Goal: Task Accomplishment & Management: Use online tool/utility

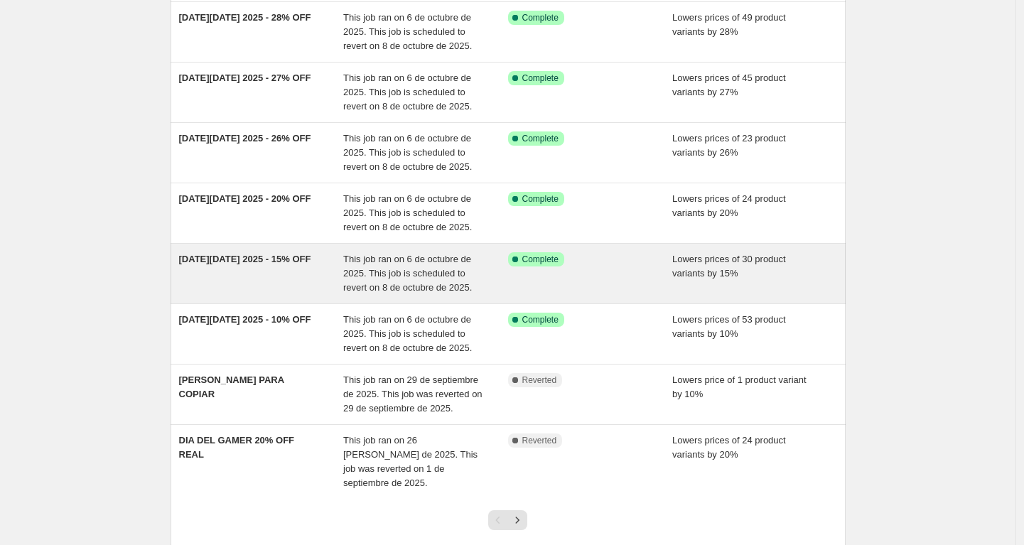
scroll to position [343, 0]
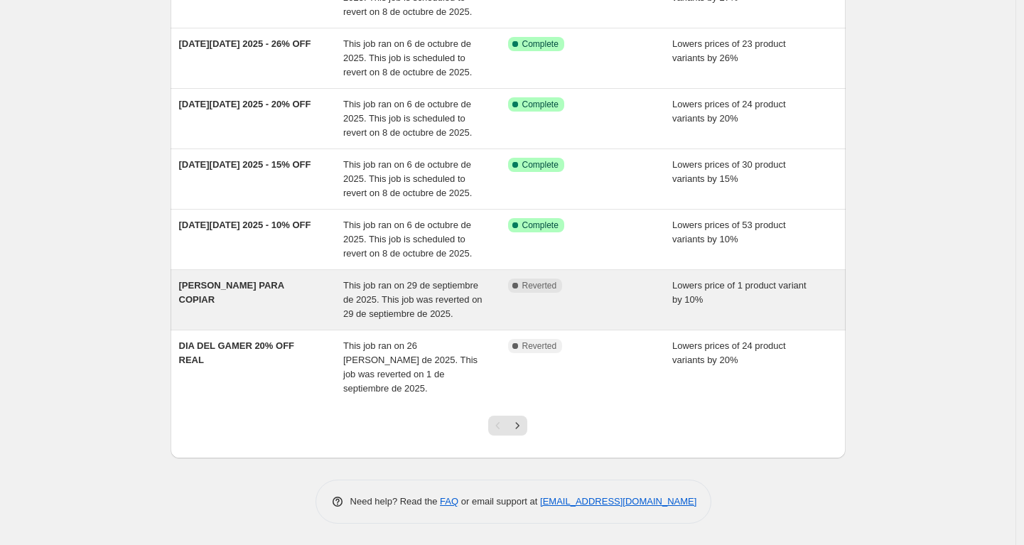
click at [310, 300] on div "[PERSON_NAME] PARA COPIAR" at bounding box center [261, 300] width 165 height 43
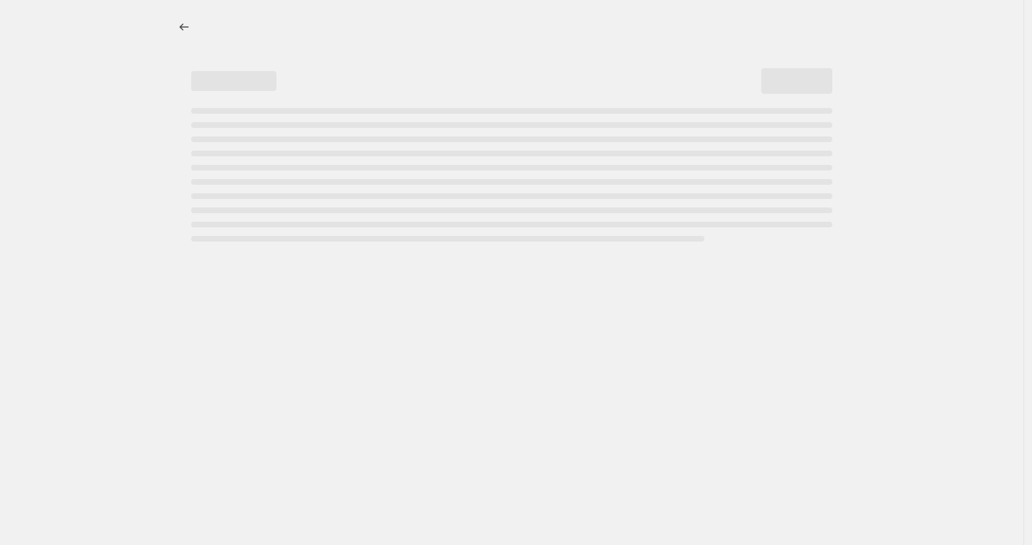
select select "percentage"
select select "no_change"
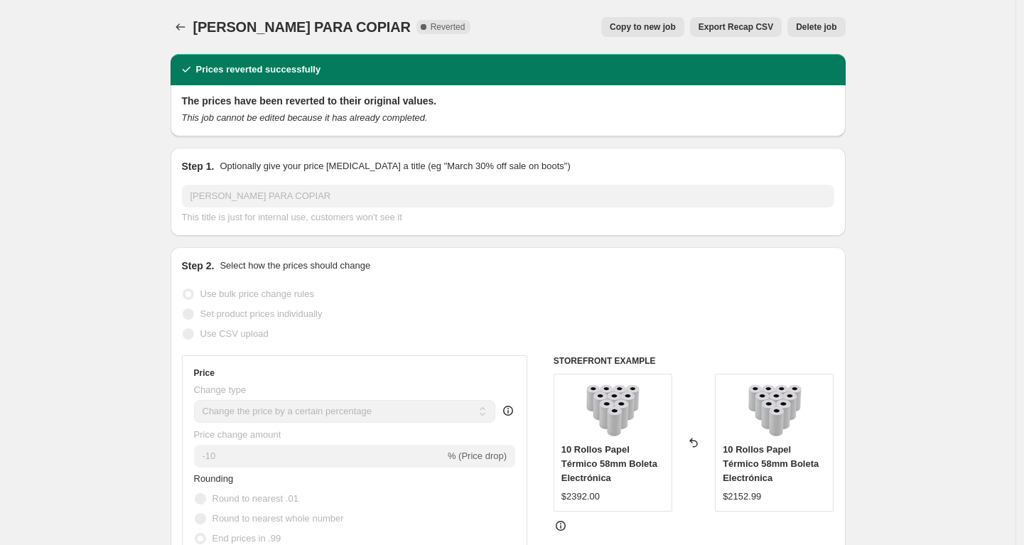
click at [627, 18] on button "Copy to new job" at bounding box center [642, 27] width 83 height 20
select select "percentage"
select select "no_change"
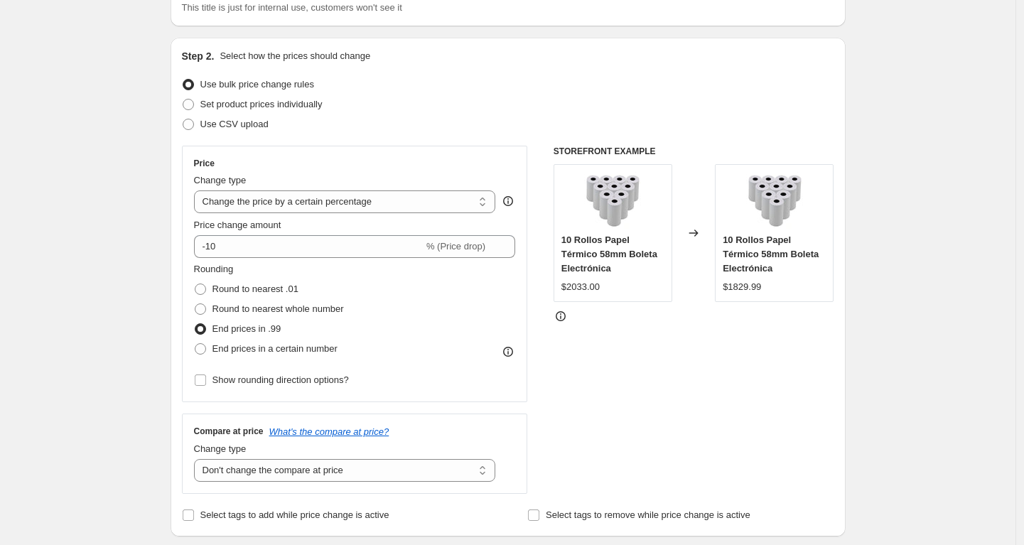
scroll to position [112, 0]
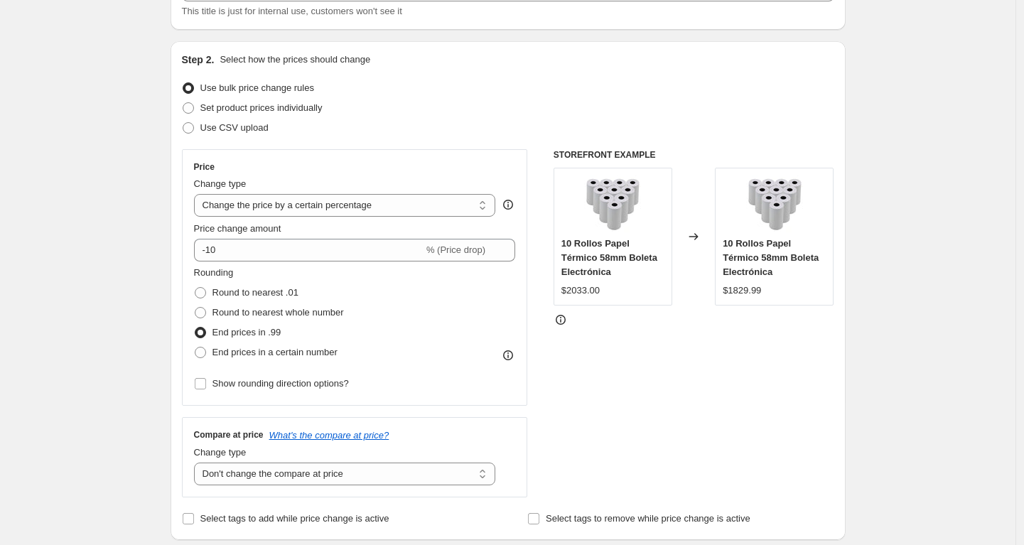
click at [111, 303] on div "Create new price change job. This page is ready Create new price change job Dra…" at bounding box center [507, 529] width 1015 height 1282
click at [447, 207] on select "Change the price to a certain amount Change the price by a certain amount Chang…" at bounding box center [345, 205] width 302 height 23
click at [471, 209] on select "Change the price to a certain amount Change the price by a certain amount Chang…" at bounding box center [345, 205] width 302 height 23
select select "pc"
type input "50"
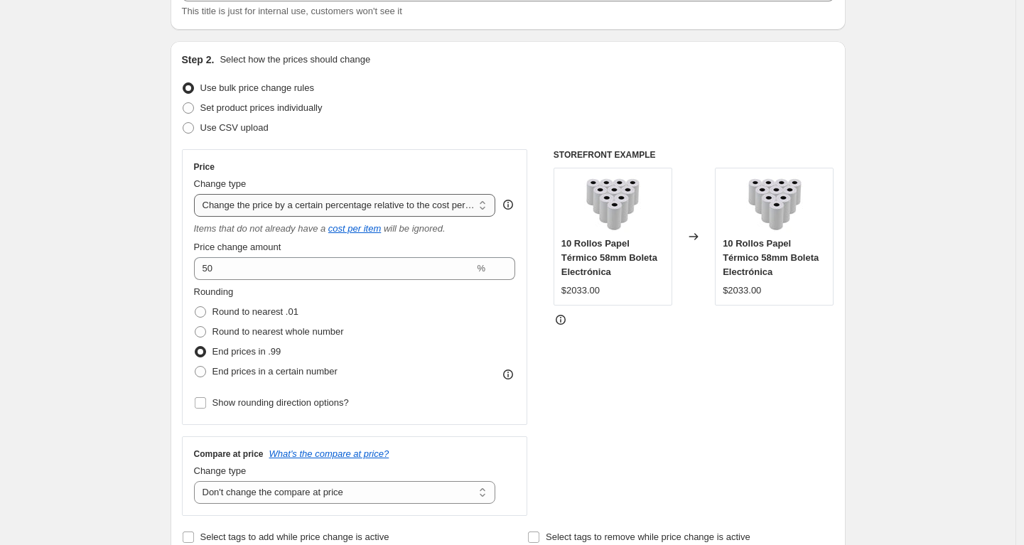
click at [379, 206] on select "Change the price to a certain amount Change the price by a certain amount Chang…" at bounding box center [345, 205] width 302 height 23
select select "to"
click at [198, 194] on select "Change the price to a certain amount Change the price by a certain amount Chang…" at bounding box center [345, 205] width 302 height 23
type input "80.00"
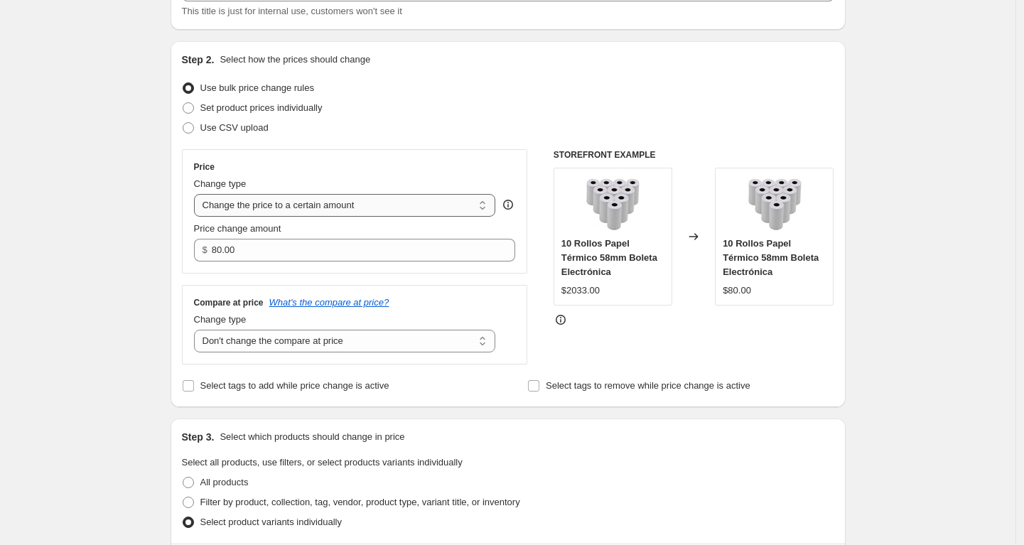
click at [418, 207] on select "Change the price to a certain amount Change the price by a certain amount Chang…" at bounding box center [345, 205] width 302 height 23
select select "by"
click at [198, 194] on select "Change the price to a certain amount Change the price by a certain amount Chang…" at bounding box center [345, 205] width 302 height 23
type input "-10.00"
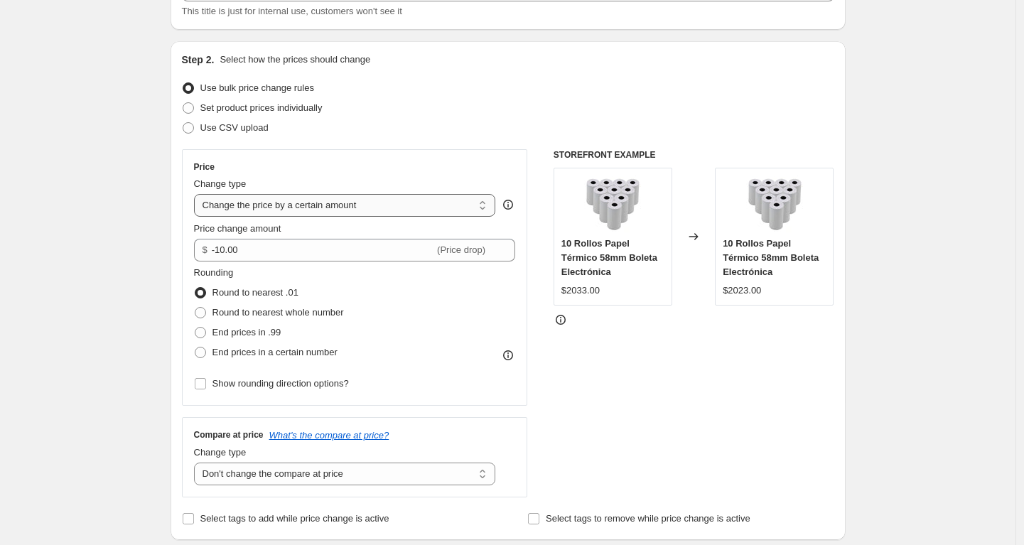
click at [429, 205] on select "Change the price to a certain amount Change the price by a certain amount Chang…" at bounding box center [345, 205] width 302 height 23
select select "percentage"
click at [198, 194] on select "Change the price to a certain amount Change the price by a certain amount Chang…" at bounding box center [345, 205] width 302 height 23
type input "-15"
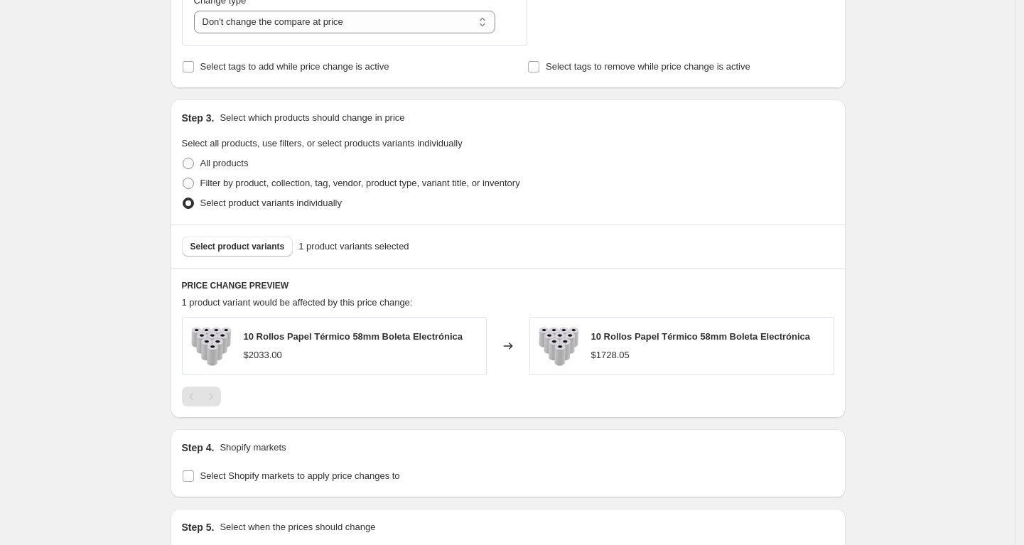
scroll to position [561, 0]
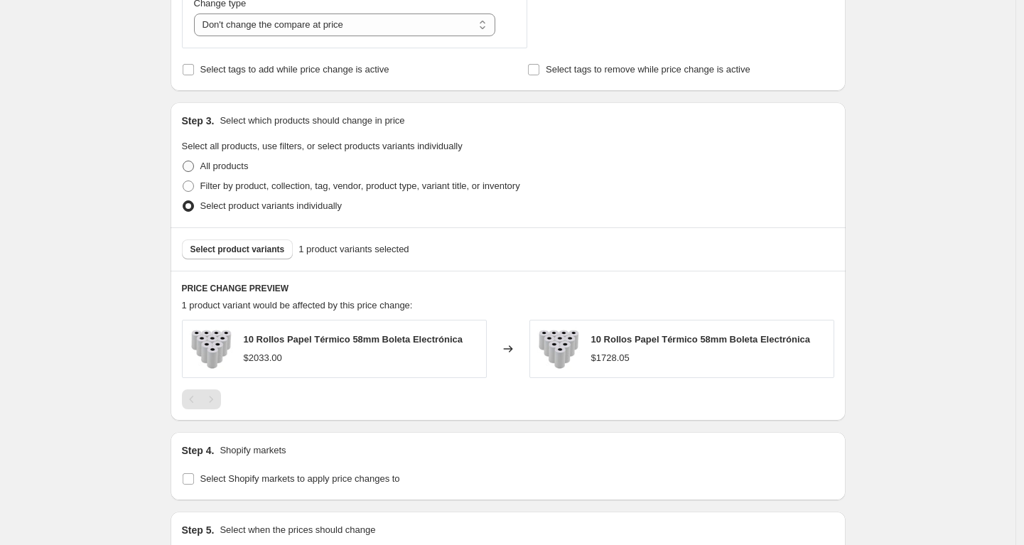
click at [189, 162] on span at bounding box center [188, 166] width 11 height 11
click at [183, 161] on input "All products" at bounding box center [183, 161] width 1 height 1
radio input "true"
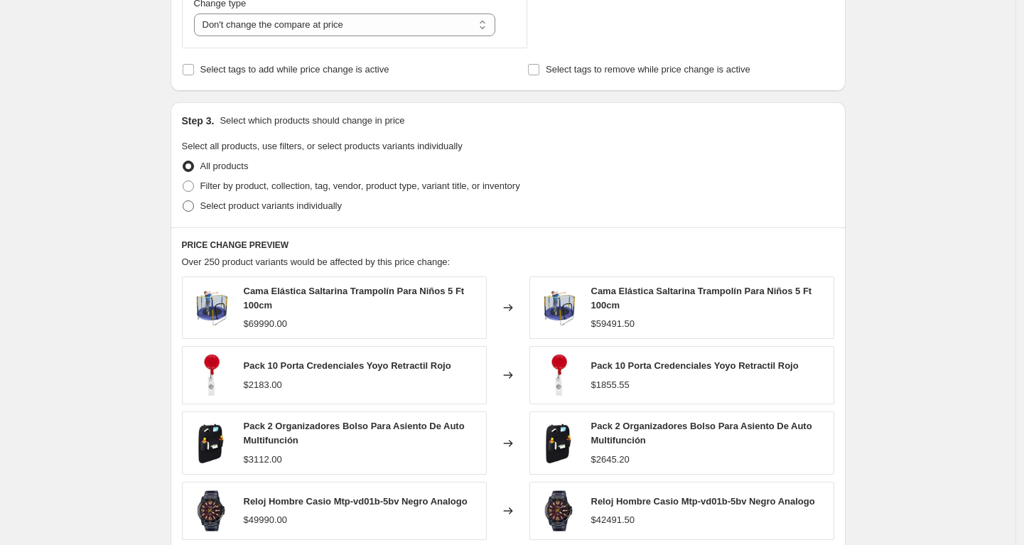
click at [194, 209] on span at bounding box center [188, 205] width 11 height 11
click at [183, 201] on input "Select product variants individually" at bounding box center [183, 200] width 1 height 1
radio input "true"
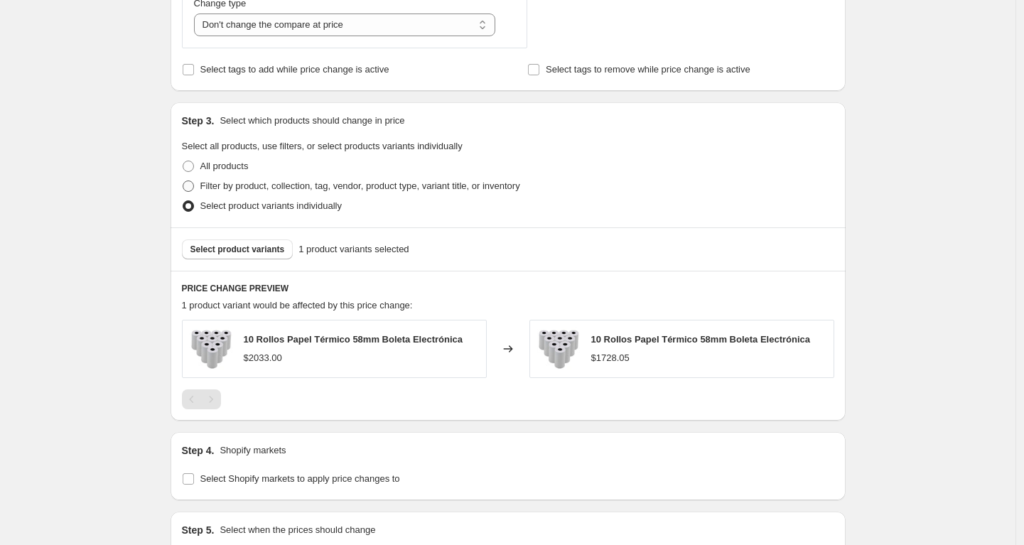
click at [205, 188] on span "Filter by product, collection, tag, vendor, product type, variant title, or inv…" at bounding box center [360, 185] width 320 height 11
click at [183, 181] on input "Filter by product, collection, tag, vendor, product type, variant title, or inv…" at bounding box center [183, 180] width 1 height 1
radio input "true"
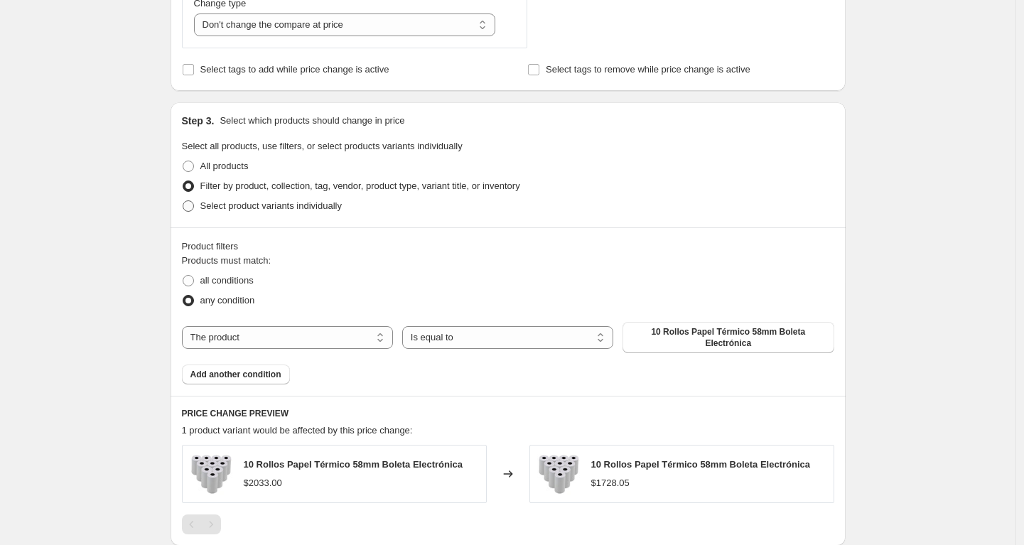
click at [210, 202] on span "Select product variants individually" at bounding box center [270, 205] width 141 height 11
click at [183, 201] on input "Select product variants individually" at bounding box center [183, 200] width 1 height 1
radio input "true"
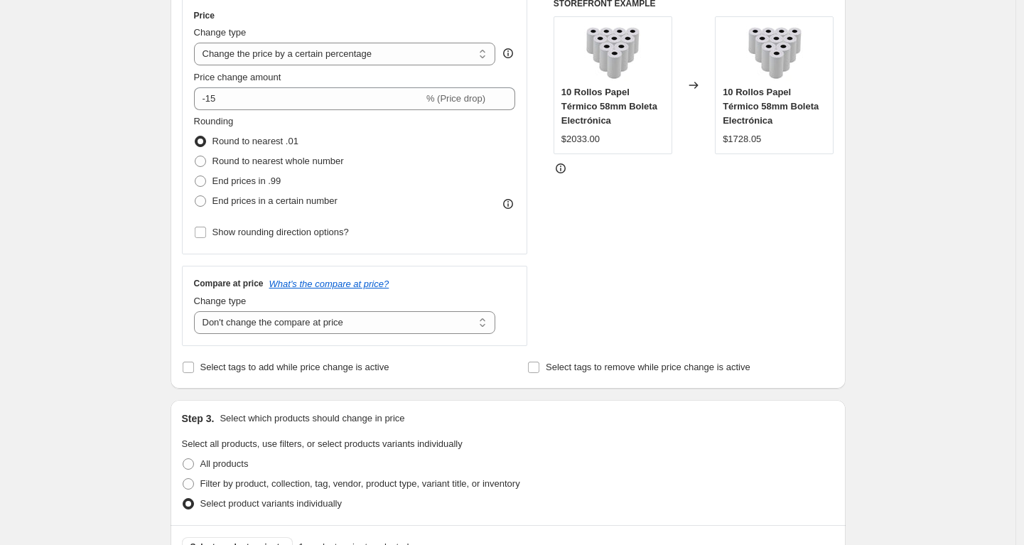
scroll to position [150, 0]
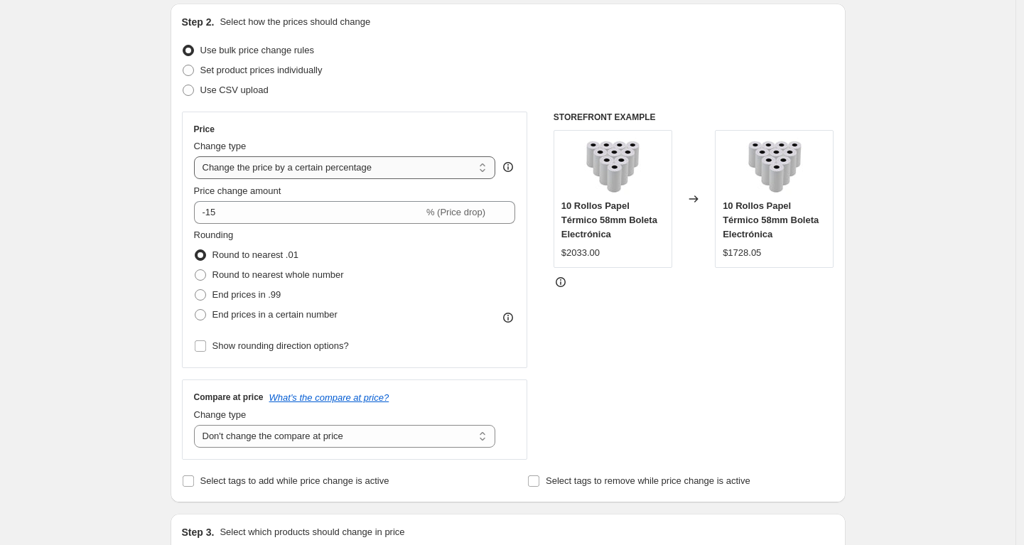
click at [338, 173] on select "Change the price to a certain amount Change the price by a certain amount Chang…" at bounding box center [345, 167] width 302 height 23
click at [336, 164] on select "Change the price to a certain amount Change the price by a certain amount Chang…" at bounding box center [345, 167] width 302 height 23
click at [345, 438] on select "Change the compare at price to the current price (sale) Change the compare at p…" at bounding box center [345, 436] width 302 height 23
click at [366, 438] on select "Change the compare at price to the current price (sale) Change the compare at p…" at bounding box center [345, 436] width 302 height 23
select select "ep"
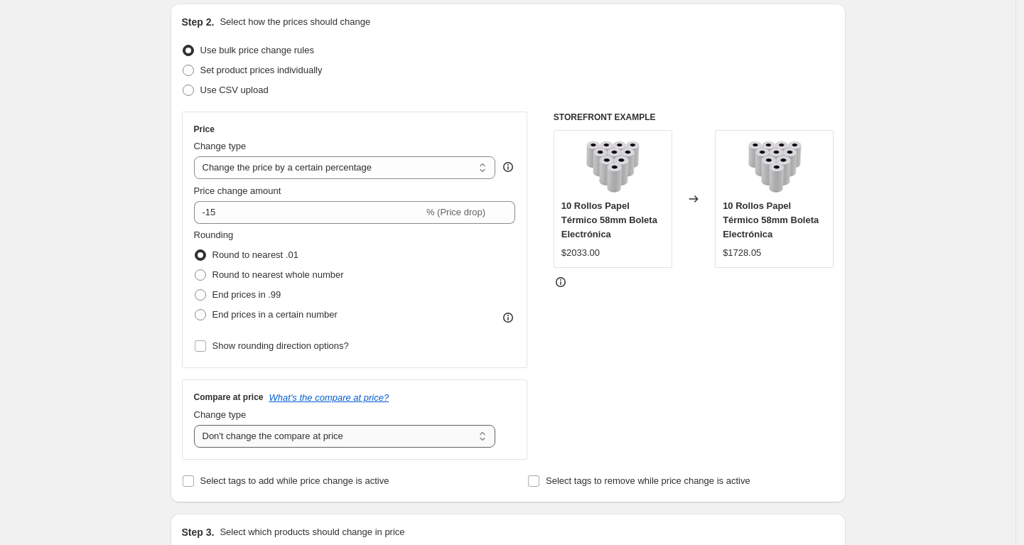
click at [198, 425] on select "Change the compare at price to the current price (sale) Change the compare at p…" at bounding box center [345, 436] width 302 height 23
click at [740, 313] on div "STOREFRONT EXAMPLE 10 Rollos Papel Térmico 58mm Boleta Electrónica $2033.00 Cha…" at bounding box center [693, 286] width 281 height 348
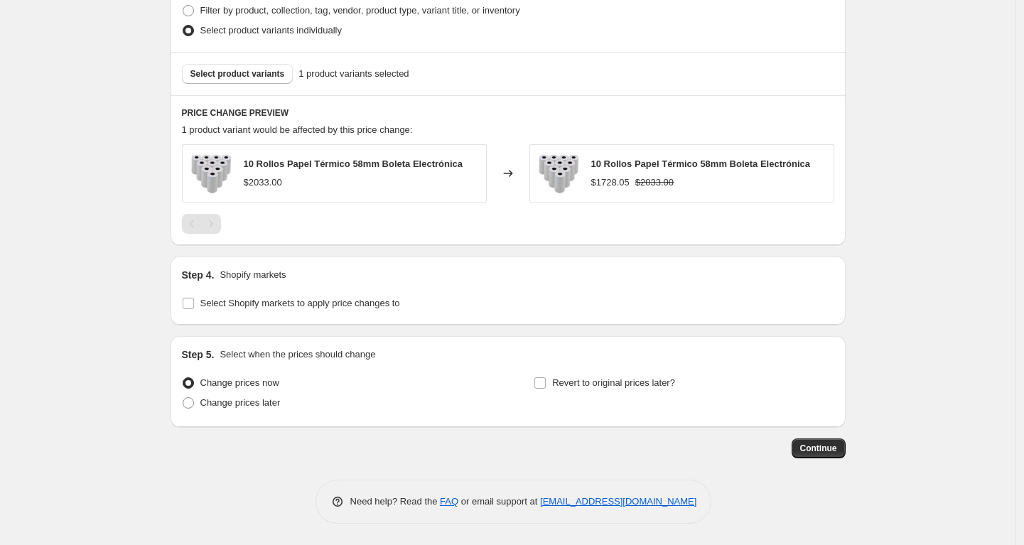
scroll to position [0, 0]
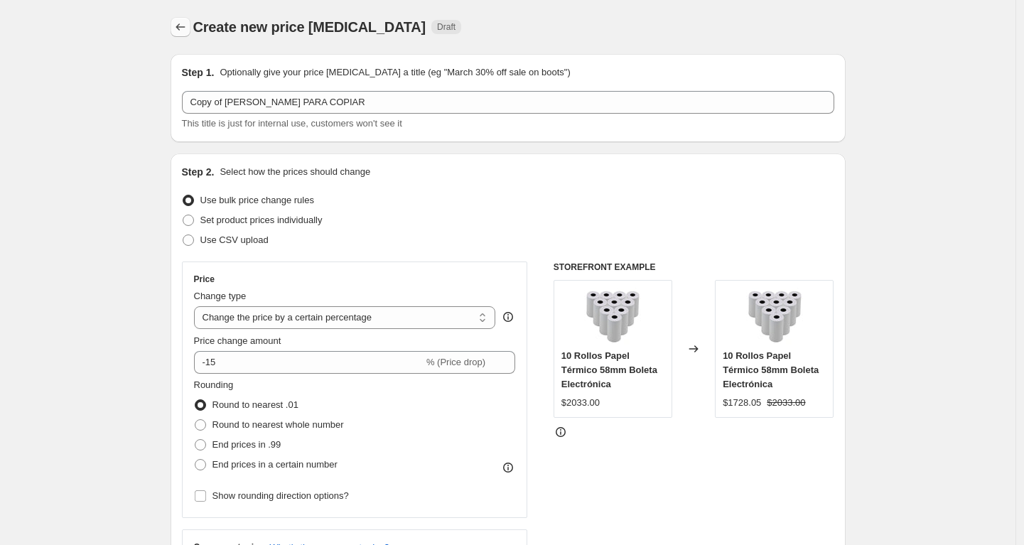
click at [180, 30] on icon "Price change jobs" at bounding box center [180, 27] width 14 height 14
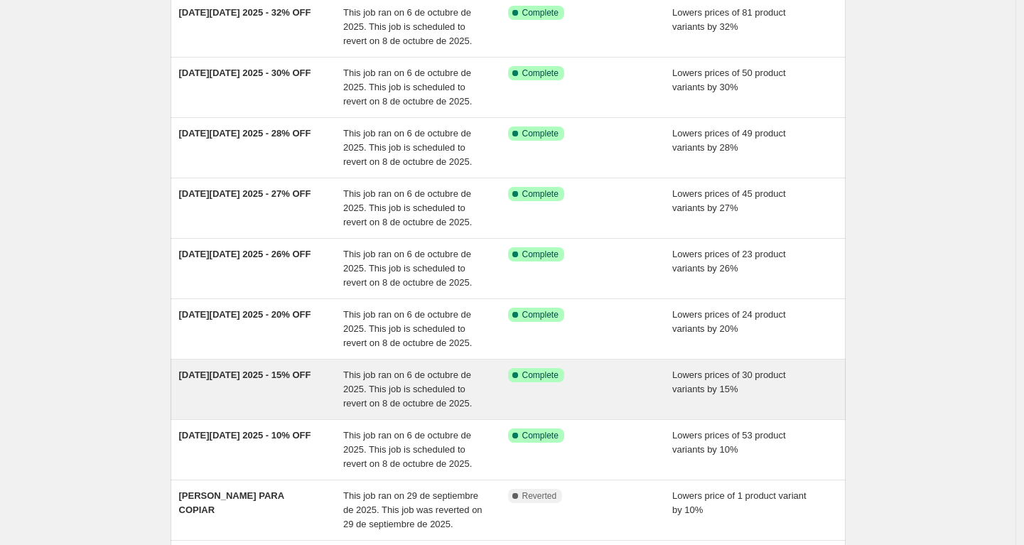
scroll to position [256, 0]
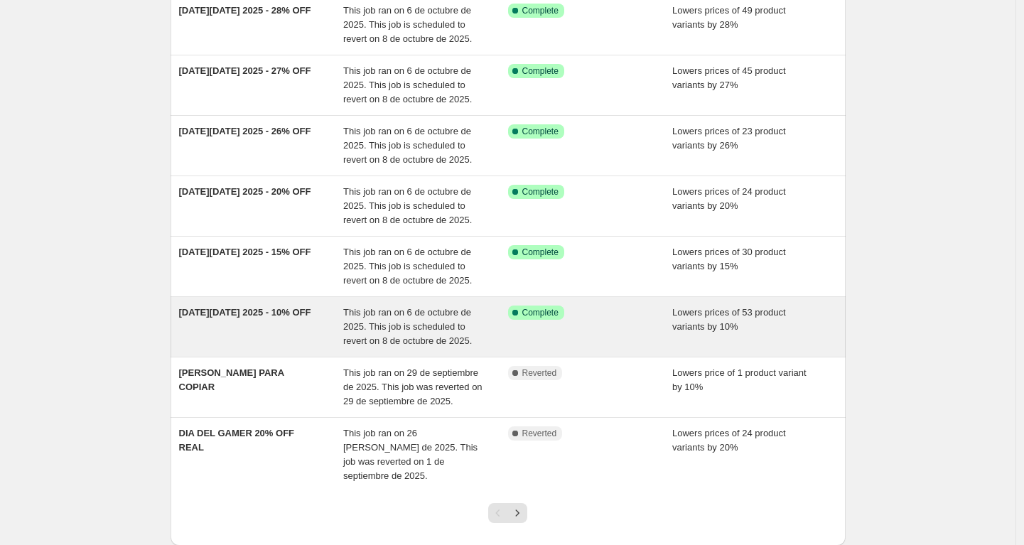
click at [318, 335] on div "[DATE][DATE] 2025 - 10% OFF" at bounding box center [261, 327] width 165 height 43
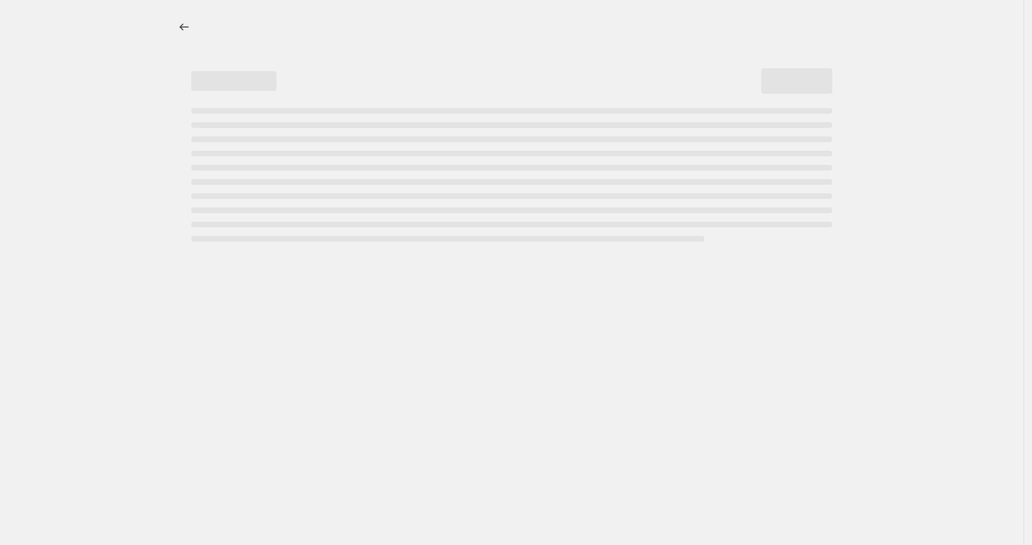
select select "percentage"
select select "no_change"
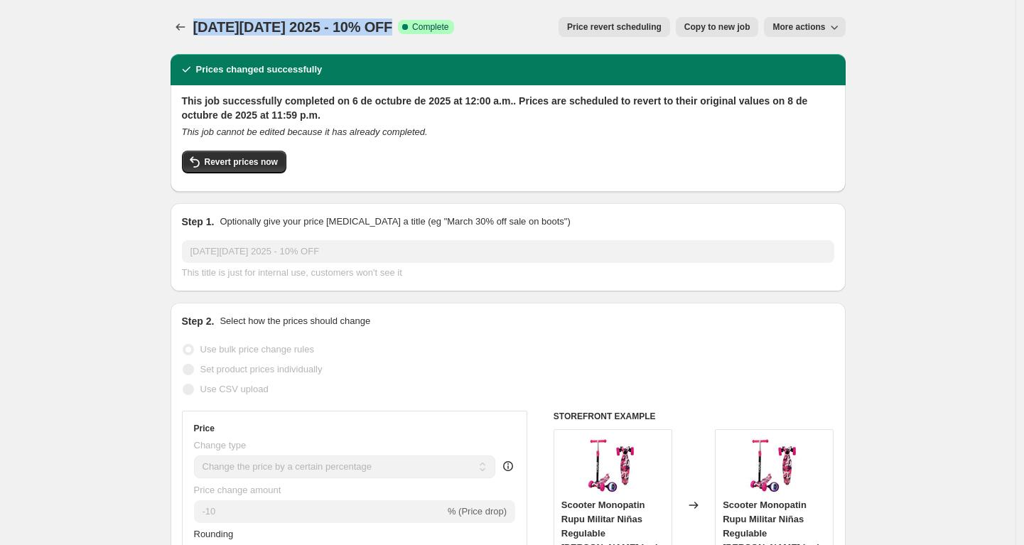
drag, startPoint x: 198, startPoint y: 29, endPoint x: 414, endPoint y: 26, distance: 216.0
click at [393, 26] on span "[DATE][DATE] 2025 - 10% OFF" at bounding box center [293, 27] width 200 height 16
copy span "[DATE][DATE] 2025 - 10% OFF"
click at [709, 28] on span "Copy to new job" at bounding box center [717, 26] width 66 height 11
select select "percentage"
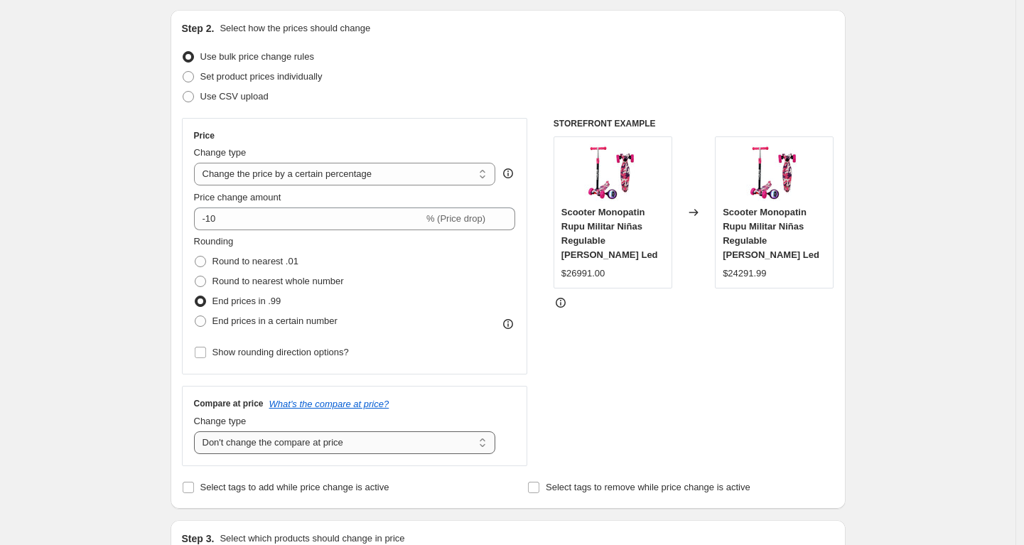
scroll to position [168, 0]
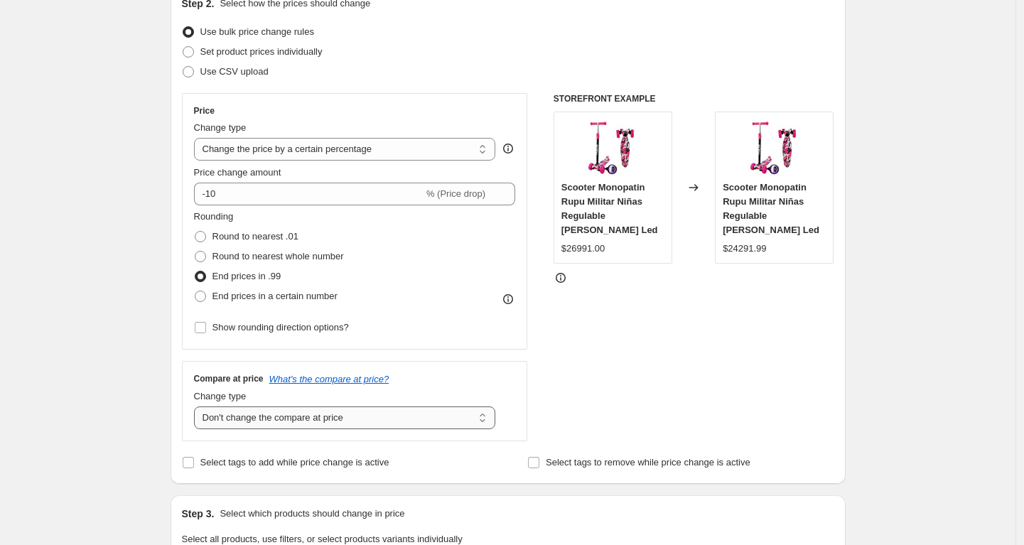
click at [365, 426] on select "Change the compare at price to the current price (sale) Change the compare at p…" at bounding box center [345, 417] width 302 height 23
select select "ep"
click at [198, 406] on select "Change the compare at price to the current price (sale) Change the compare at p…" at bounding box center [345, 417] width 302 height 23
click at [643, 310] on div "STOREFRONT EXAMPLE Scooter Monopatin Rupu Militar Niñas Regulable Rueda Led $26…" at bounding box center [693, 267] width 281 height 348
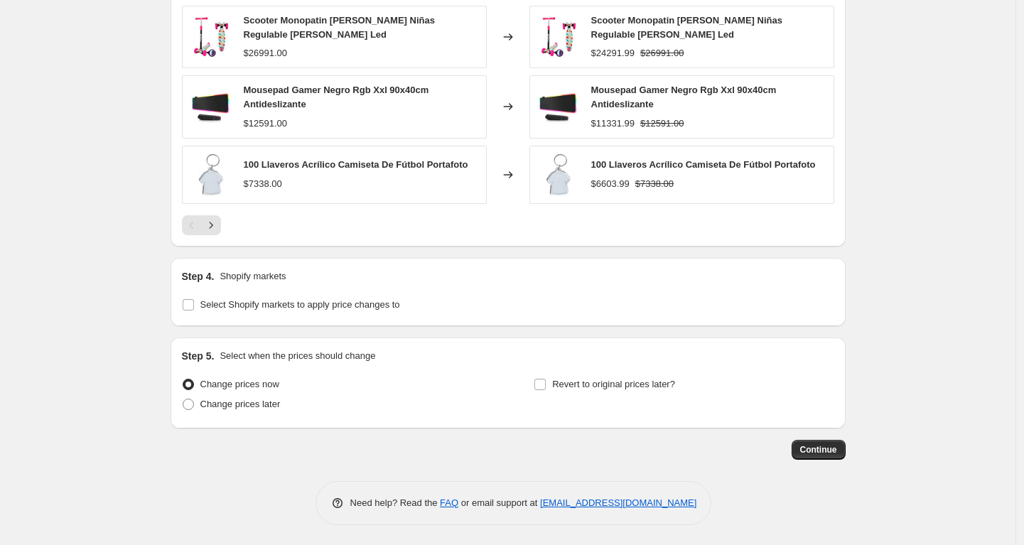
scroll to position [1016, 0]
click at [565, 380] on span "Revert to original prices later?" at bounding box center [613, 383] width 123 height 11
click at [546, 380] on input "Revert to original prices later?" at bounding box center [539, 383] width 11 height 11
checkbox input "true"
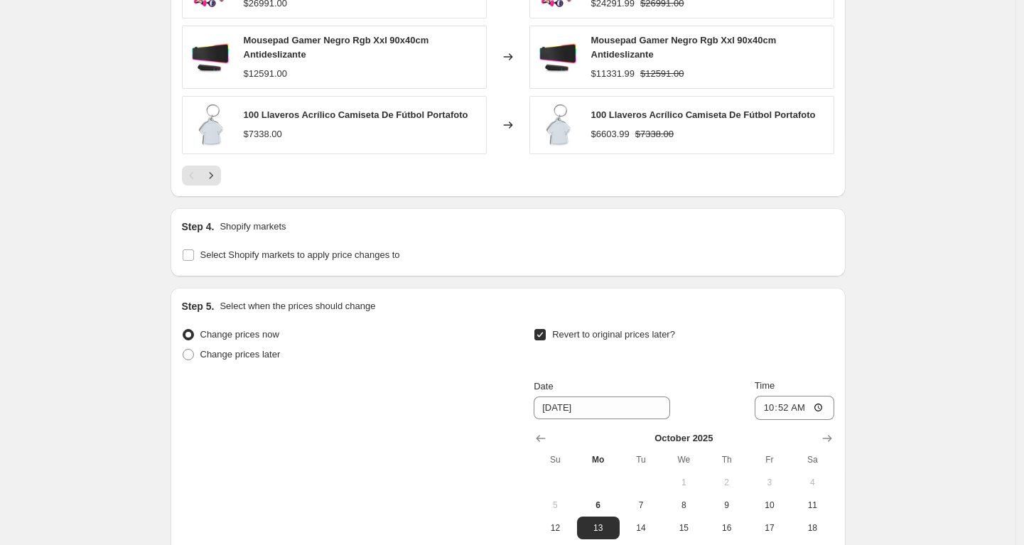
scroll to position [1259, 0]
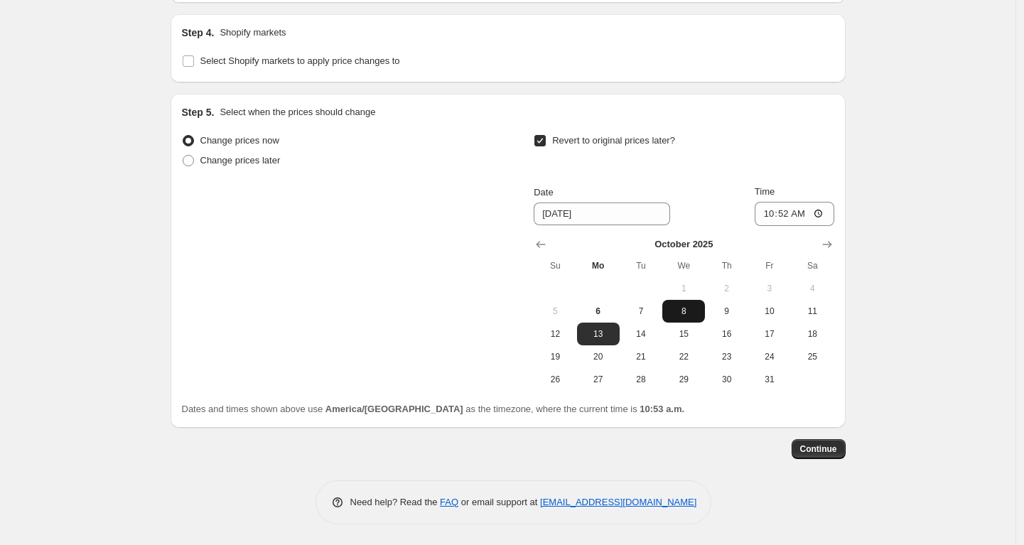
click at [684, 314] on span "8" at bounding box center [683, 311] width 31 height 11
type input "[DATE]"
click at [785, 215] on input "10:52" at bounding box center [795, 214] width 80 height 24
type input "23:59"
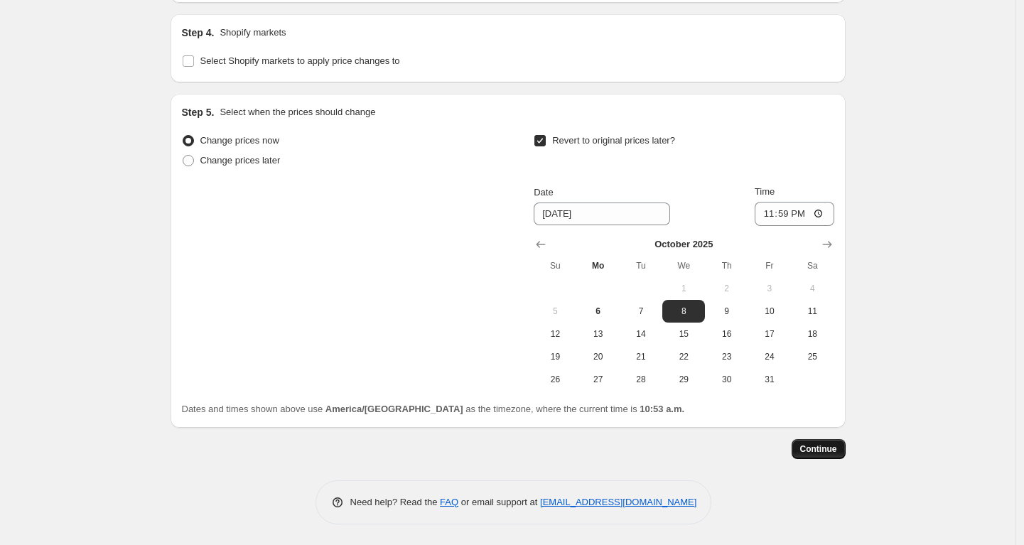
click at [818, 444] on span "Continue" at bounding box center [818, 448] width 37 height 11
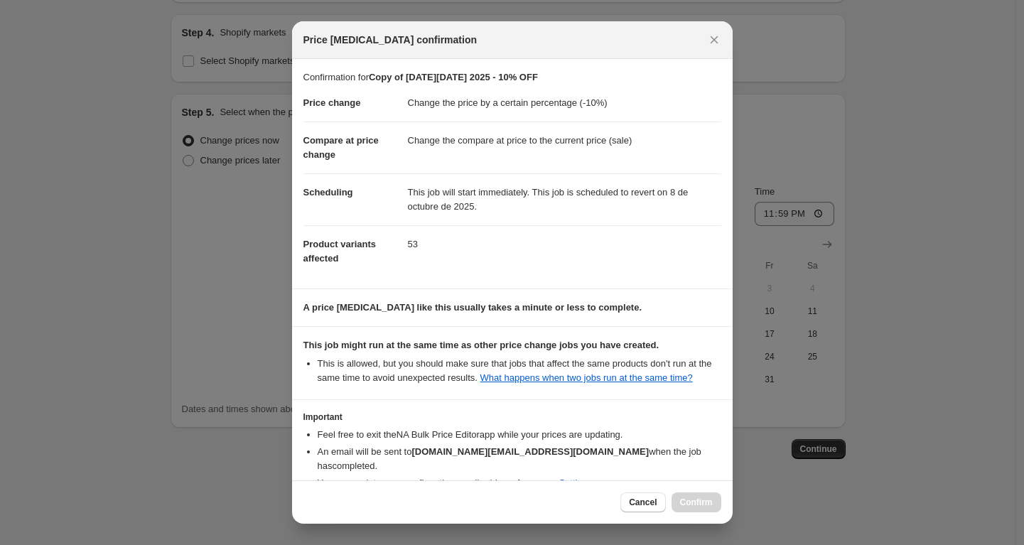
scroll to position [82, 0]
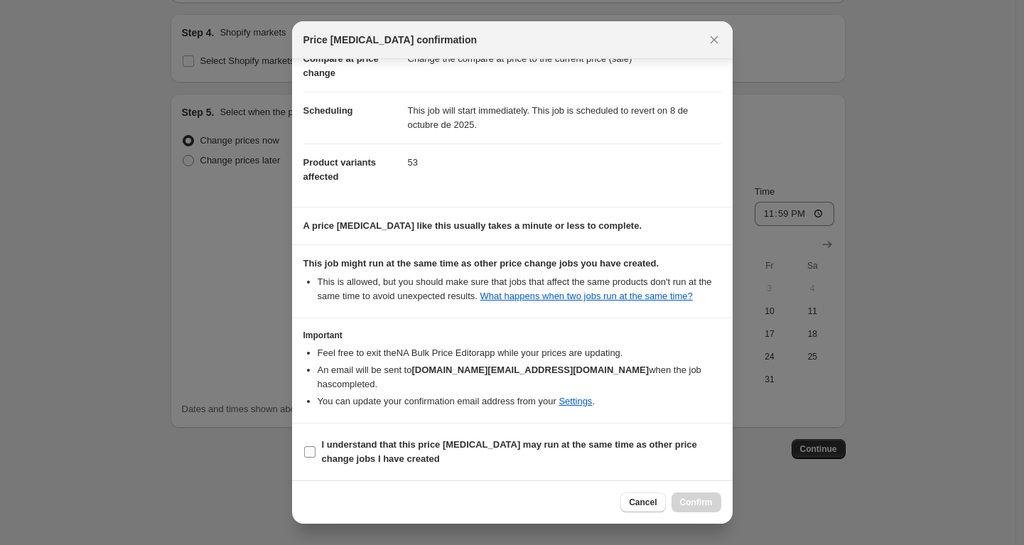
drag, startPoint x: 399, startPoint y: 456, endPoint x: 435, endPoint y: 462, distance: 36.7
click at [399, 456] on b "I understand that this price [MEDICAL_DATA] may run at the same time as other p…" at bounding box center [509, 451] width 375 height 25
click at [315, 456] on input "I understand that this price [MEDICAL_DATA] may run at the same time as other p…" at bounding box center [309, 451] width 11 height 11
checkbox input "true"
click at [693, 499] on span "Confirm" at bounding box center [696, 502] width 33 height 11
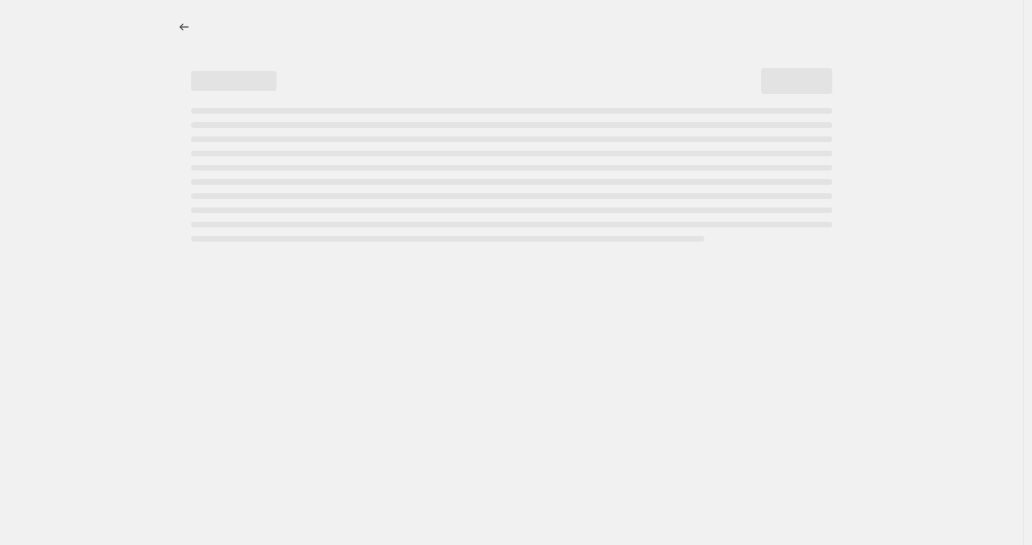
select select "percentage"
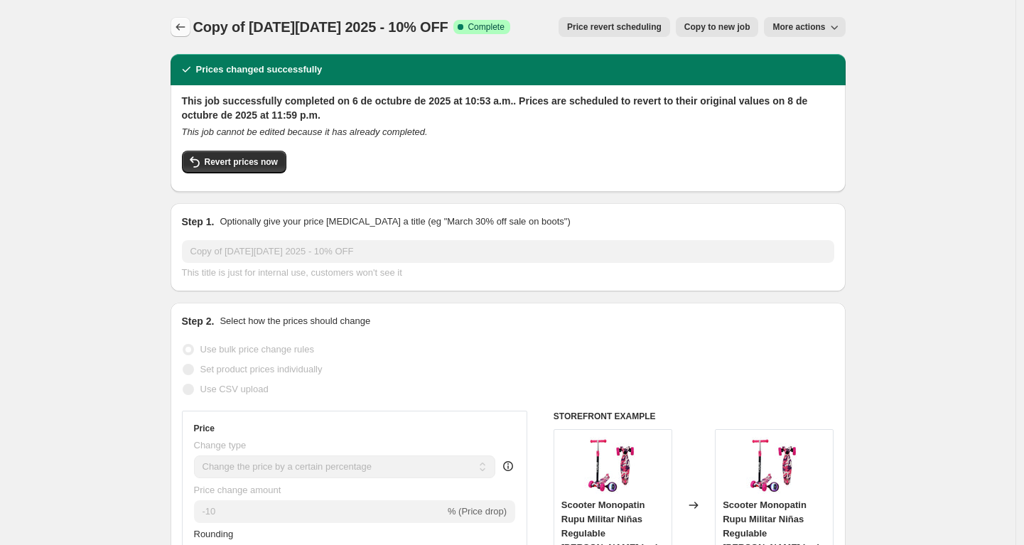
click at [183, 23] on icon "Price change jobs" at bounding box center [180, 27] width 14 height 14
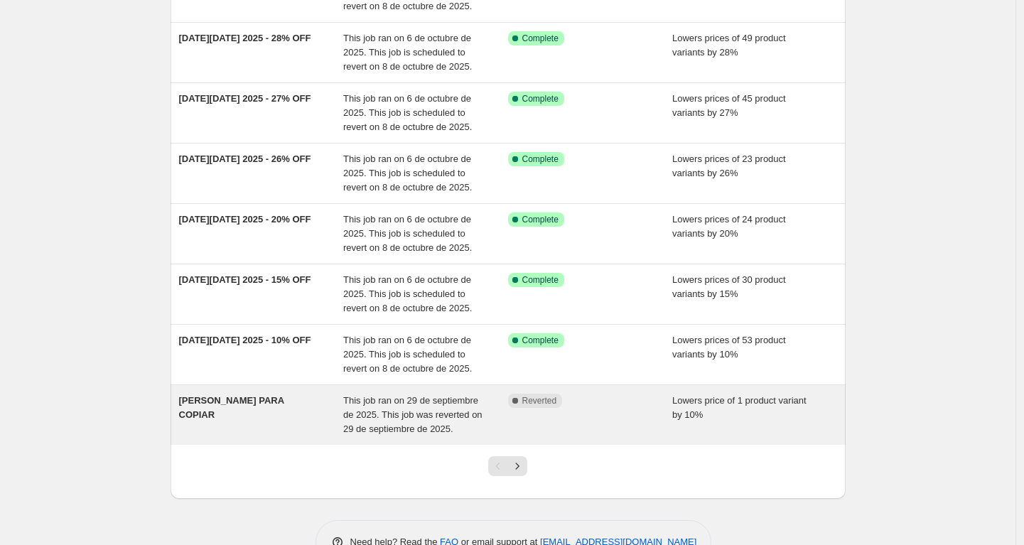
scroll to position [289, 0]
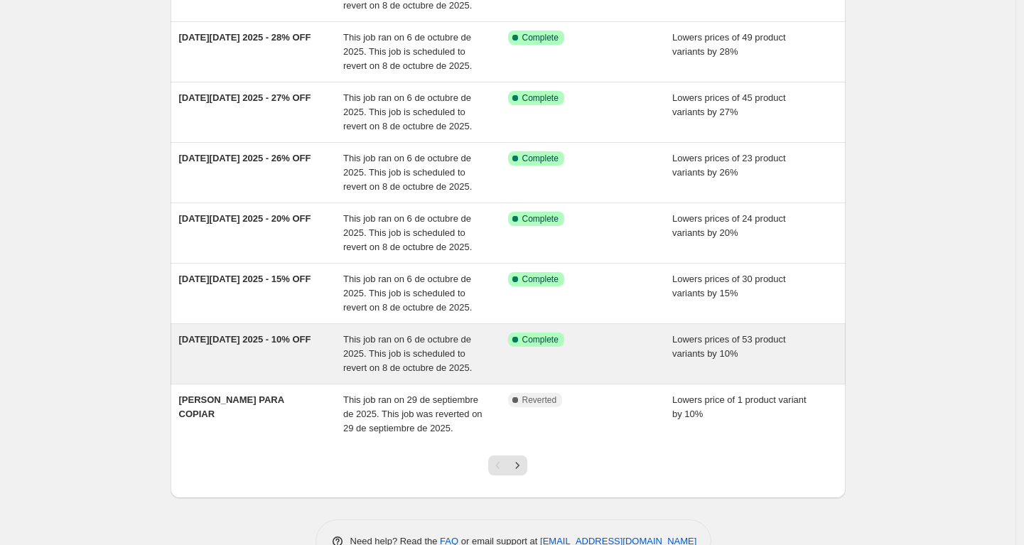
click at [295, 372] on div "[DATE][DATE] 2025 - 10% OFF" at bounding box center [261, 354] width 165 height 43
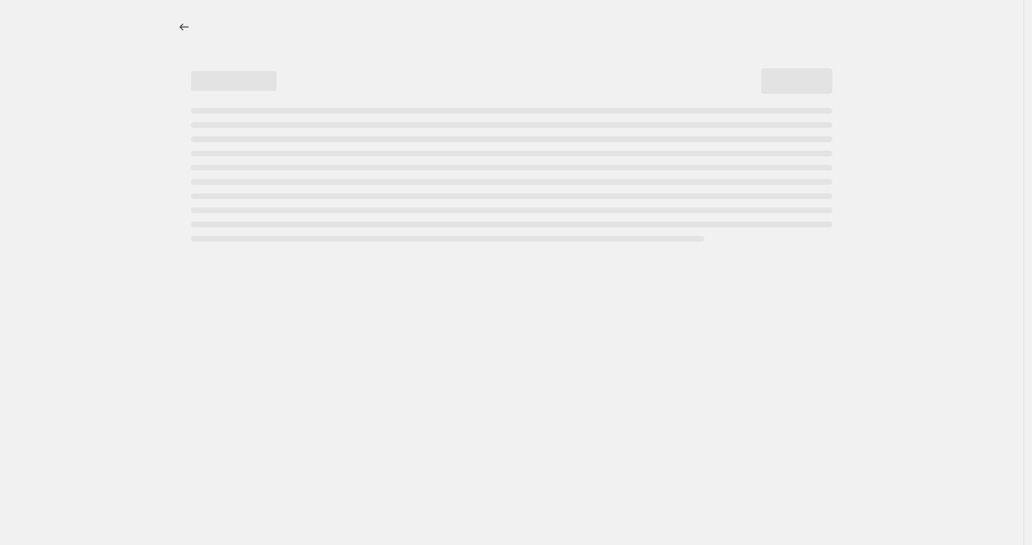
select select "percentage"
select select "no_change"
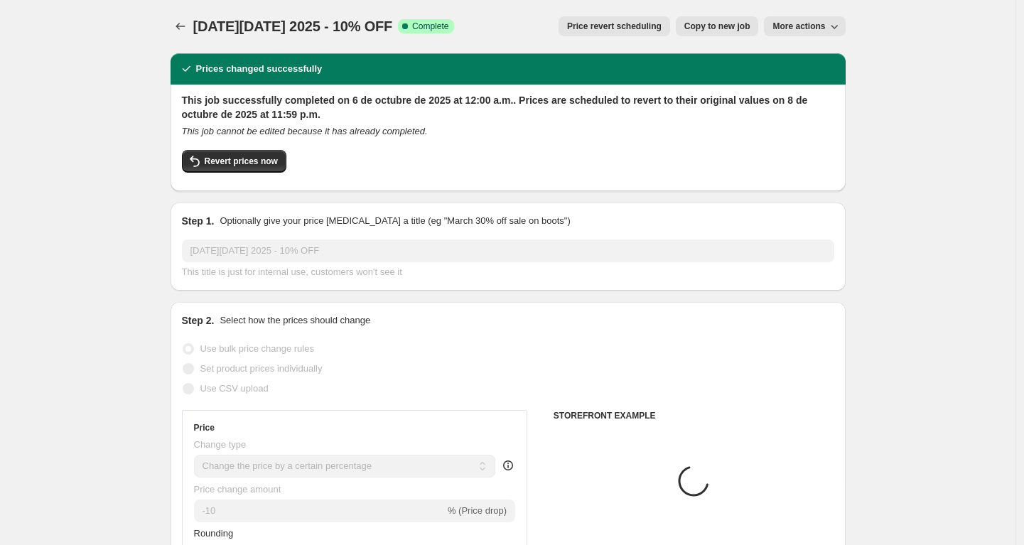
scroll to position [3, 0]
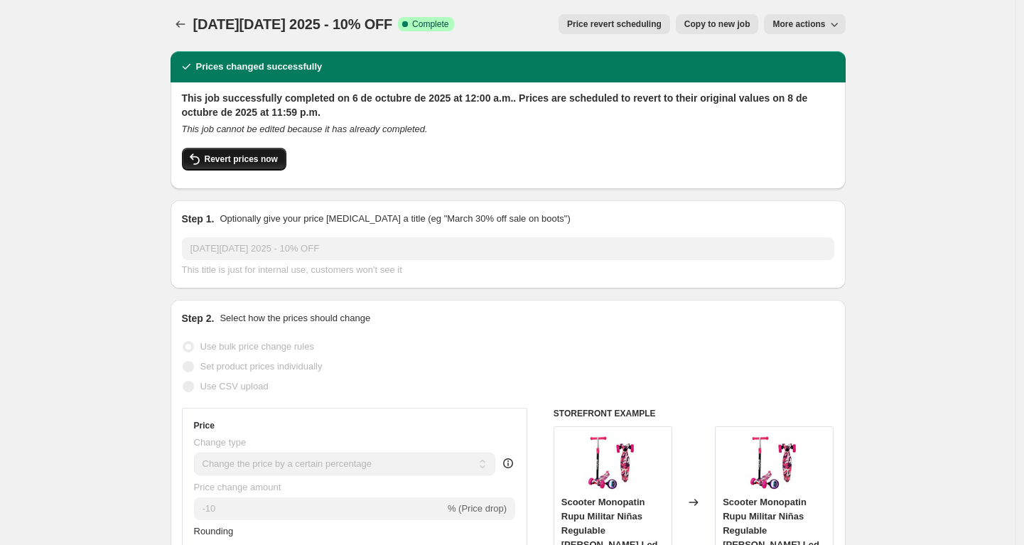
click at [200, 162] on icon "button" at bounding box center [195, 158] width 10 height 11
checkbox input "false"
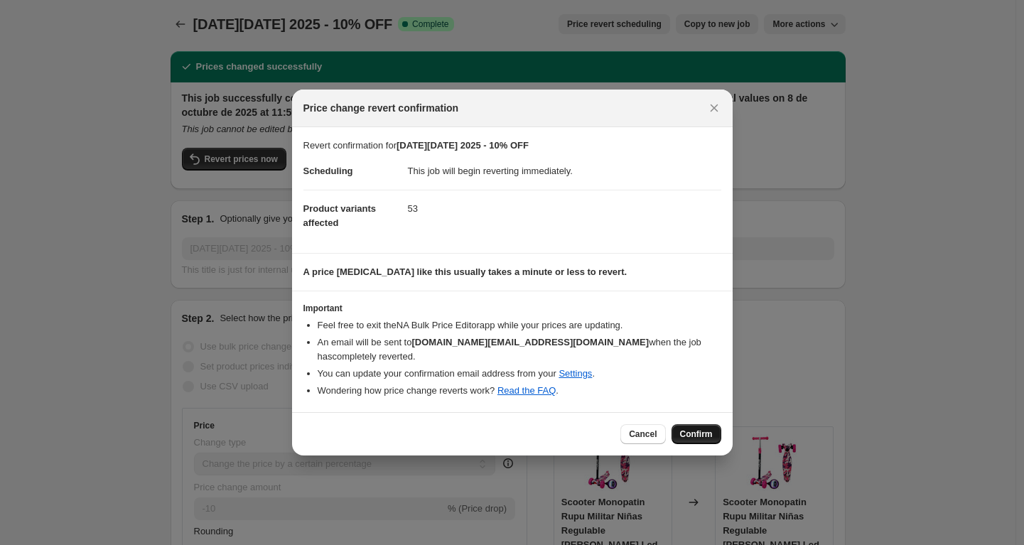
click at [700, 433] on span "Confirm" at bounding box center [696, 433] width 33 height 11
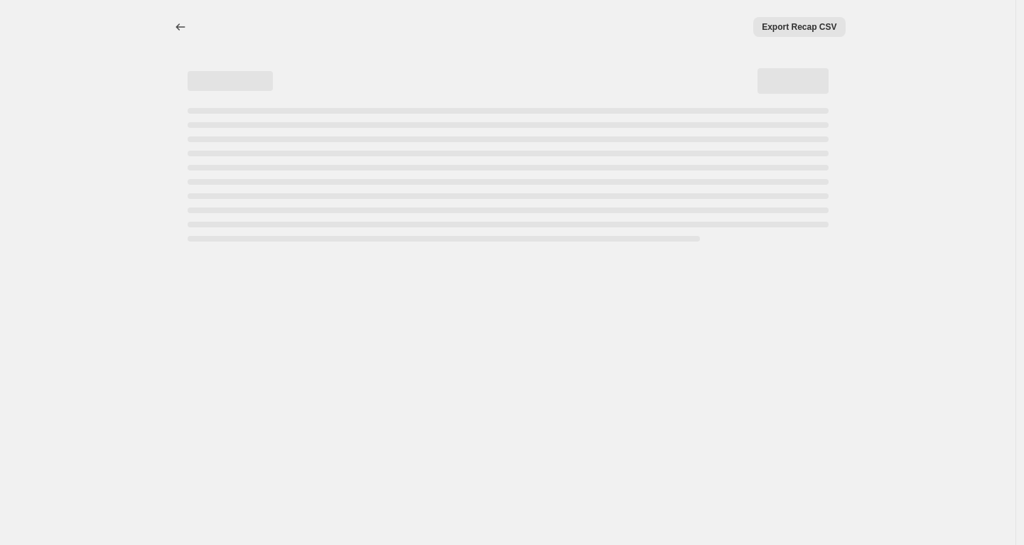
scroll to position [0, 0]
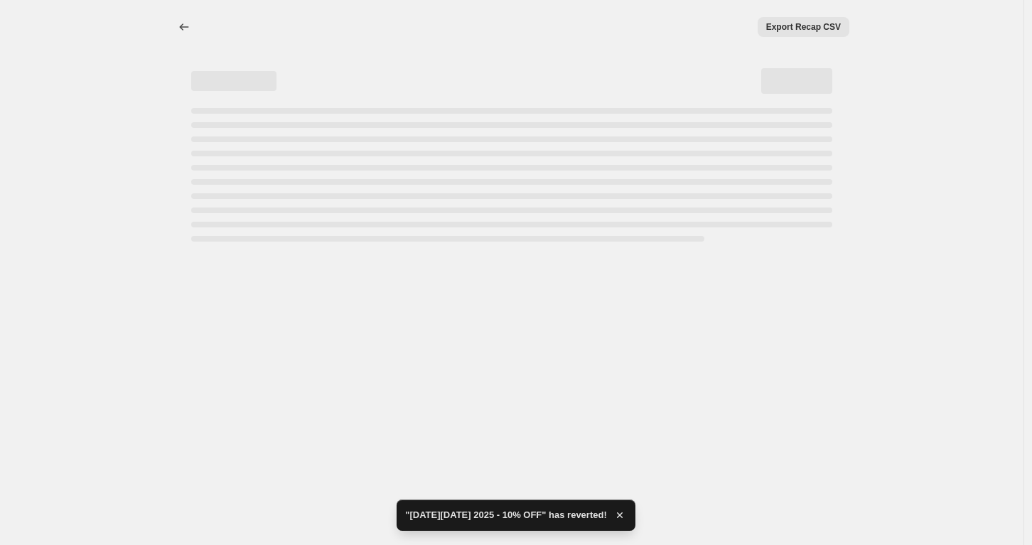
select select "percentage"
select select "no_change"
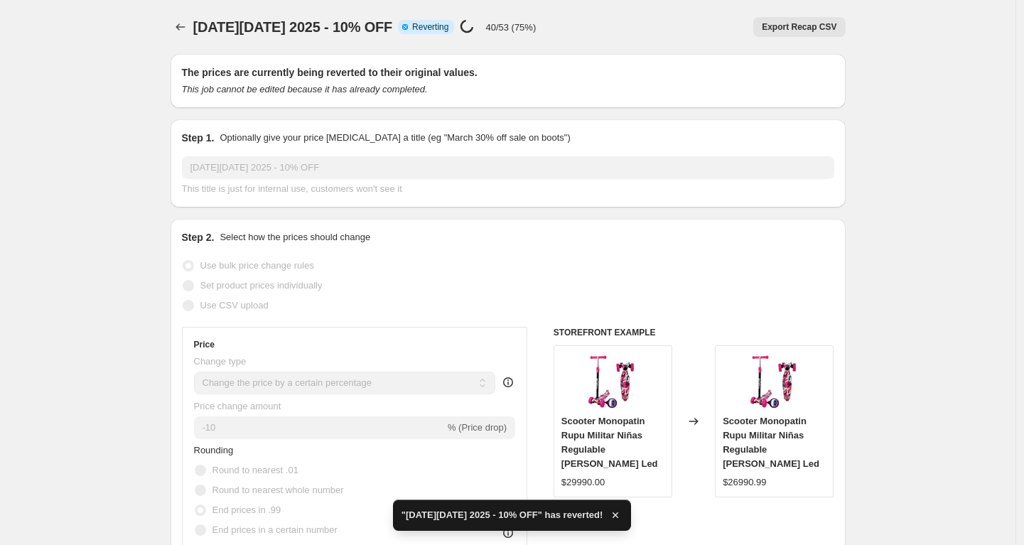
checkbox input "true"
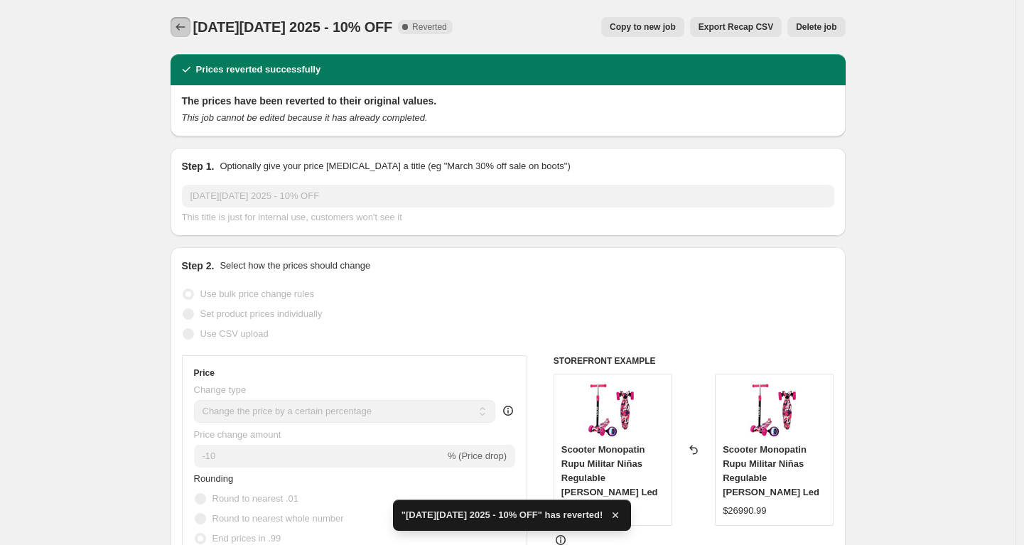
click at [185, 17] on button "Price change jobs" at bounding box center [181, 27] width 20 height 20
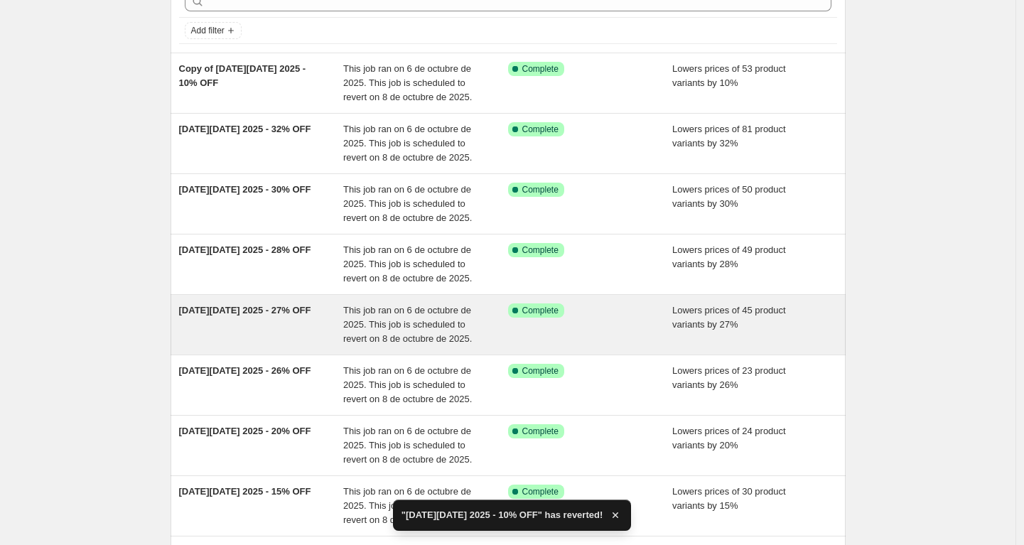
scroll to position [305, 0]
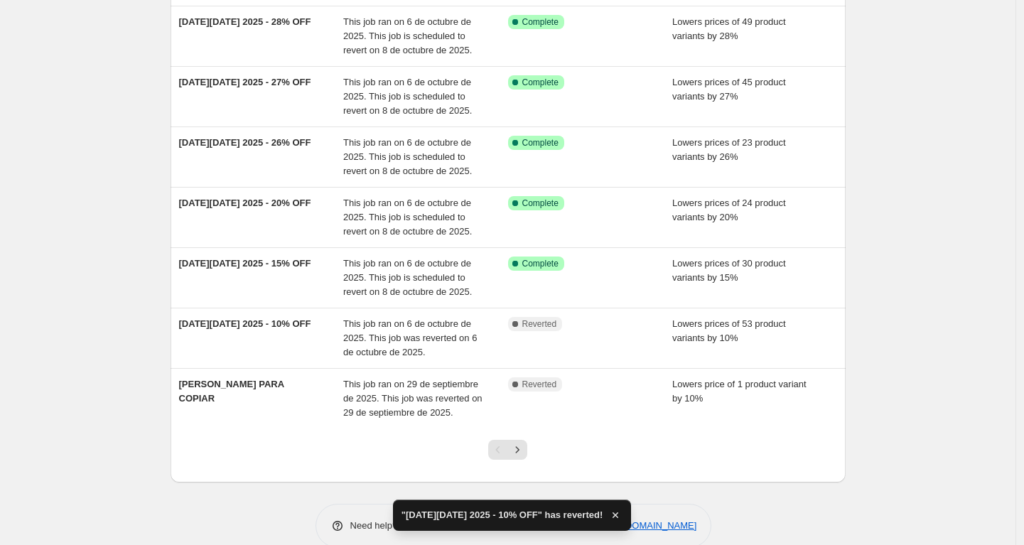
click at [943, 360] on div "NA Bulk Price Editor. This page is ready NA Bulk Price Editor Add new price cha…" at bounding box center [507, 132] width 1015 height 874
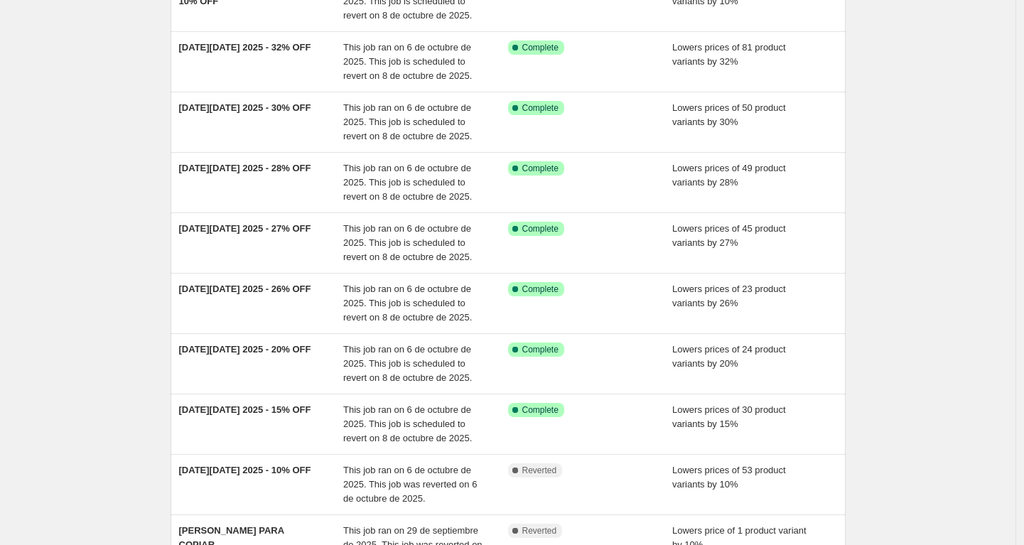
scroll to position [0, 0]
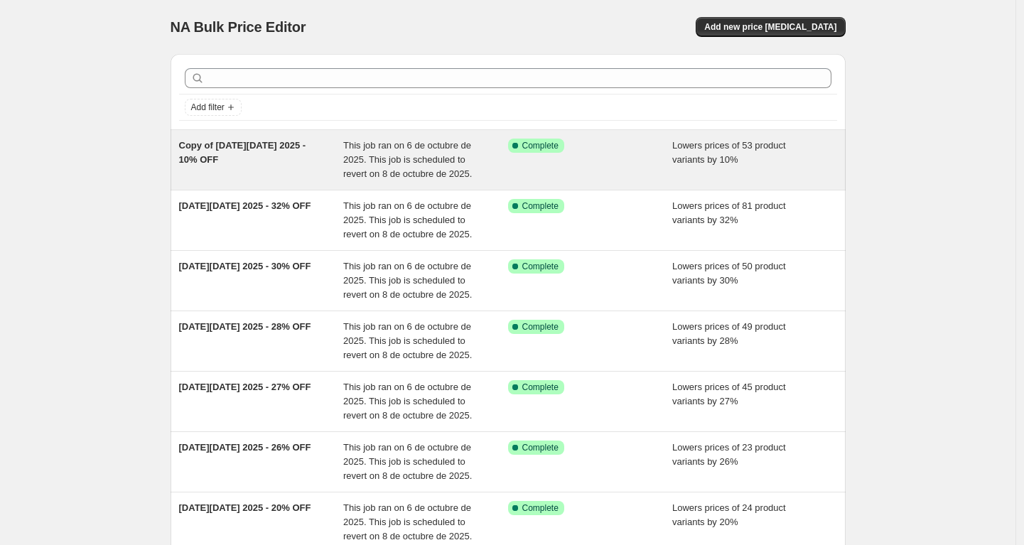
click at [312, 158] on div "Copy of CYBER MONDAY 2025 - 10% OFF" at bounding box center [261, 160] width 165 height 43
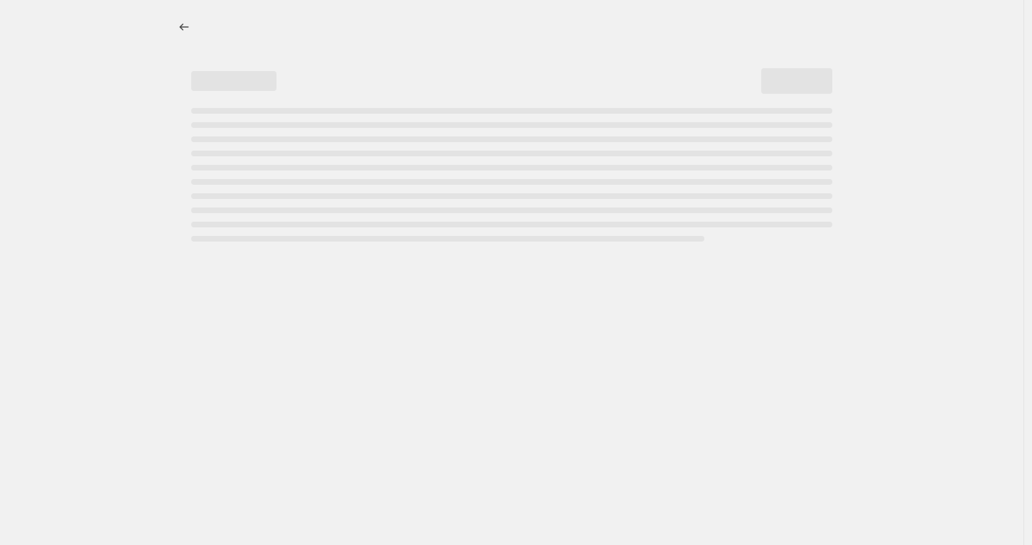
select select "percentage"
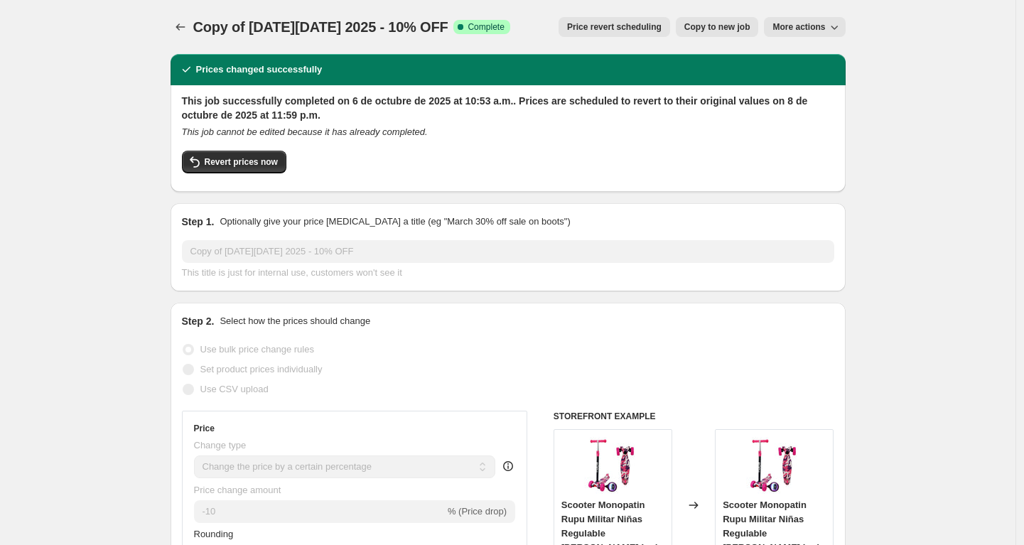
click at [700, 26] on span "Copy to new job" at bounding box center [717, 26] width 66 height 11
select select "percentage"
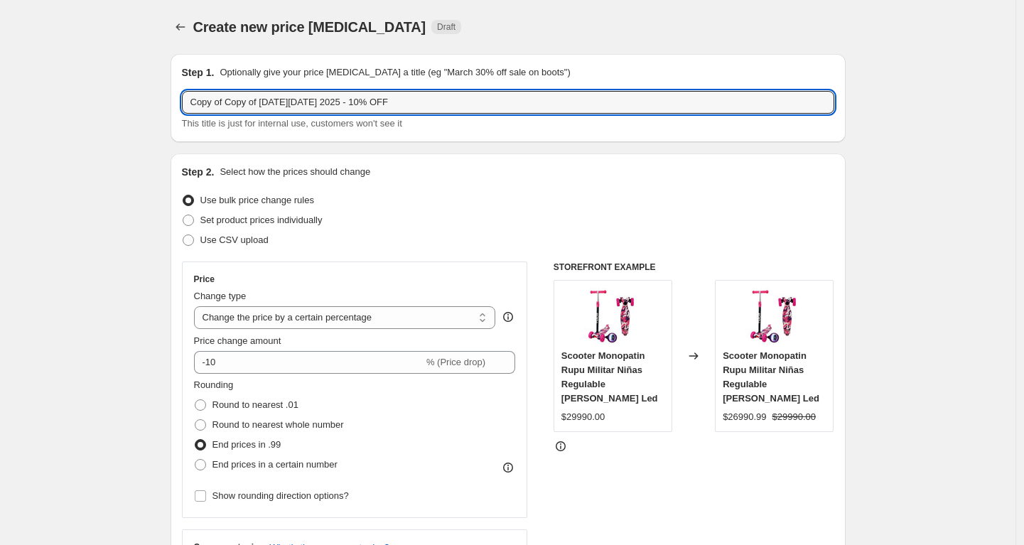
drag, startPoint x: 266, startPoint y: 103, endPoint x: 151, endPoint y: 106, distance: 115.1
drag, startPoint x: 288, startPoint y: 96, endPoint x: 150, endPoint y: 99, distance: 137.9
type input "[DATE][DATE] 2025 - 10% OFF"
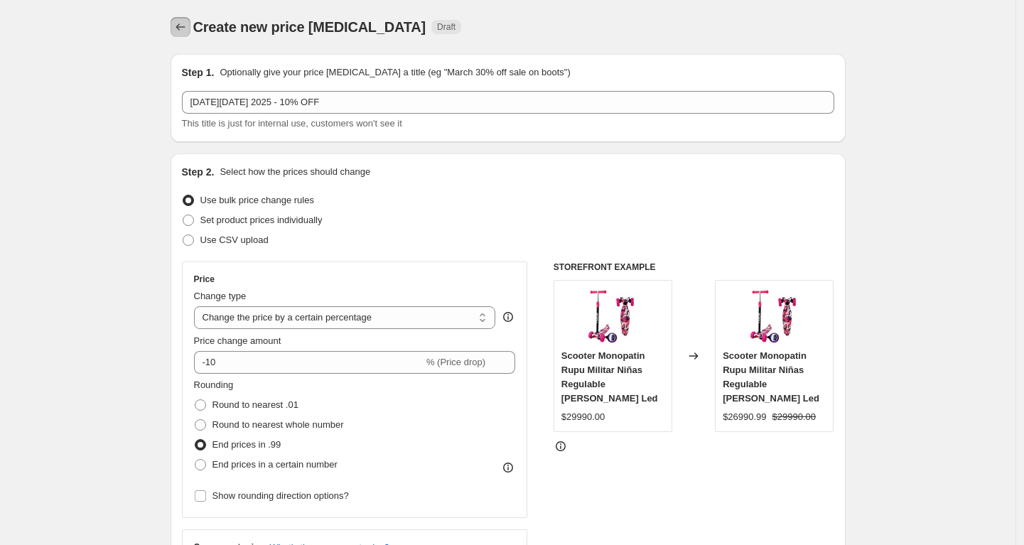
click at [187, 23] on icon "Price change jobs" at bounding box center [180, 27] width 14 height 14
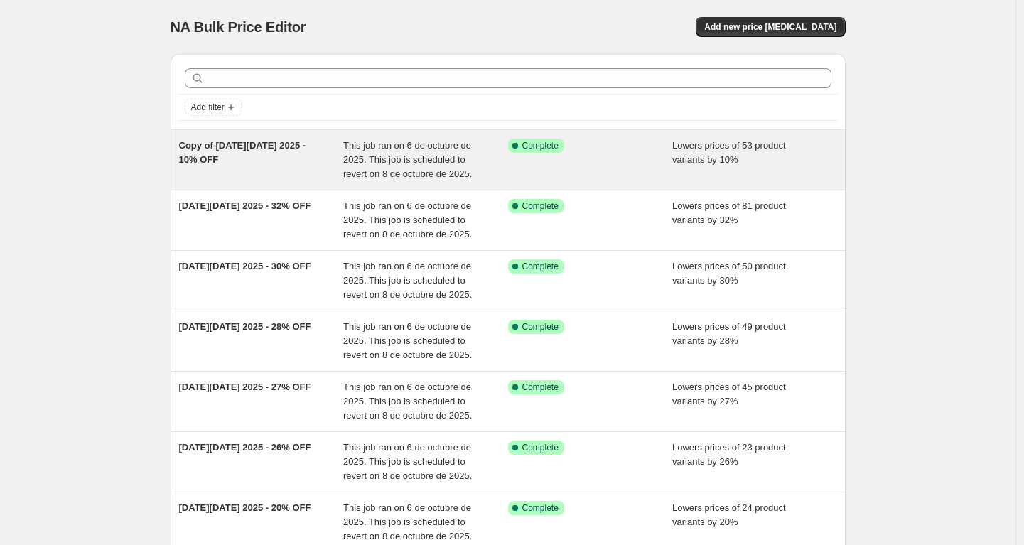
click at [335, 148] on div "Copy of CYBER MONDAY 2025 - 10% OFF" at bounding box center [261, 160] width 165 height 43
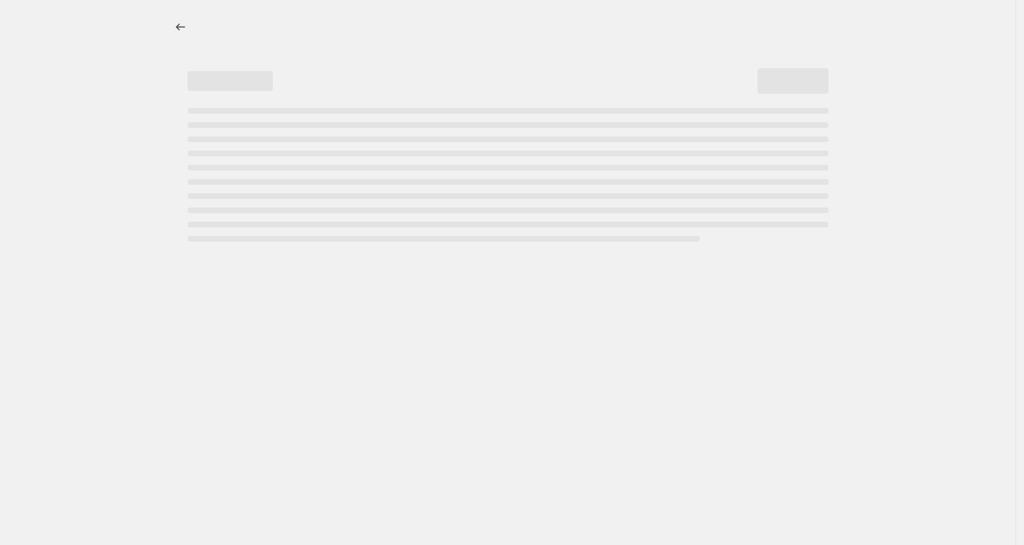
select select "percentage"
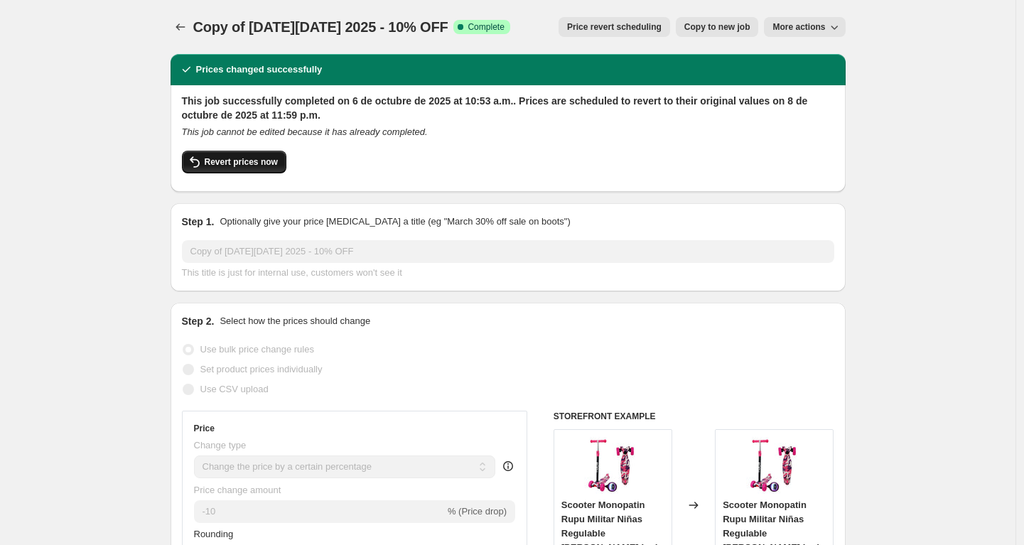
click at [230, 165] on span "Revert prices now" at bounding box center [241, 161] width 73 height 11
checkbox input "false"
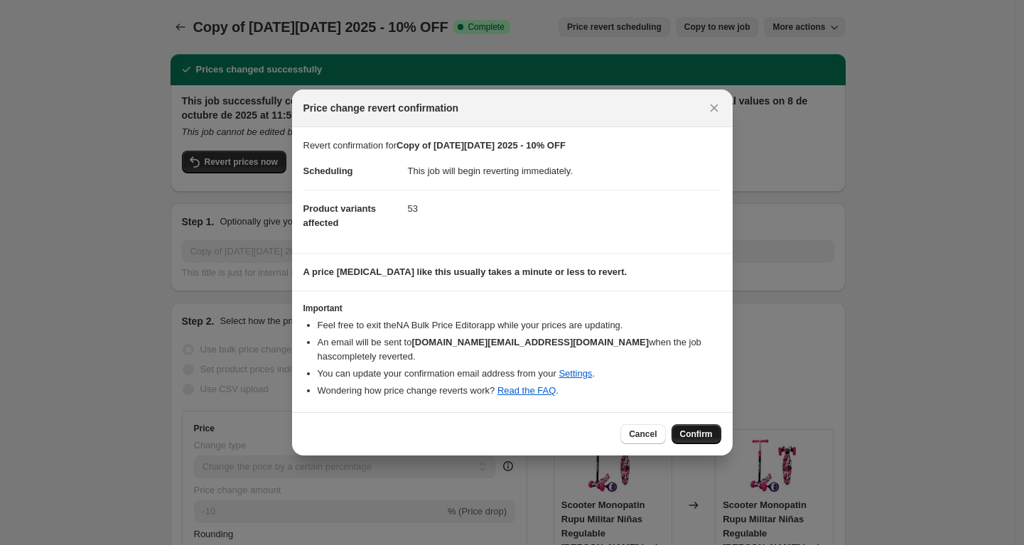
click at [689, 432] on span "Confirm" at bounding box center [696, 433] width 33 height 11
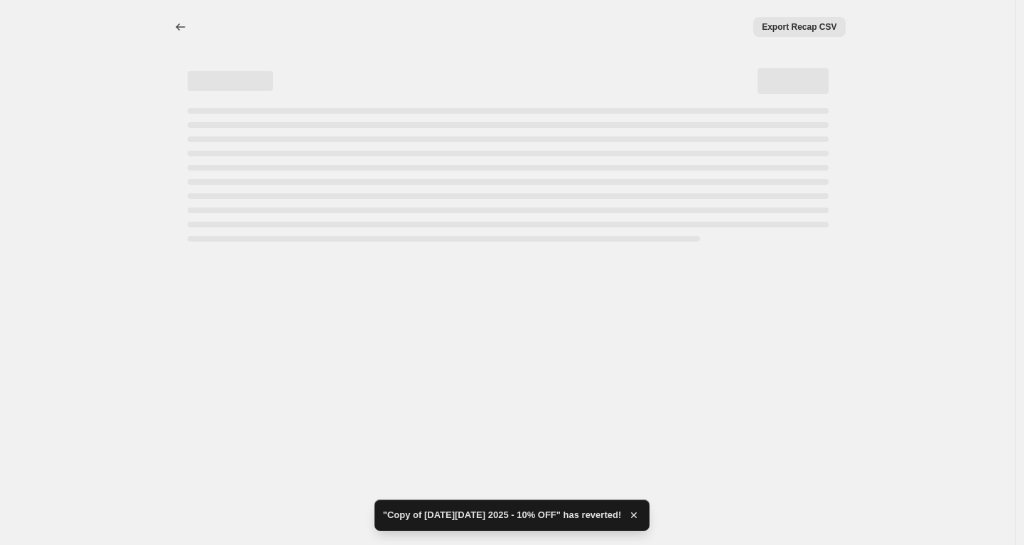
select select "percentage"
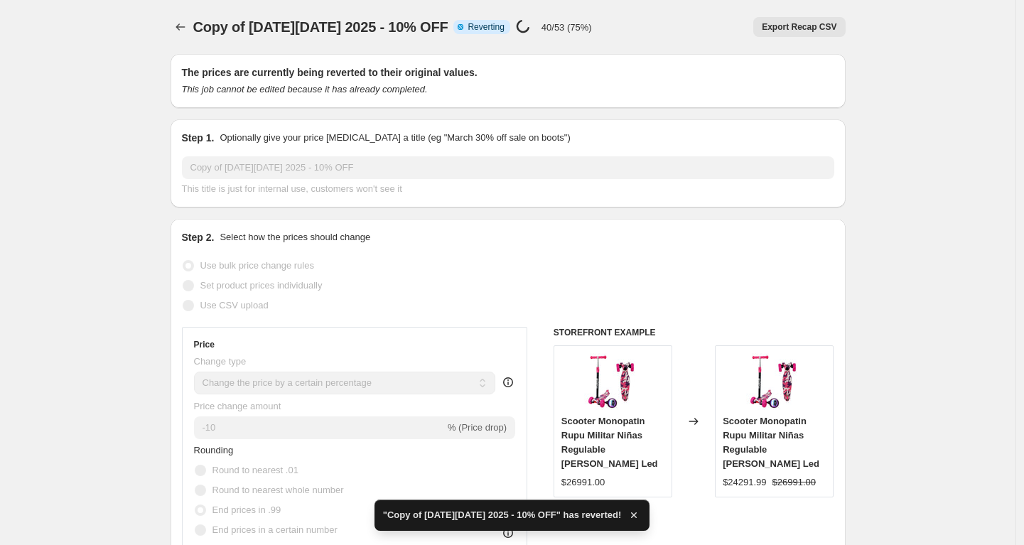
checkbox input "true"
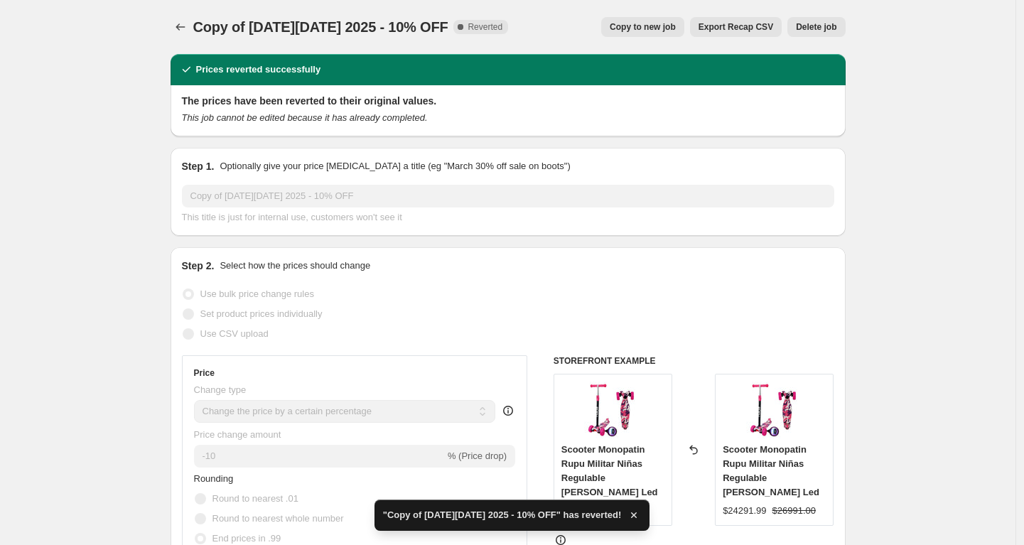
click at [631, 23] on span "Copy to new job" at bounding box center [643, 26] width 66 height 11
select select "percentage"
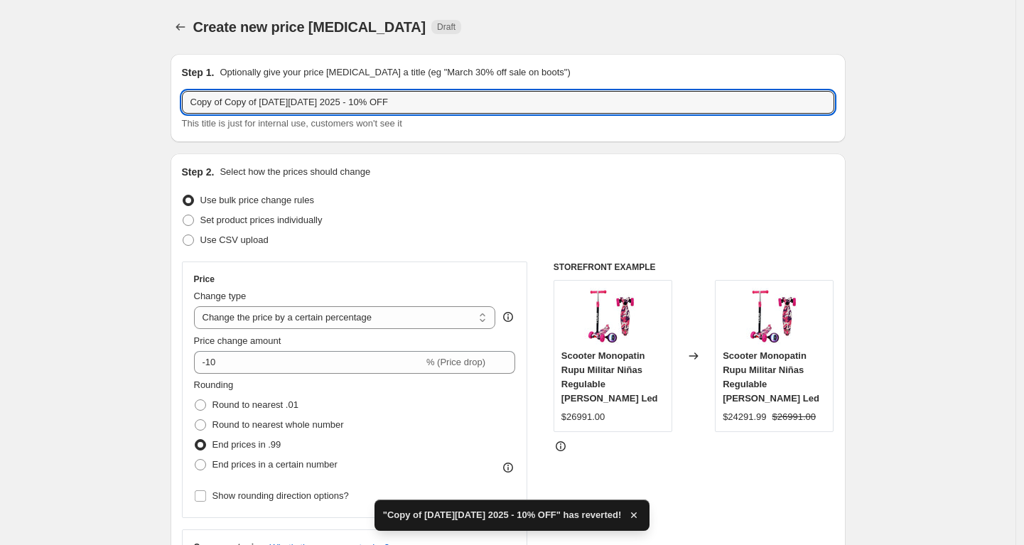
drag, startPoint x: 450, startPoint y: 101, endPoint x: 67, endPoint y: 109, distance: 383.1
paste input "text"
type input "[DATE][DATE] 2025 - 10% OFF"
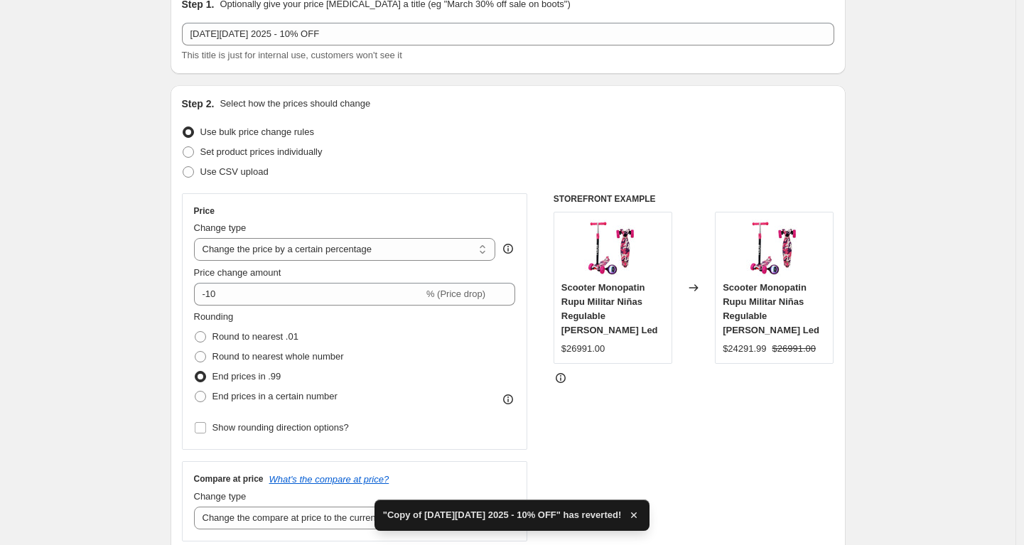
scroll to position [140, 0]
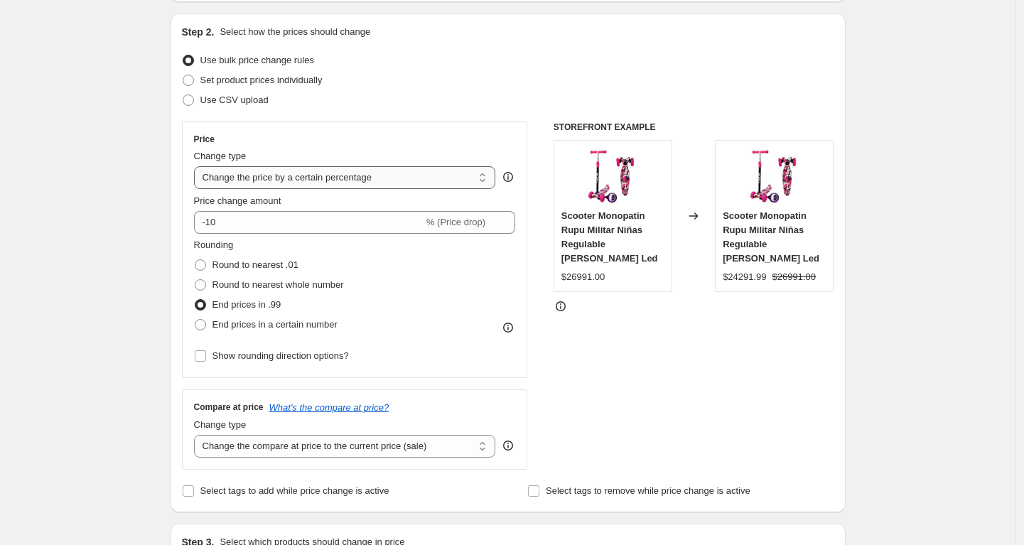
click at [394, 180] on select "Change the price to a certain amount Change the price by a certain amount Chang…" at bounding box center [345, 177] width 302 height 23
click at [198, 166] on select "Change the price to a certain amount Change the price by a certain amount Chang…" at bounding box center [345, 177] width 302 height 23
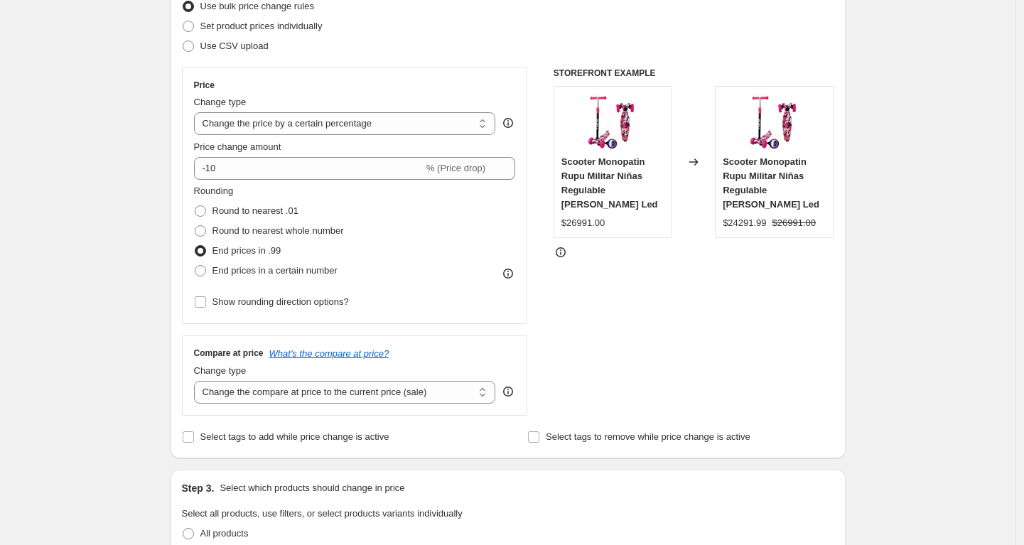
scroll to position [207, 0]
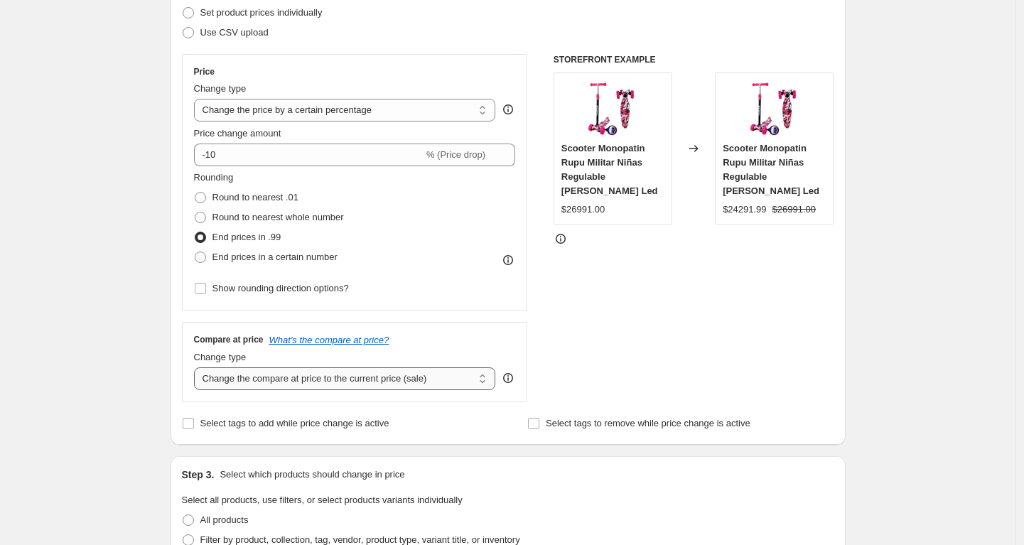
click at [336, 379] on select "Change the compare at price to the current price (sale) Change the compare at p…" at bounding box center [345, 378] width 302 height 23
click at [198, 367] on select "Change the compare at price to the current price (sale) Change the compare at p…" at bounding box center [345, 378] width 302 height 23
click at [669, 302] on div "STOREFRONT EXAMPLE Scooter Monopatin Rupu Militar Niñas Regulable Rueda Led $26…" at bounding box center [693, 228] width 281 height 348
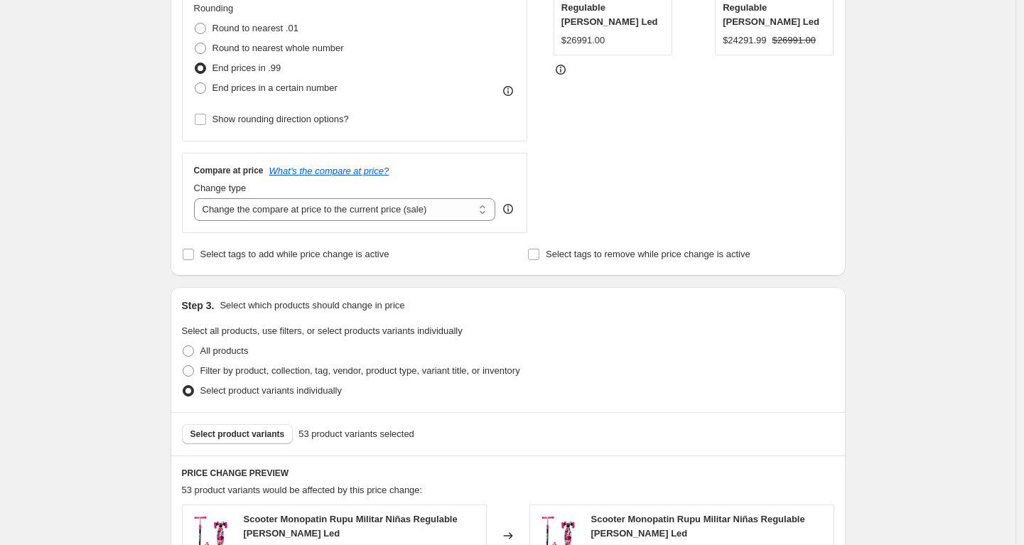
scroll to position [1016, 0]
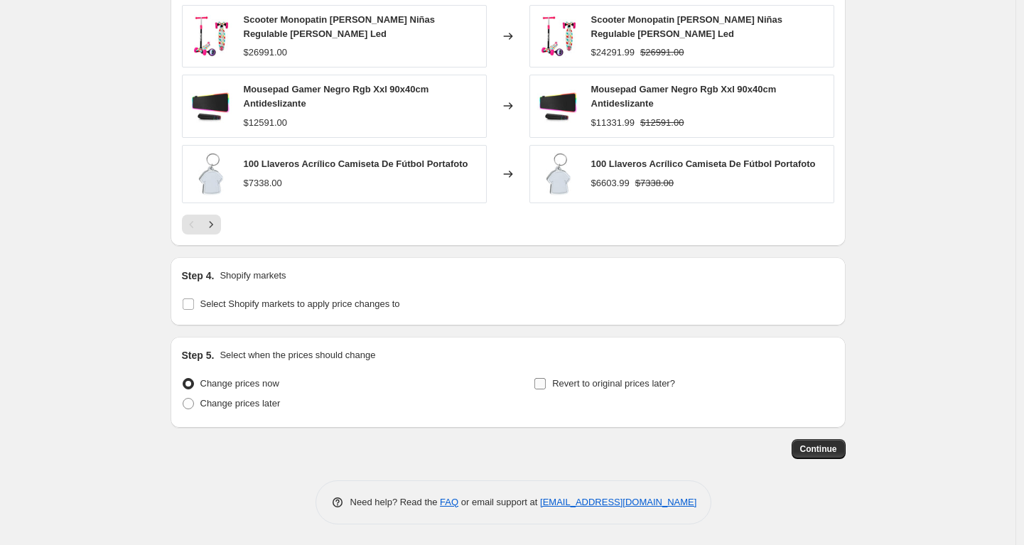
click at [573, 378] on span "Revert to original prices later?" at bounding box center [613, 383] width 123 height 11
click at [546, 378] on input "Revert to original prices later?" at bounding box center [539, 383] width 11 height 11
checkbox input "true"
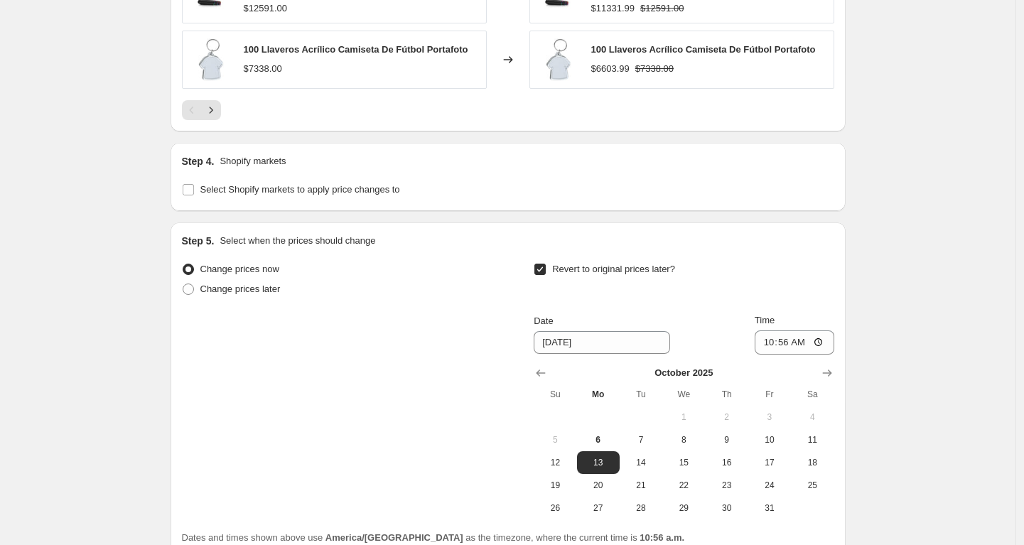
scroll to position [1259, 0]
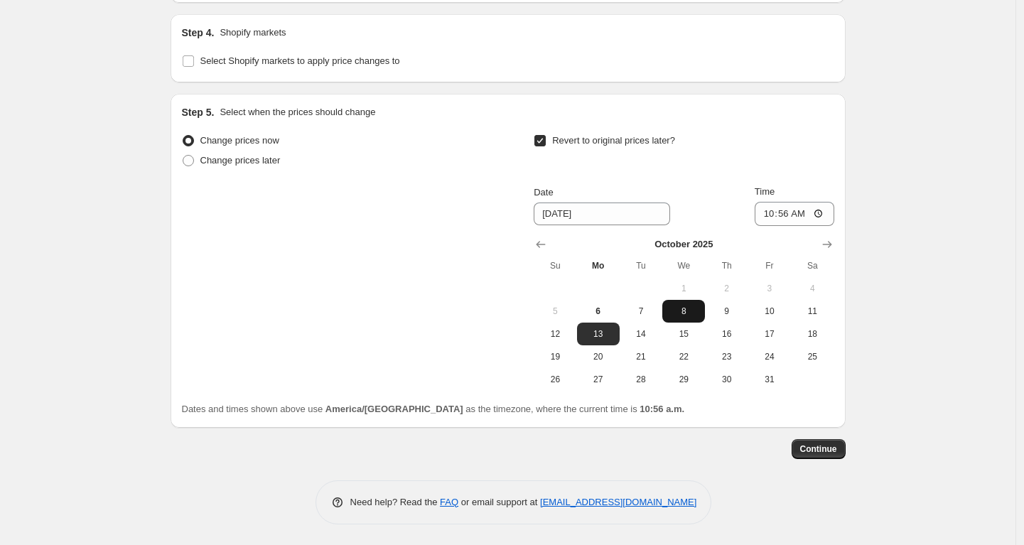
click at [693, 306] on span "8" at bounding box center [683, 311] width 31 height 11
type input "[DATE]"
click at [782, 215] on input "10:56" at bounding box center [795, 214] width 80 height 24
type input "23:59"
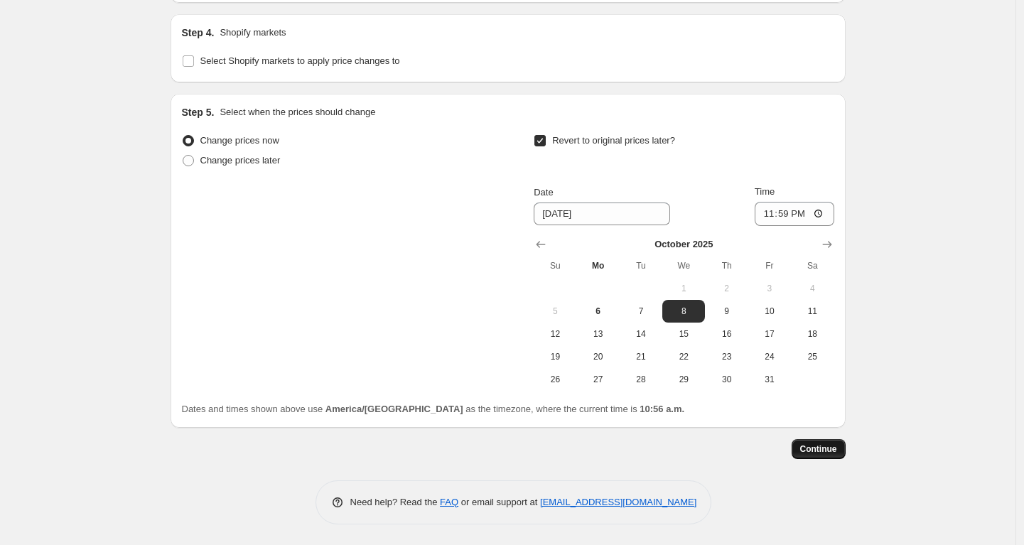
click at [828, 455] on button "Continue" at bounding box center [818, 449] width 54 height 20
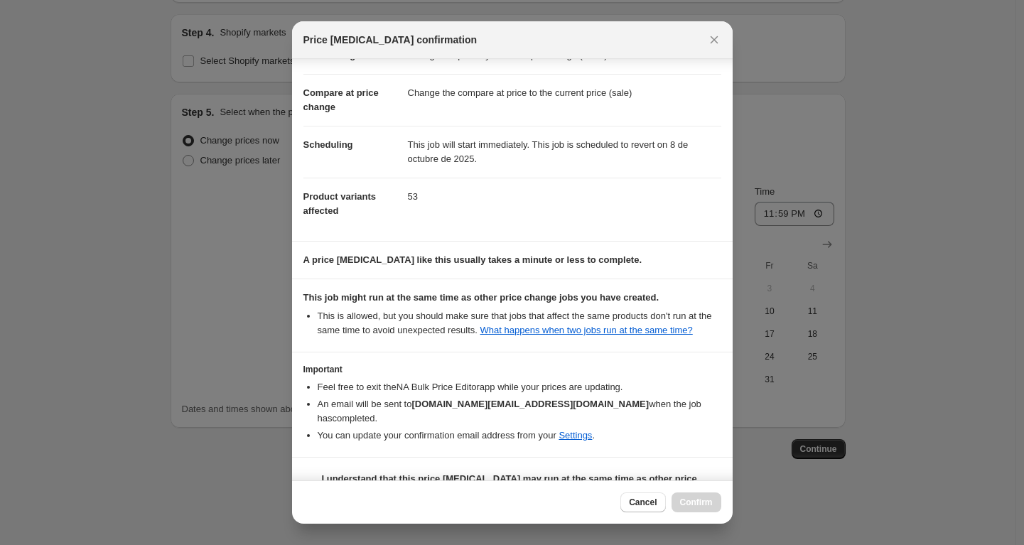
scroll to position [82, 0]
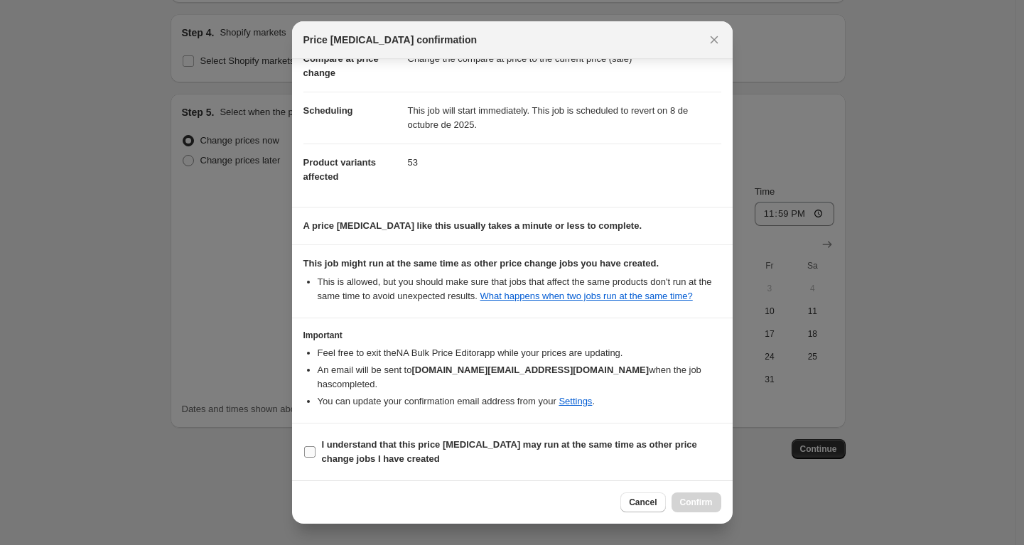
click at [470, 445] on b "I understand that this price [MEDICAL_DATA] may run at the same time as other p…" at bounding box center [509, 451] width 375 height 25
click at [315, 446] on input "I understand that this price [MEDICAL_DATA] may run at the same time as other p…" at bounding box center [309, 451] width 11 height 11
checkbox input "true"
click at [700, 497] on span "Confirm" at bounding box center [696, 502] width 33 height 11
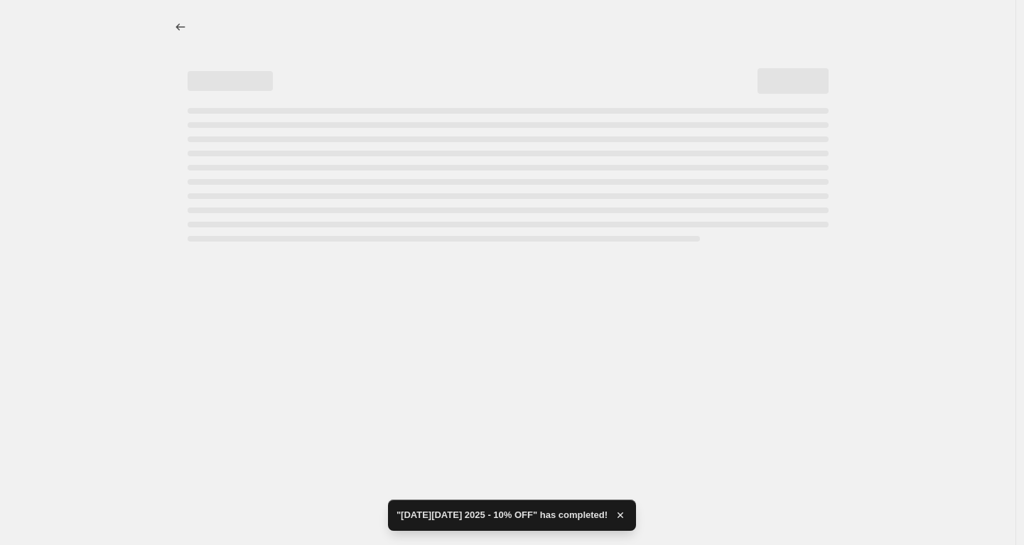
select select "percentage"
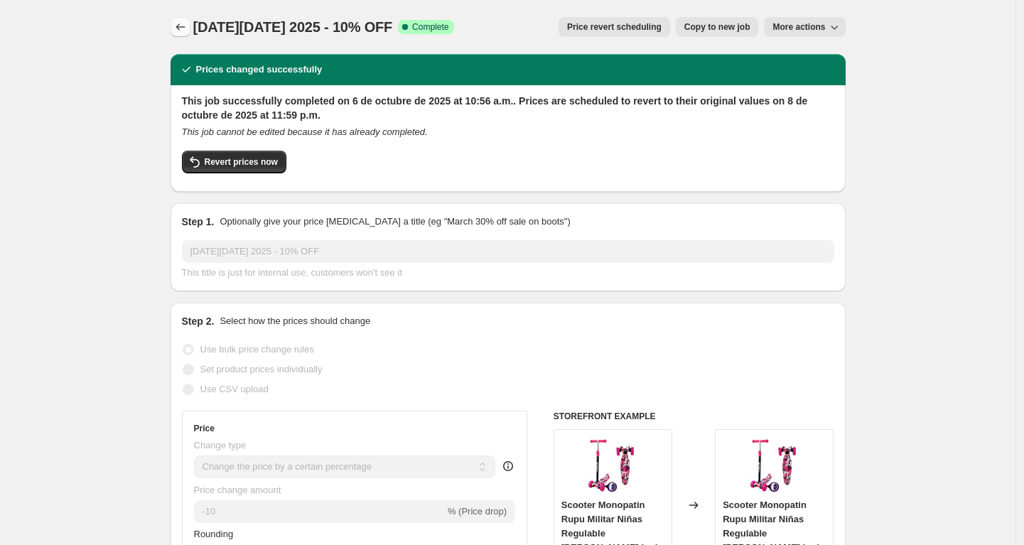
click at [179, 21] on icon "Price change jobs" at bounding box center [180, 27] width 14 height 14
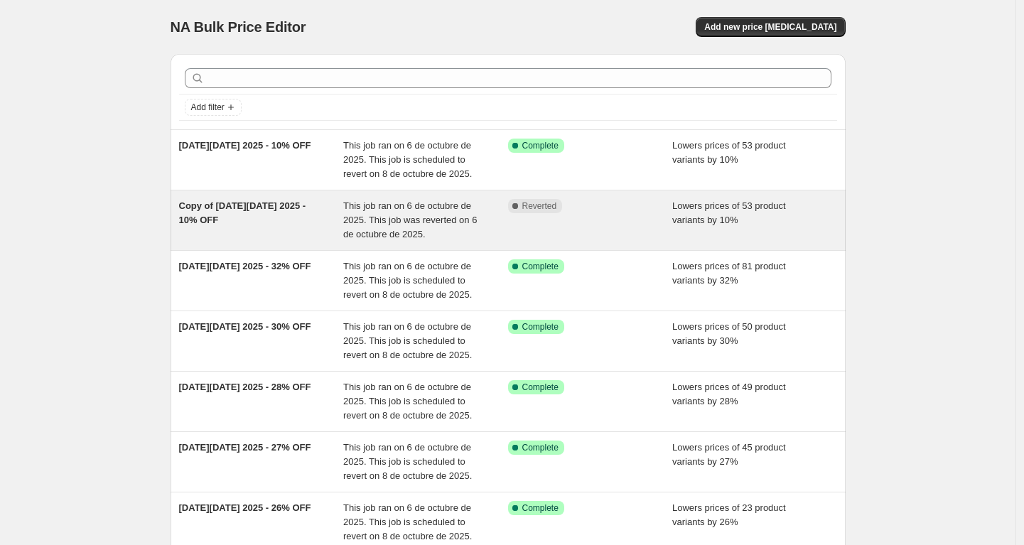
click at [661, 221] on div "Complete Reverted" at bounding box center [590, 220] width 165 height 43
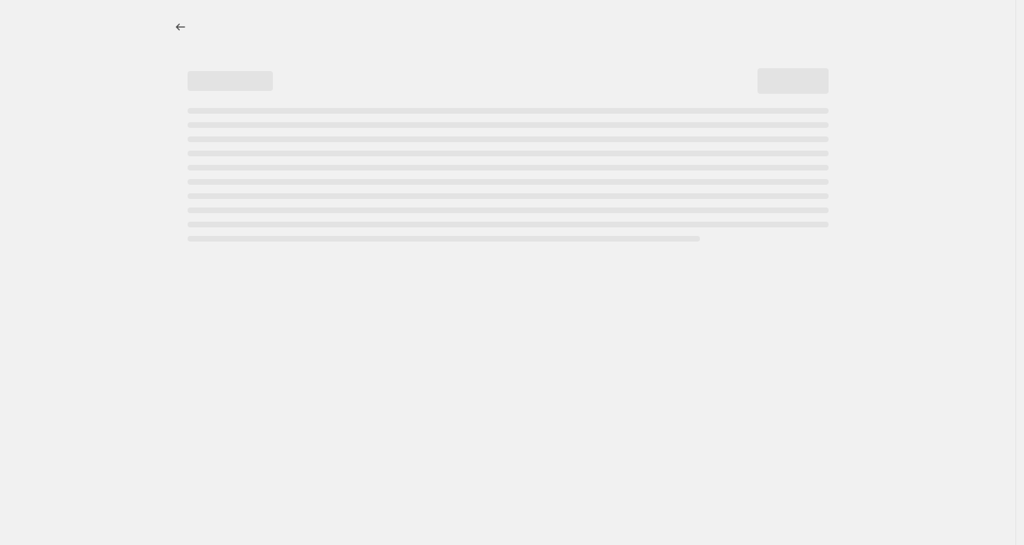
select select "percentage"
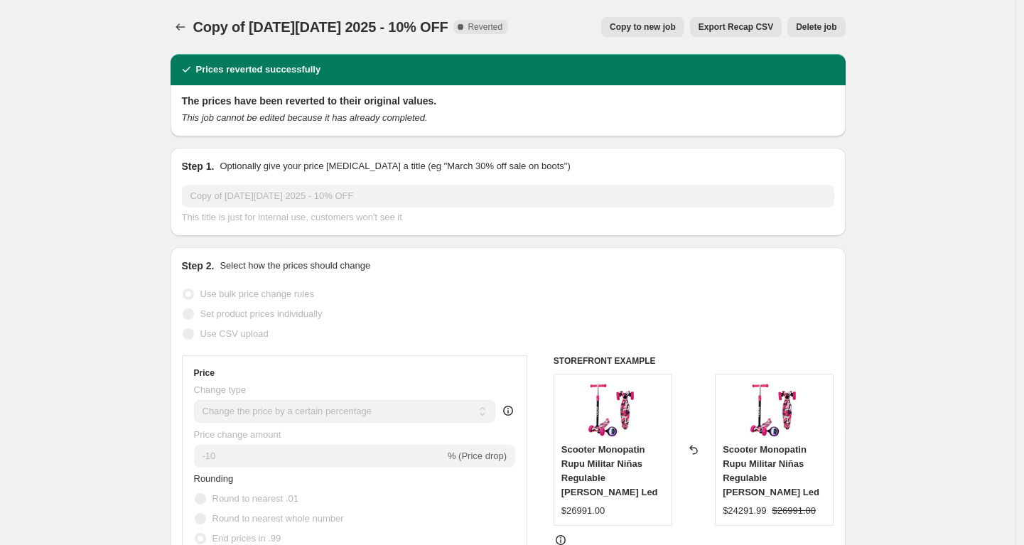
click at [812, 28] on span "Delete job" at bounding box center [816, 26] width 40 height 11
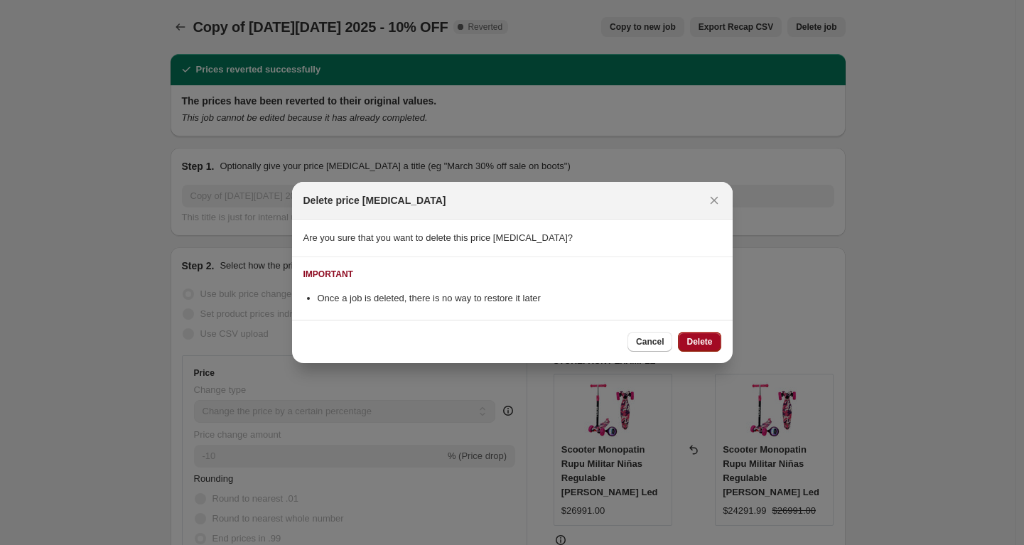
click at [694, 338] on span "Delete" at bounding box center [699, 341] width 26 height 11
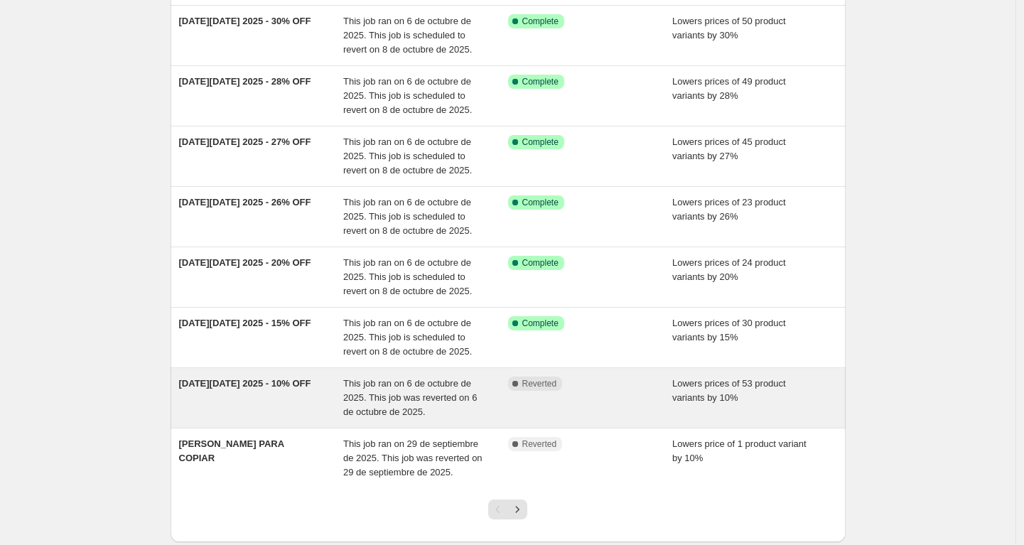
scroll to position [321, 0]
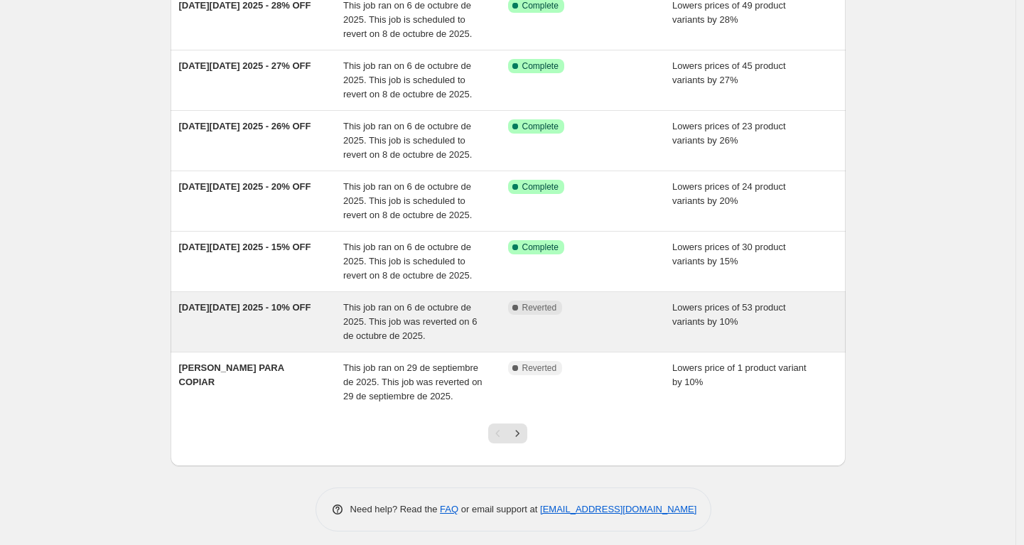
click at [293, 327] on div "[DATE][DATE] 2025 - 10% OFF" at bounding box center [261, 322] width 165 height 43
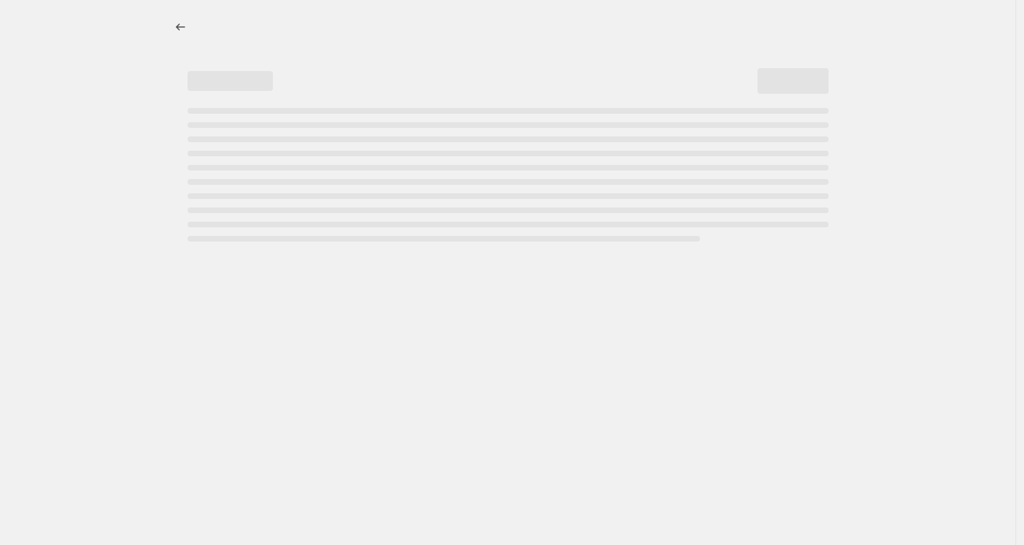
select select "percentage"
select select "no_change"
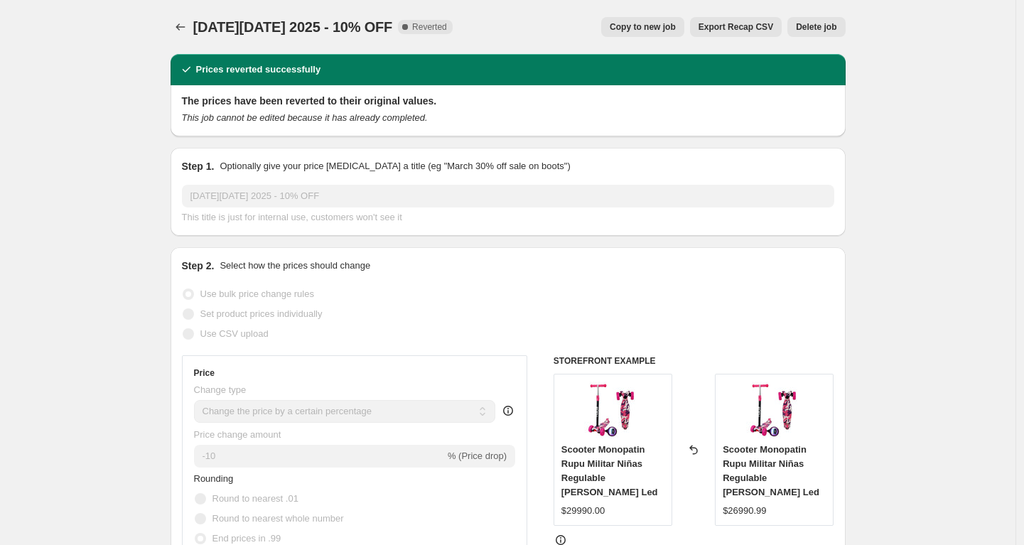
click at [829, 24] on span "Delete job" at bounding box center [816, 26] width 40 height 11
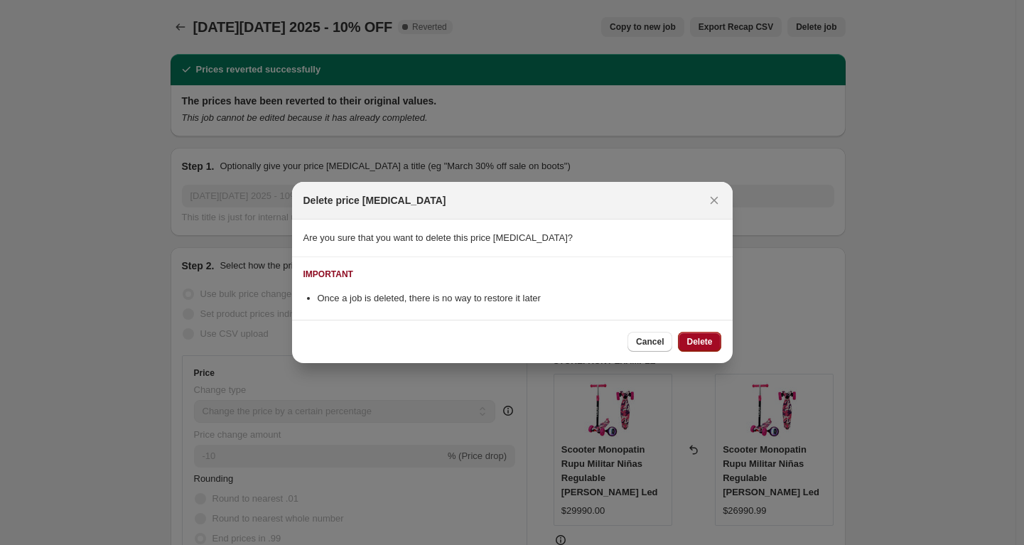
click at [698, 331] on div "Cancel Delete" at bounding box center [512, 341] width 441 height 43
click at [710, 336] on button "Delete" at bounding box center [699, 342] width 43 height 20
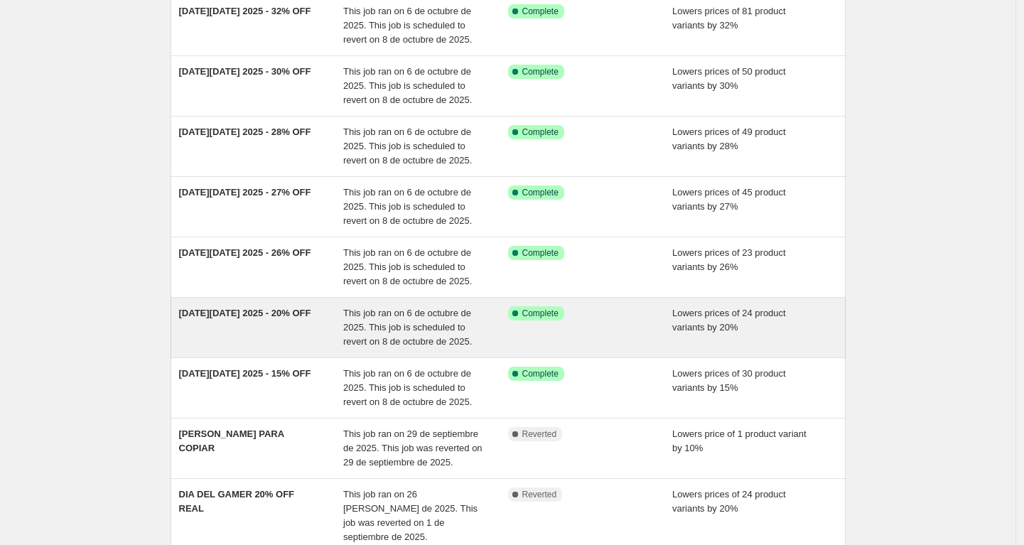
scroll to position [188, 0]
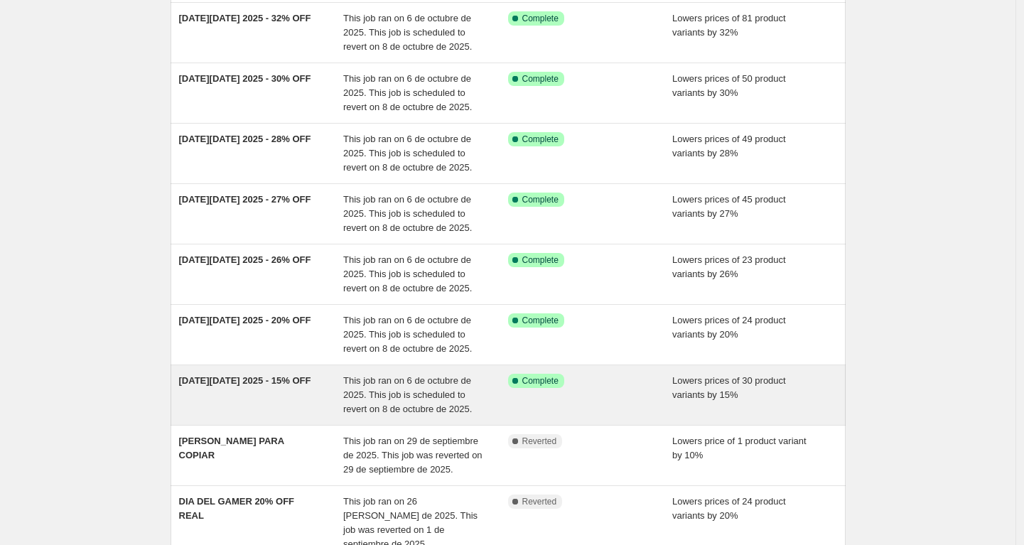
click at [291, 395] on div "[DATE][DATE] 2025 - 15% OFF" at bounding box center [261, 395] width 165 height 43
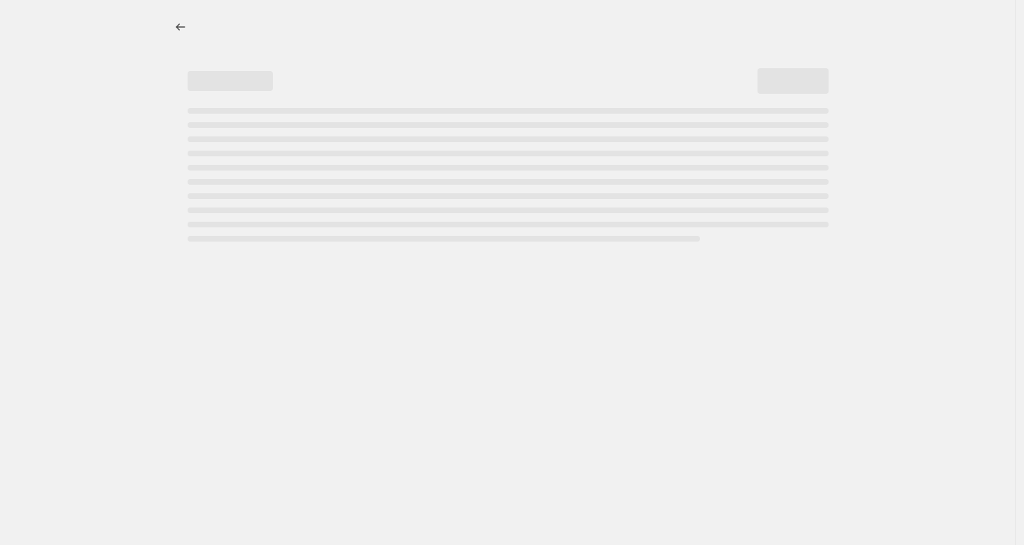
select select "percentage"
select select "no_change"
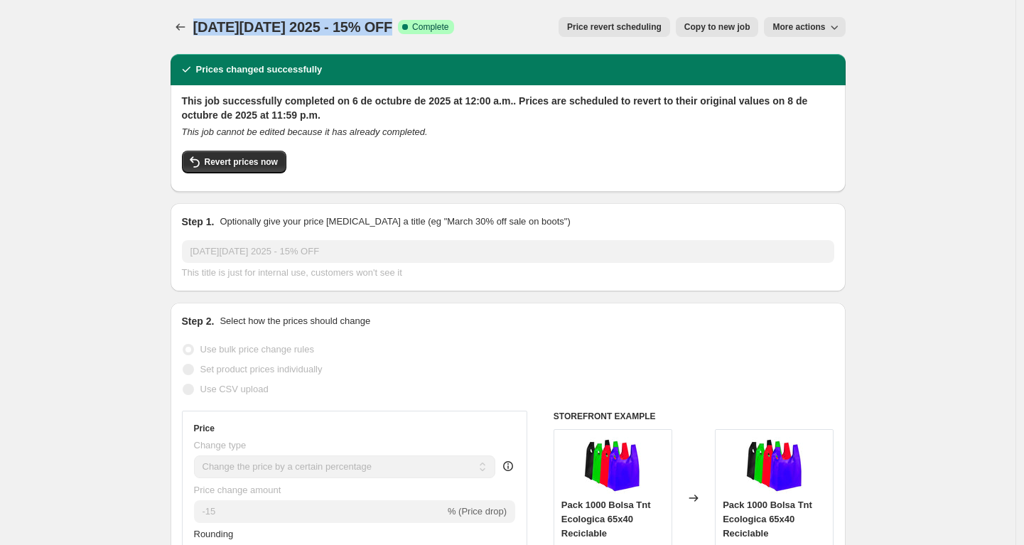
drag, startPoint x: 414, startPoint y: 28, endPoint x: 170, endPoint y: 24, distance: 243.7
copy span "[DATE][DATE] 2025 - 15% OFF"
click at [252, 168] on button "Revert prices now" at bounding box center [234, 162] width 104 height 23
checkbox input "false"
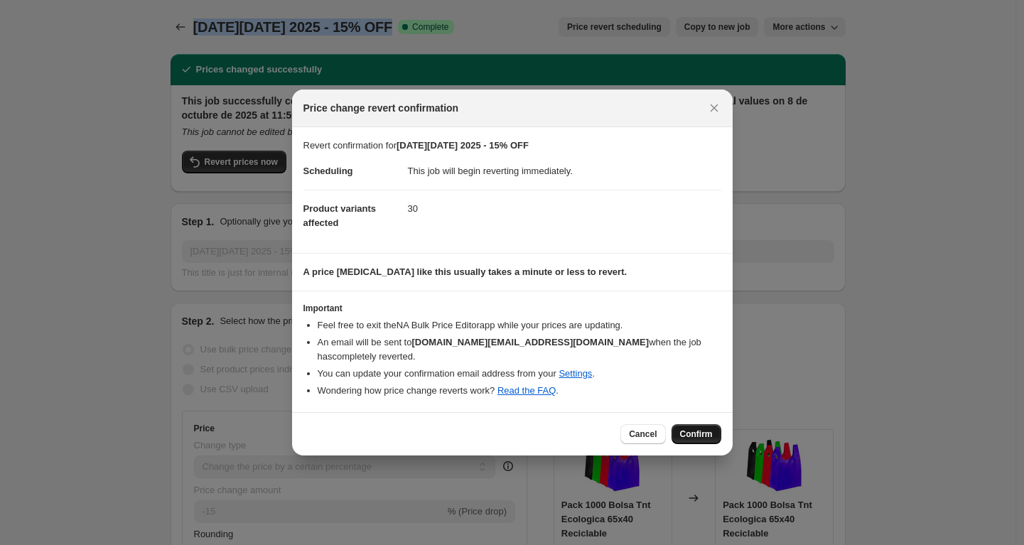
click at [693, 437] on span "Confirm" at bounding box center [696, 433] width 33 height 11
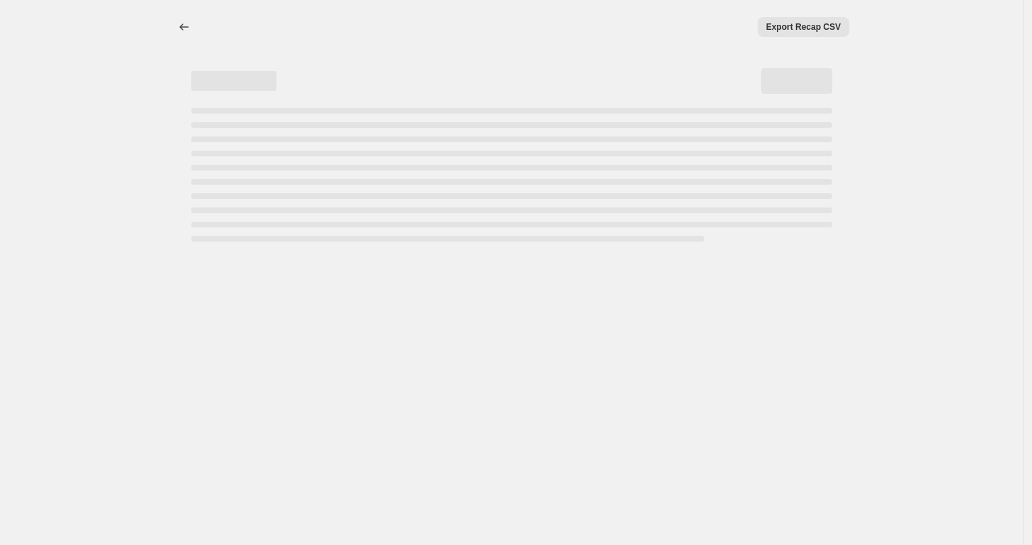
select select "percentage"
select select "no_change"
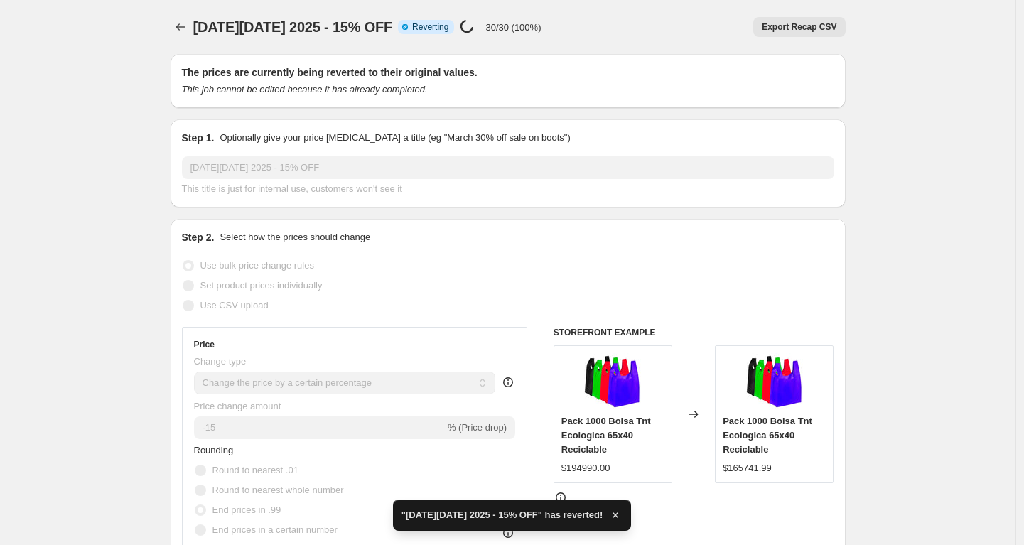
checkbox input "true"
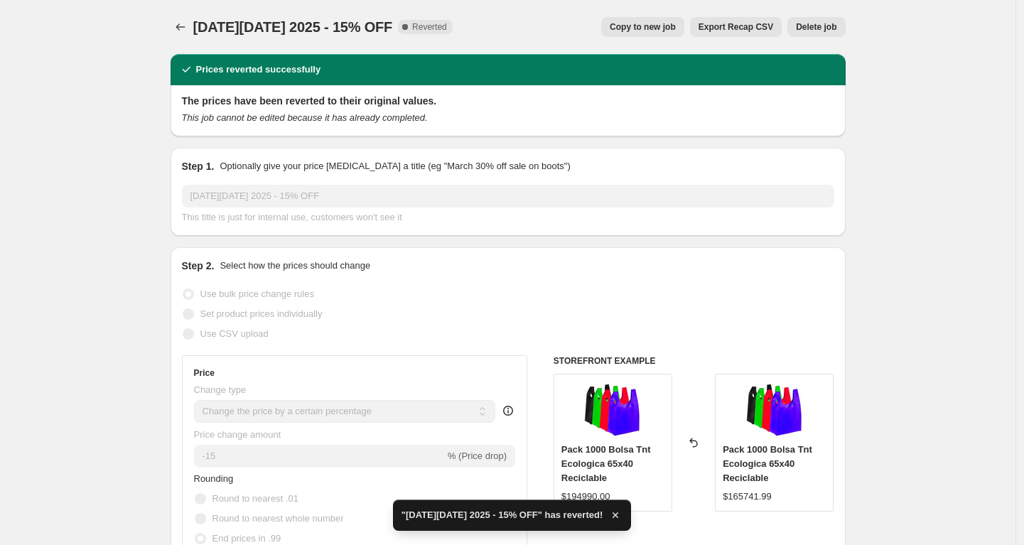
click at [647, 31] on span "Copy to new job" at bounding box center [643, 26] width 66 height 11
select select "percentage"
select select "no_change"
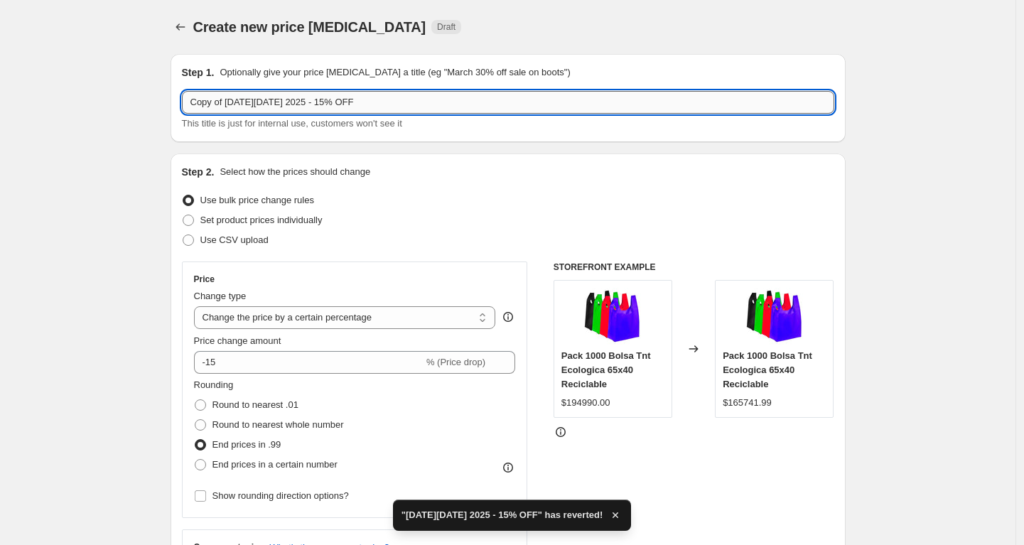
click at [423, 102] on input "Copy of CYBER MONDAY 2025 - 15% OFF" at bounding box center [508, 102] width 652 height 23
drag, startPoint x: 298, startPoint y: 101, endPoint x: 71, endPoint y: 99, distance: 227.4
paste input "text"
type input "[DATE][DATE] 2025 - 15% OFF"
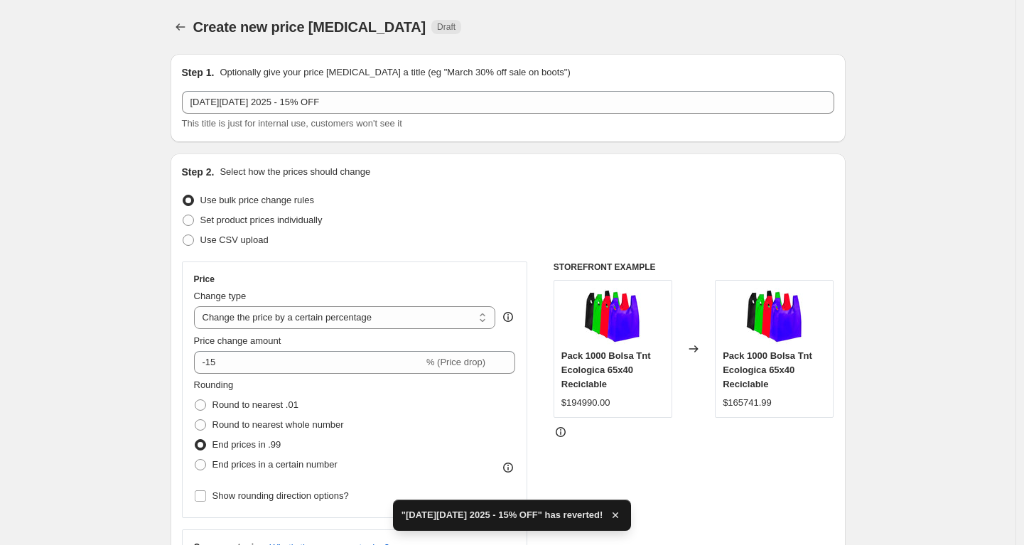
click at [654, 20] on div "Create new price change job Draft" at bounding box center [508, 27] width 675 height 20
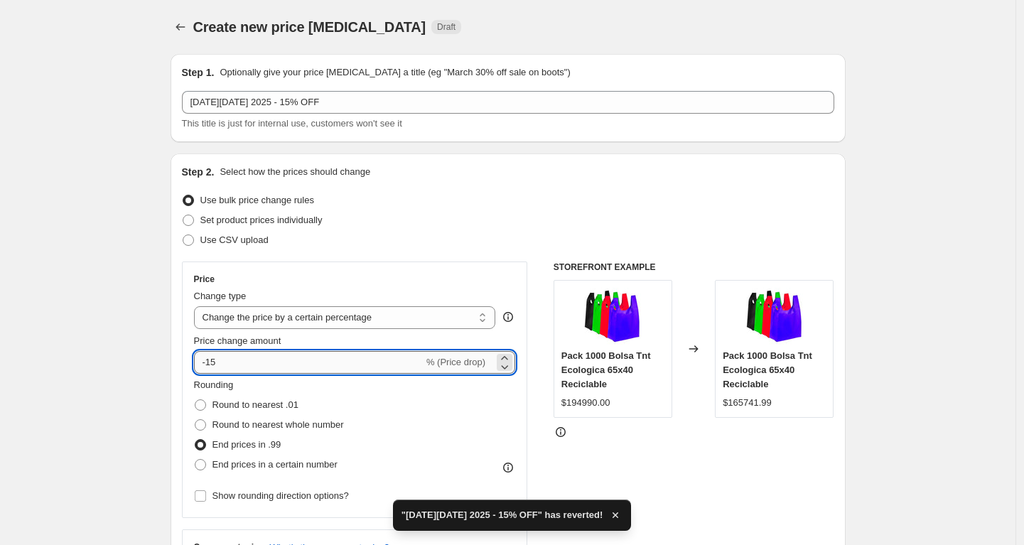
click at [387, 367] on input "-15" at bounding box center [308, 362] width 229 height 23
click at [366, 360] on input "-15" at bounding box center [308, 362] width 229 height 23
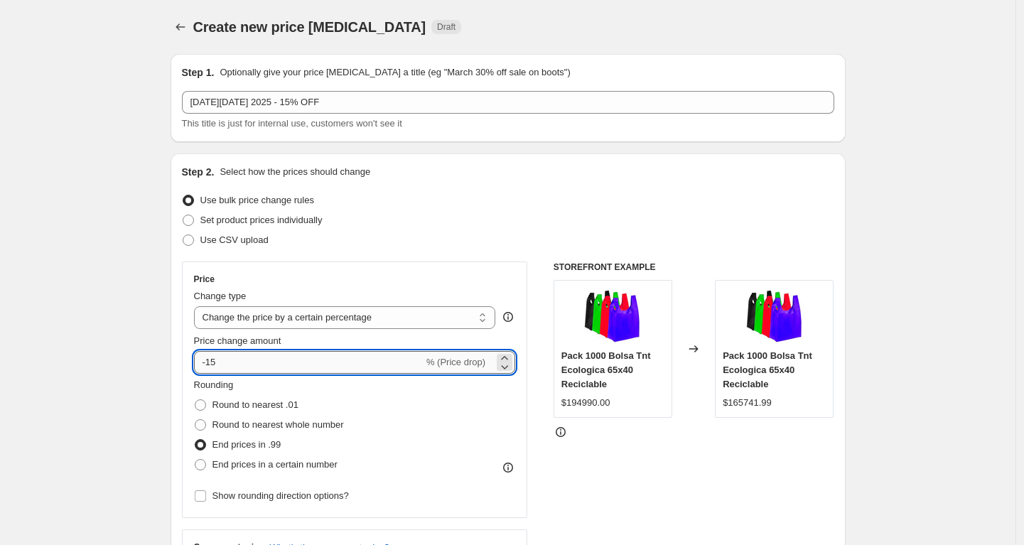
click at [336, 371] on input "-15" at bounding box center [308, 362] width 229 height 23
click at [335, 372] on input "-10" at bounding box center [308, 362] width 229 height 23
type input "-15"
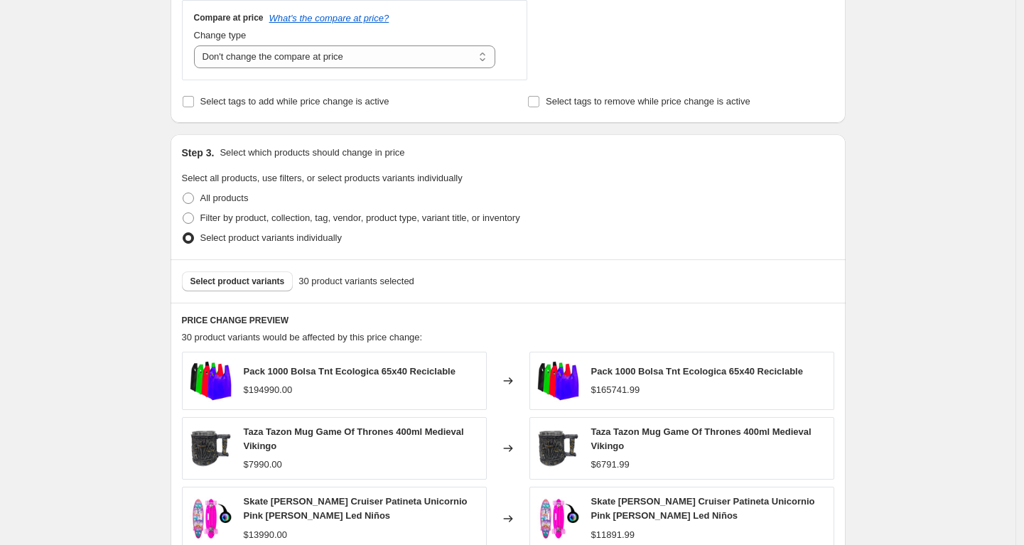
scroll to position [400, 0]
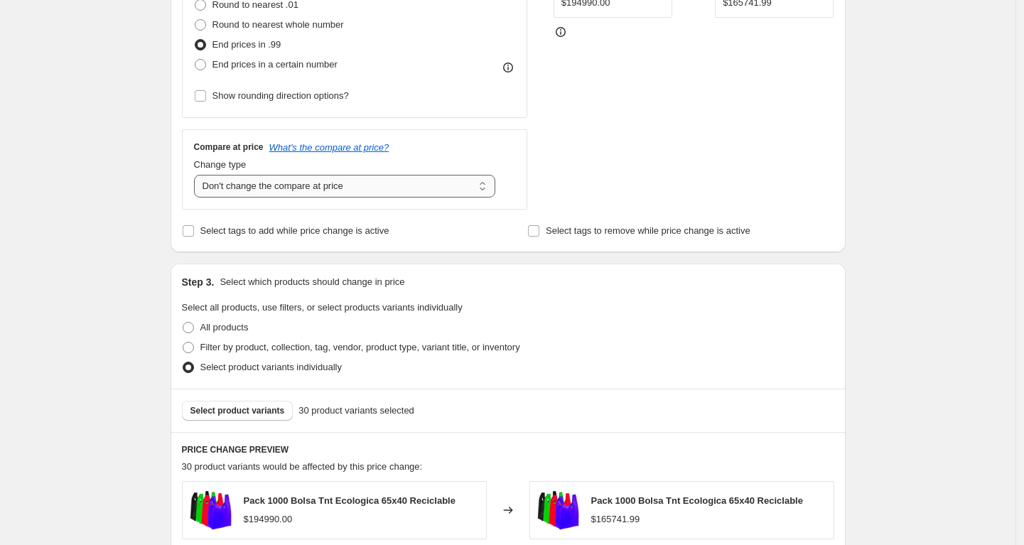
click at [360, 178] on select "Change the compare at price to the current price (sale) Change the compare at p…" at bounding box center [345, 186] width 302 height 23
select select "ep"
click at [198, 175] on select "Change the compare at price to the current price (sale) Change the compare at p…" at bounding box center [345, 186] width 302 height 23
click at [845, 168] on div "Step 2. Select how the prices should change Use bulk price change rules Set pro…" at bounding box center [508, 2] width 675 height 499
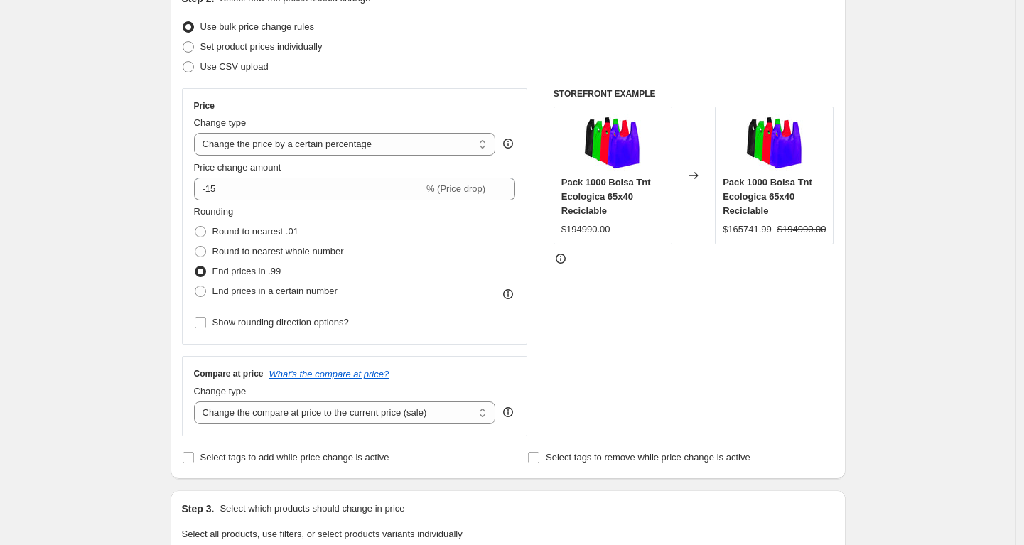
scroll to position [0, 0]
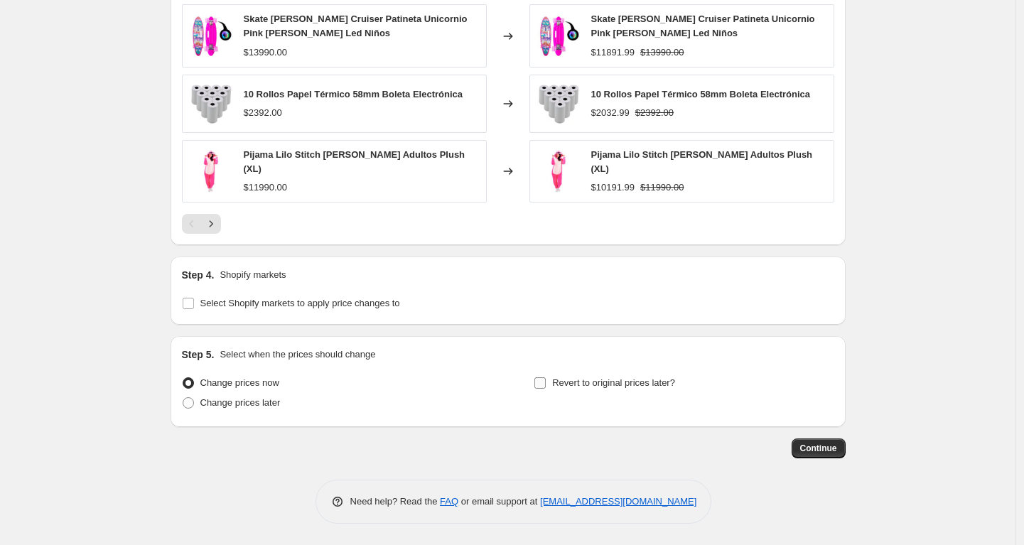
click at [622, 381] on span "Revert to original prices later?" at bounding box center [613, 382] width 123 height 11
click at [546, 381] on input "Revert to original prices later?" at bounding box center [539, 382] width 11 height 11
checkbox input "true"
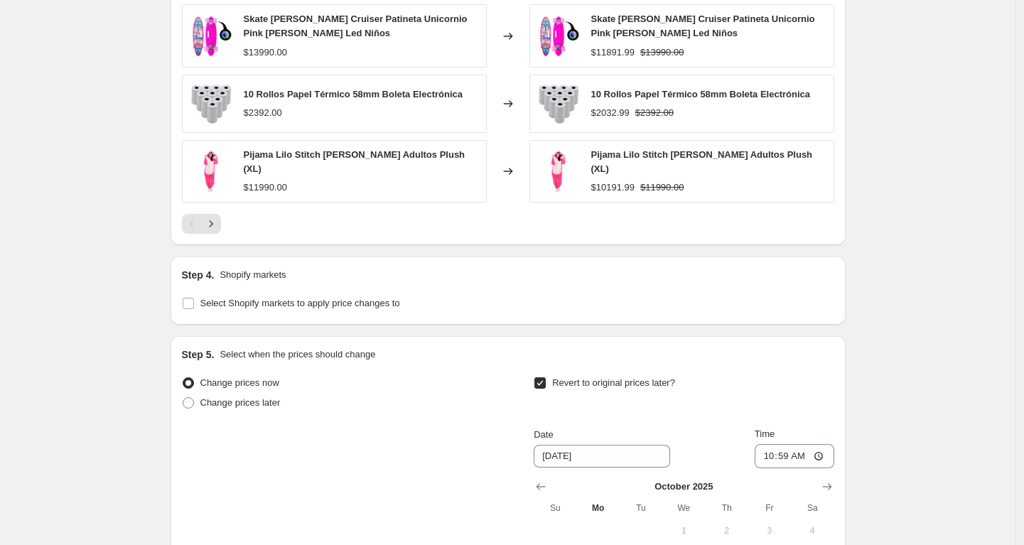
scroll to position [1255, 0]
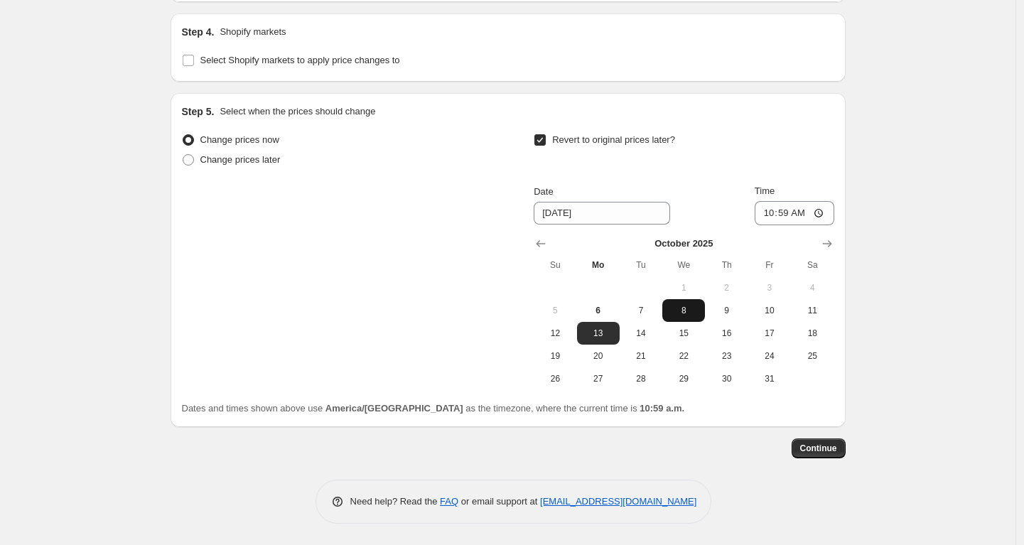
click at [683, 304] on button "8" at bounding box center [683, 310] width 43 height 23
type input "[DATE]"
click at [781, 215] on input "10:59" at bounding box center [795, 213] width 80 height 24
type input "23:59"
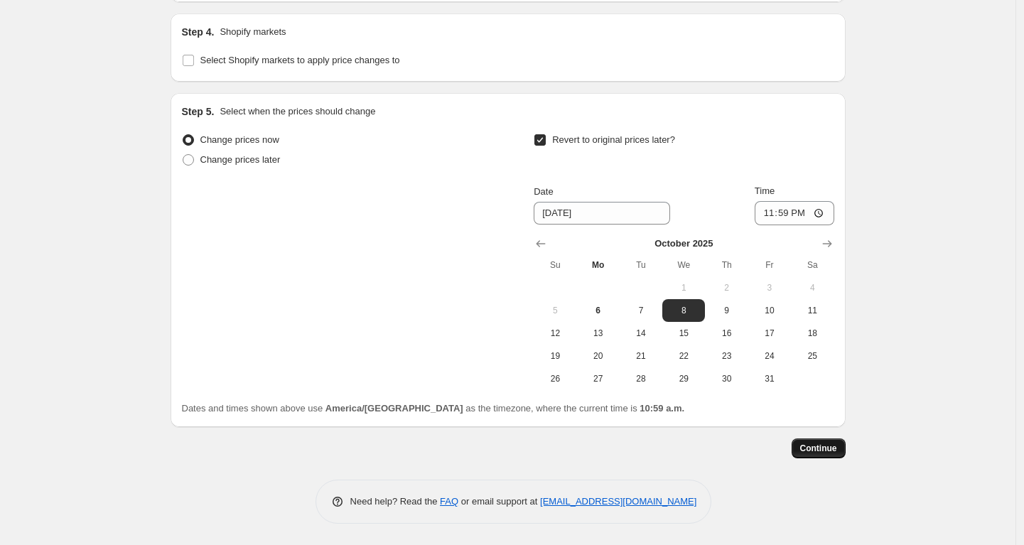
click at [809, 445] on span "Continue" at bounding box center [818, 448] width 37 height 11
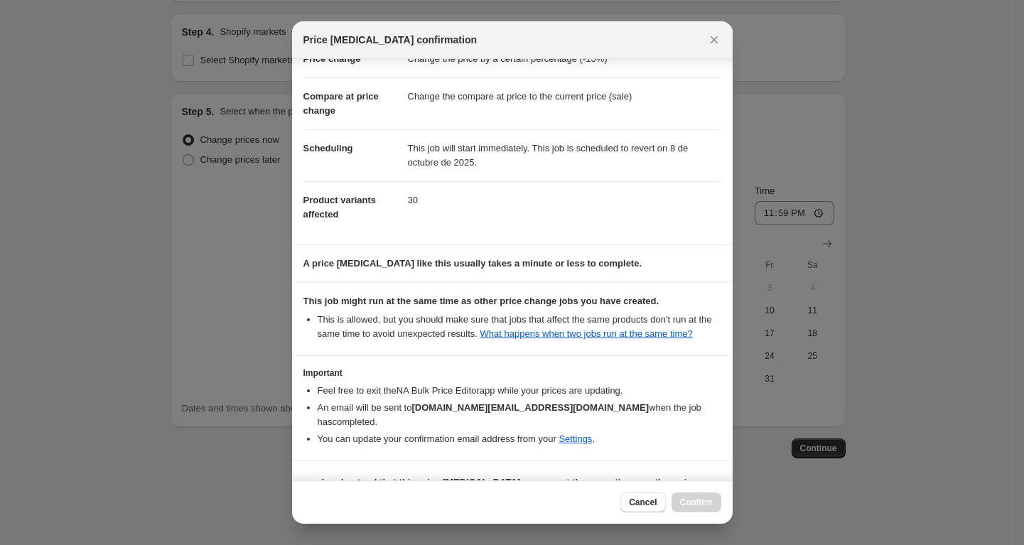
scroll to position [82, 0]
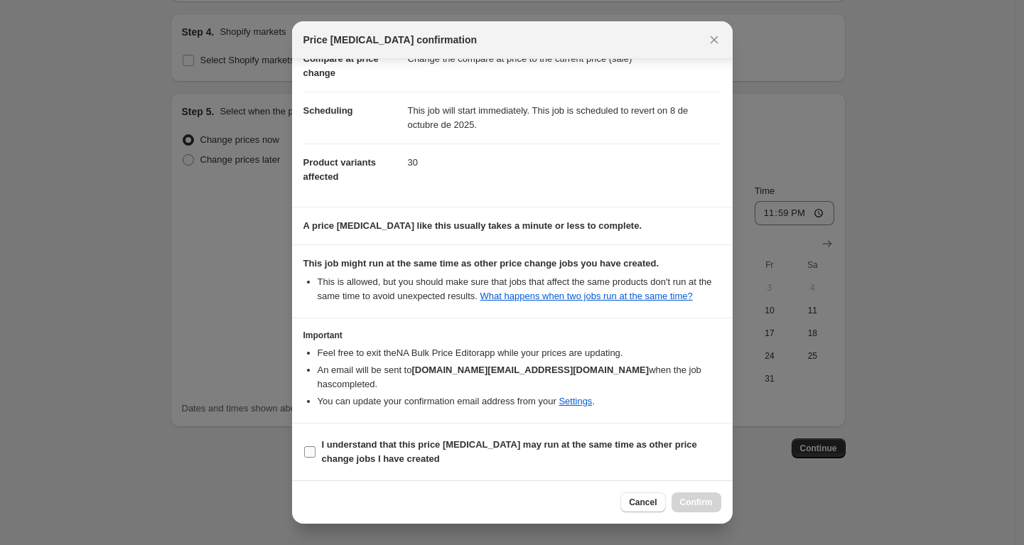
click at [384, 451] on span "I understand that this price [MEDICAL_DATA] may run at the same time as other p…" at bounding box center [521, 452] width 399 height 28
click at [315, 451] on input "I understand that this price [MEDICAL_DATA] may run at the same time as other p…" at bounding box center [309, 451] width 11 height 11
checkbox input "true"
click at [671, 501] on button "Confirm" at bounding box center [696, 502] width 50 height 20
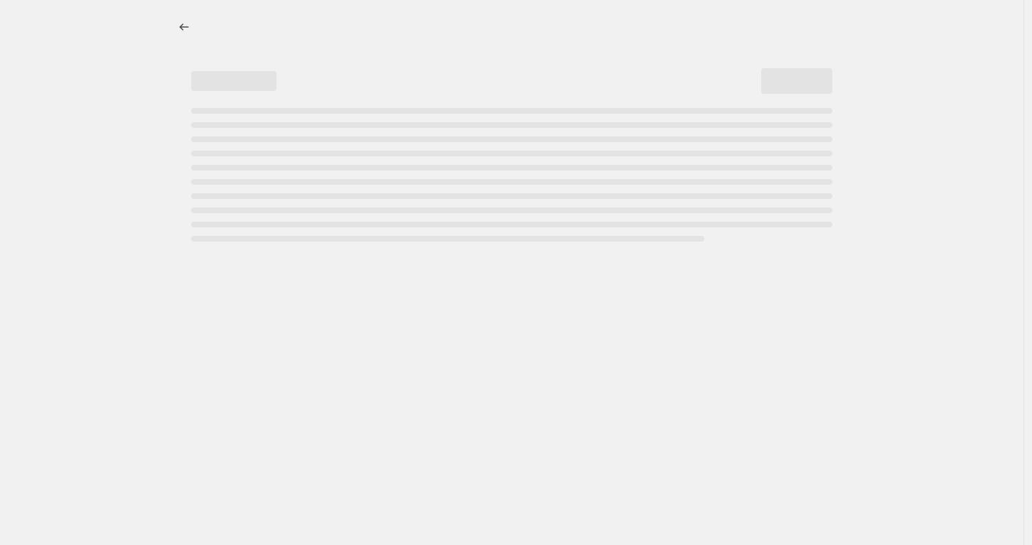
select select "percentage"
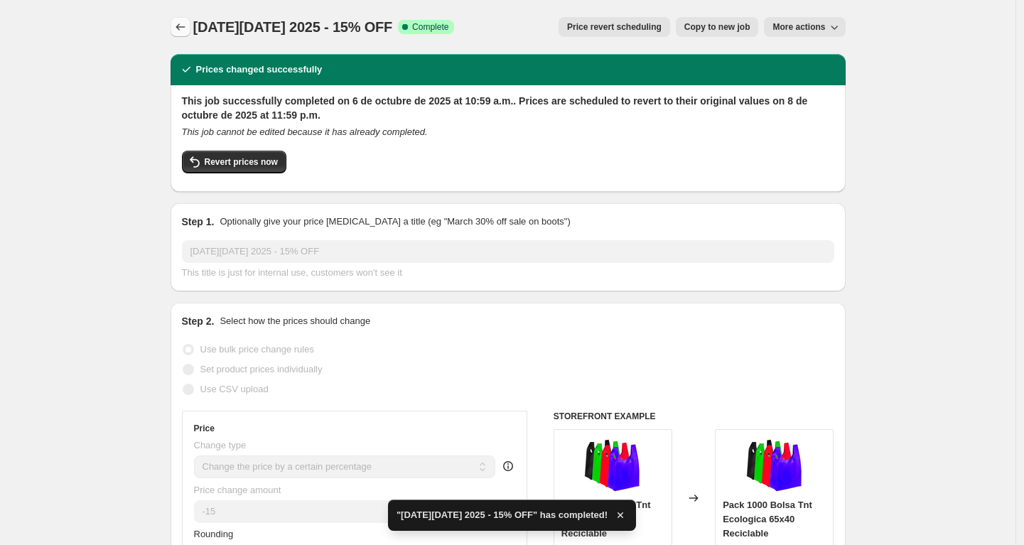
click at [180, 30] on icon "Price change jobs" at bounding box center [180, 27] width 14 height 14
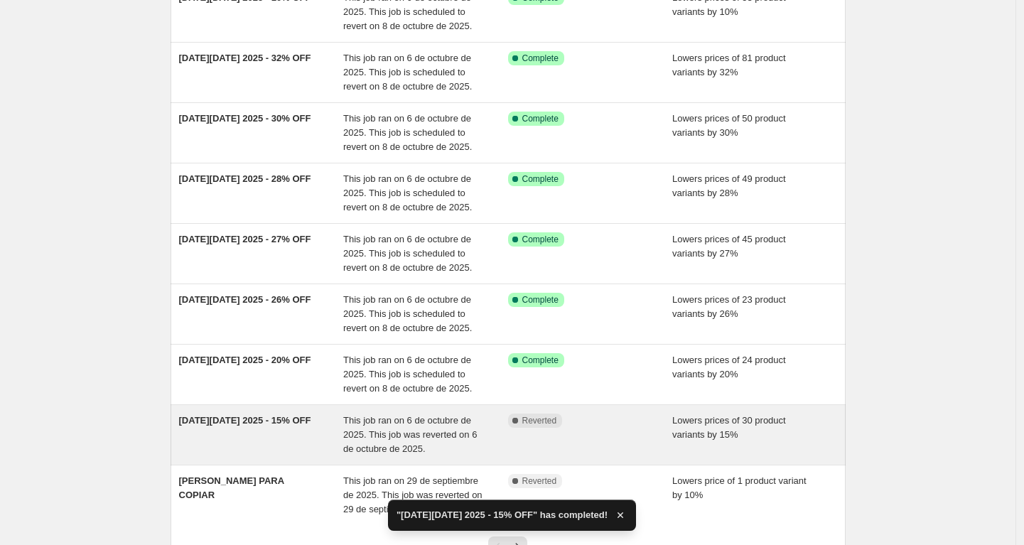
scroll to position [236, 0]
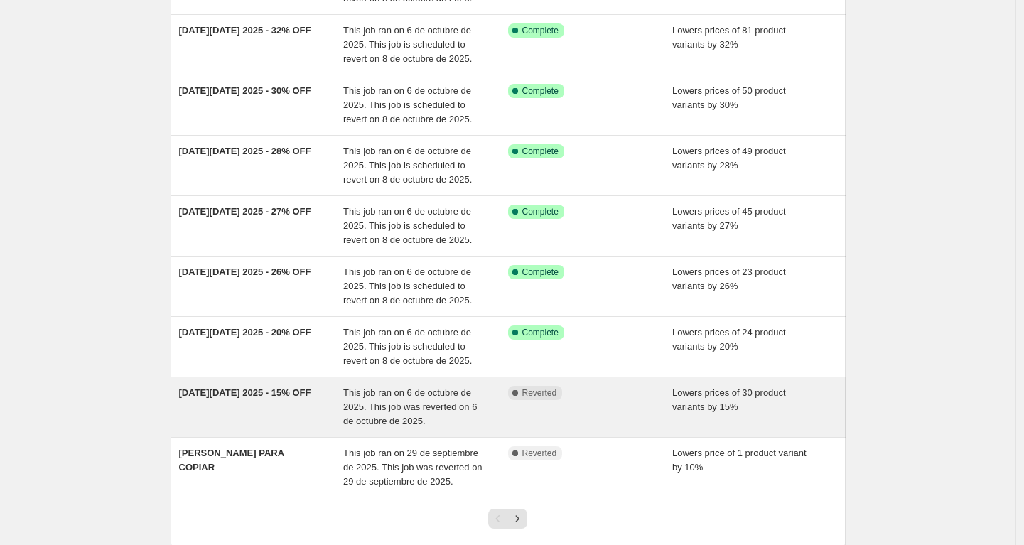
click at [312, 412] on div "[DATE][DATE] 2025 - 15% OFF" at bounding box center [261, 407] width 165 height 43
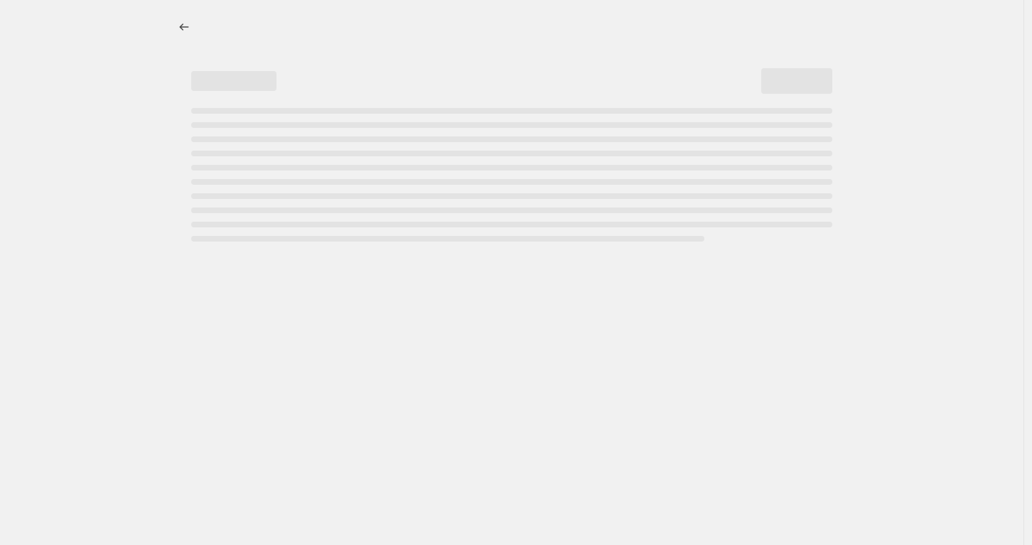
select select "percentage"
select select "no_change"
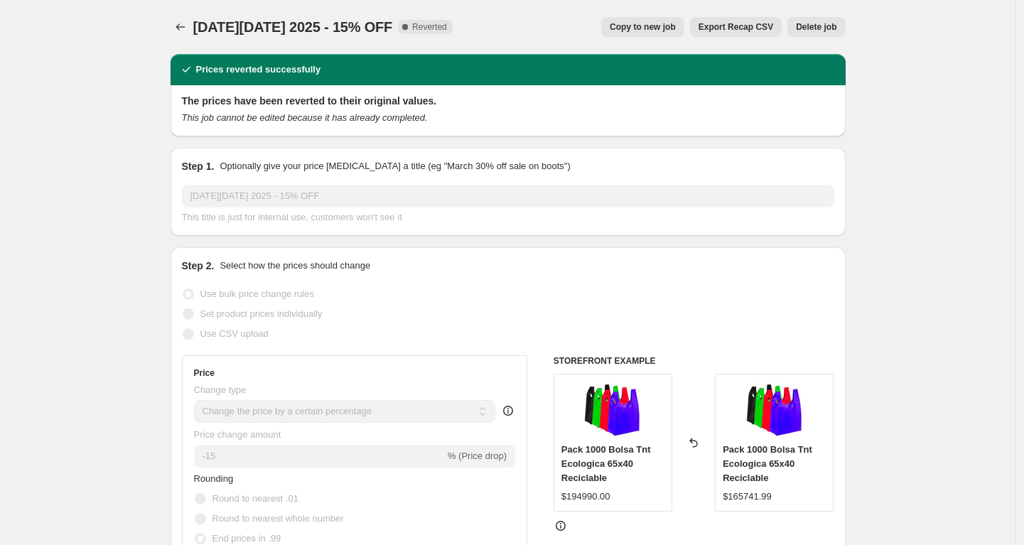
click at [805, 29] on span "Delete job" at bounding box center [816, 26] width 40 height 11
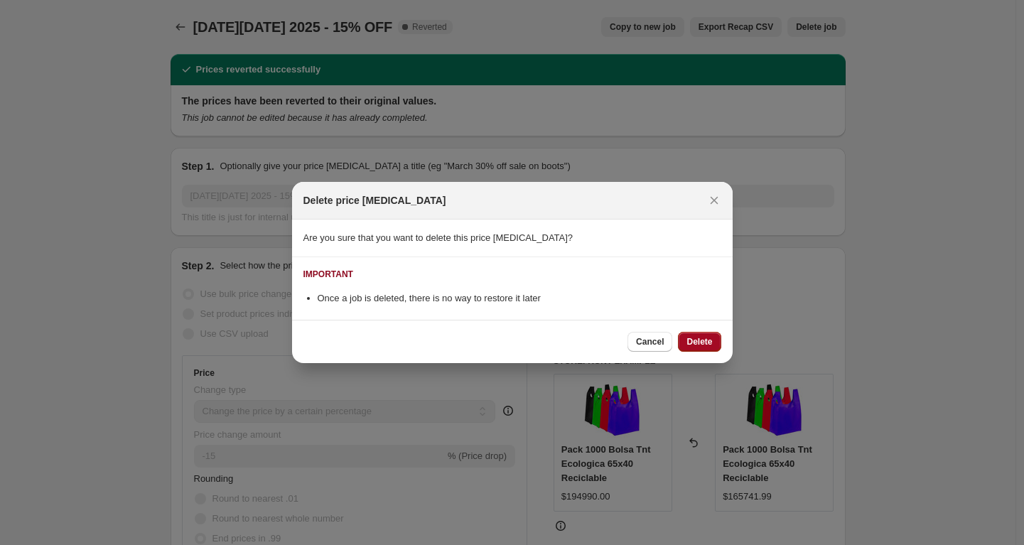
click at [701, 340] on span "Delete" at bounding box center [699, 341] width 26 height 11
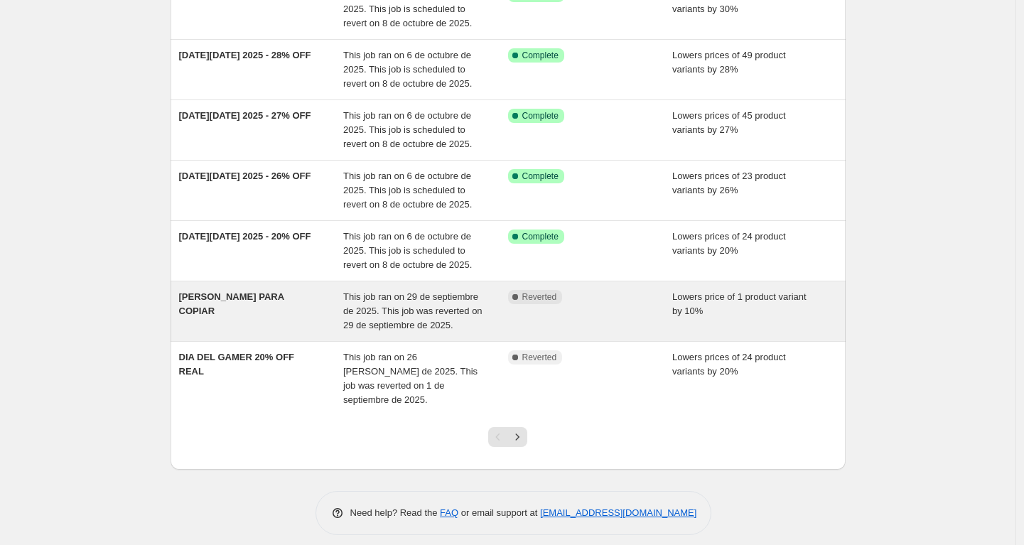
scroll to position [321, 0]
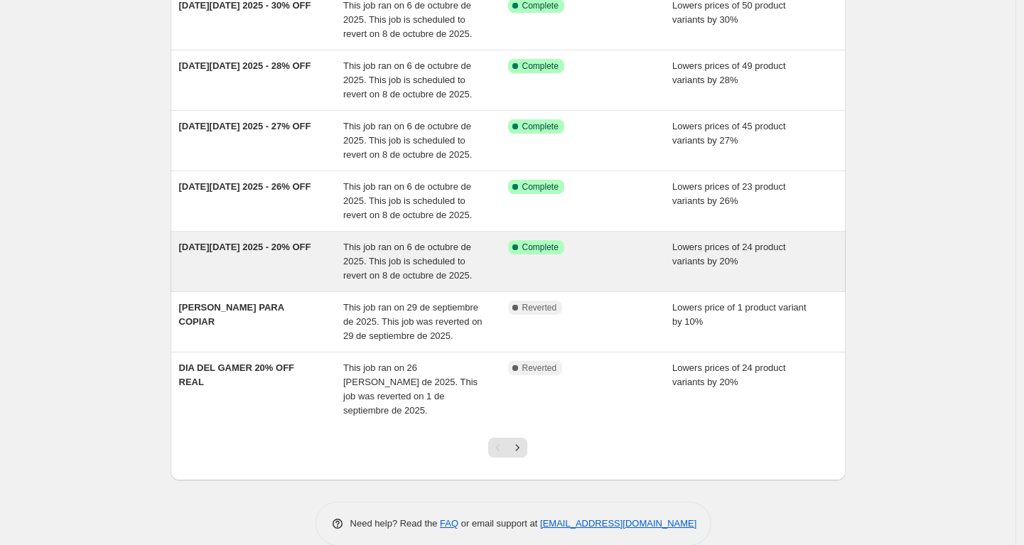
click at [269, 261] on div "[DATE][DATE] 2025 - 20% OFF" at bounding box center [261, 261] width 165 height 43
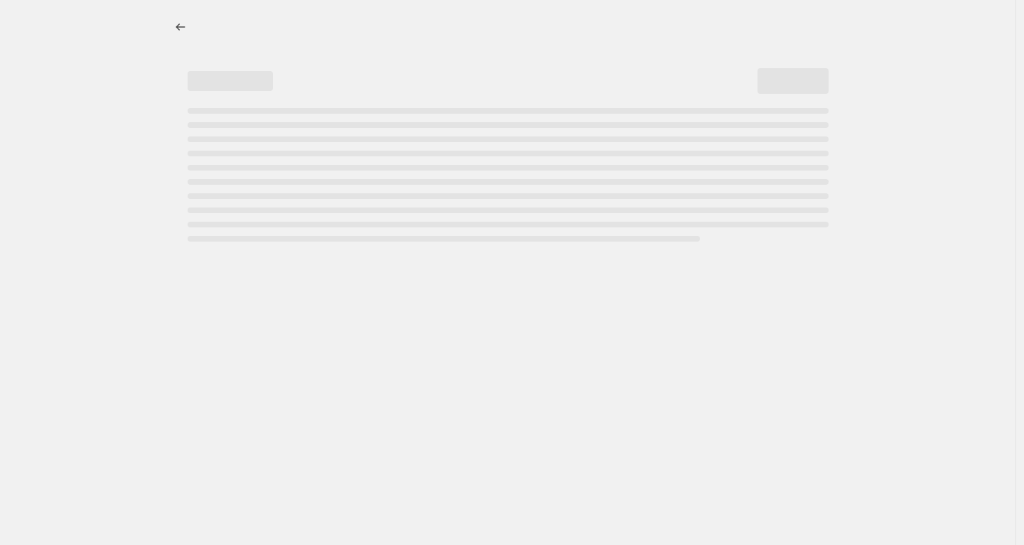
select select "percentage"
select select "no_change"
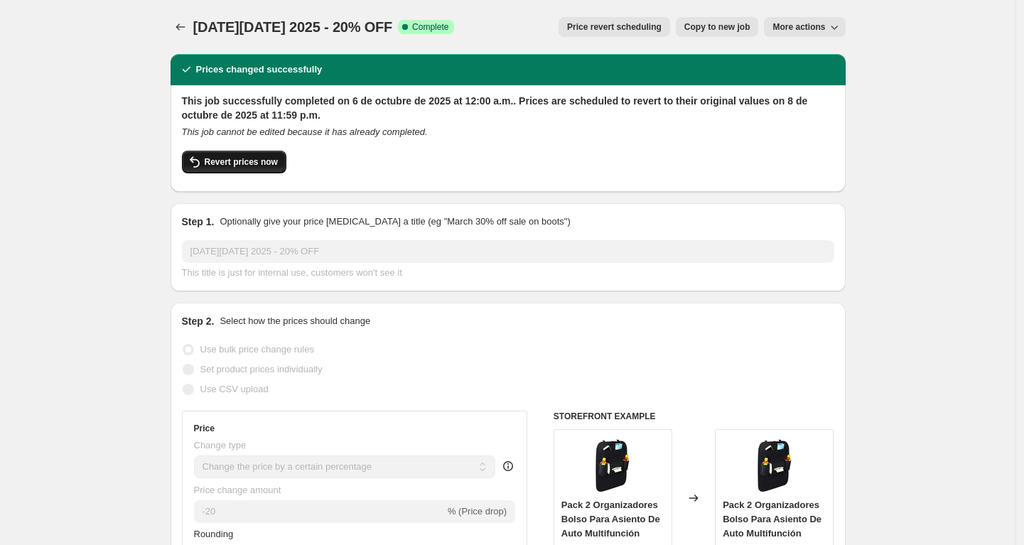
click at [247, 163] on span "Revert prices now" at bounding box center [241, 161] width 73 height 11
checkbox input "false"
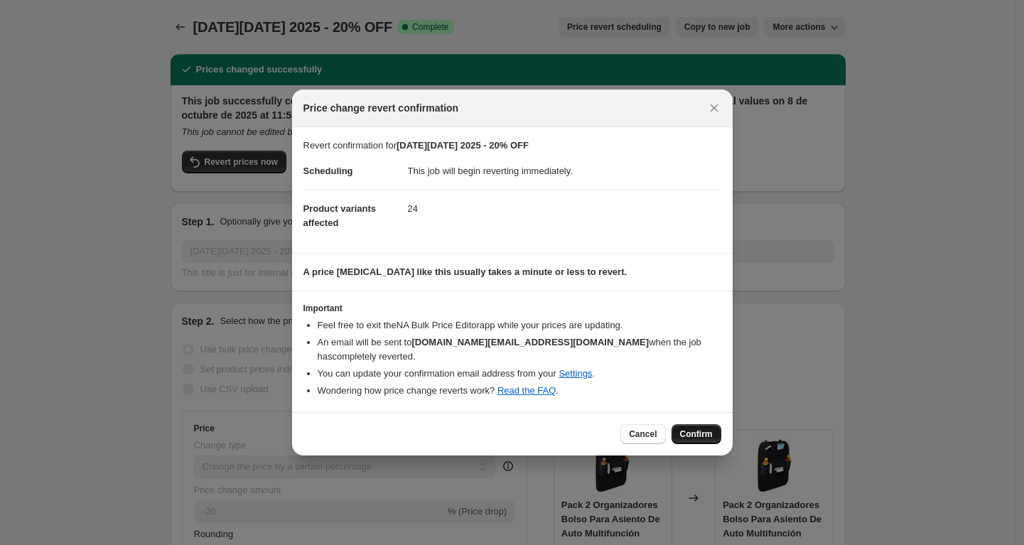
click at [694, 438] on span "Confirm" at bounding box center [696, 433] width 33 height 11
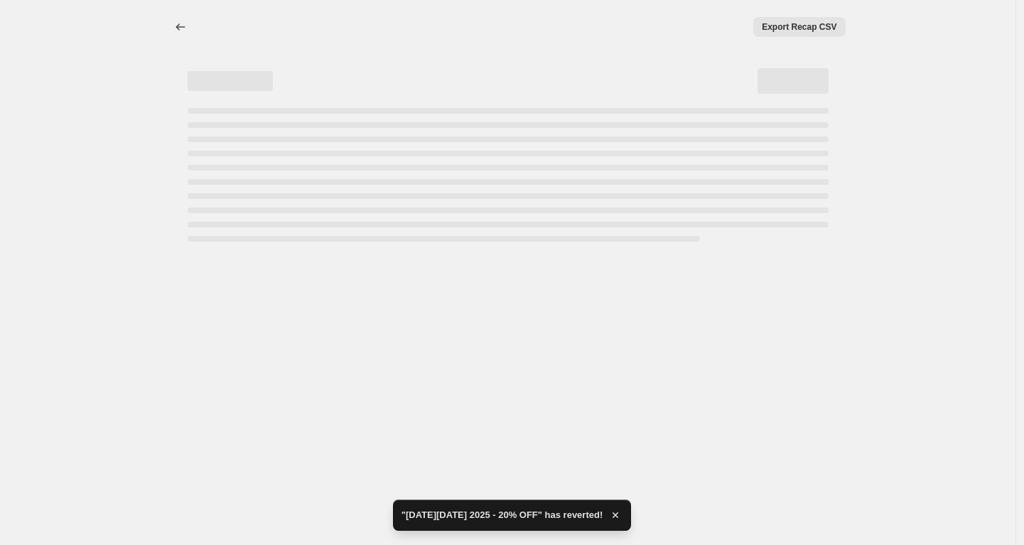
select select "percentage"
select select "no_change"
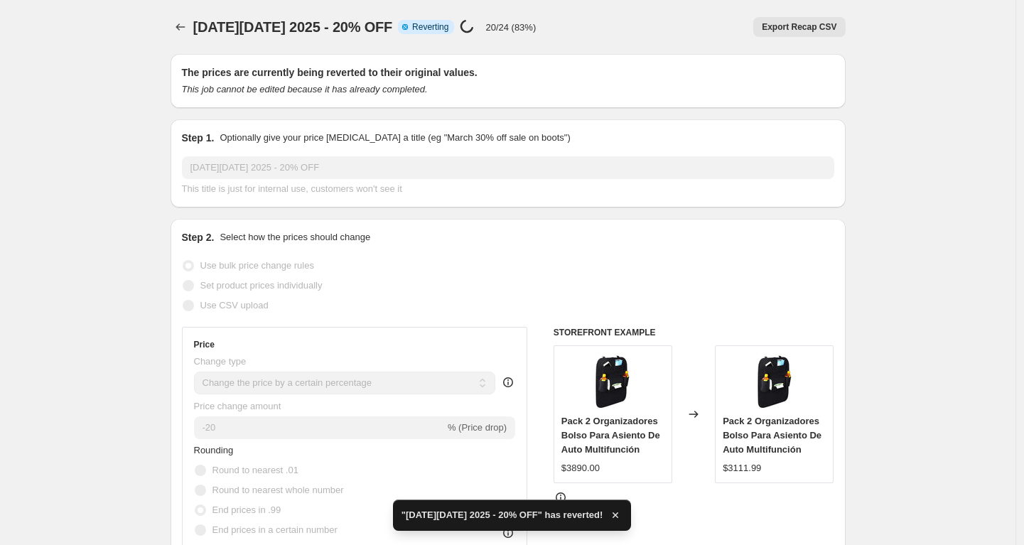
checkbox input "true"
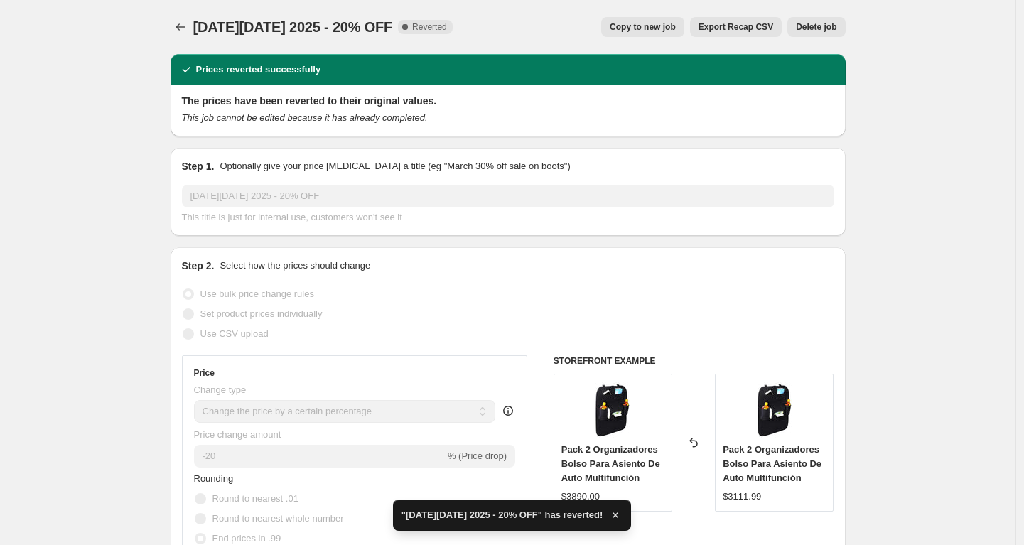
click at [571, 9] on div "CYBER MONDAY 2025 - 20% OFF. This page is ready CYBER MONDAY 2025 - 20% OFF Com…" at bounding box center [508, 27] width 675 height 54
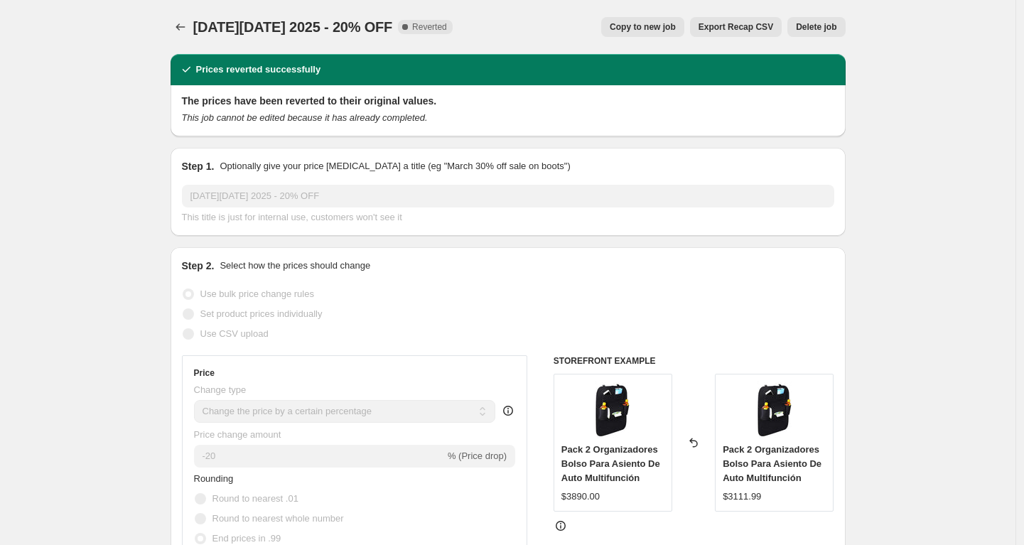
click at [632, 28] on span "Copy to new job" at bounding box center [643, 26] width 66 height 11
select select "percentage"
select select "no_change"
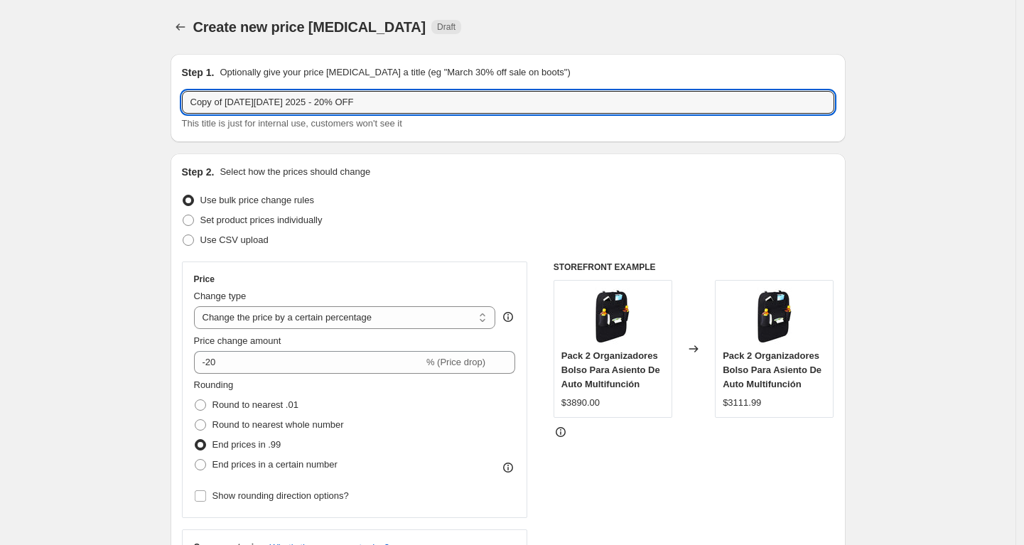
drag, startPoint x: 415, startPoint y: 98, endPoint x: 100, endPoint y: 90, distance: 314.8
paste input "text"
type input "[DATE][DATE] 2025 - 20% OFF"
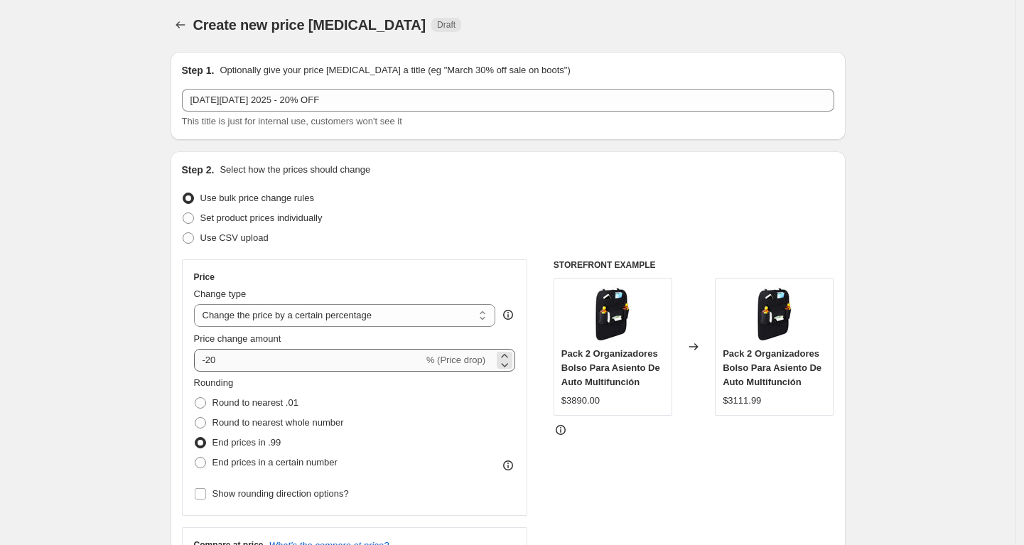
scroll to position [3, 0]
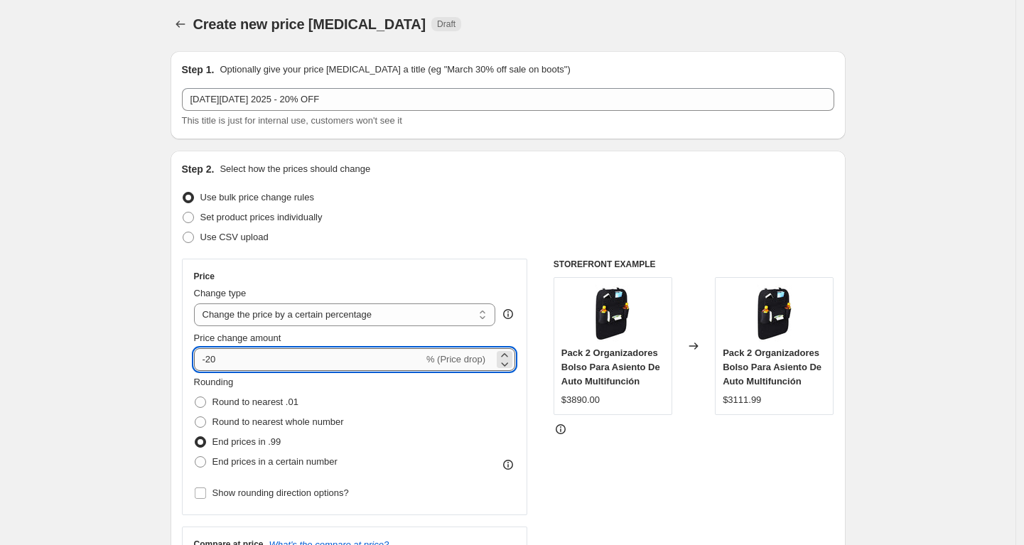
click at [227, 361] on input "-20" at bounding box center [308, 359] width 229 height 23
type input "-2"
click at [228, 360] on input "-10" at bounding box center [308, 359] width 229 height 23
type input "-1"
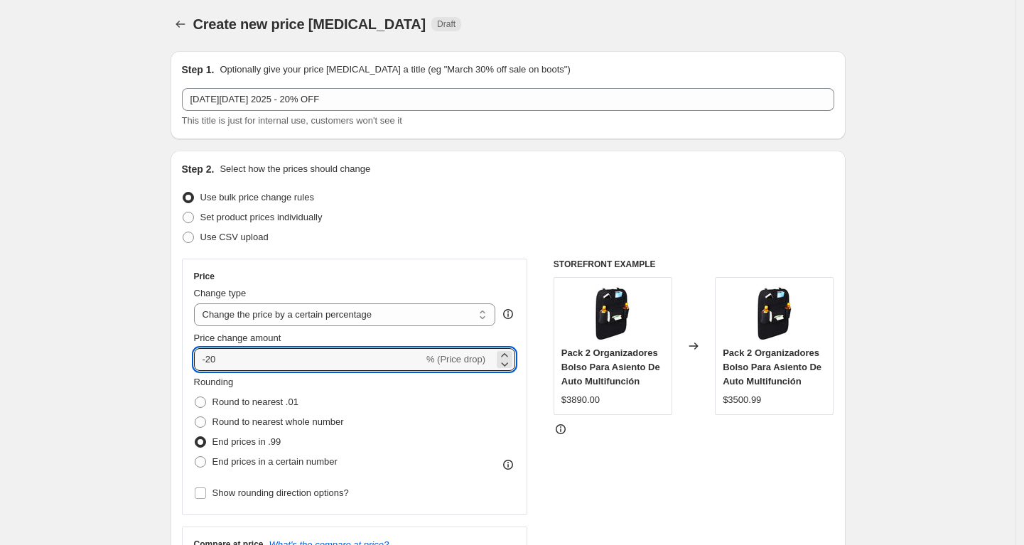
type input "-20"
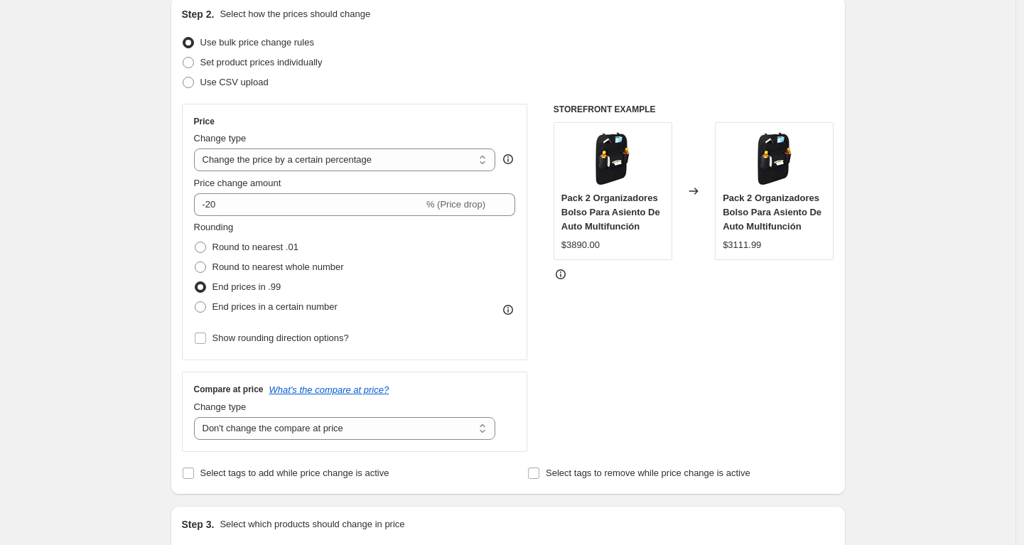
scroll to position [198, 0]
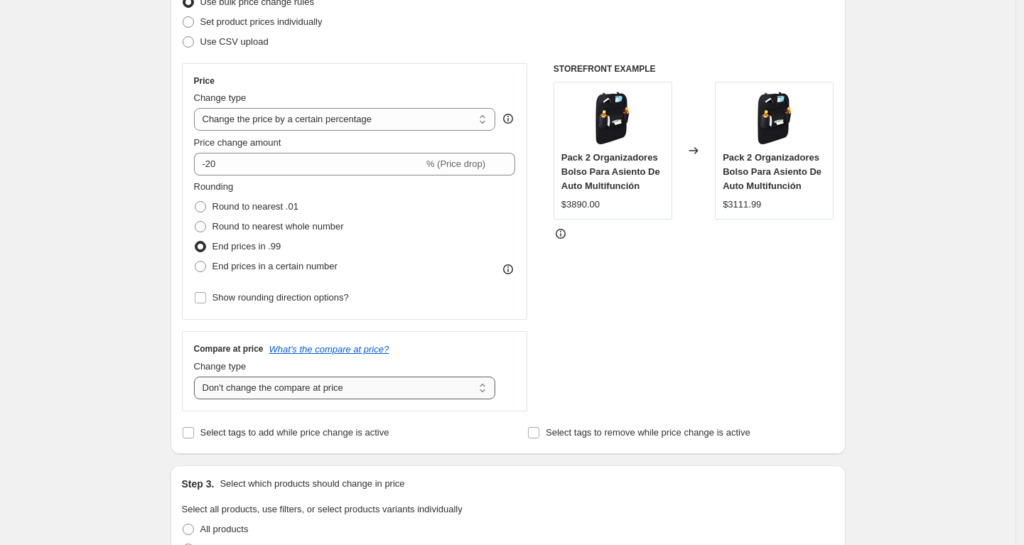
click at [313, 389] on select "Change the compare at price to the current price (sale) Change the compare at p…" at bounding box center [345, 388] width 302 height 23
select select "ep"
click at [198, 377] on select "Change the compare at price to the current price (sale) Change the compare at p…" at bounding box center [345, 388] width 302 height 23
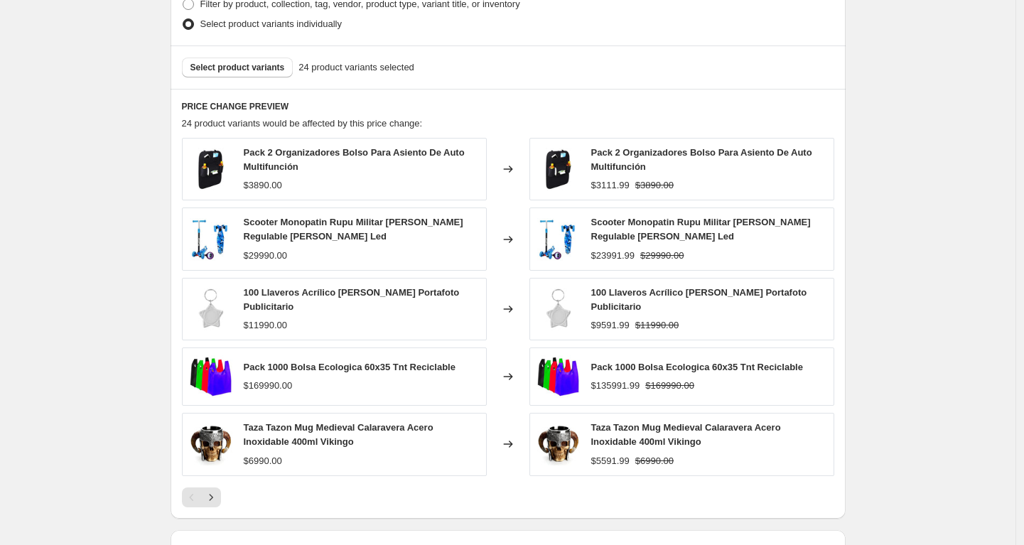
scroll to position [1012, 0]
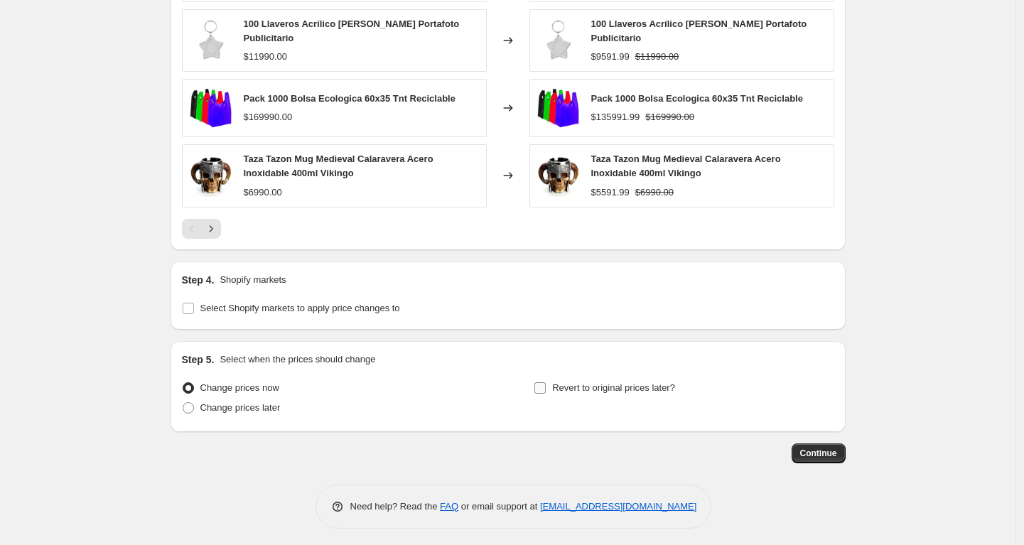
click at [602, 378] on label "Revert to original prices later?" at bounding box center [604, 388] width 141 height 20
click at [546, 382] on input "Revert to original prices later?" at bounding box center [539, 387] width 11 height 11
checkbox input "true"
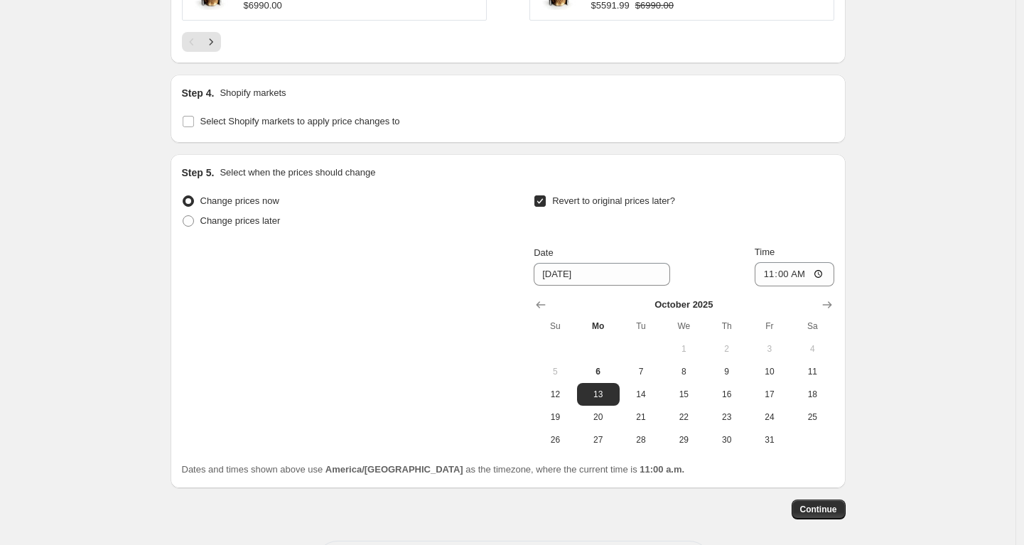
scroll to position [1255, 0]
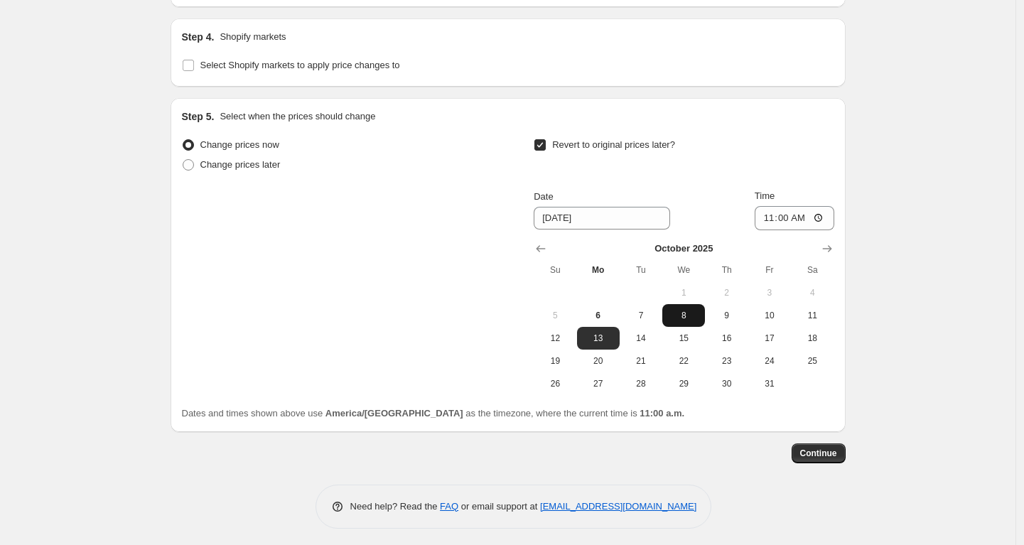
click at [685, 310] on span "8" at bounding box center [683, 315] width 31 height 11
type input "[DATE]"
click at [794, 211] on input "11:00" at bounding box center [795, 218] width 80 height 24
click at [790, 212] on input "11:00" at bounding box center [795, 218] width 80 height 24
type input "23:59"
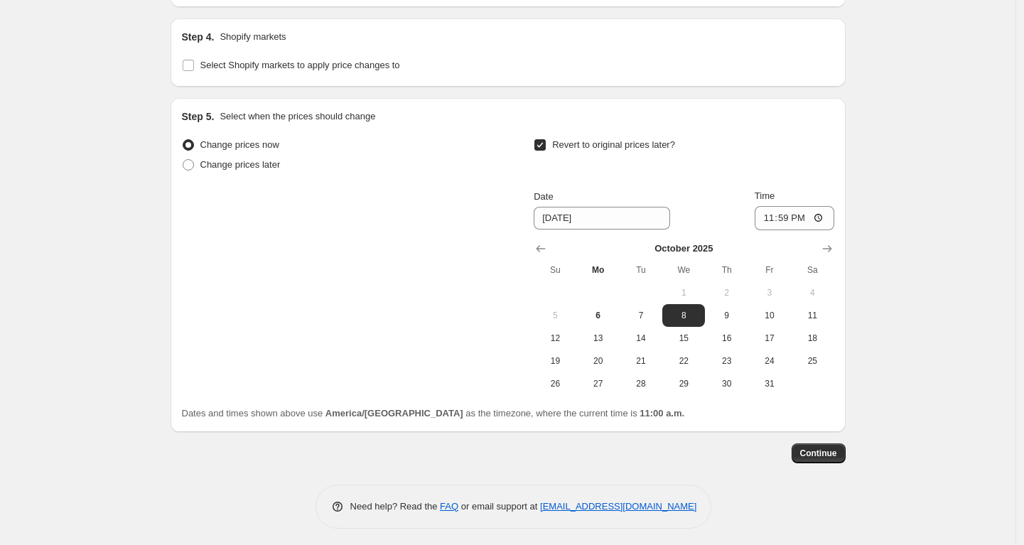
click at [816, 448] on span "Continue" at bounding box center [818, 453] width 37 height 11
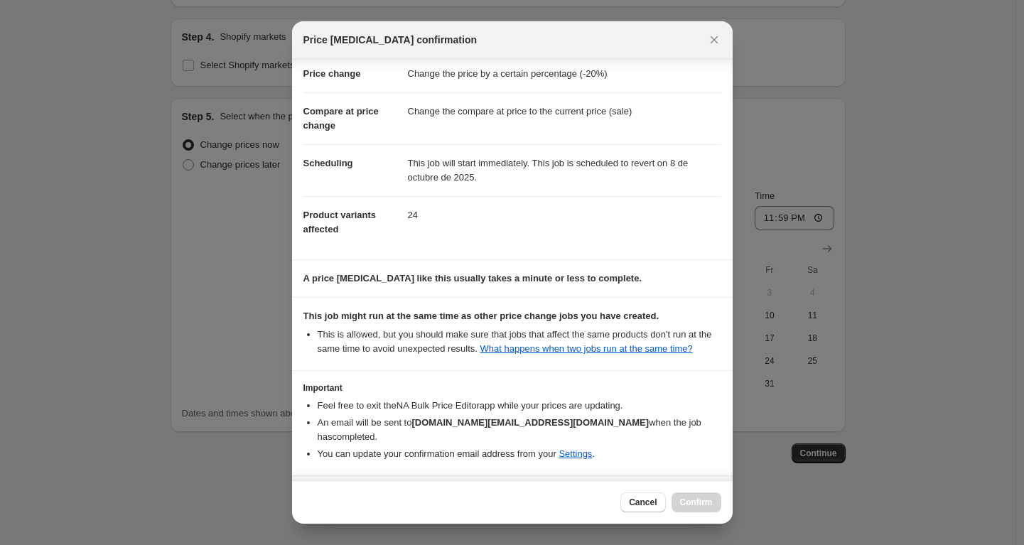
scroll to position [82, 0]
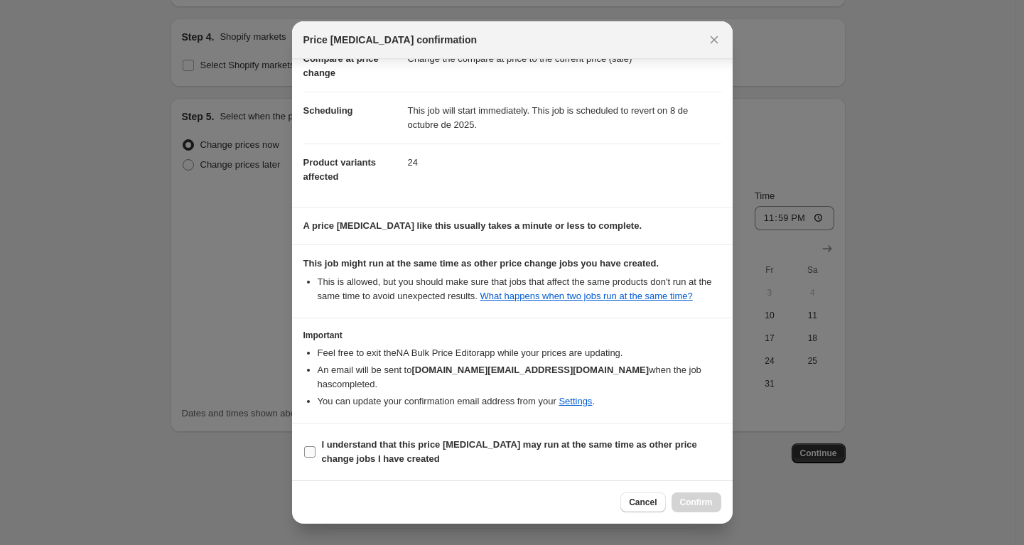
click at [485, 449] on b "I understand that this price [MEDICAL_DATA] may run at the same time as other p…" at bounding box center [509, 451] width 375 height 25
click at [315, 449] on input "I understand that this price [MEDICAL_DATA] may run at the same time as other p…" at bounding box center [309, 451] width 11 height 11
checkbox input "true"
click at [688, 492] on button "Confirm" at bounding box center [696, 502] width 50 height 20
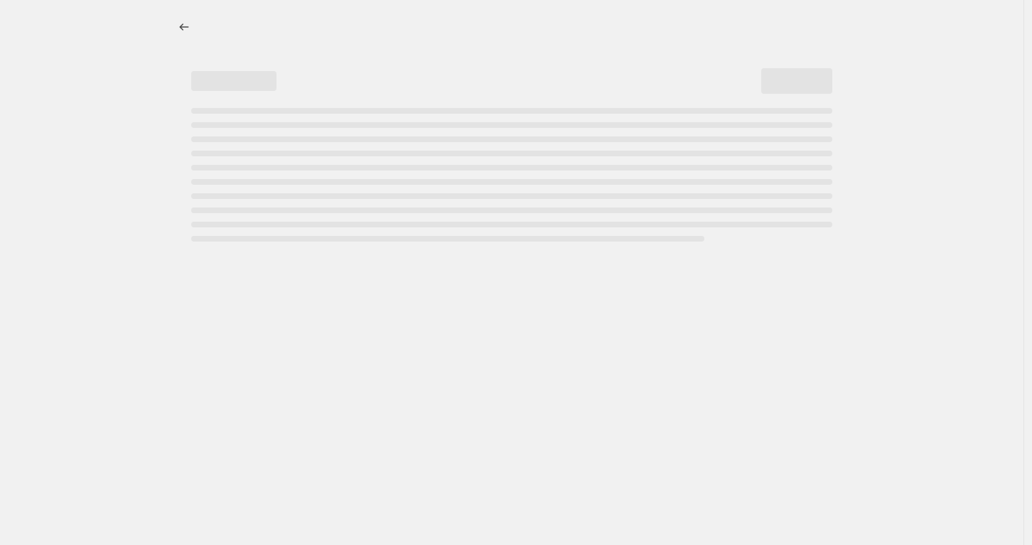
select select "percentage"
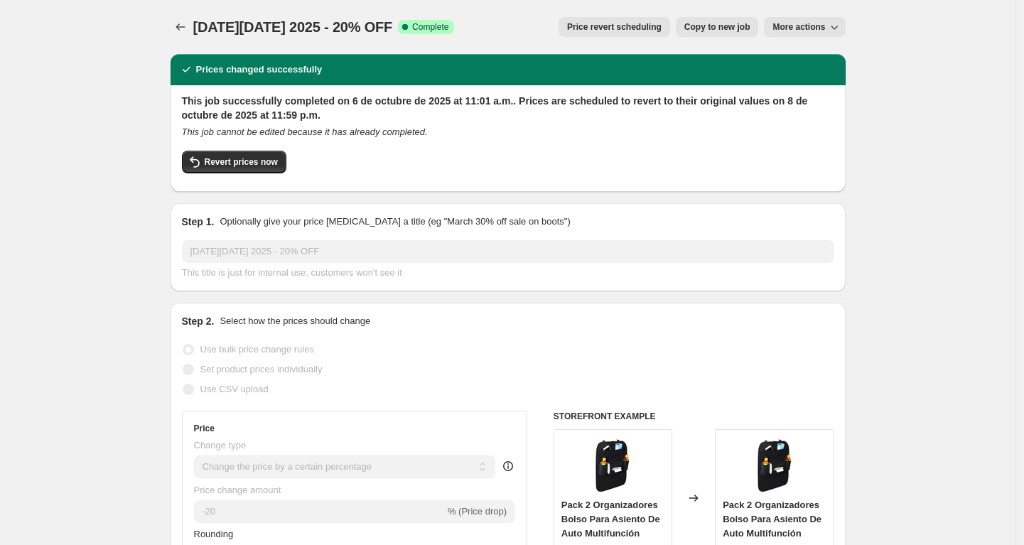
click at [179, 26] on icon "Price change jobs" at bounding box center [180, 27] width 14 height 14
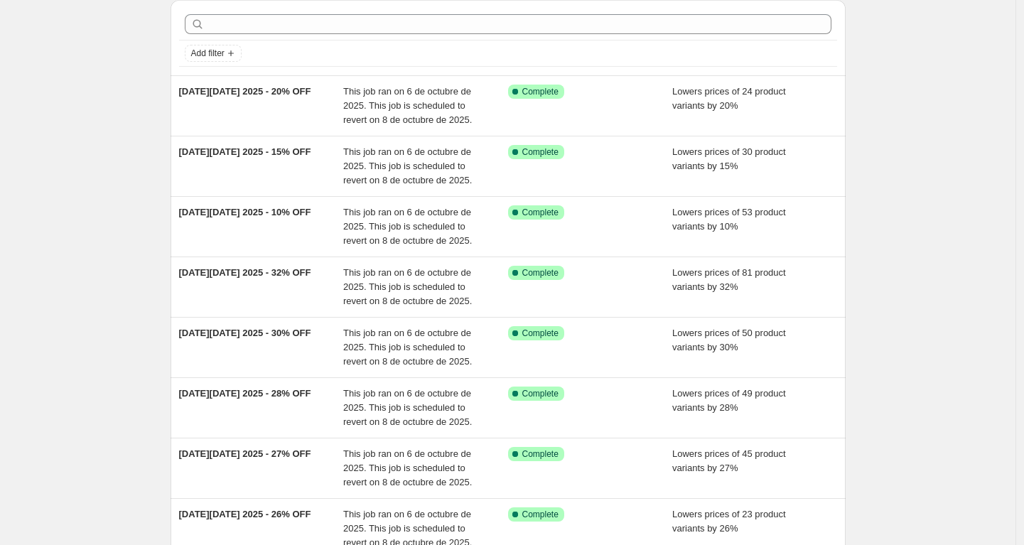
scroll to position [293, 0]
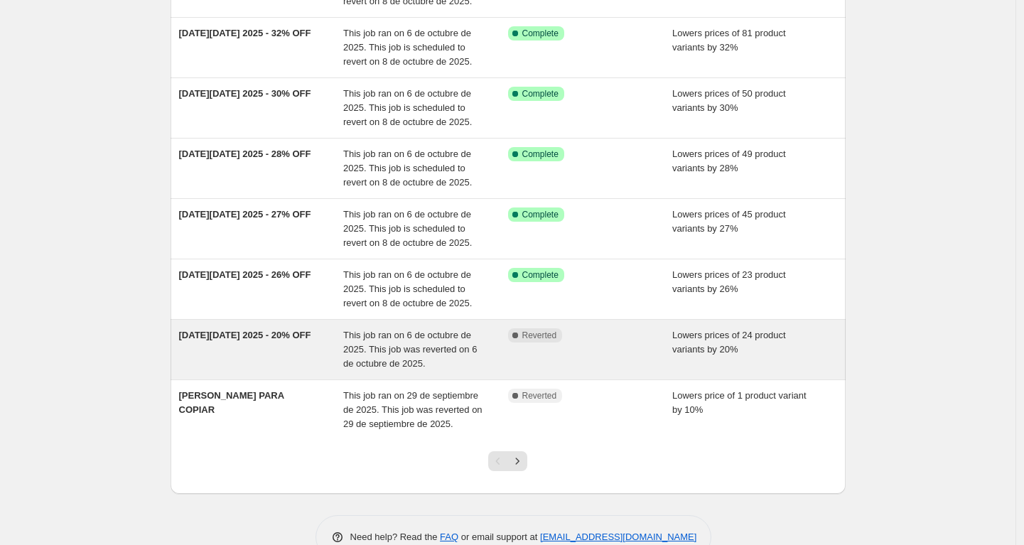
click at [319, 349] on div "[DATE][DATE] 2025 - 20% OFF" at bounding box center [261, 349] width 165 height 43
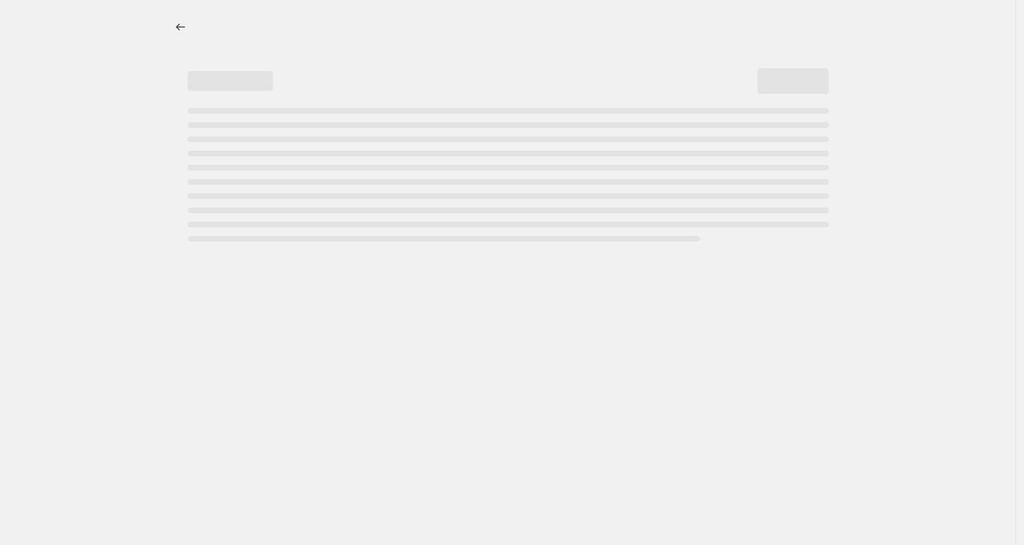
select select "percentage"
select select "no_change"
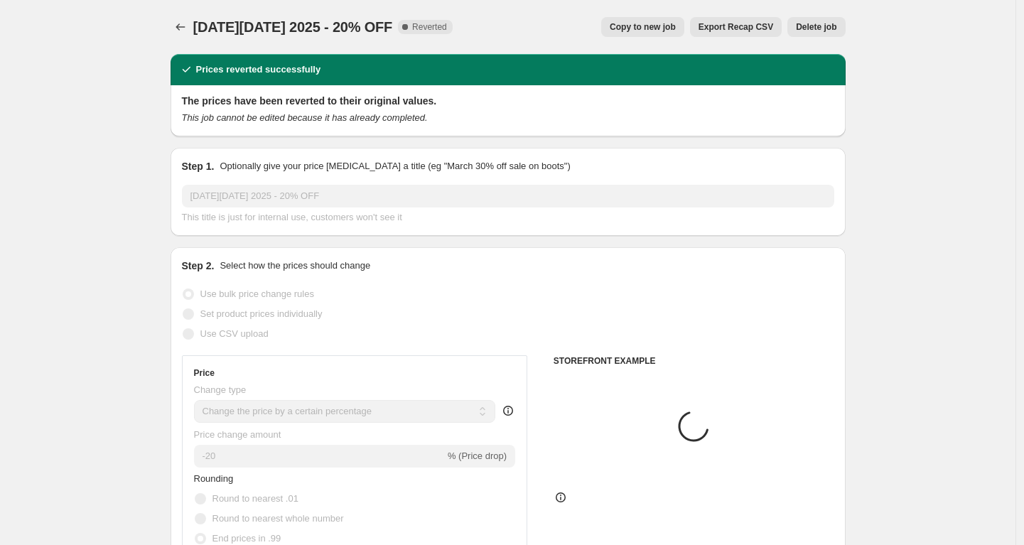
click at [814, 28] on span "Delete job" at bounding box center [816, 26] width 40 height 11
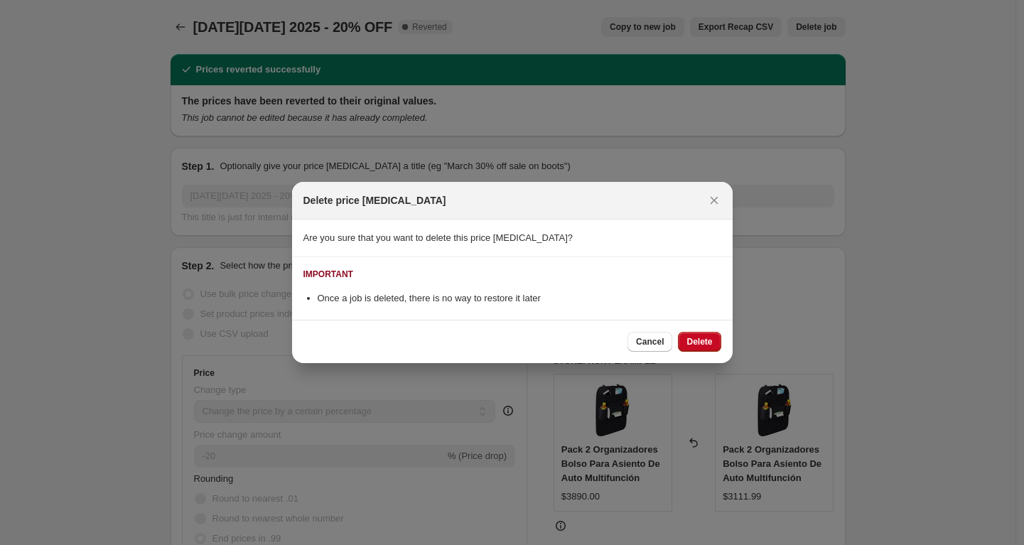
click at [698, 351] on button "Delete" at bounding box center [699, 342] width 43 height 20
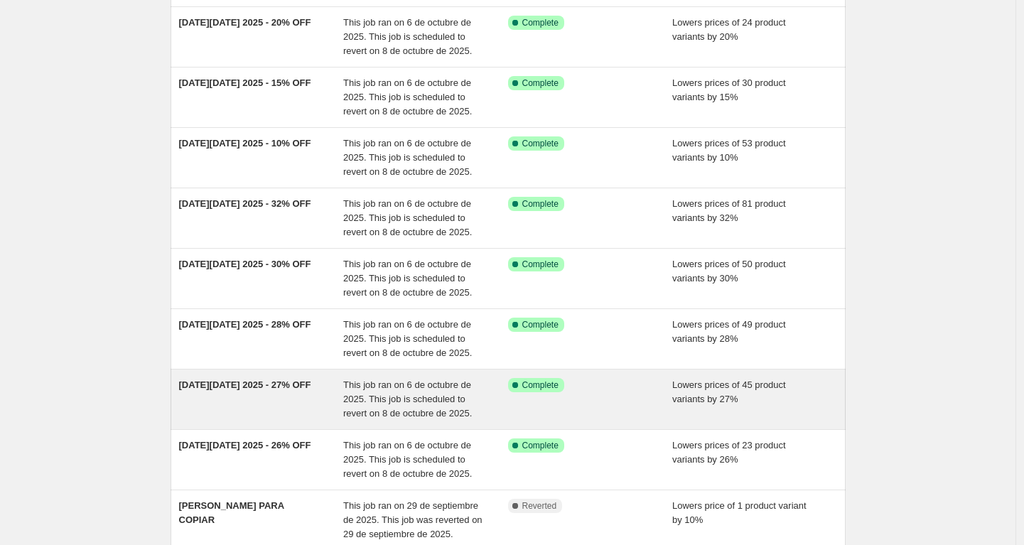
scroll to position [286, 0]
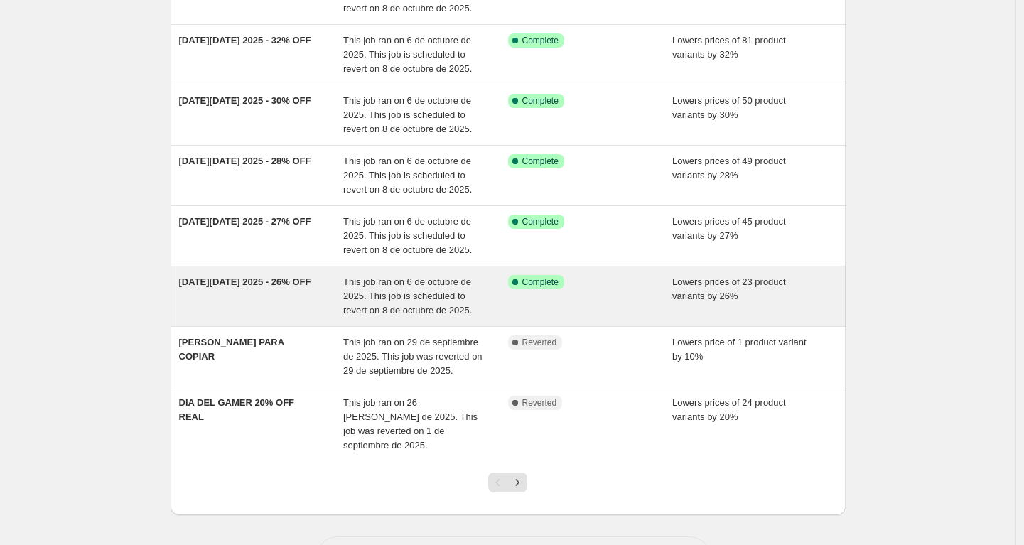
click at [266, 293] on div "[DATE][DATE] 2025 - 26% OFF" at bounding box center [261, 296] width 165 height 43
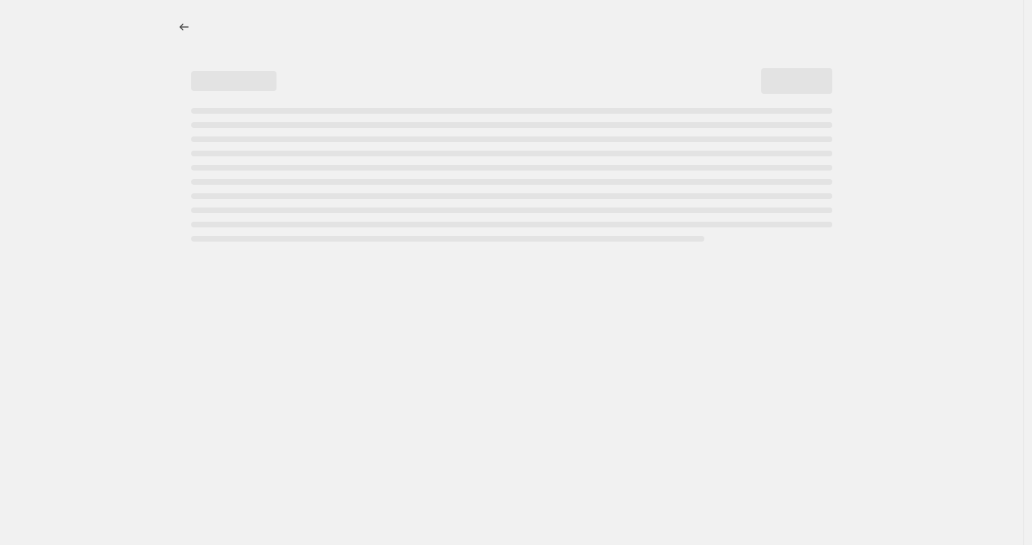
select select "percentage"
select select "no_change"
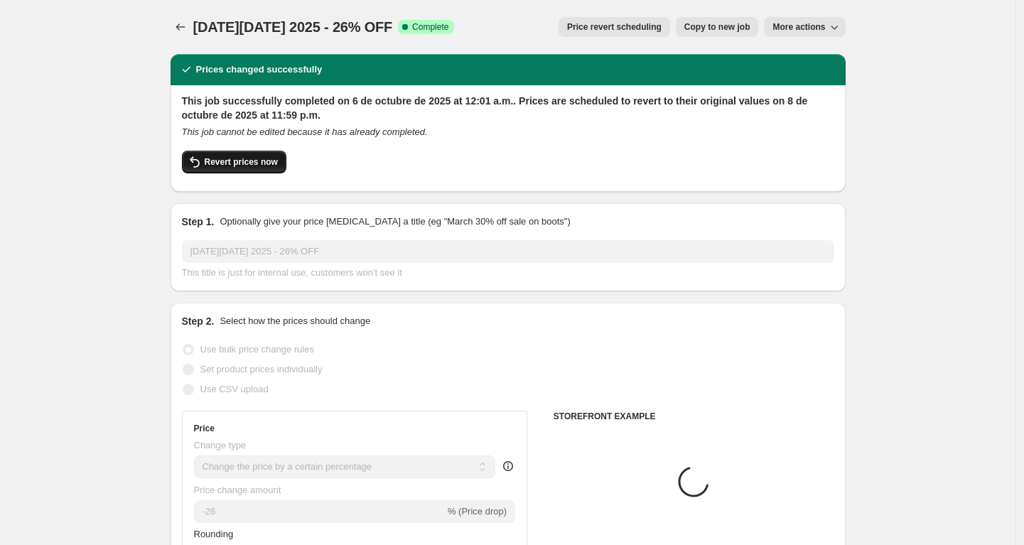
click at [227, 163] on span "Revert prices now" at bounding box center [241, 161] width 73 height 11
checkbox input "false"
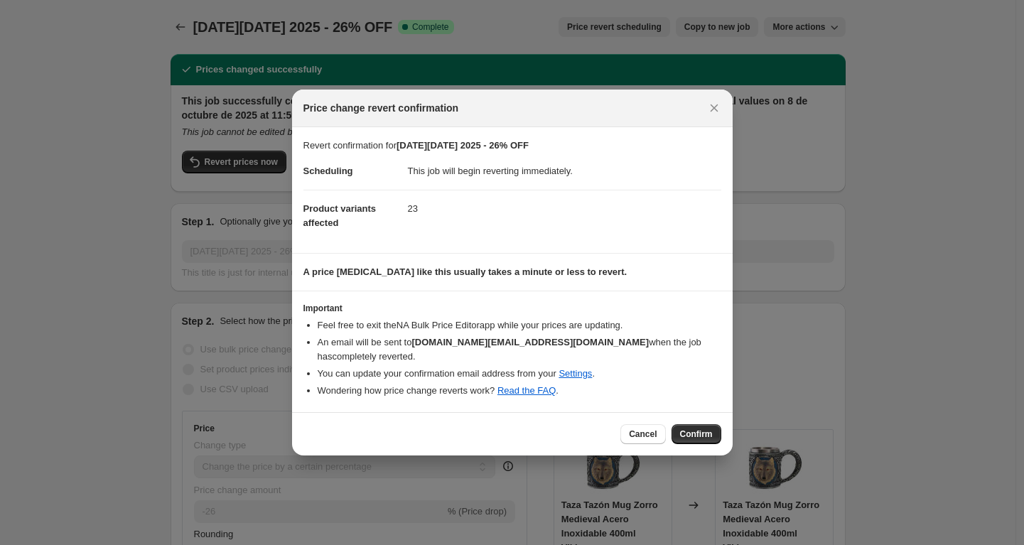
click at [688, 445] on div "Cancel Confirm" at bounding box center [512, 433] width 441 height 43
click at [696, 439] on span "Confirm" at bounding box center [696, 433] width 33 height 11
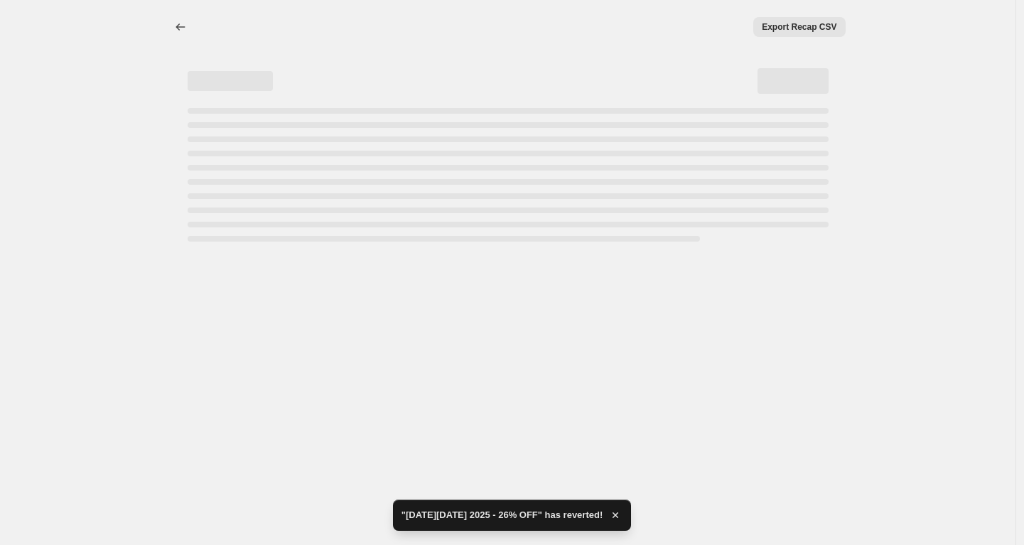
select select "percentage"
select select "no_change"
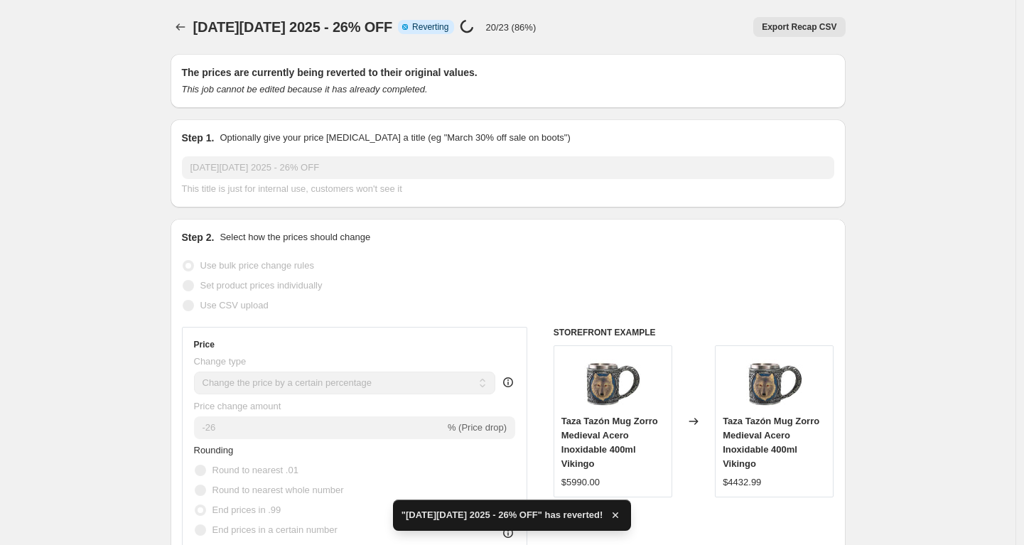
checkbox input "true"
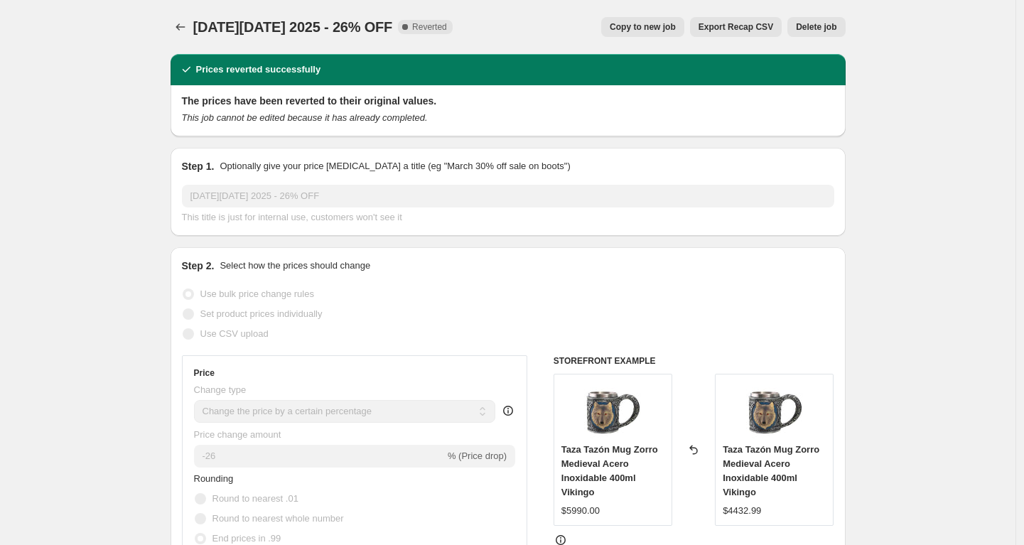
click at [704, 123] on div "This job cannot be edited because it has already completed." at bounding box center [508, 118] width 652 height 14
click at [632, 33] on button "Copy to new job" at bounding box center [642, 27] width 83 height 20
select select "percentage"
select select "no_change"
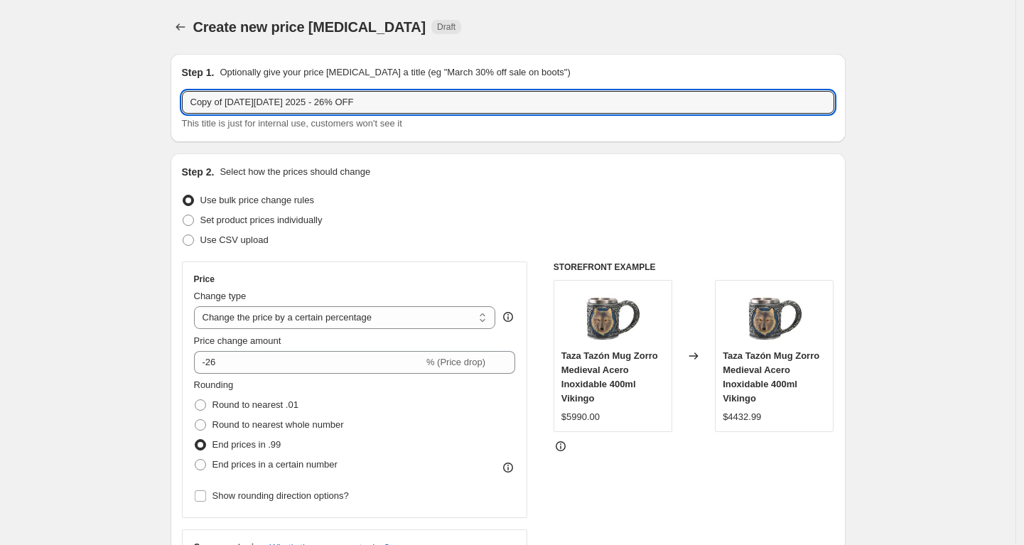
drag, startPoint x: 231, startPoint y: 107, endPoint x: 132, endPoint y: 102, distance: 98.9
type input "[DATE][DATE] 2025 - 26% OFF"
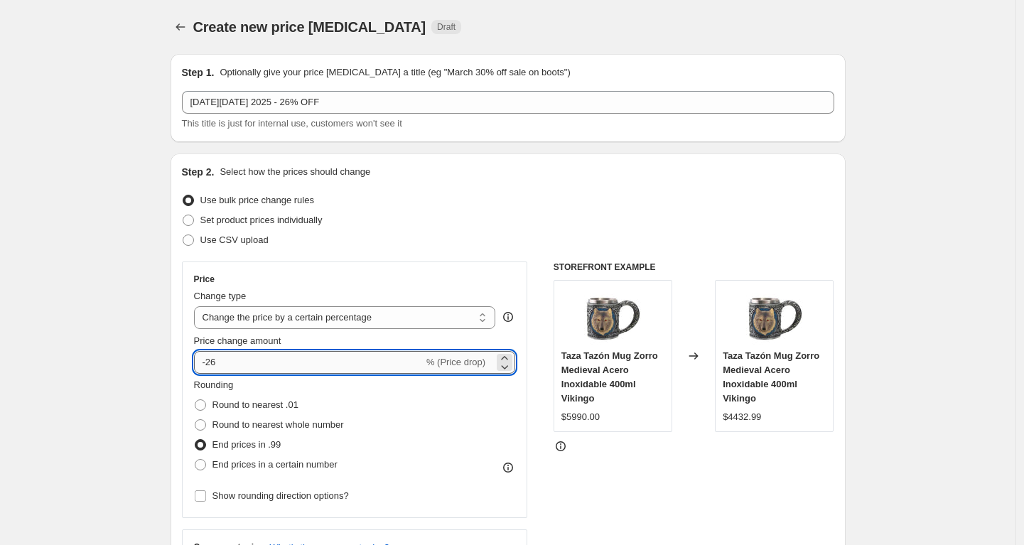
click at [252, 365] on input "-26" at bounding box center [308, 362] width 229 height 23
click at [504, 231] on div "Use CSV upload" at bounding box center [508, 240] width 652 height 20
click at [294, 354] on input "-20" at bounding box center [308, 362] width 229 height 23
click at [317, 357] on input "-20" at bounding box center [308, 362] width 229 height 23
type input "-26"
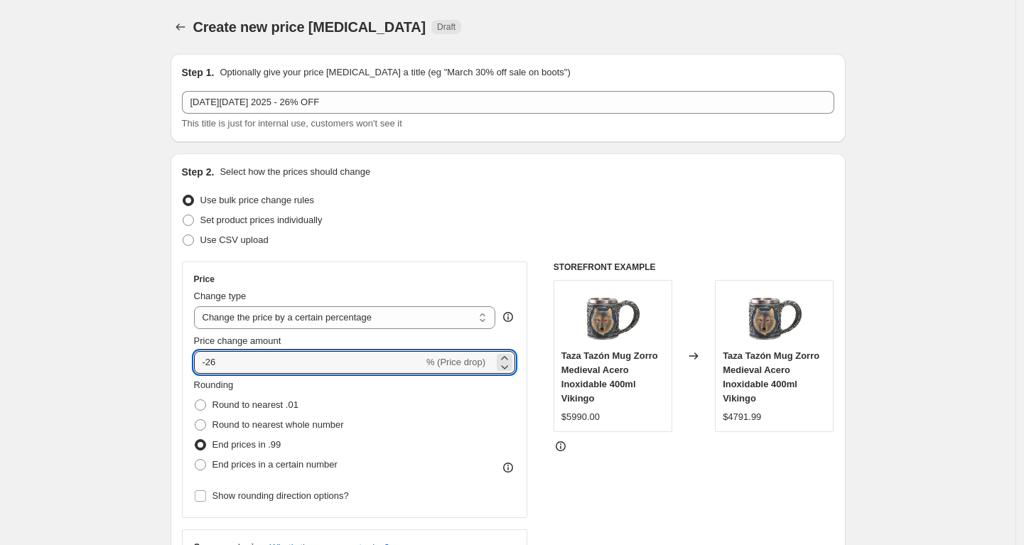
click at [516, 211] on div "Set product prices individually" at bounding box center [508, 220] width 652 height 20
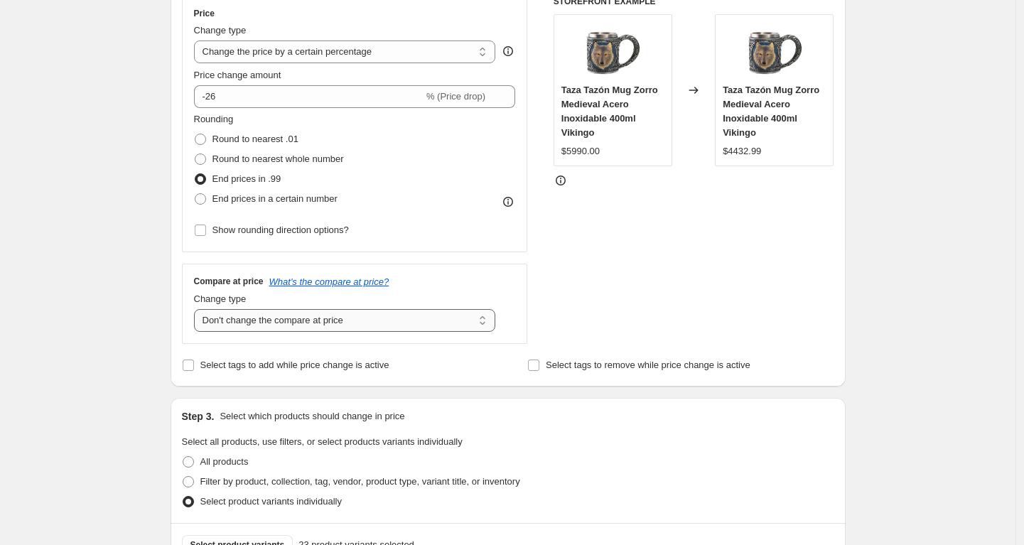
scroll to position [269, 0]
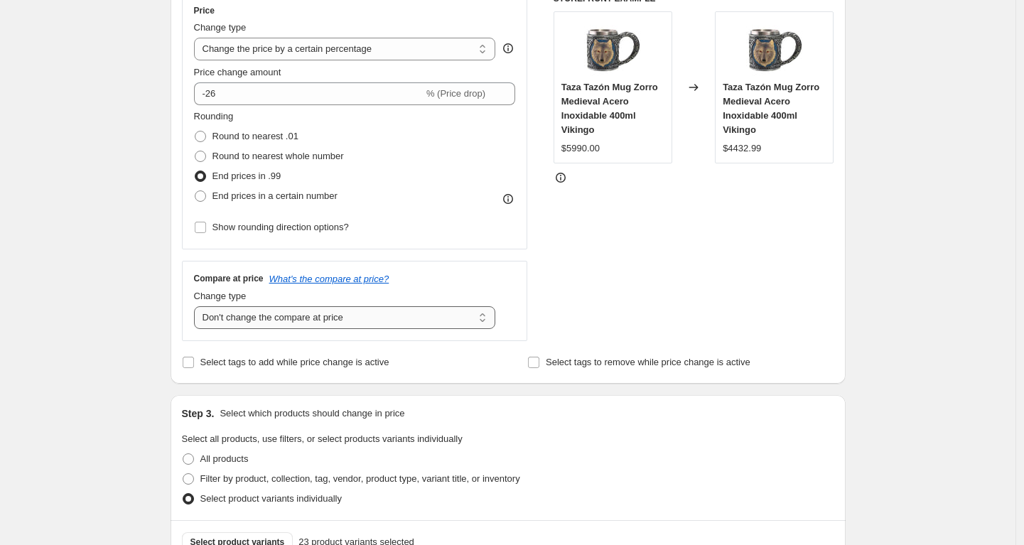
click at [343, 313] on select "Change the compare at price to the current price (sale) Change the compare at p…" at bounding box center [345, 317] width 302 height 23
select select "ep"
click at [198, 306] on select "Change the compare at price to the current price (sale) Change the compare at p…" at bounding box center [345, 317] width 302 height 23
click at [712, 266] on div "STOREFRONT EXAMPLE Taza Tazón Mug Zorro Medieval Acero Inoxidable 400ml Vikingo…" at bounding box center [693, 167] width 281 height 348
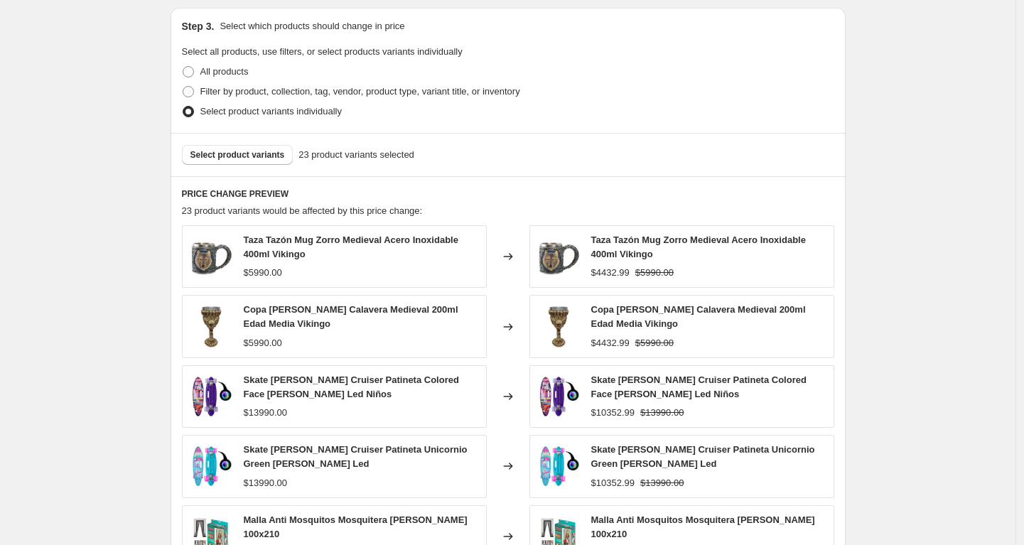
scroll to position [1021, 0]
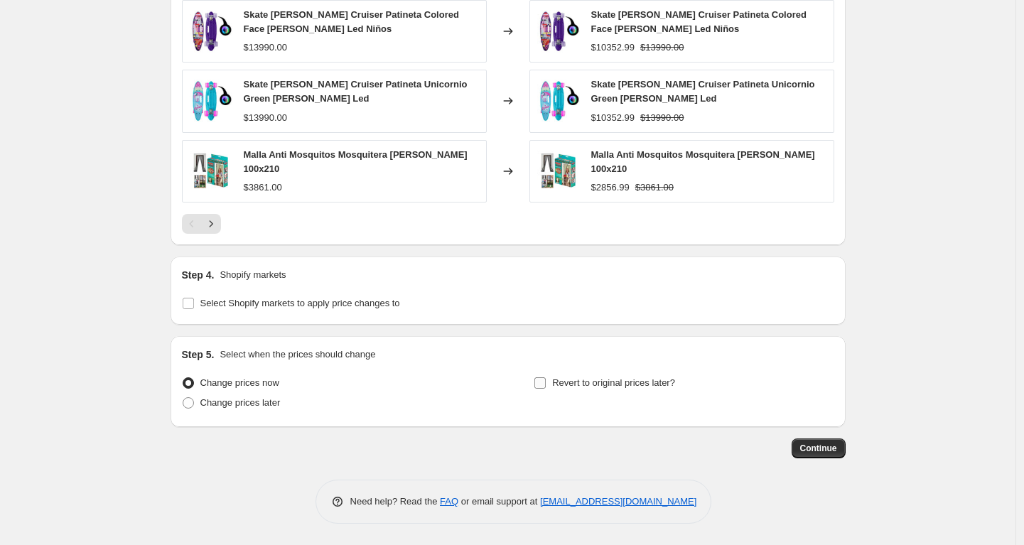
drag, startPoint x: 634, startPoint y: 372, endPoint x: 637, endPoint y: 380, distance: 8.1
click at [634, 372] on div "Step 5. Select when the prices should change Change prices now Change prices la…" at bounding box center [508, 381] width 652 height 68
click at [637, 381] on span "Revert to original prices later?" at bounding box center [613, 382] width 123 height 11
click at [546, 381] on input "Revert to original prices later?" at bounding box center [539, 382] width 11 height 11
checkbox input "true"
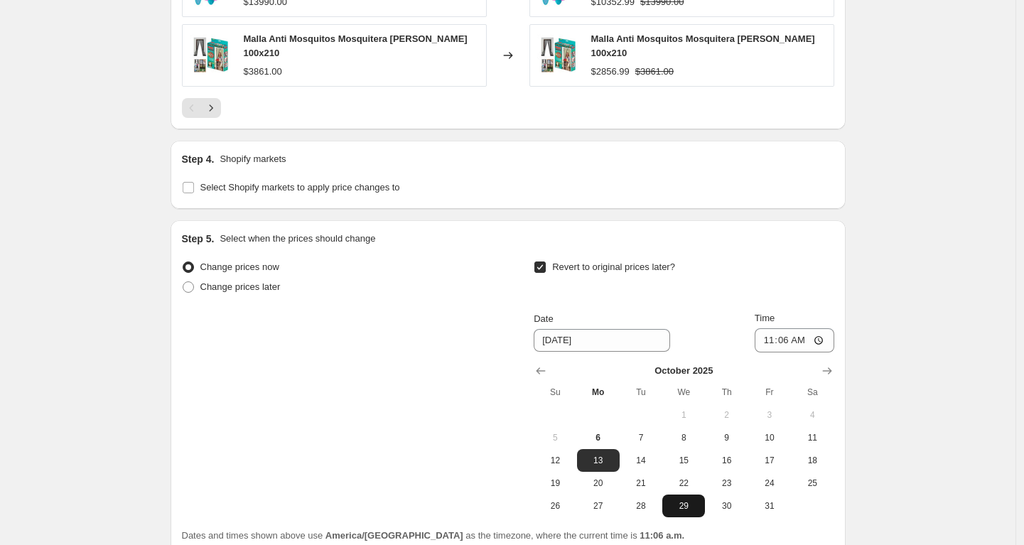
scroll to position [1264, 0]
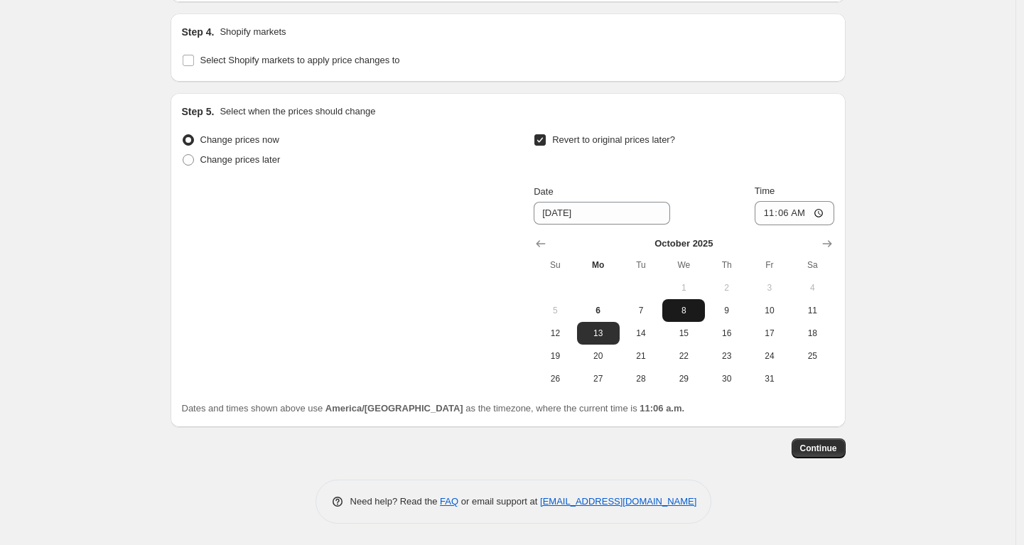
click at [686, 307] on span "8" at bounding box center [683, 310] width 31 height 11
type input "[DATE]"
click at [786, 207] on input "11:06" at bounding box center [795, 213] width 80 height 24
type input "23:59"
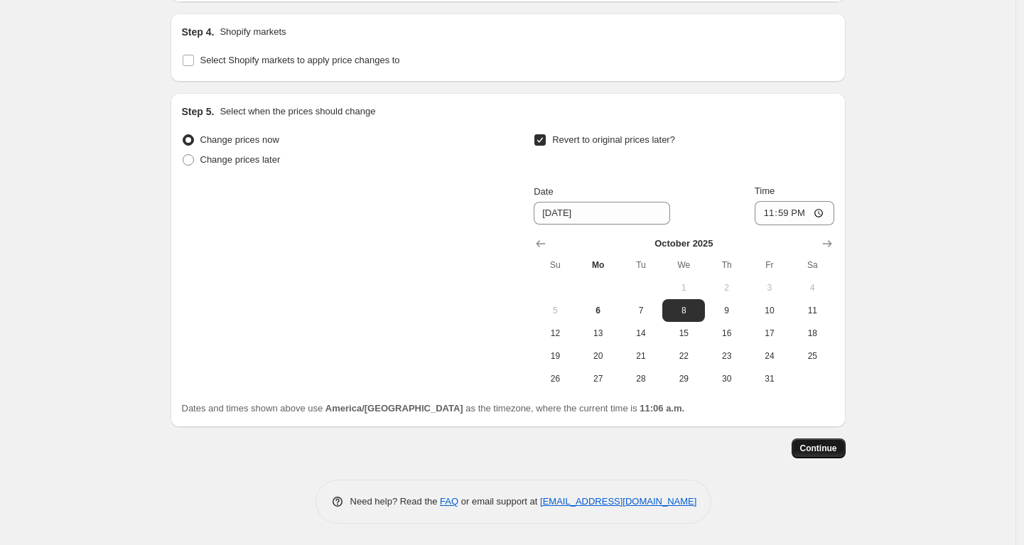
click at [823, 446] on span "Continue" at bounding box center [818, 448] width 37 height 11
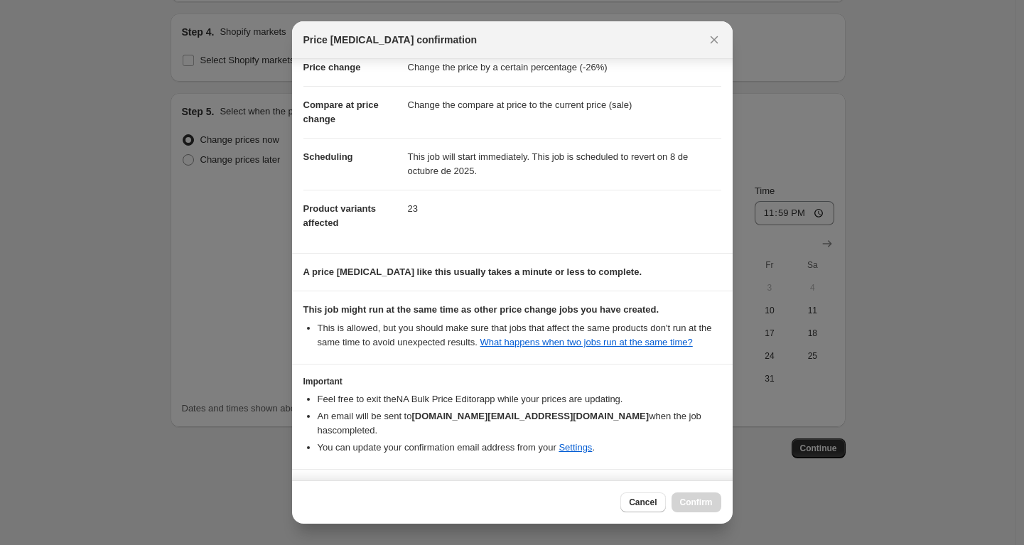
scroll to position [82, 0]
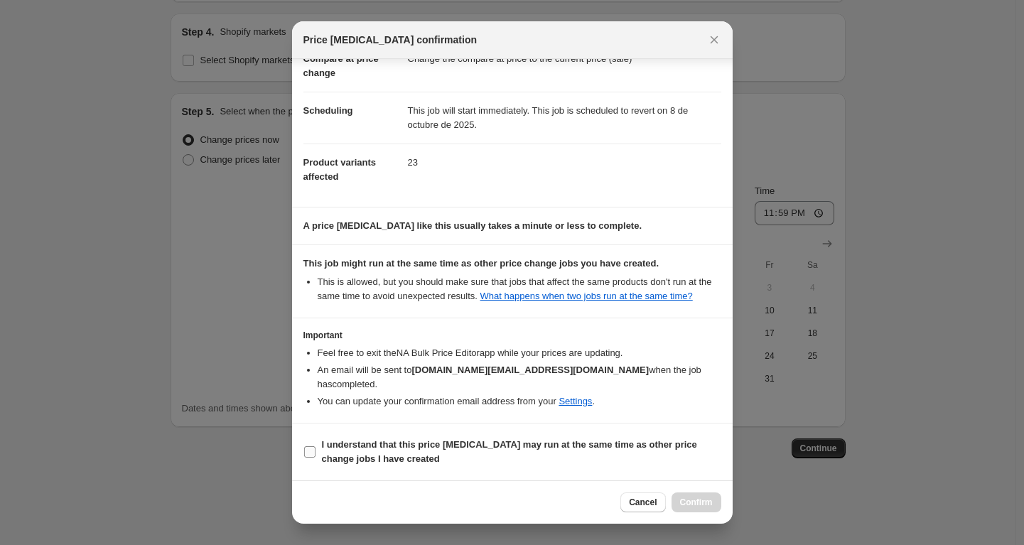
click at [448, 436] on label "I understand that this price [MEDICAL_DATA] may run at the same time as other p…" at bounding box center [512, 452] width 418 height 34
click at [315, 446] on input "I understand that this price [MEDICAL_DATA] may run at the same time as other p…" at bounding box center [309, 451] width 11 height 11
checkbox input "true"
click at [686, 497] on span "Confirm" at bounding box center [696, 502] width 33 height 11
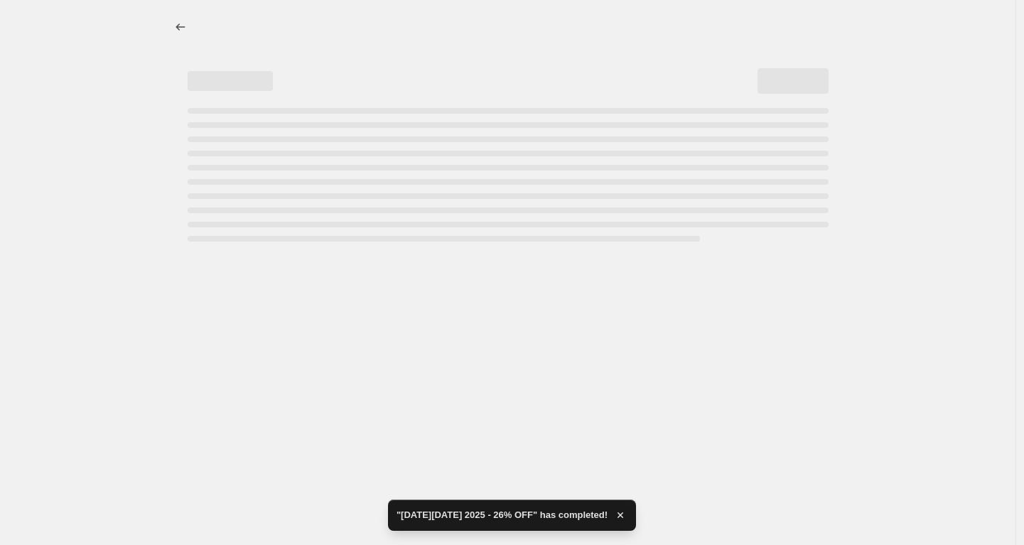
select select "percentage"
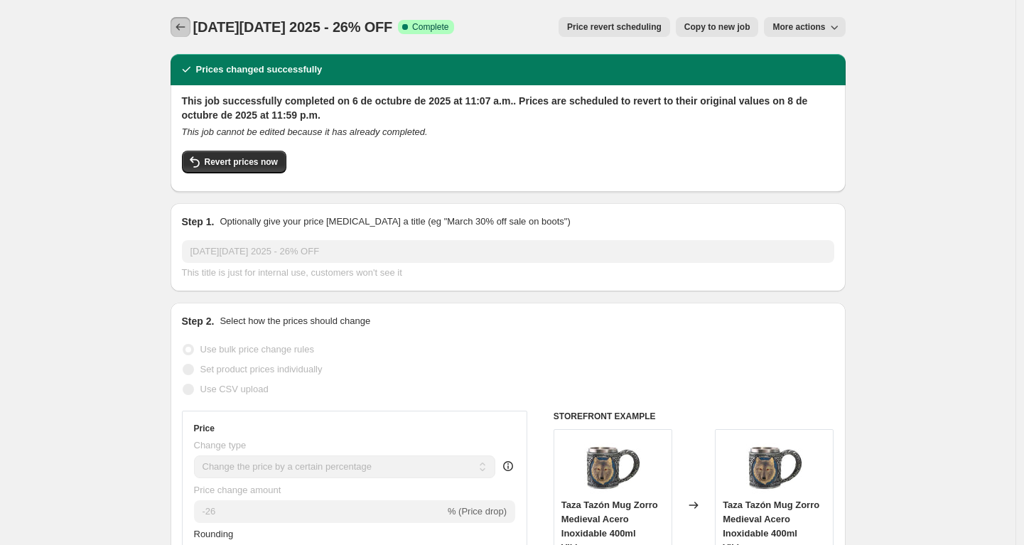
click at [180, 25] on icon "Price change jobs" at bounding box center [180, 27] width 14 height 14
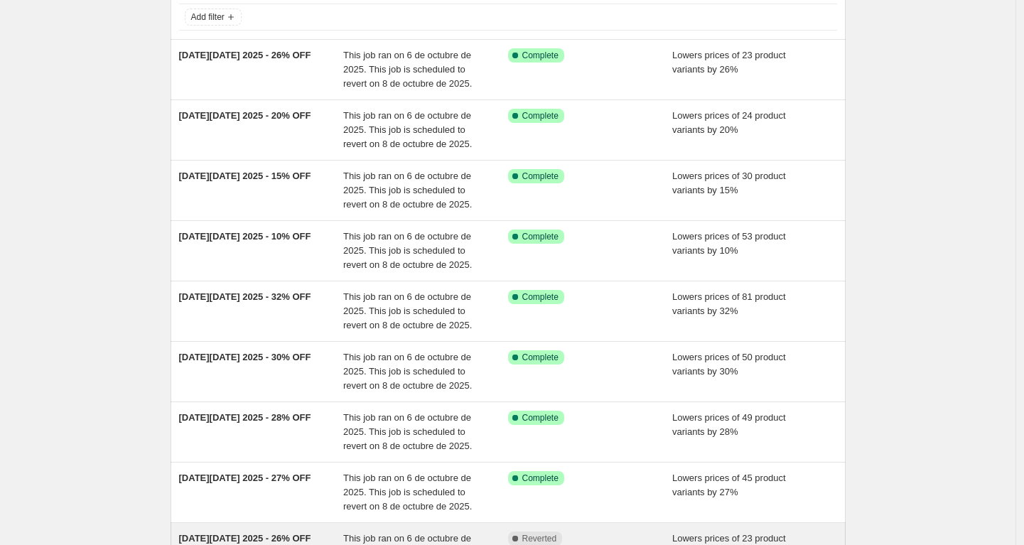
scroll to position [298, 0]
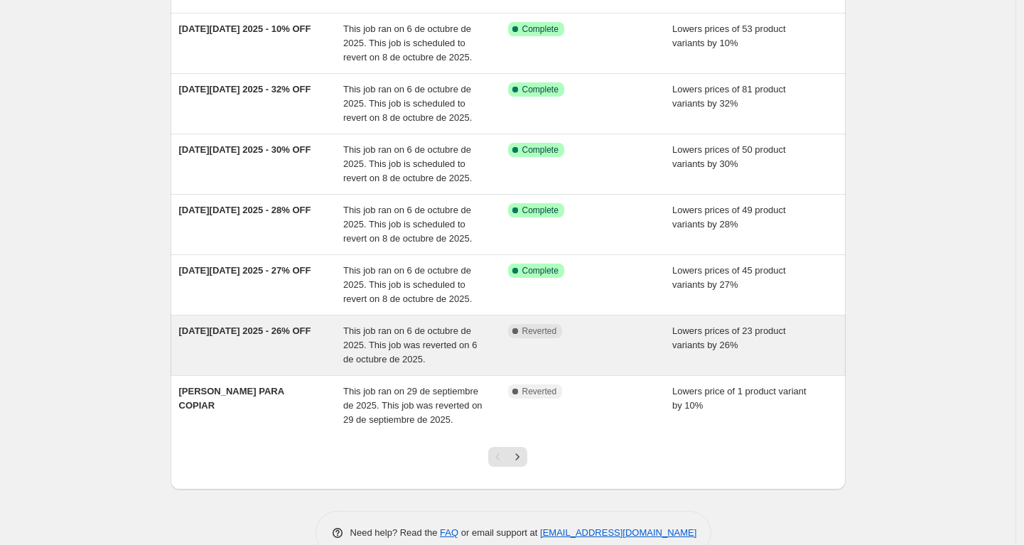
click at [284, 355] on div "[DATE][DATE] 2025 - 26% OFF" at bounding box center [261, 345] width 165 height 43
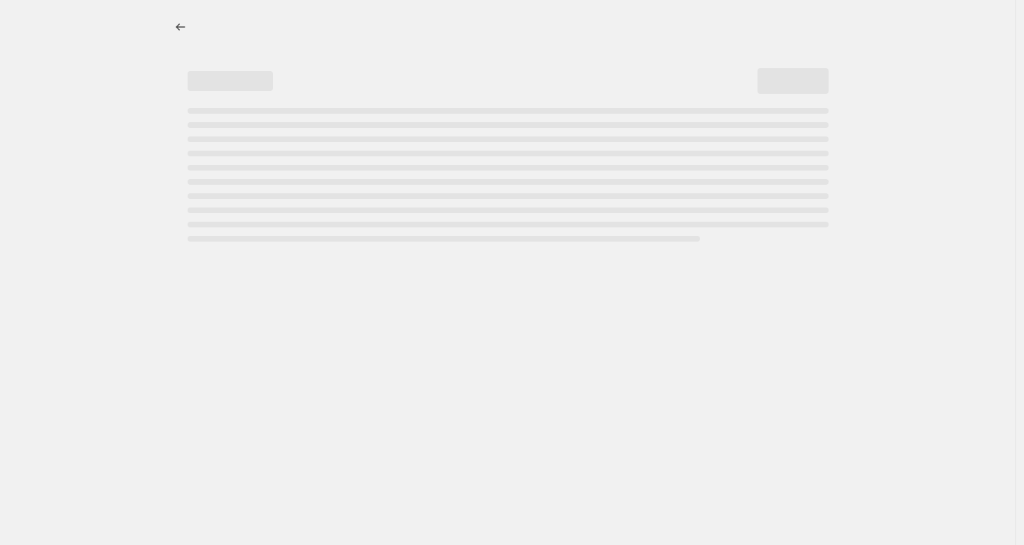
select select "percentage"
select select "no_change"
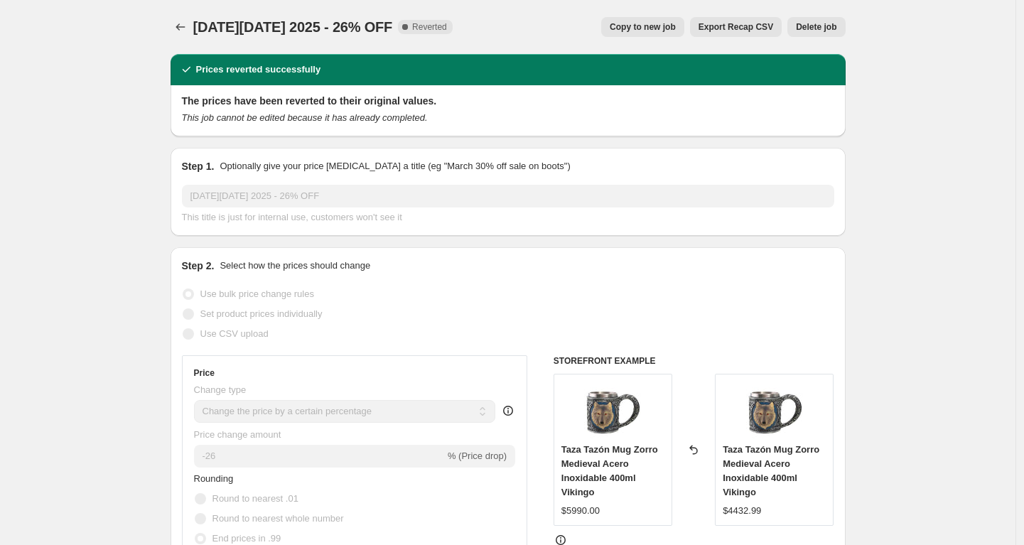
click at [826, 31] on span "Delete job" at bounding box center [816, 26] width 40 height 11
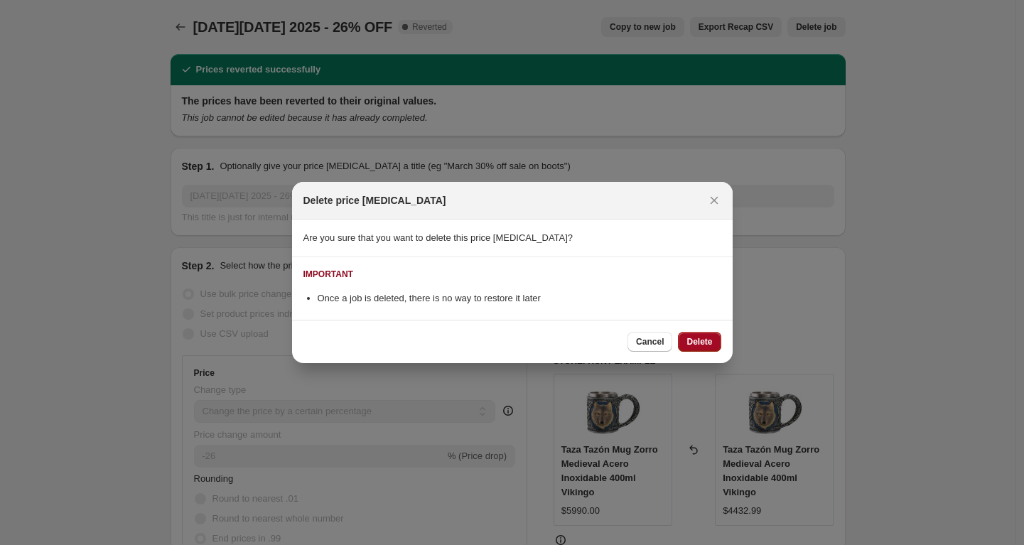
click at [694, 337] on span "Delete" at bounding box center [699, 341] width 26 height 11
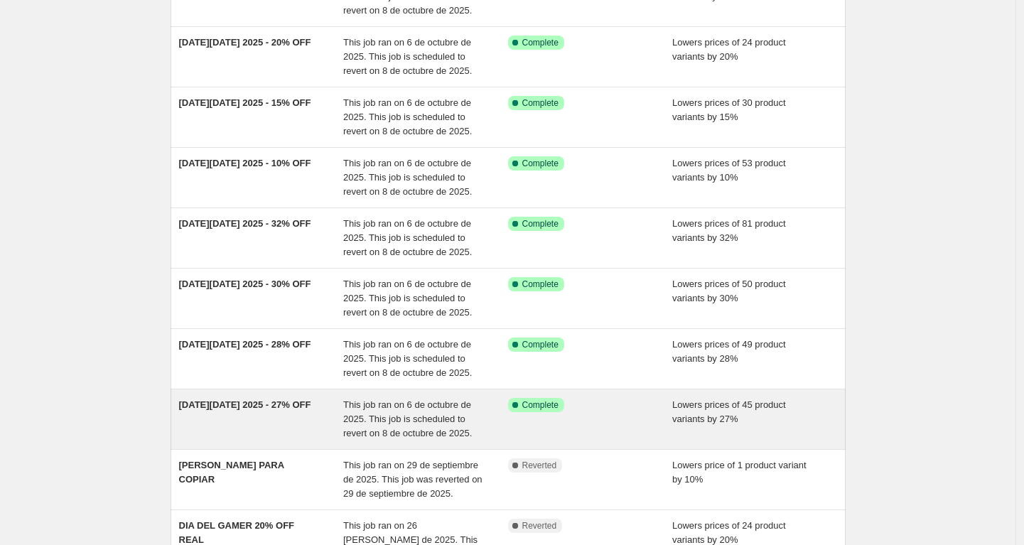
scroll to position [333, 0]
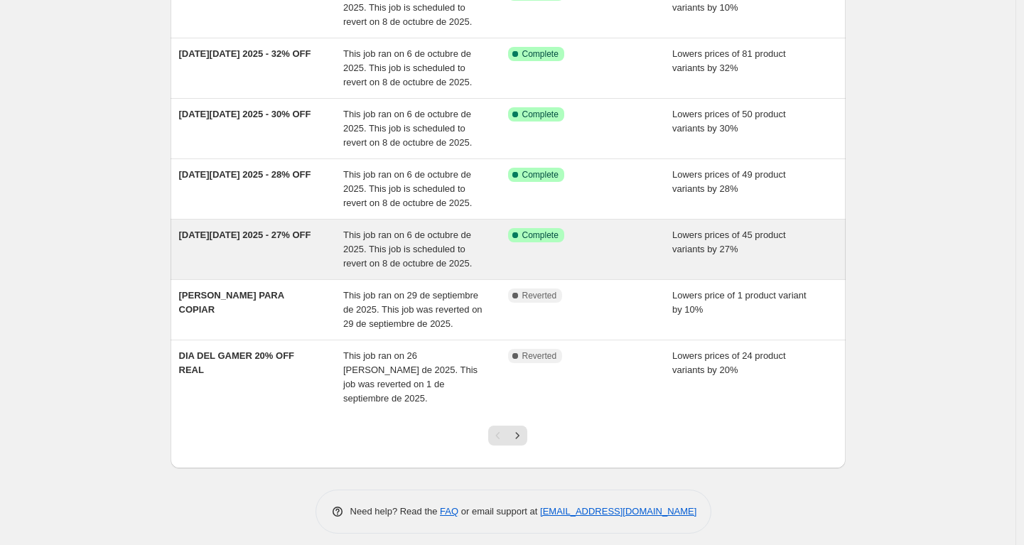
click at [305, 252] on div "[DATE][DATE] 2025 - 27% OFF" at bounding box center [261, 249] width 165 height 43
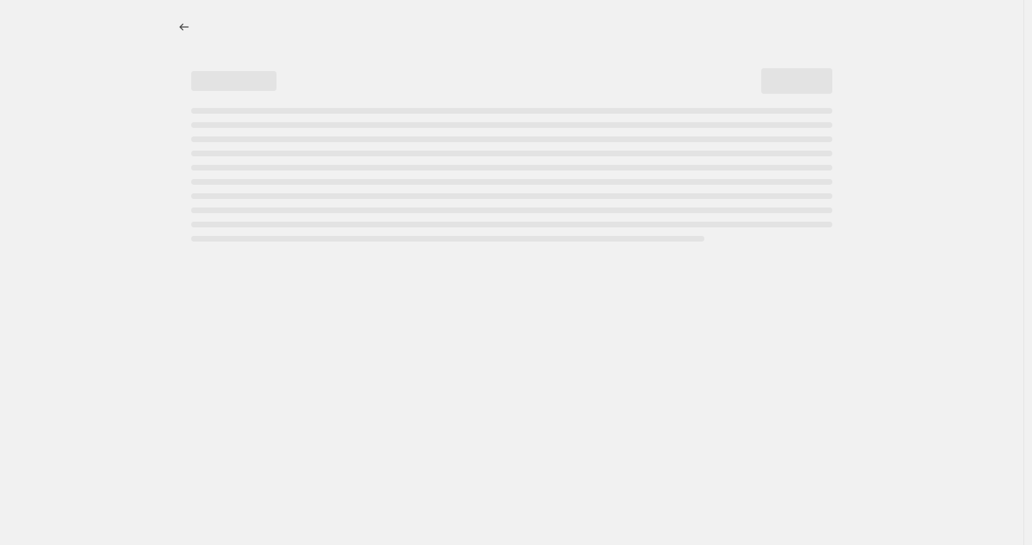
select select "percentage"
select select "no_change"
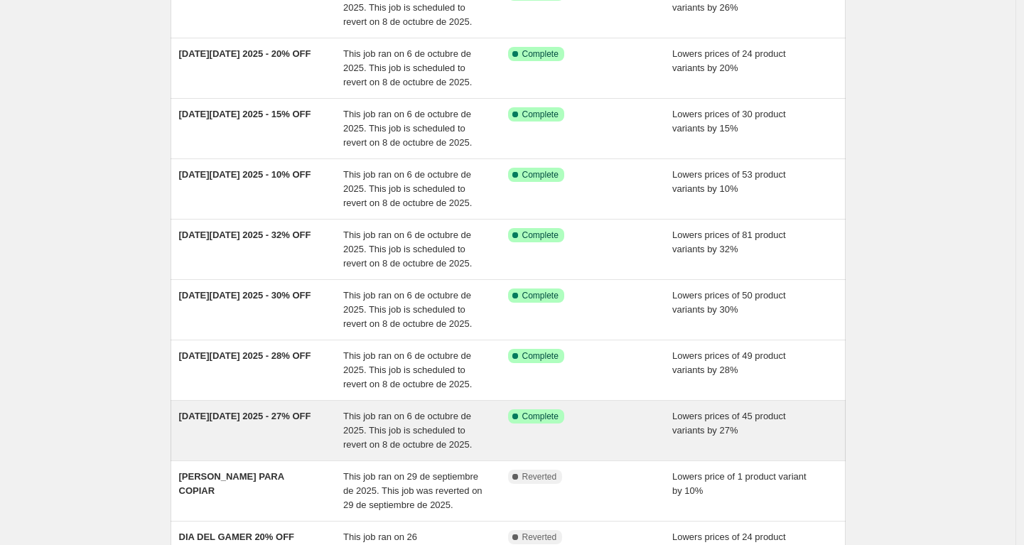
scroll to position [173, 0]
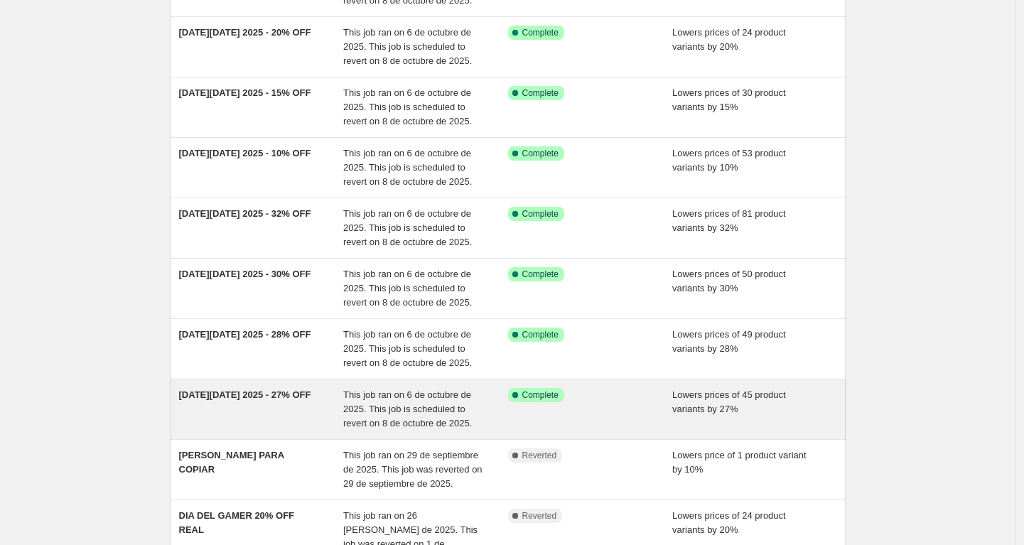
click at [270, 411] on div "[DATE][DATE] 2025 - 27% OFF" at bounding box center [261, 409] width 165 height 43
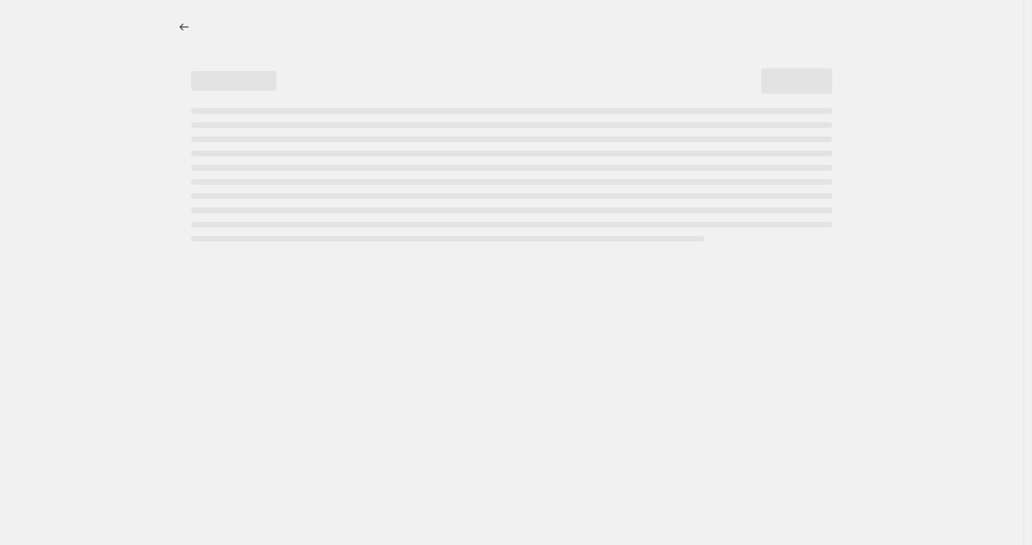
select select "percentage"
select select "no_change"
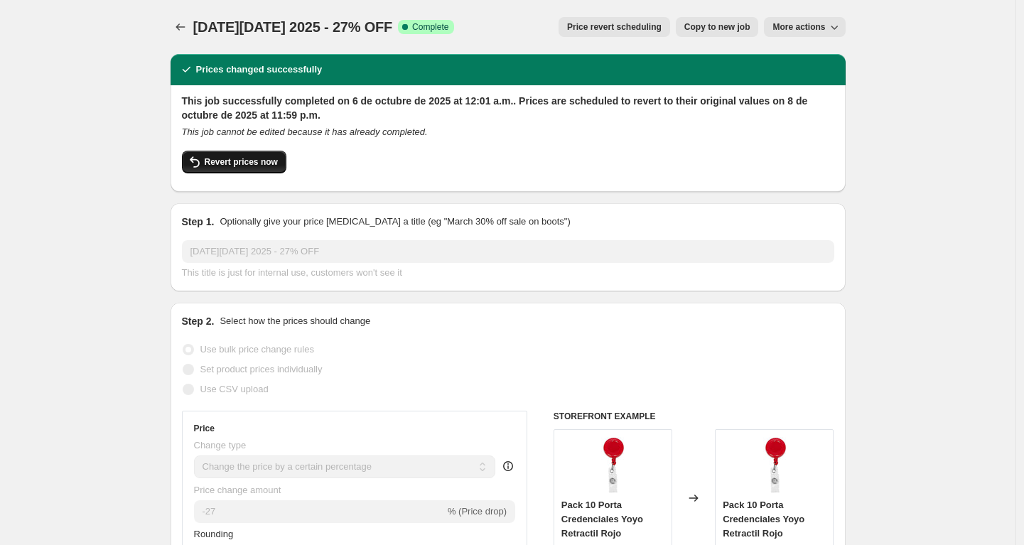
click at [234, 156] on button "Revert prices now" at bounding box center [234, 162] width 104 height 23
checkbox input "false"
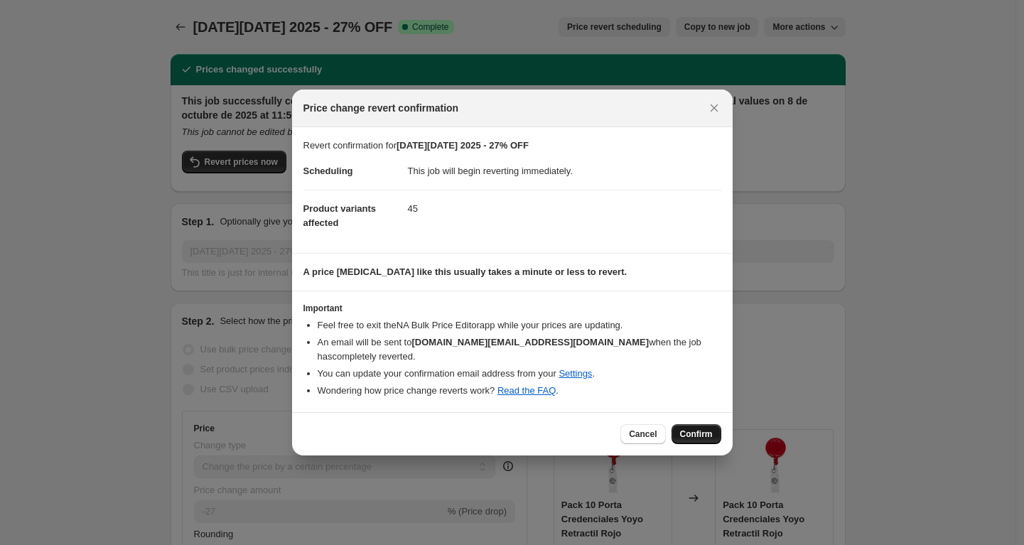
click at [683, 436] on span "Confirm" at bounding box center [696, 433] width 33 height 11
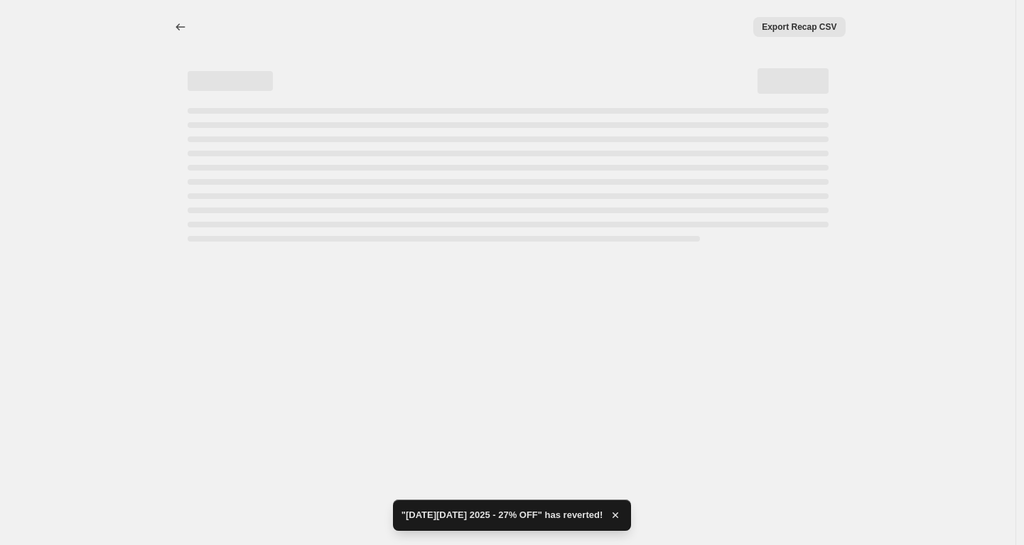
select select "percentage"
select select "no_change"
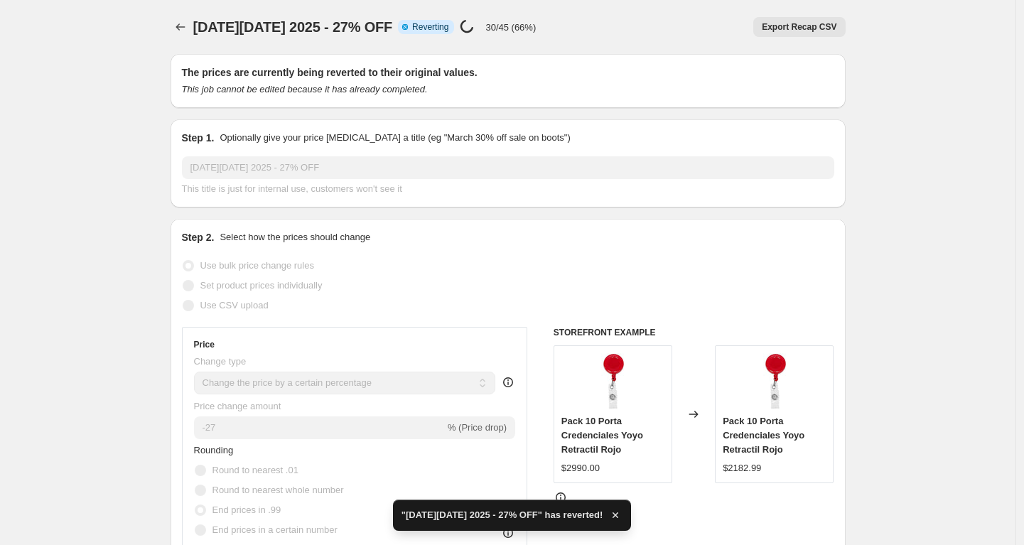
checkbox input "true"
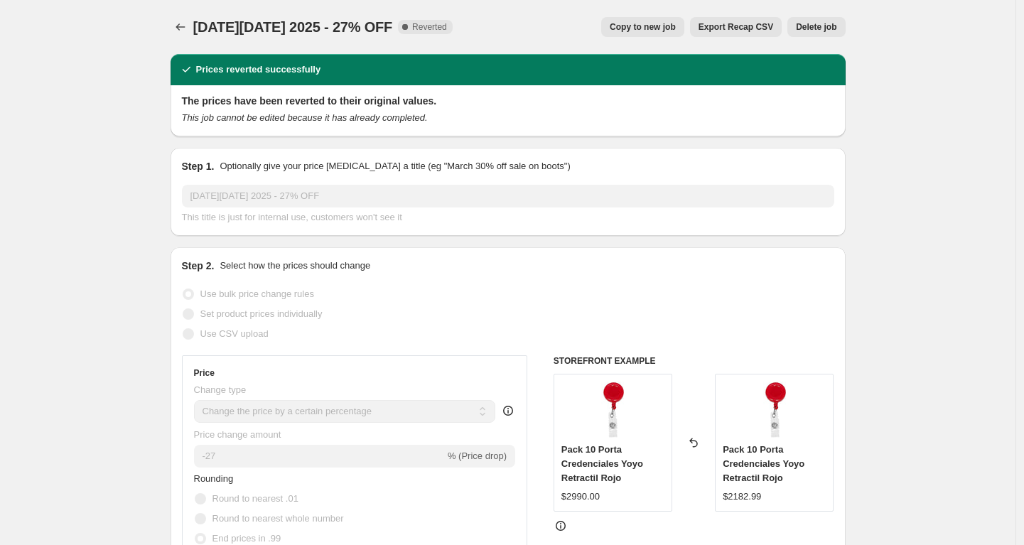
click at [632, 26] on span "Copy to new job" at bounding box center [643, 26] width 66 height 11
select select "percentage"
select select "no_change"
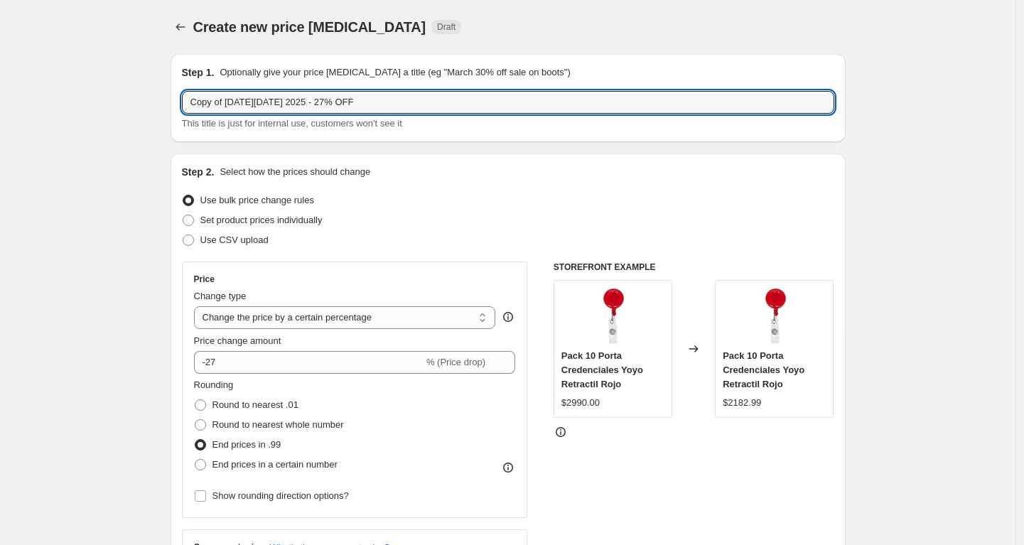
drag, startPoint x: 231, startPoint y: 99, endPoint x: 99, endPoint y: 99, distance: 131.4
type input "[DATE][DATE] 2025 - 27% OFF"
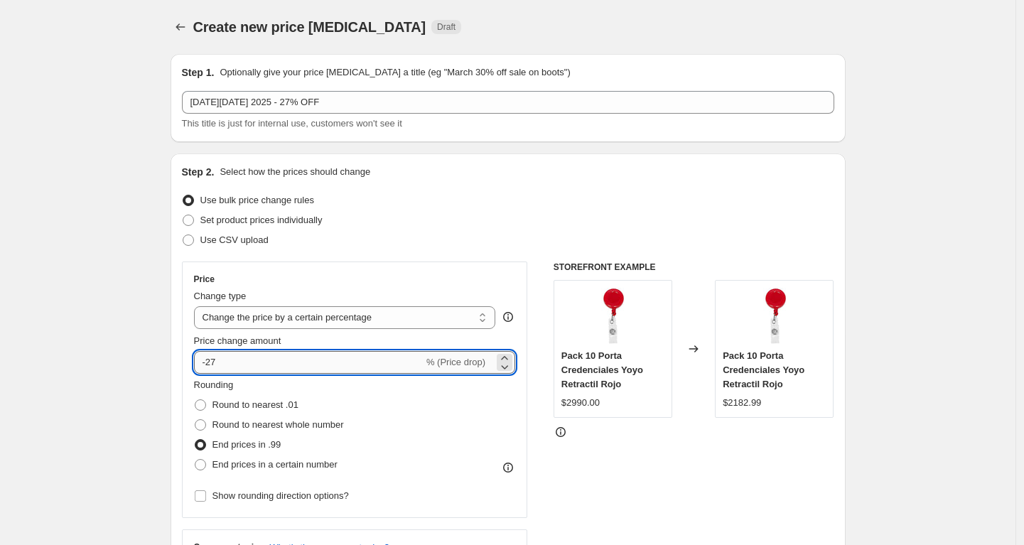
click at [261, 373] on input "-27" at bounding box center [308, 362] width 229 height 23
click at [723, 447] on div "STOREFRONT EXAMPLE Pack 10 Porta Credenciales Yoyo Retractil Rojo $2990.00 Chan…" at bounding box center [693, 435] width 281 height 348
click at [283, 361] on input "-25" at bounding box center [308, 362] width 229 height 23
type input "-27"
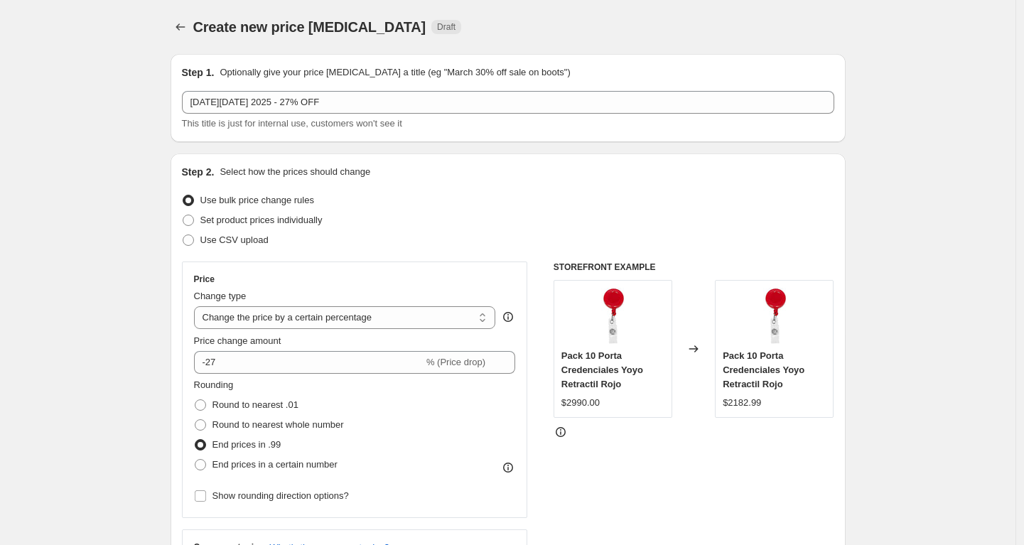
click at [585, 431] on div at bounding box center [693, 432] width 281 height 14
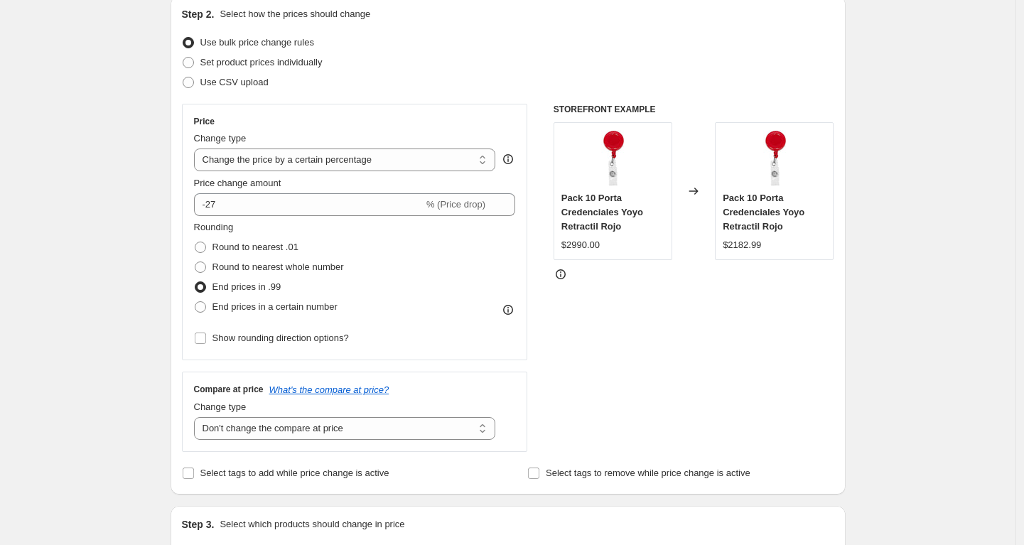
scroll to position [320, 0]
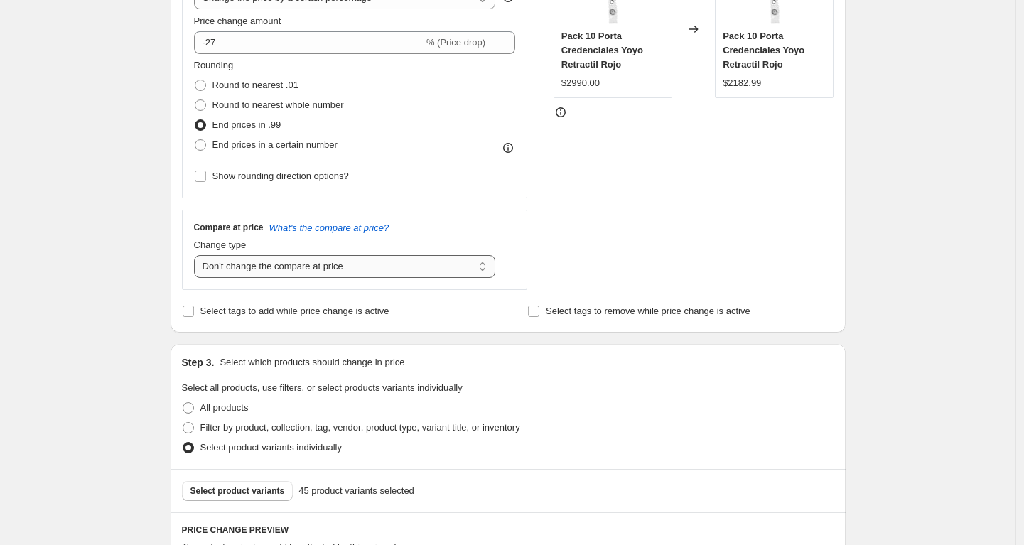
click at [337, 259] on select "Change the compare at price to the current price (sale) Change the compare at p…" at bounding box center [345, 266] width 302 height 23
select select "ep"
click at [198, 255] on select "Change the compare at price to the current price (sale) Change the compare at p…" at bounding box center [345, 266] width 302 height 23
click at [779, 193] on div "STOREFRONT EXAMPLE Pack 10 Porta Credenciales Yoyo Retractil Rojo $2990.00 Chan…" at bounding box center [693, 116] width 281 height 348
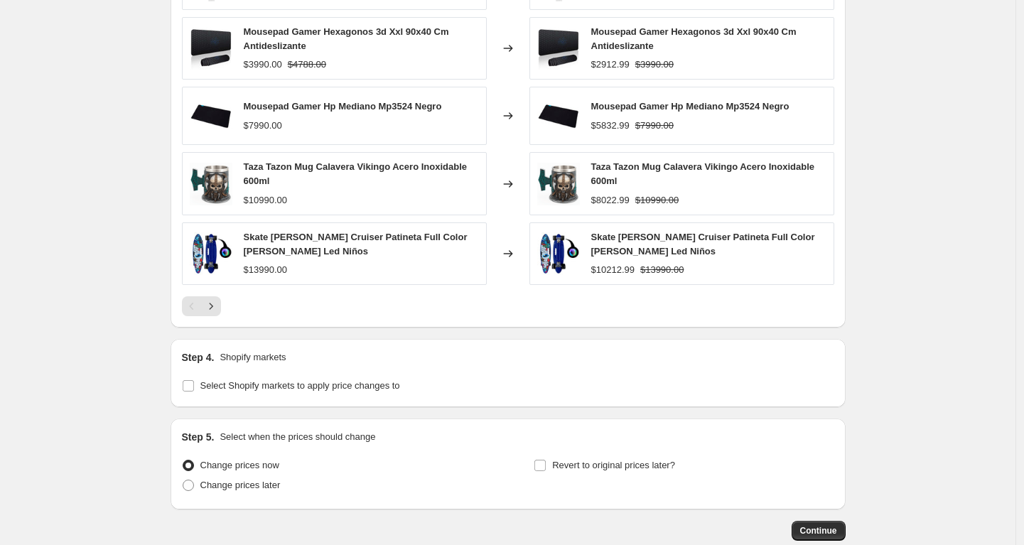
scroll to position [1012, 0]
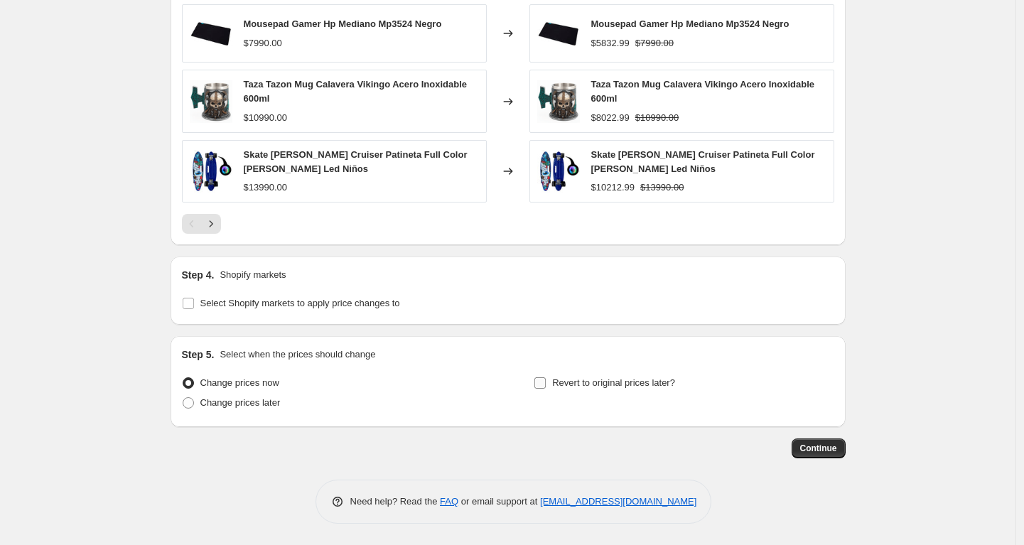
click at [612, 391] on label "Revert to original prices later?" at bounding box center [604, 383] width 141 height 20
click at [546, 389] on input "Revert to original prices later?" at bounding box center [539, 382] width 11 height 11
checkbox input "true"
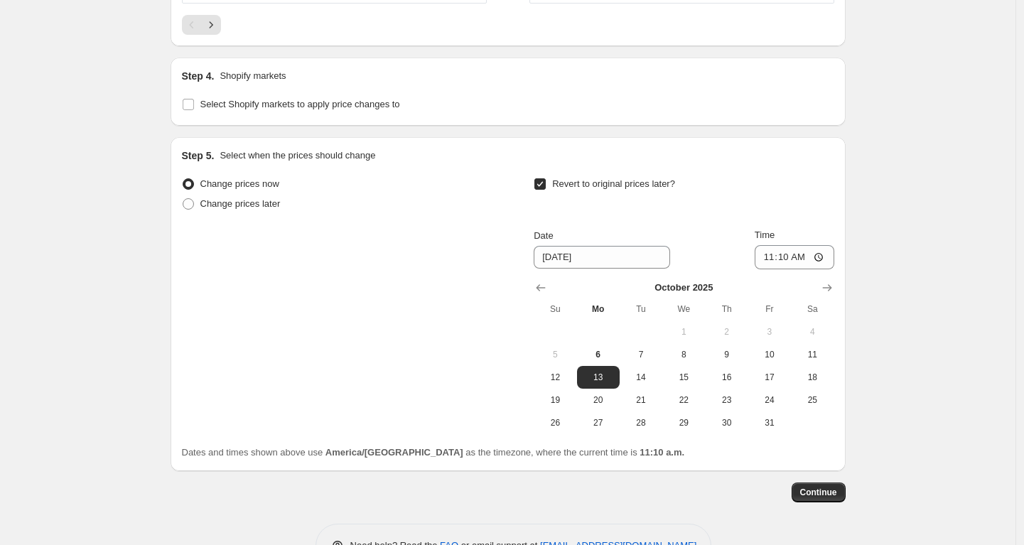
scroll to position [1255, 0]
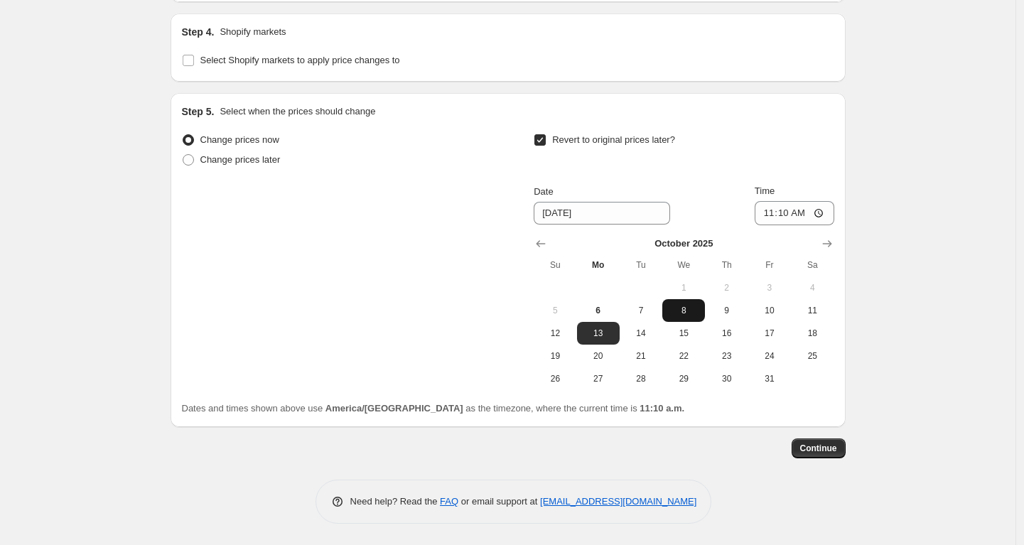
click at [696, 305] on span "8" at bounding box center [683, 310] width 31 height 11
type input "[DATE]"
click at [789, 218] on input "11:10" at bounding box center [795, 213] width 80 height 24
type input "23:59"
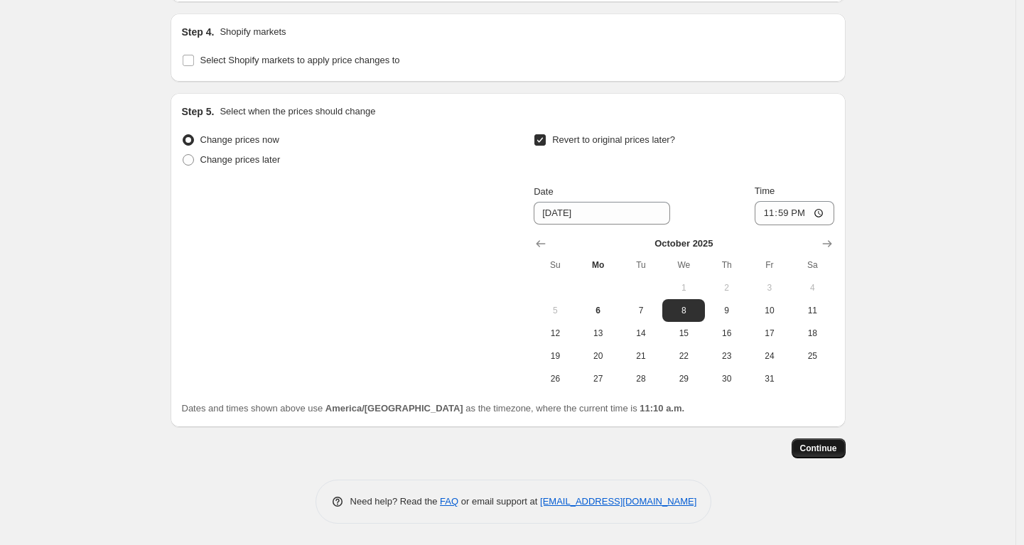
click at [825, 447] on span "Continue" at bounding box center [818, 448] width 37 height 11
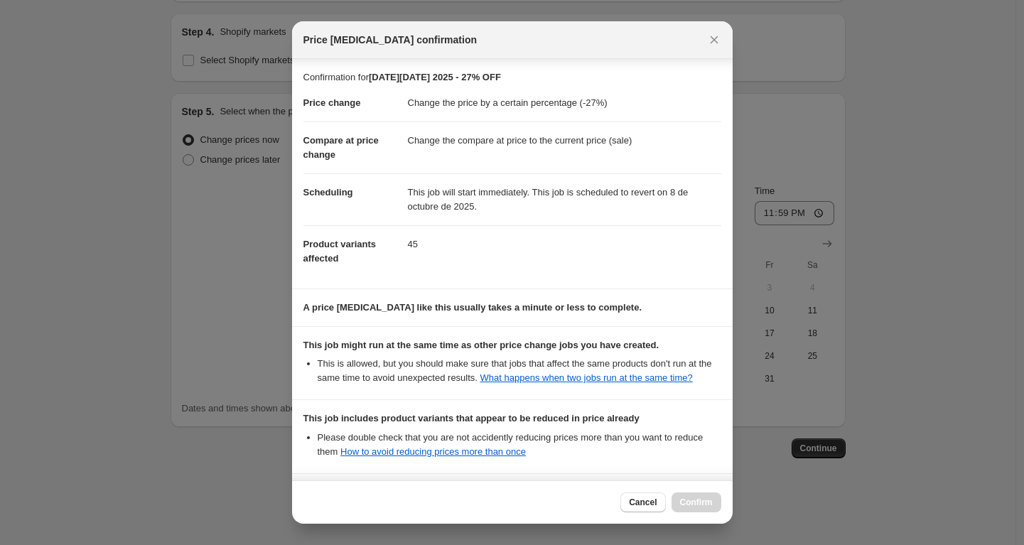
scroll to position [169, 0]
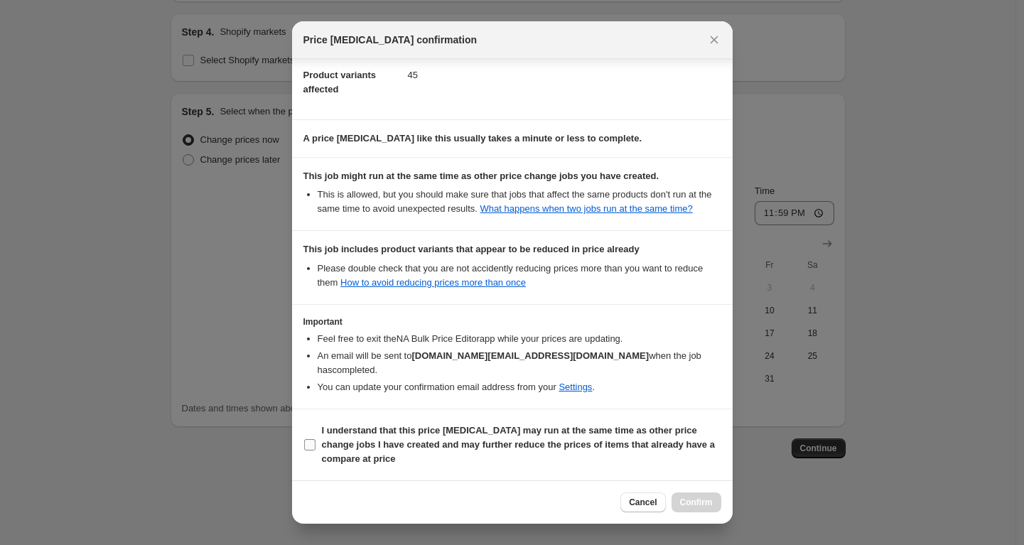
click at [504, 448] on b "I understand that this price change job may run at the same time as other price…" at bounding box center [518, 444] width 393 height 39
click at [315, 448] on input "I understand that this price change job may run at the same time as other price…" at bounding box center [309, 444] width 11 height 11
checkbox input "true"
click at [683, 495] on button "Confirm" at bounding box center [696, 502] width 50 height 20
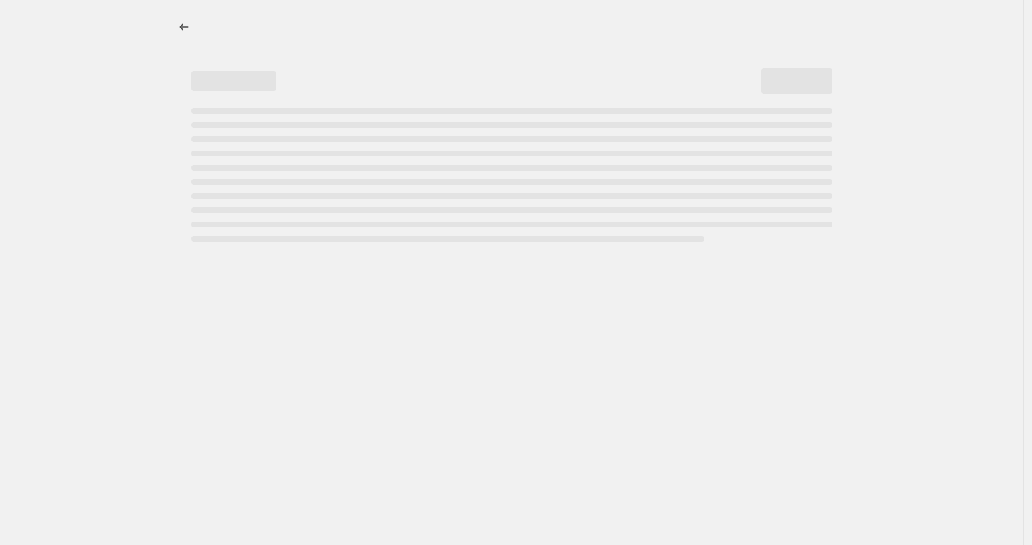
select select "percentage"
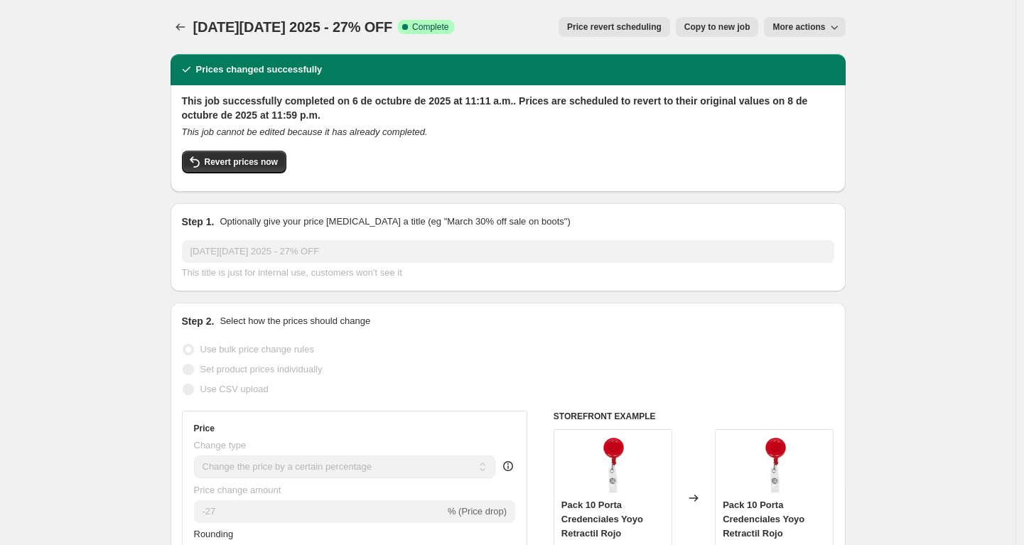
click at [193, 21] on div at bounding box center [182, 27] width 23 height 20
click at [185, 24] on icon "Price change jobs" at bounding box center [180, 27] width 14 height 14
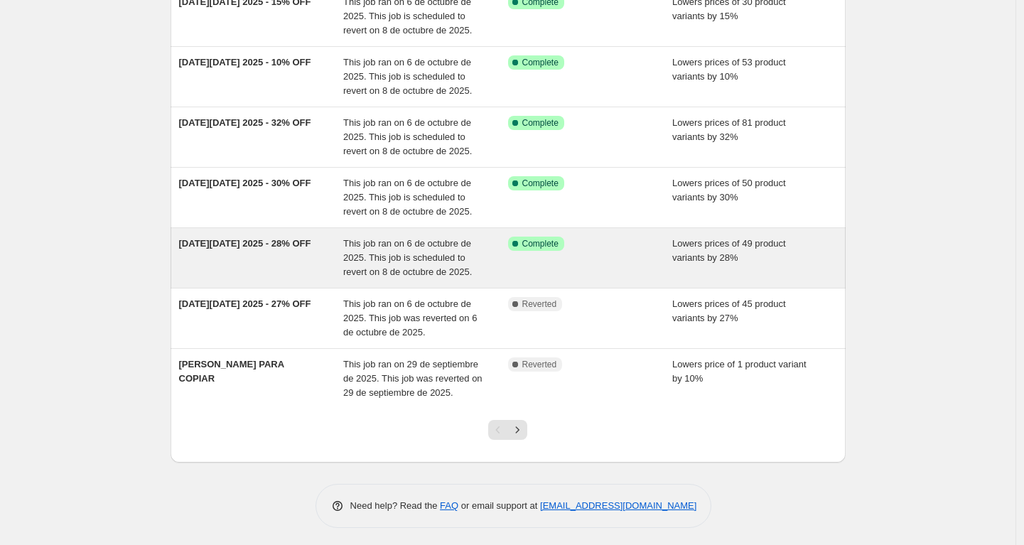
scroll to position [343, 0]
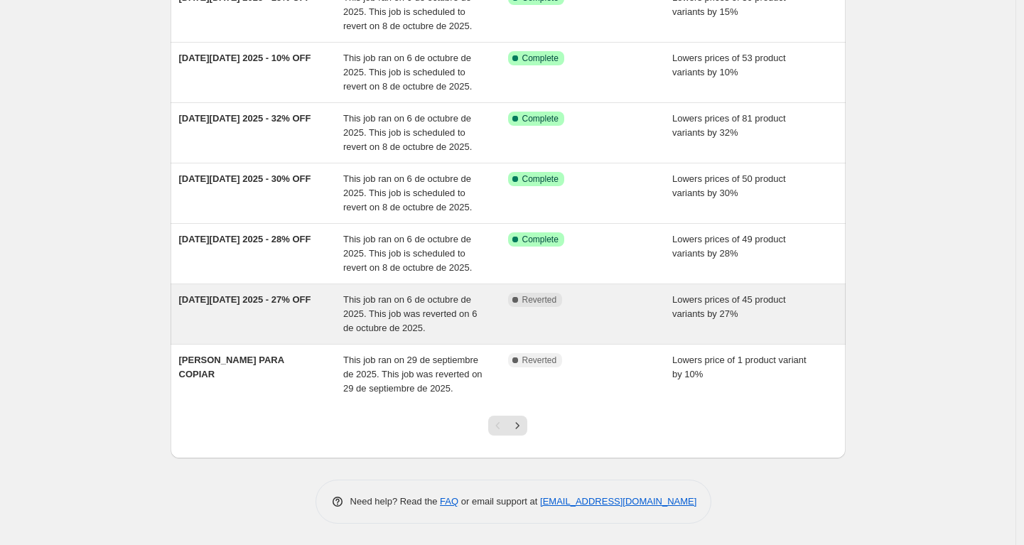
click at [431, 303] on span "This job ran on 6 de octubre de 2025. This job was reverted on 6 de octubre de …" at bounding box center [410, 313] width 134 height 39
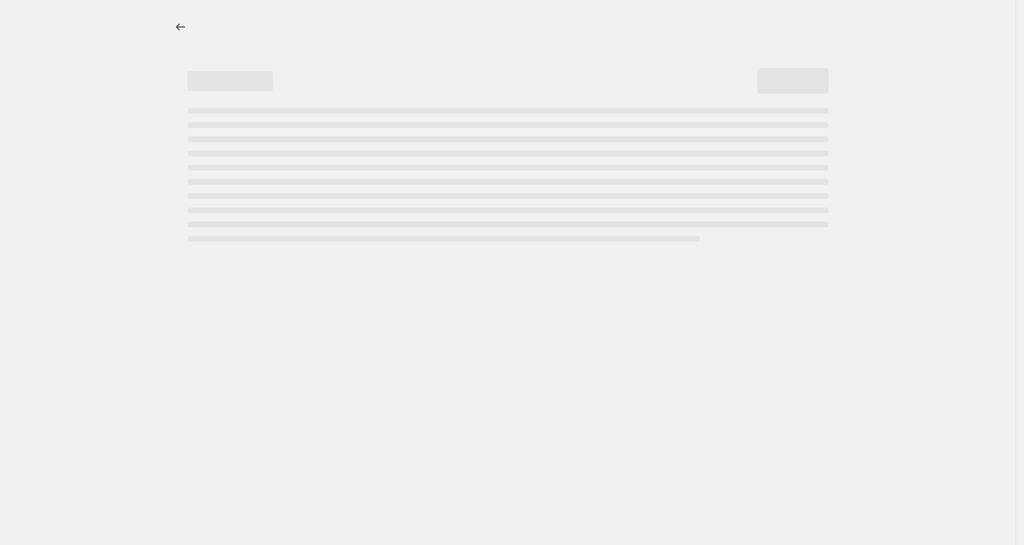
select select "percentage"
select select "no_change"
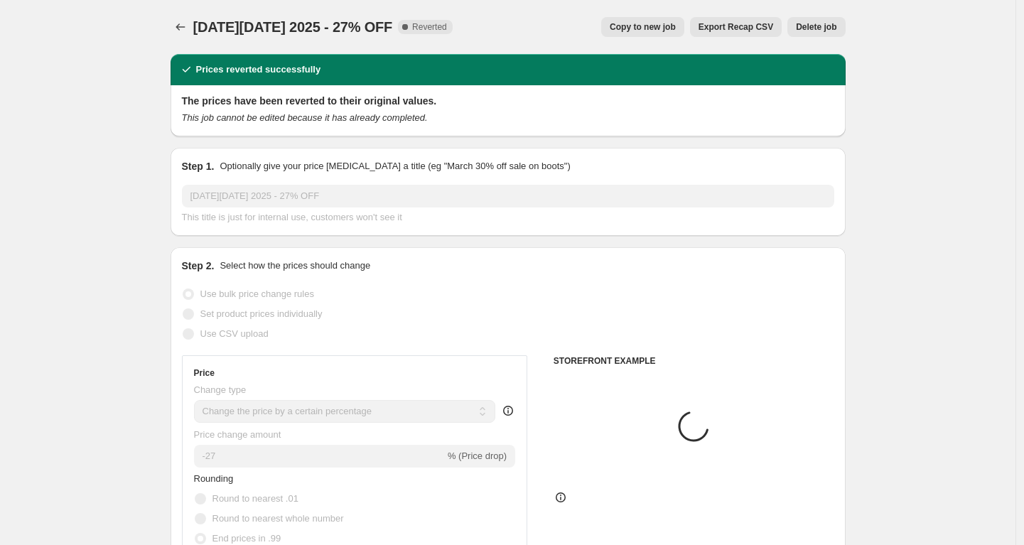
click at [809, 28] on span "Delete job" at bounding box center [816, 26] width 40 height 11
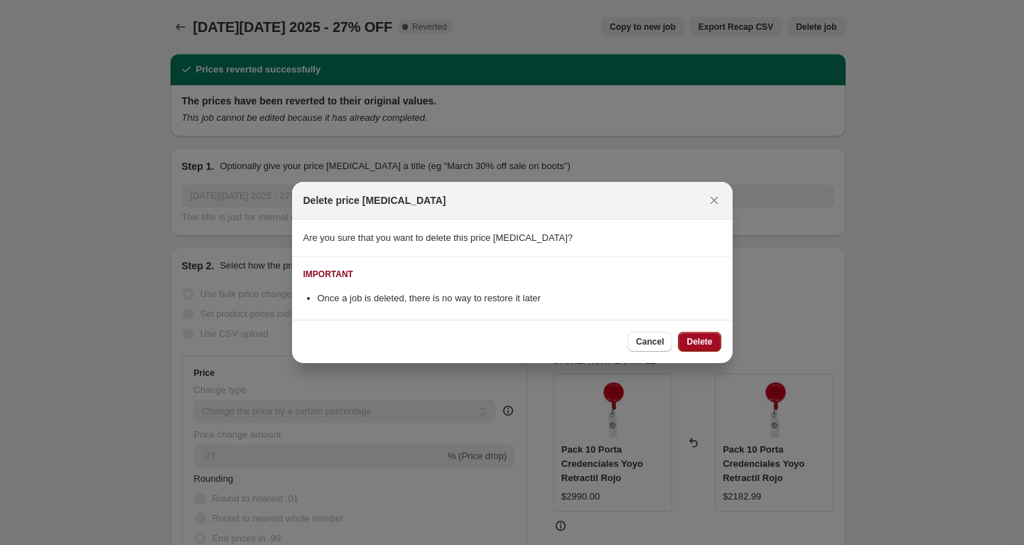
click at [691, 340] on span "Delete" at bounding box center [699, 341] width 26 height 11
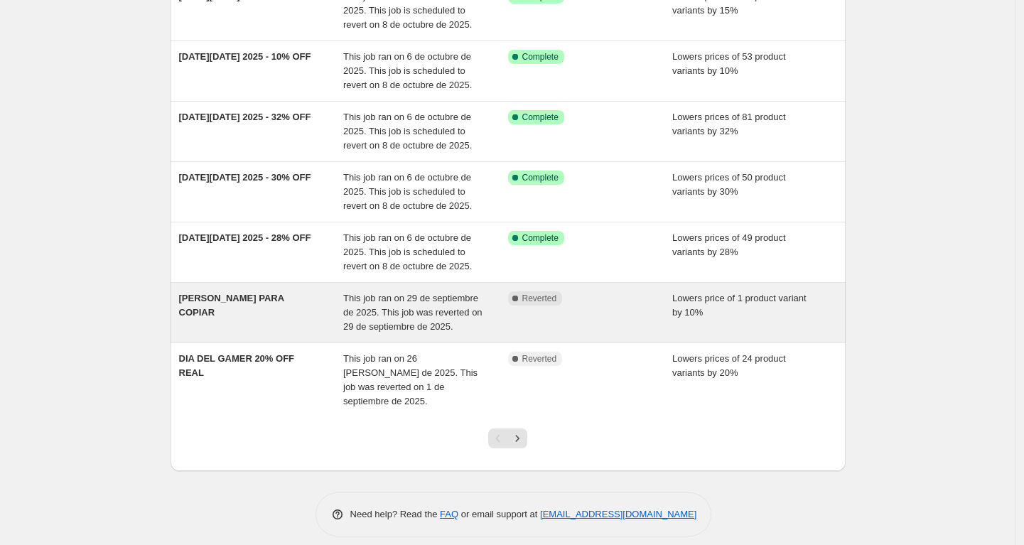
scroll to position [343, 0]
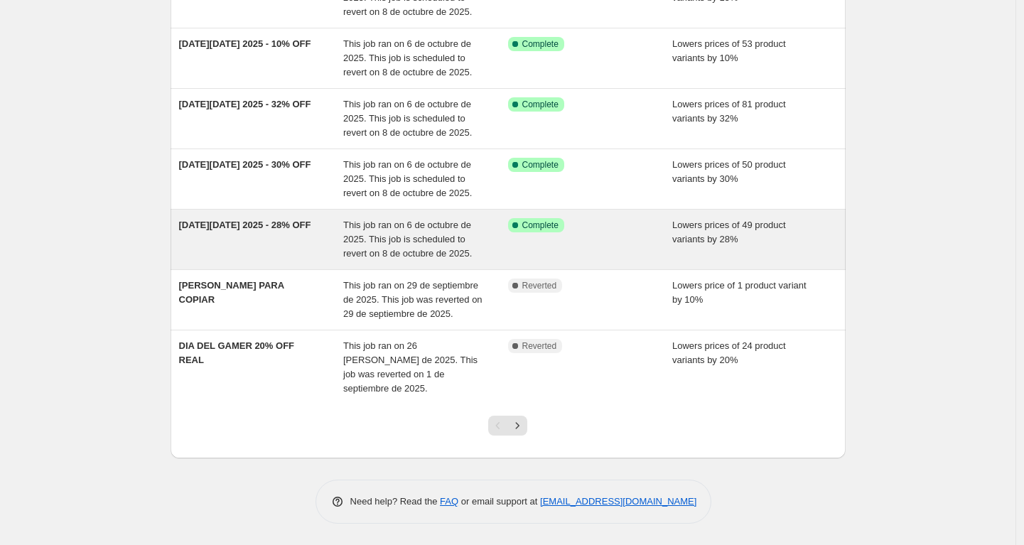
click at [283, 235] on div "[DATE][DATE] 2025 - 28% OFF" at bounding box center [261, 239] width 165 height 43
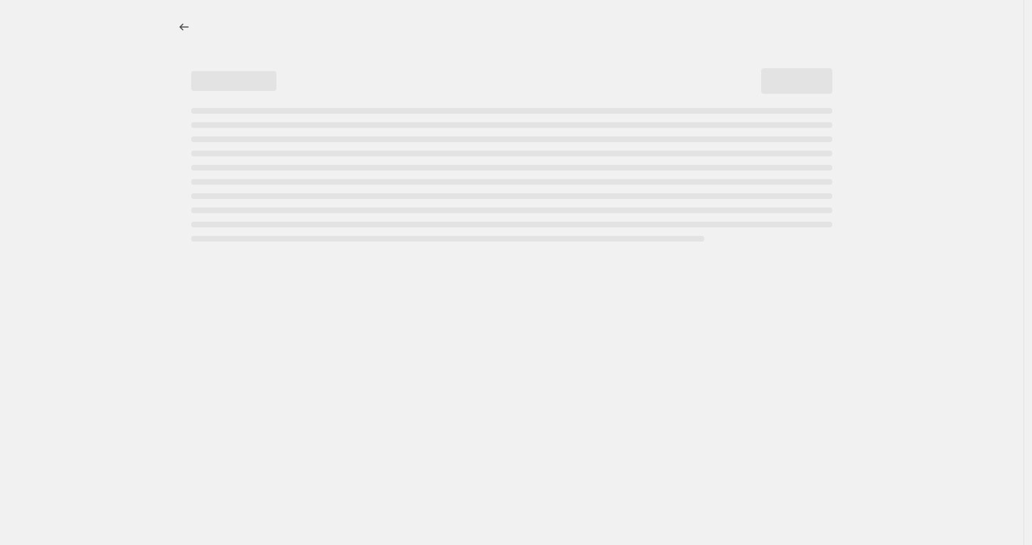
select select "percentage"
select select "no_change"
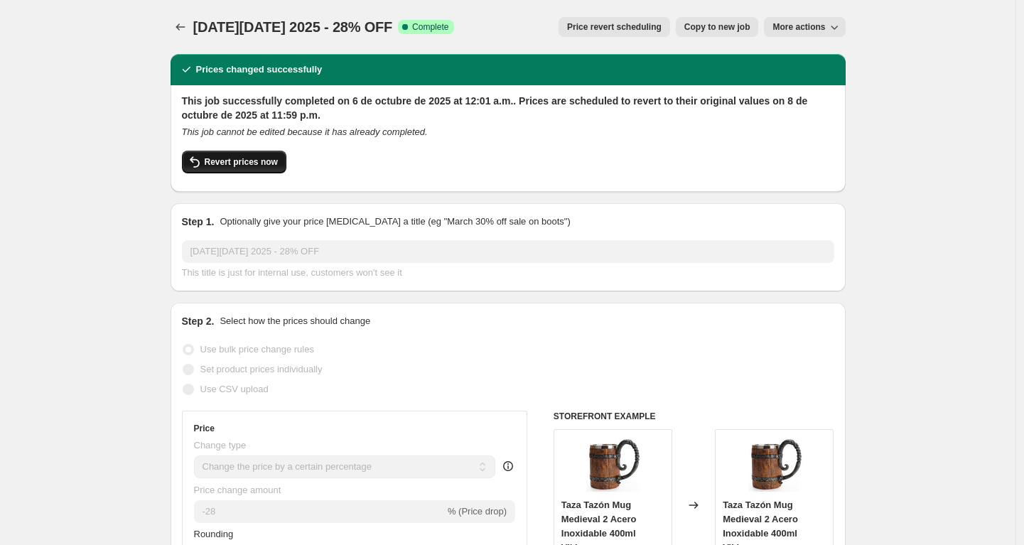
click at [247, 167] on span "Revert prices now" at bounding box center [241, 161] width 73 height 11
checkbox input "false"
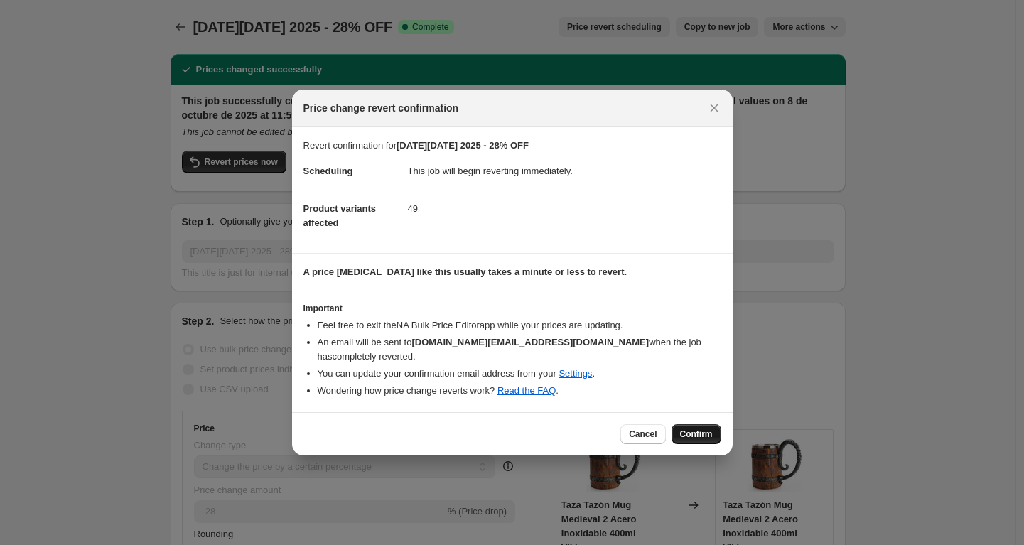
click at [701, 436] on span "Confirm" at bounding box center [696, 433] width 33 height 11
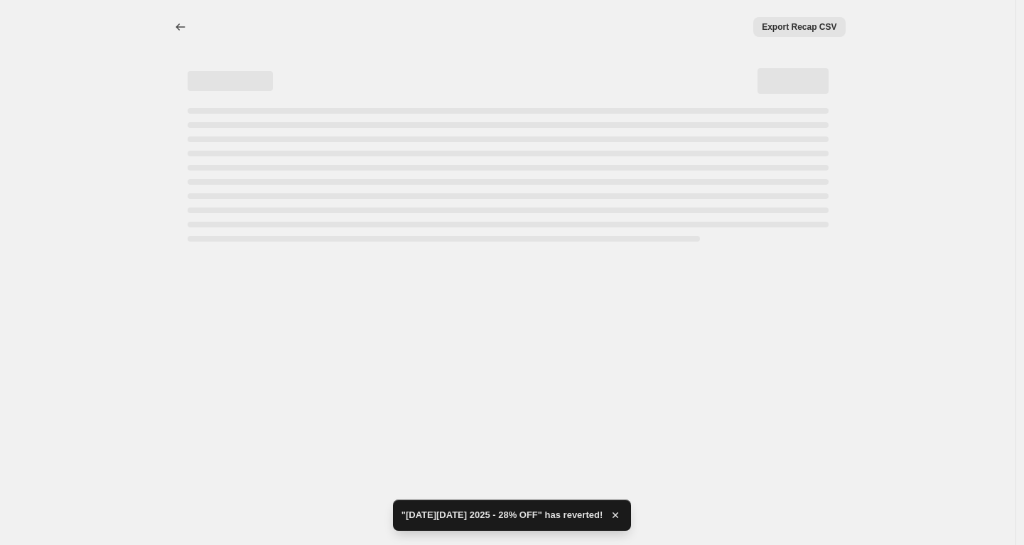
select select "percentage"
select select "no_change"
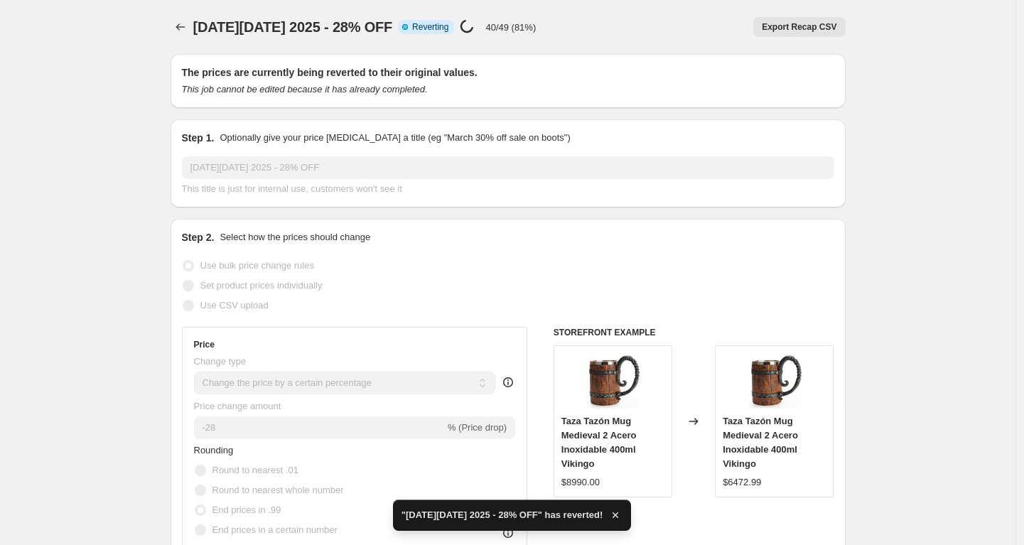
checkbox input "true"
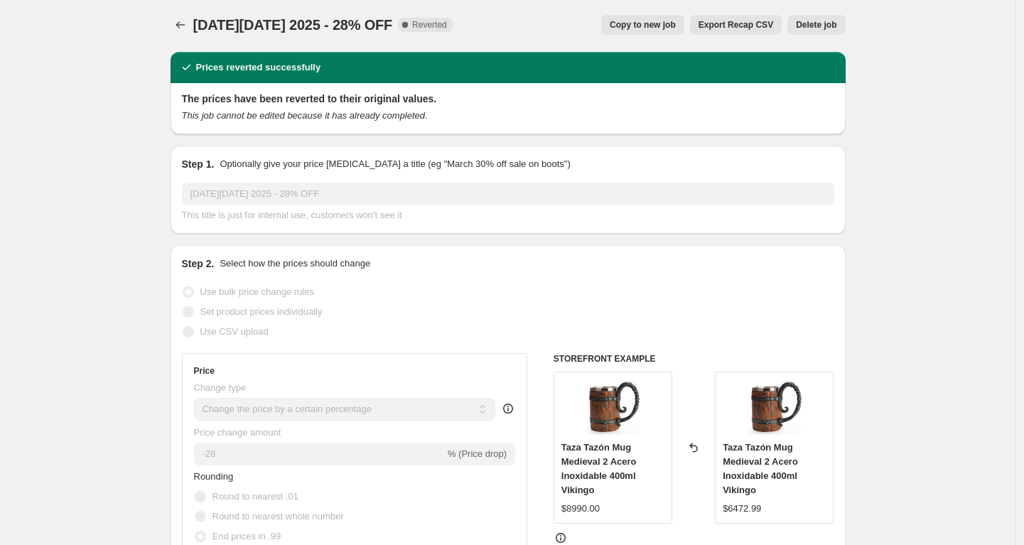
scroll to position [3, 0]
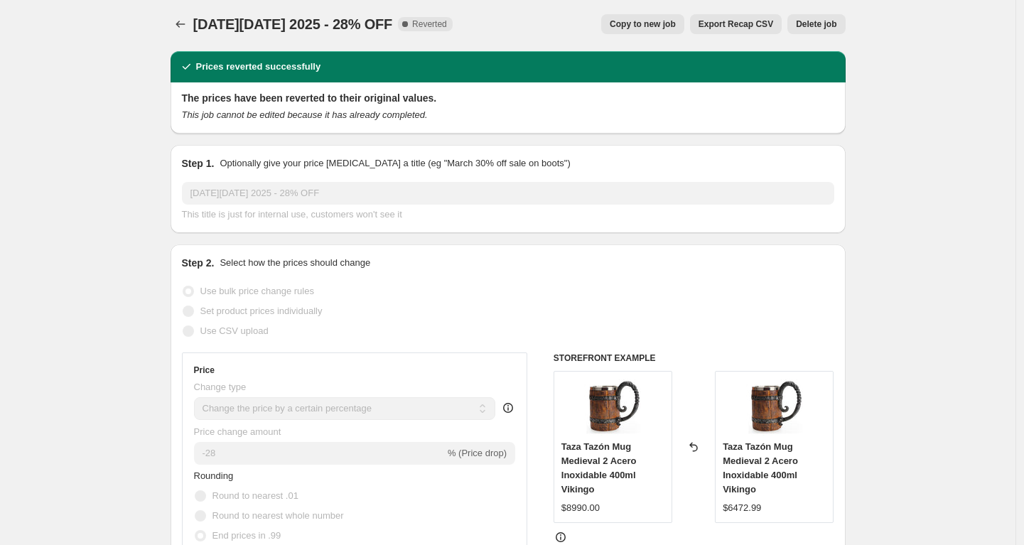
click at [625, 25] on span "Copy to new job" at bounding box center [643, 23] width 66 height 11
select select "percentage"
select select "no_change"
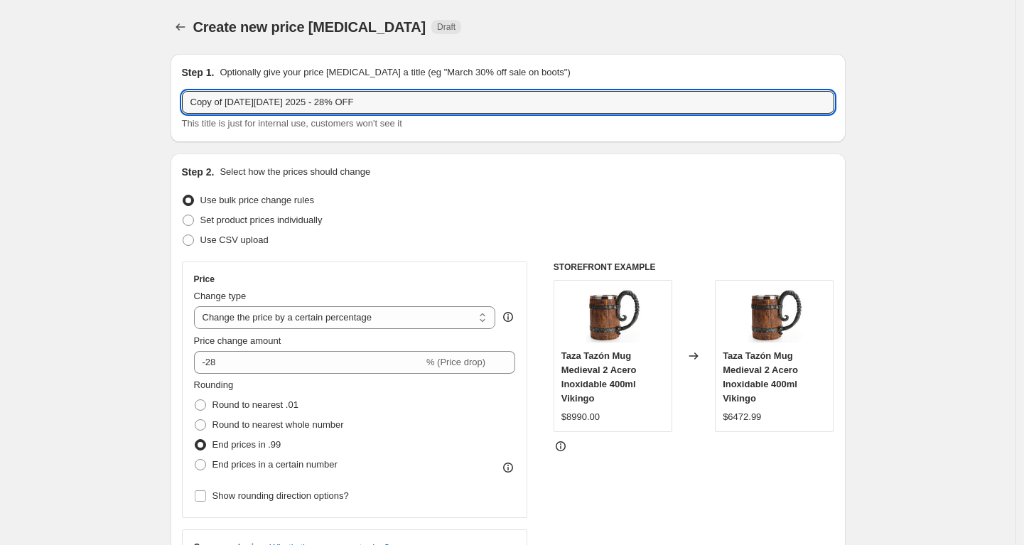
drag, startPoint x: 231, startPoint y: 104, endPoint x: 112, endPoint y: 100, distance: 118.7
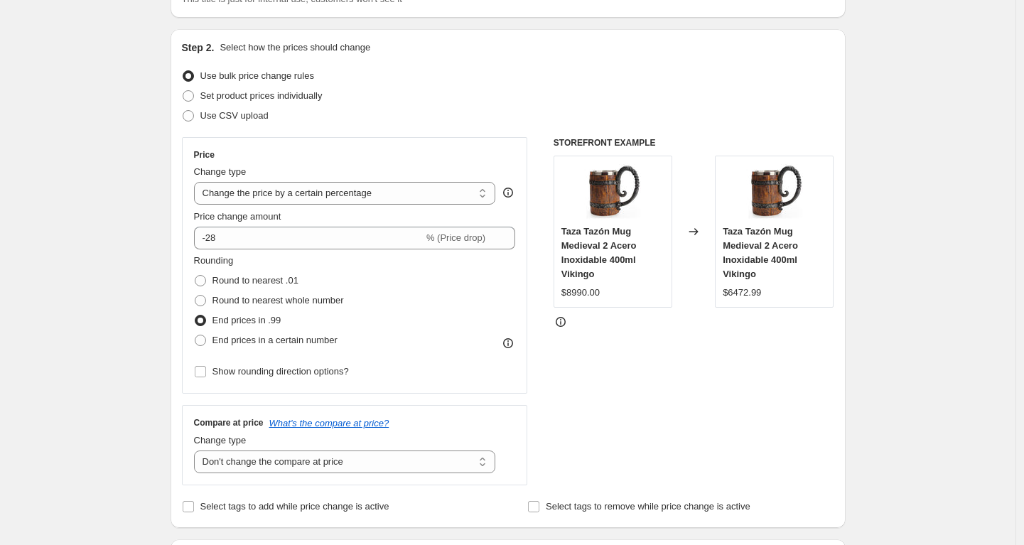
scroll to position [132, 0]
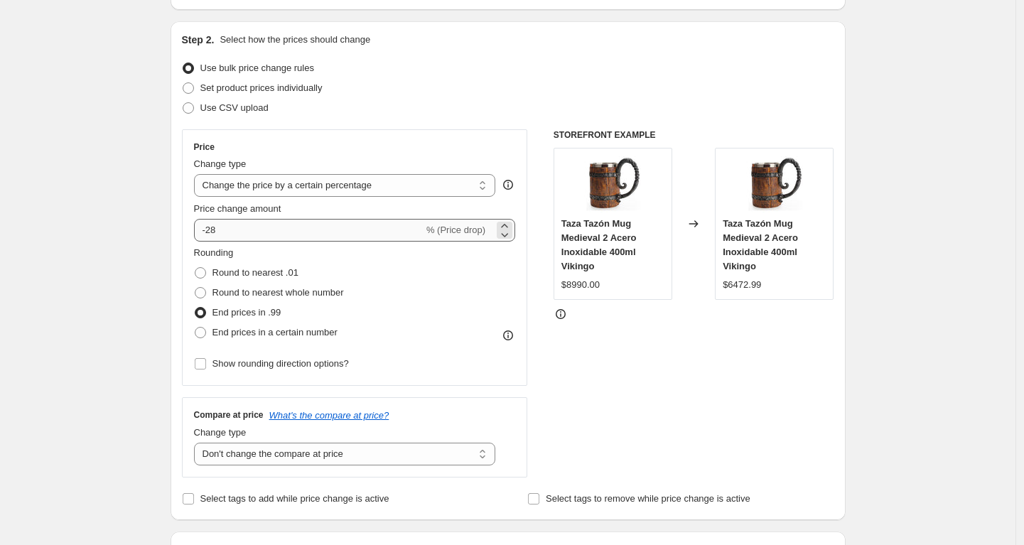
type input "[DATE][DATE] 2025 - 28% OFF"
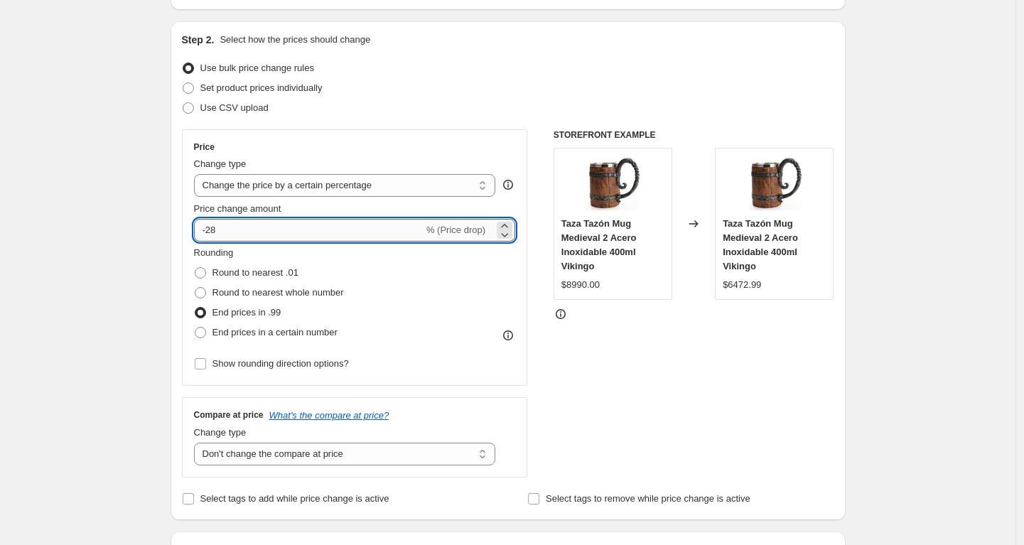
click at [270, 232] on input "-28" at bounding box center [308, 230] width 229 height 23
type input "-25"
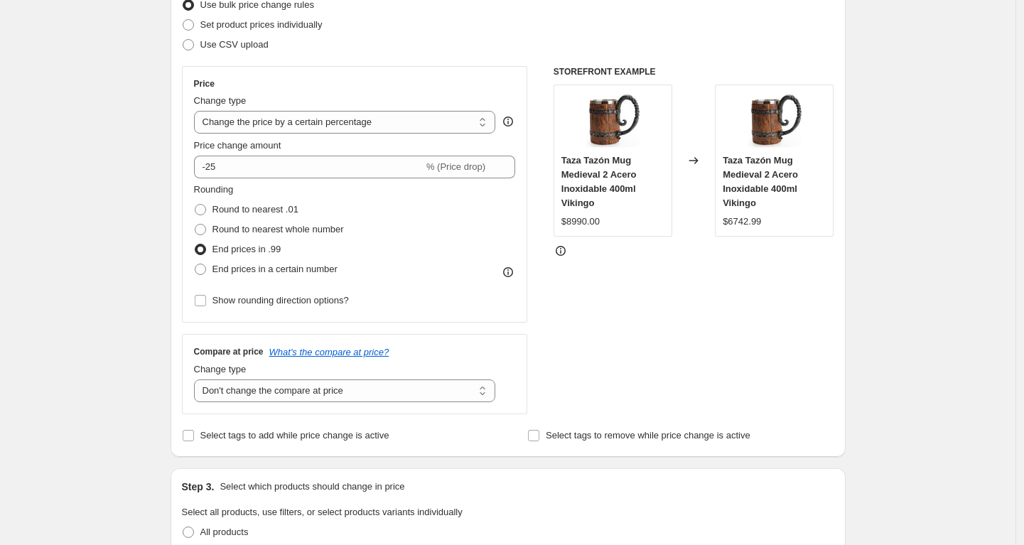
scroll to position [281, 0]
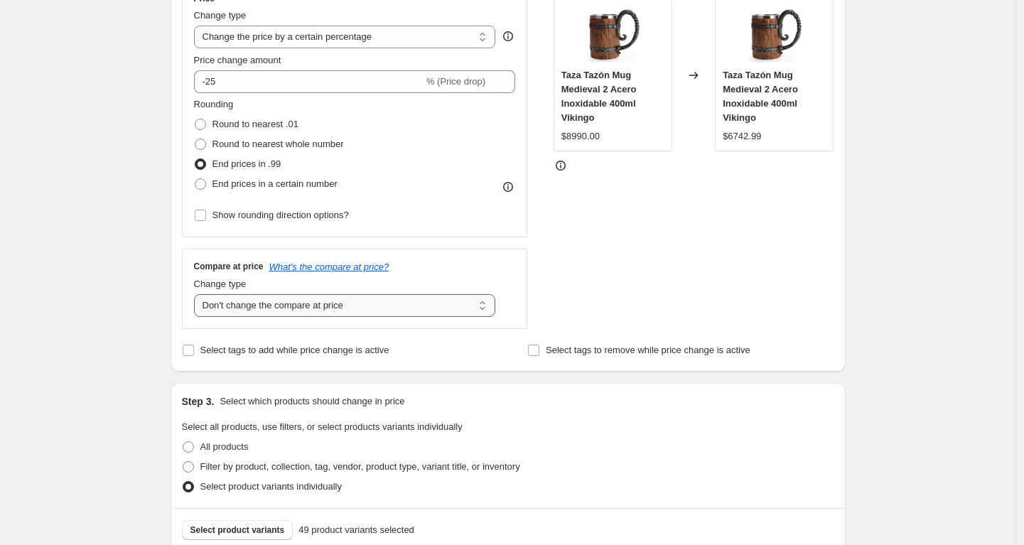
click at [318, 309] on select "Change the compare at price to the current price (sale) Change the compare at p…" at bounding box center [345, 305] width 302 height 23
select select "ep"
click at [198, 294] on select "Change the compare at price to the current price (sale) Change the compare at p…" at bounding box center [345, 305] width 302 height 23
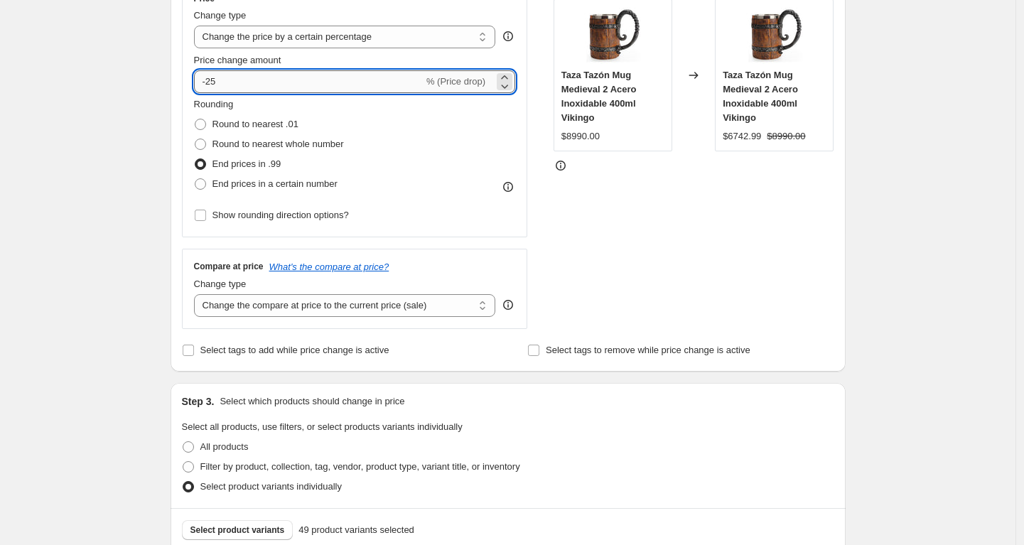
click at [241, 77] on input "-25" at bounding box center [308, 81] width 229 height 23
type input "-28"
click at [901, 270] on div "Create new price change job. This page is ready Create new price change job Dra…" at bounding box center [507, 502] width 1015 height 1566
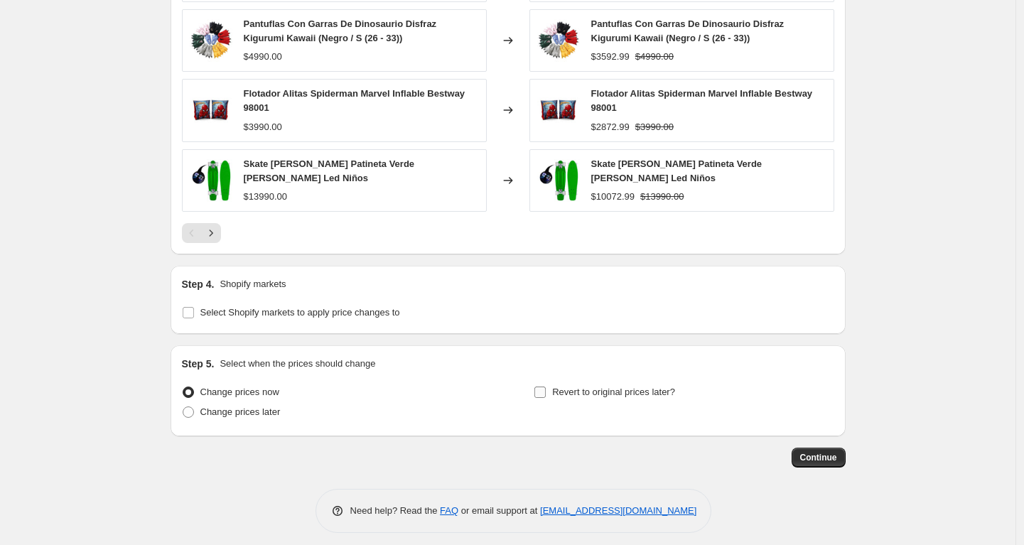
click at [593, 387] on span "Revert to original prices later?" at bounding box center [613, 392] width 123 height 11
click at [546, 387] on input "Revert to original prices later?" at bounding box center [539, 392] width 11 height 11
checkbox input "true"
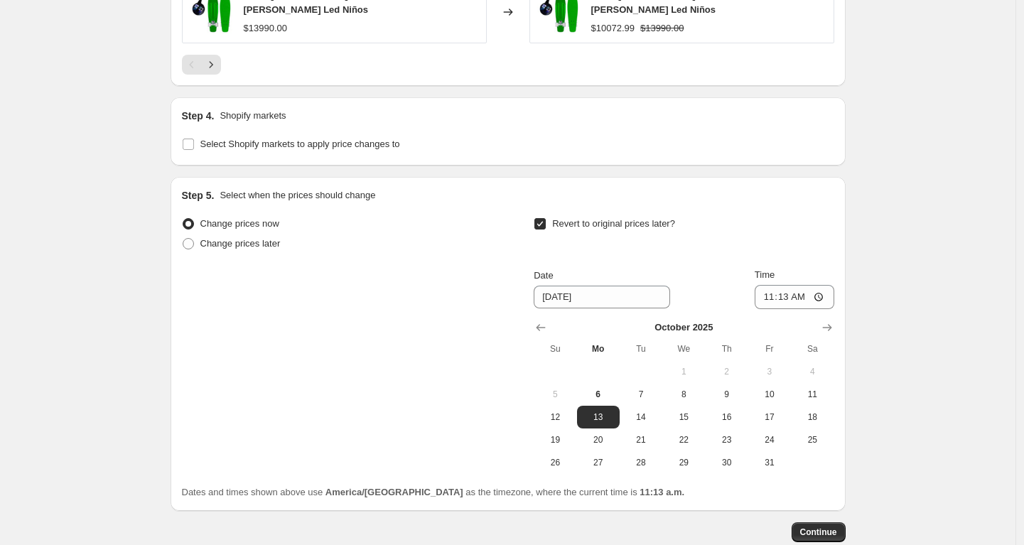
scroll to position [1255, 0]
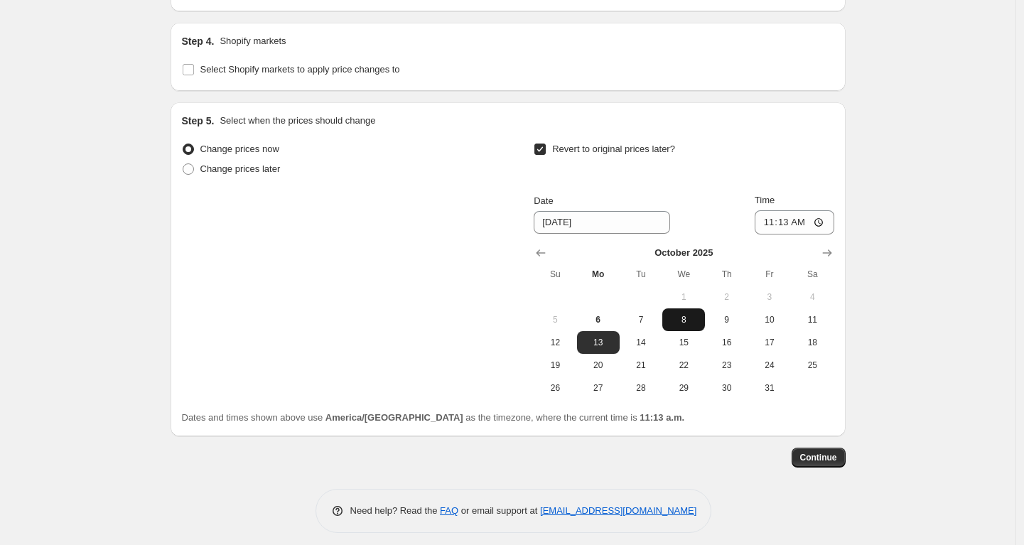
click at [689, 314] on span "8" at bounding box center [683, 319] width 31 height 11
type input "[DATE]"
click at [787, 210] on input "11:13" at bounding box center [795, 222] width 80 height 24
type input "23:59"
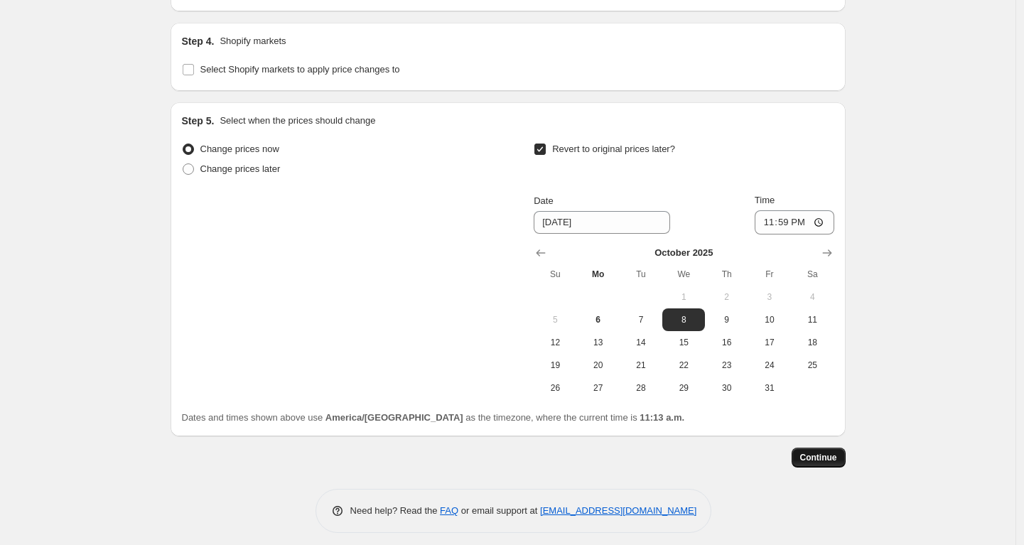
click at [818, 448] on button "Continue" at bounding box center [818, 458] width 54 height 20
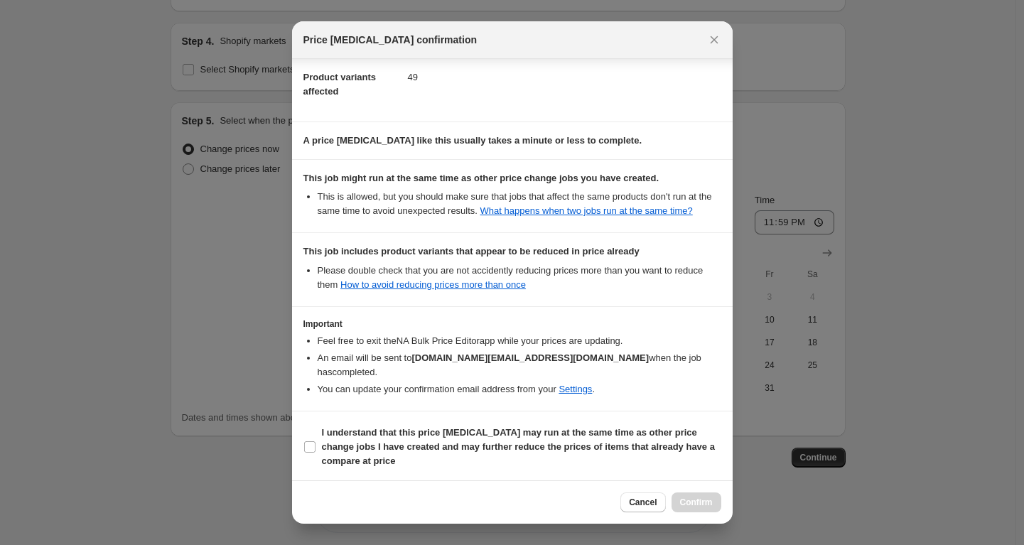
scroll to position [169, 0]
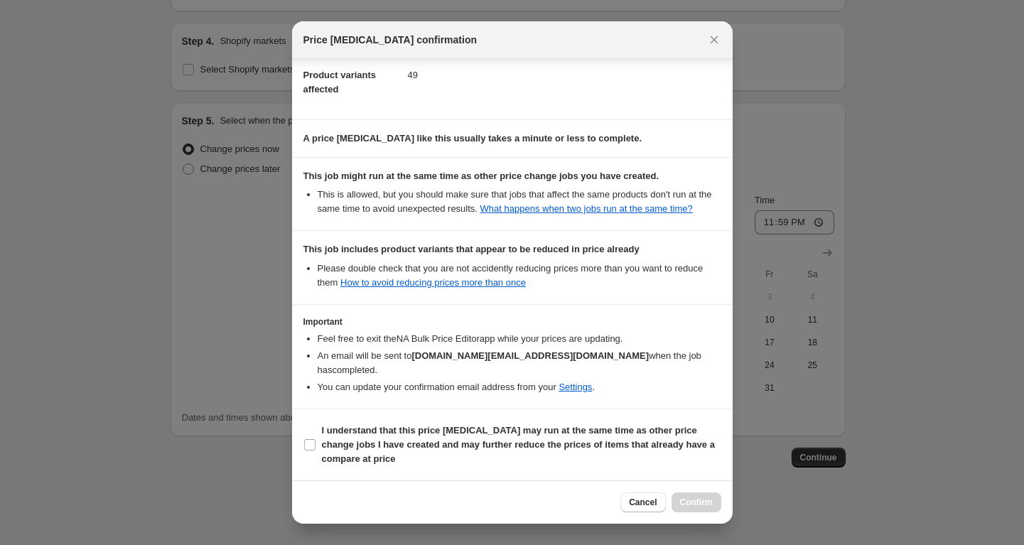
click at [476, 414] on section "I understand that this price change job may run at the same time as other price…" at bounding box center [512, 444] width 441 height 71
click at [543, 445] on b "I understand that this price change job may run at the same time as other price…" at bounding box center [518, 444] width 393 height 39
click at [315, 445] on input "I understand that this price change job may run at the same time as other price…" at bounding box center [309, 444] width 11 height 11
checkbox input "true"
click at [707, 507] on span "Confirm" at bounding box center [696, 502] width 33 height 11
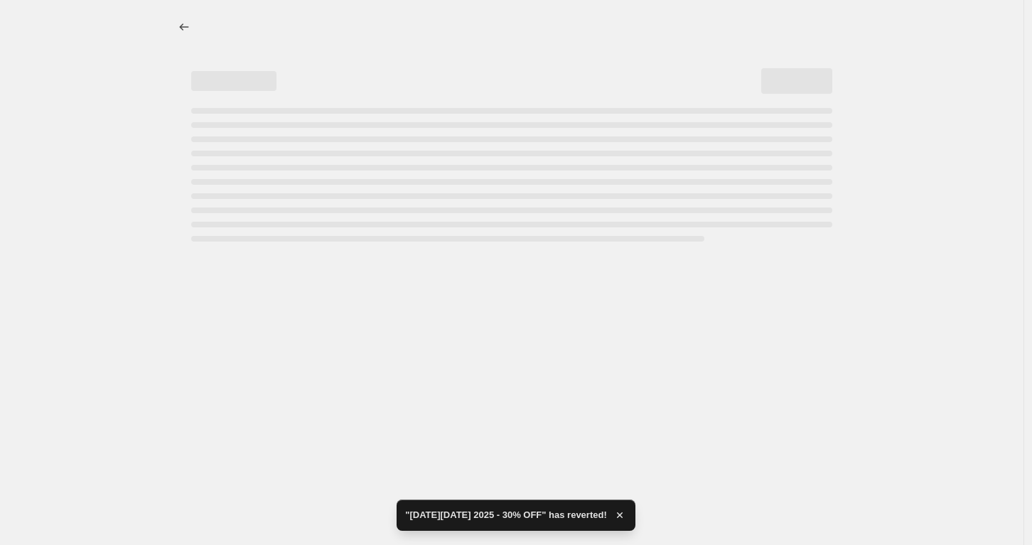
select select "percentage"
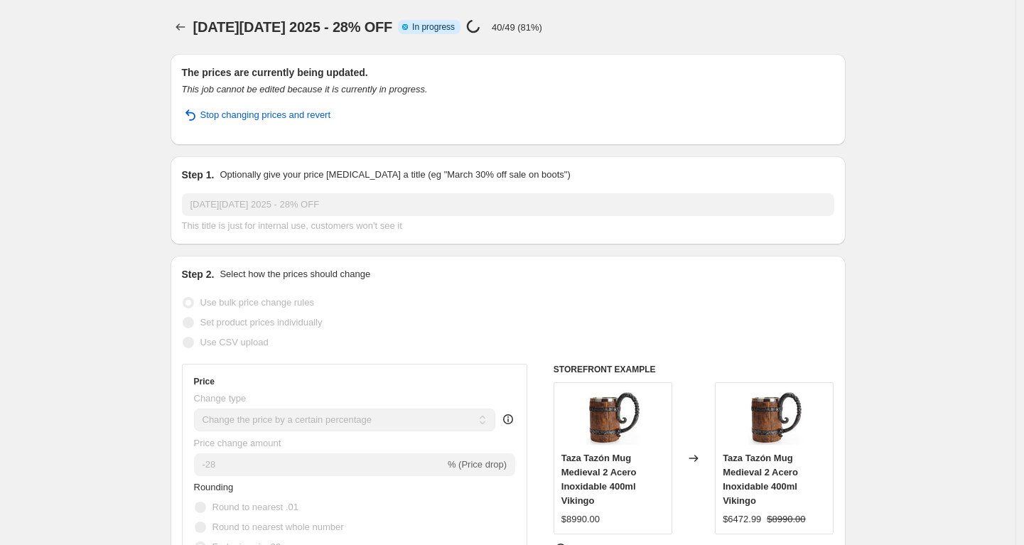
click at [809, 10] on div "CYBER MONDAY 2025 - 28% OFF. This page is ready CYBER MONDAY 2025 - 28% OFF Inf…" at bounding box center [508, 27] width 675 height 54
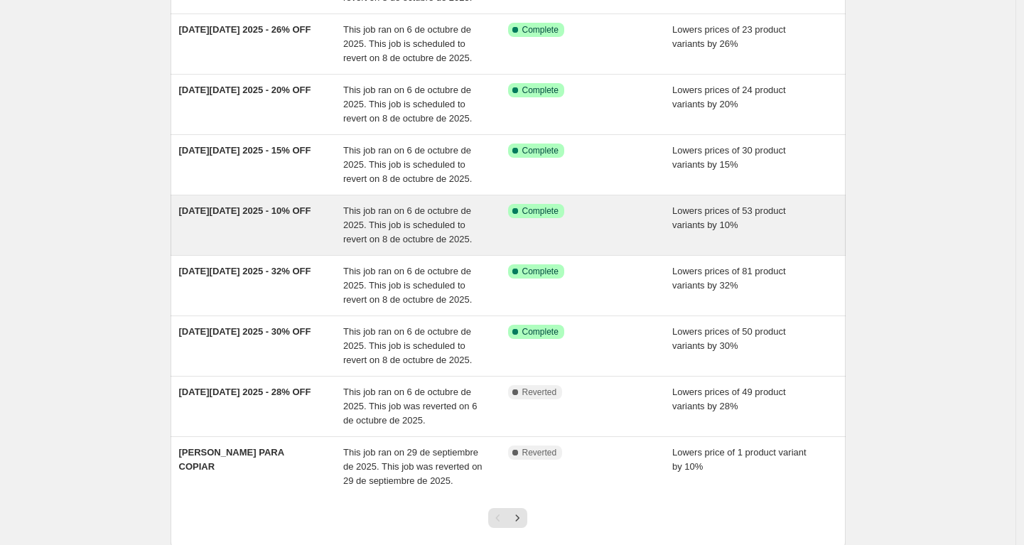
scroll to position [245, 0]
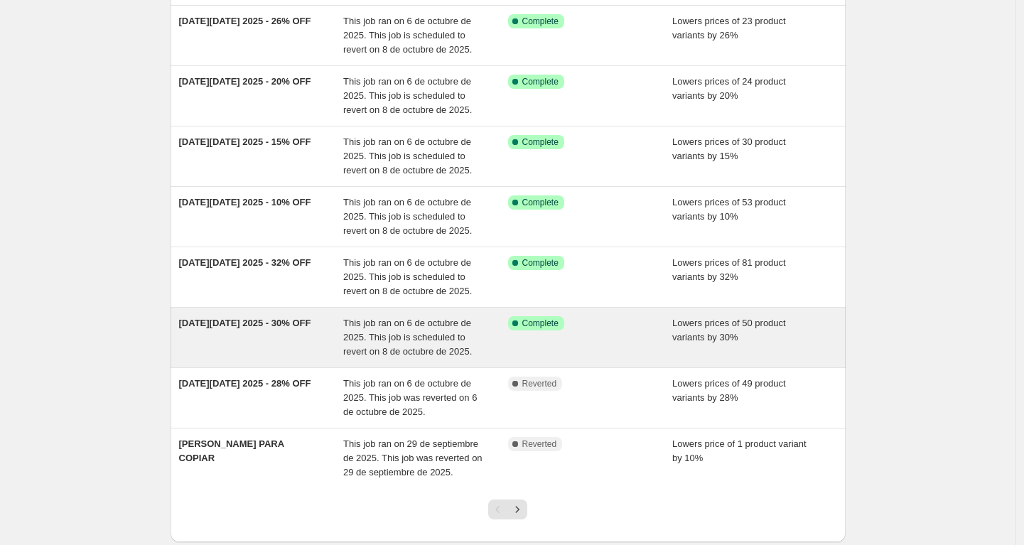
click at [276, 330] on div "[DATE][DATE] 2025 - 30% OFF" at bounding box center [261, 337] width 165 height 43
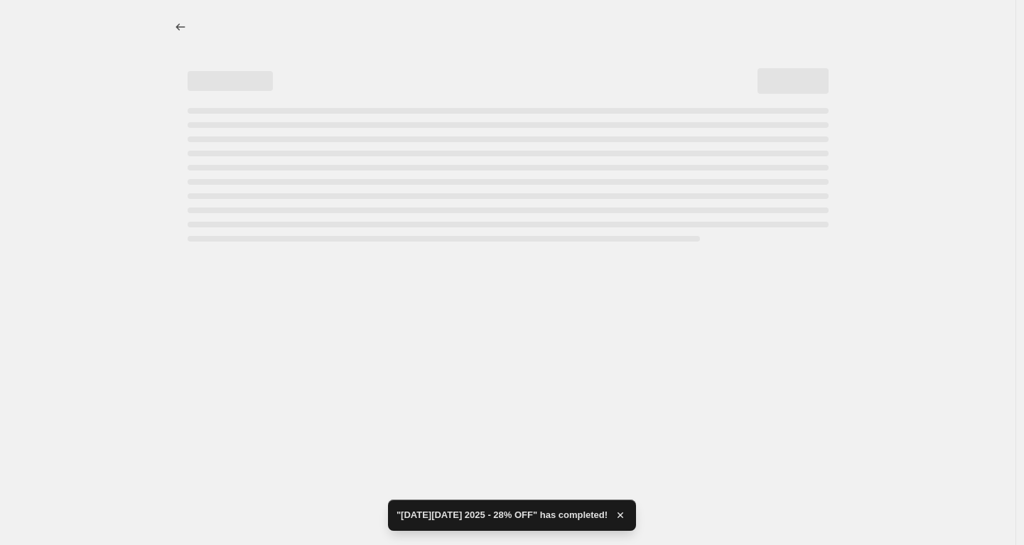
select select "percentage"
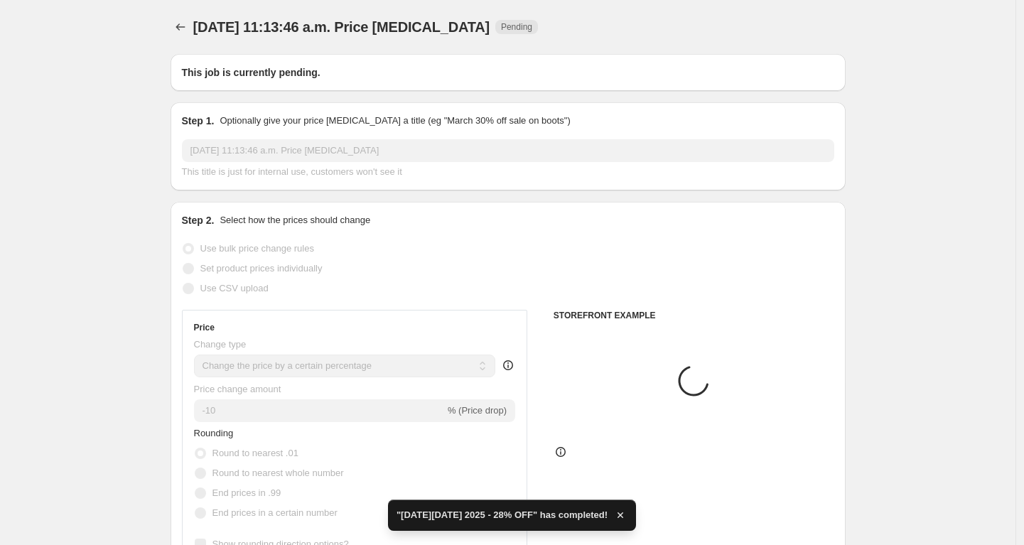
type input "[DATE][DATE] 2025 - 30% OFF"
radio input "false"
radio input "true"
select select "no_change"
radio input "false"
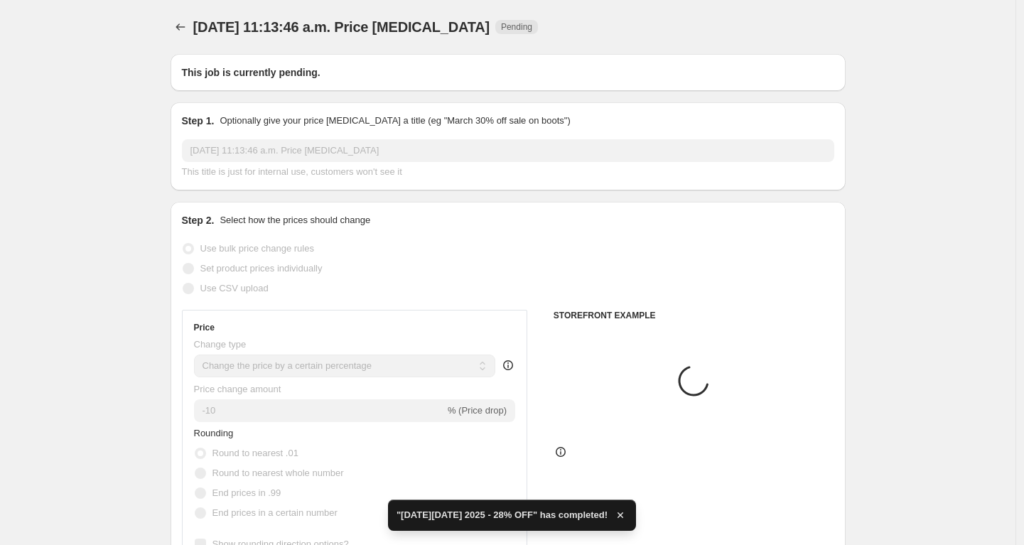
radio input "true"
radio input "false"
radio input "true"
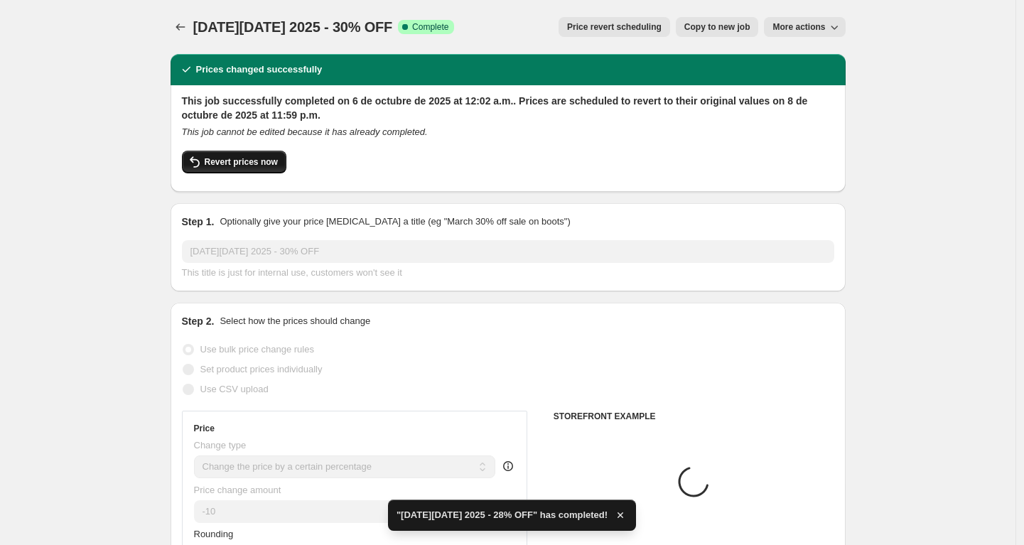
click at [253, 165] on span "Revert prices now" at bounding box center [241, 161] width 73 height 11
checkbox input "false"
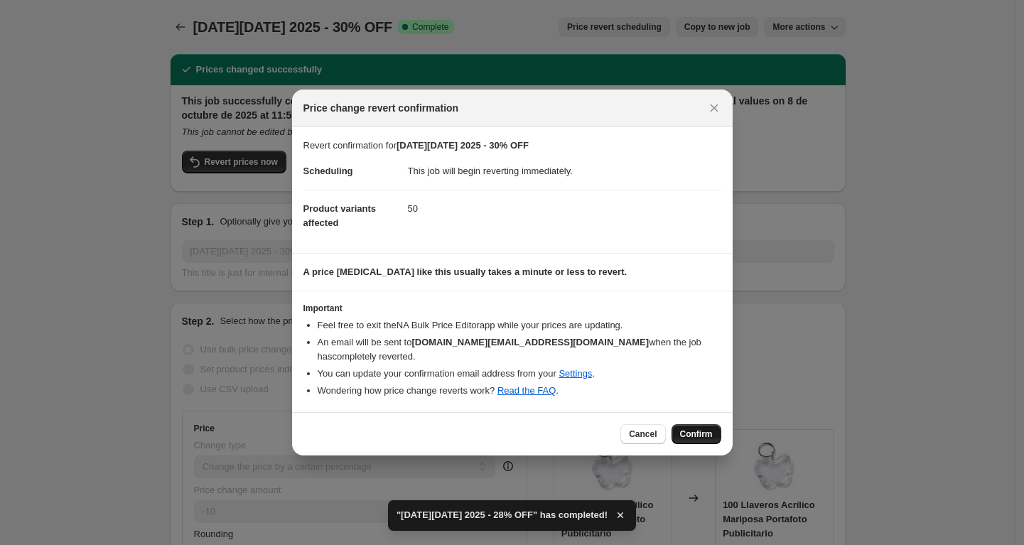
click at [699, 436] on span "Confirm" at bounding box center [696, 433] width 33 height 11
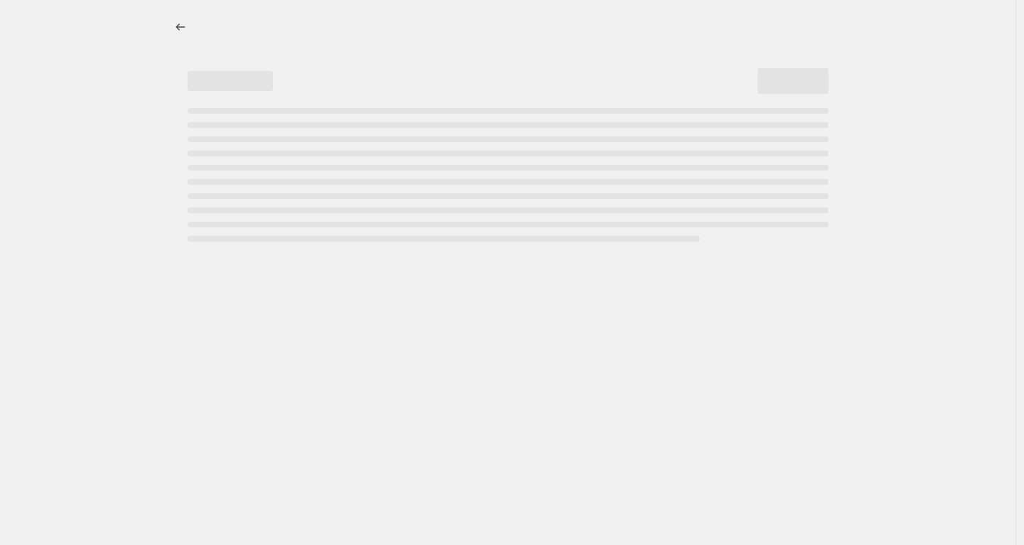
select select "percentage"
select select "no_change"
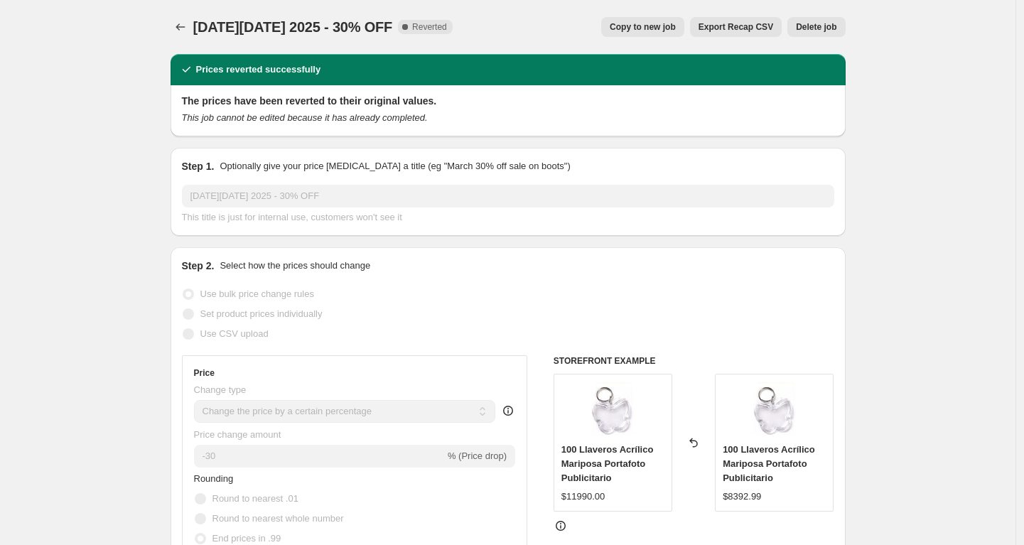
click at [649, 25] on span "Copy to new job" at bounding box center [643, 26] width 66 height 11
select select "percentage"
select select "no_change"
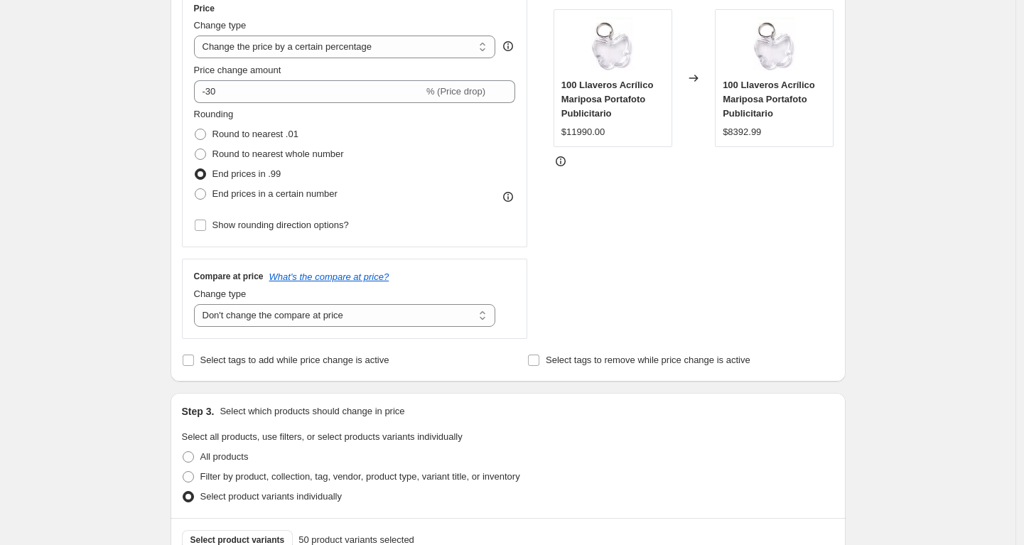
scroll to position [273, 0]
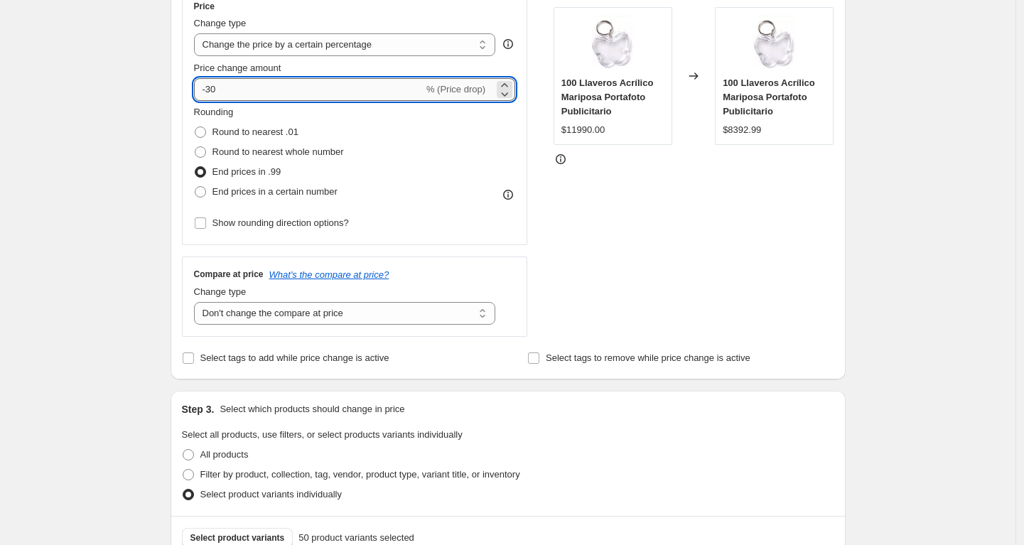
click at [268, 99] on input "-30" at bounding box center [308, 89] width 229 height 23
type input "-3"
type input "-25"
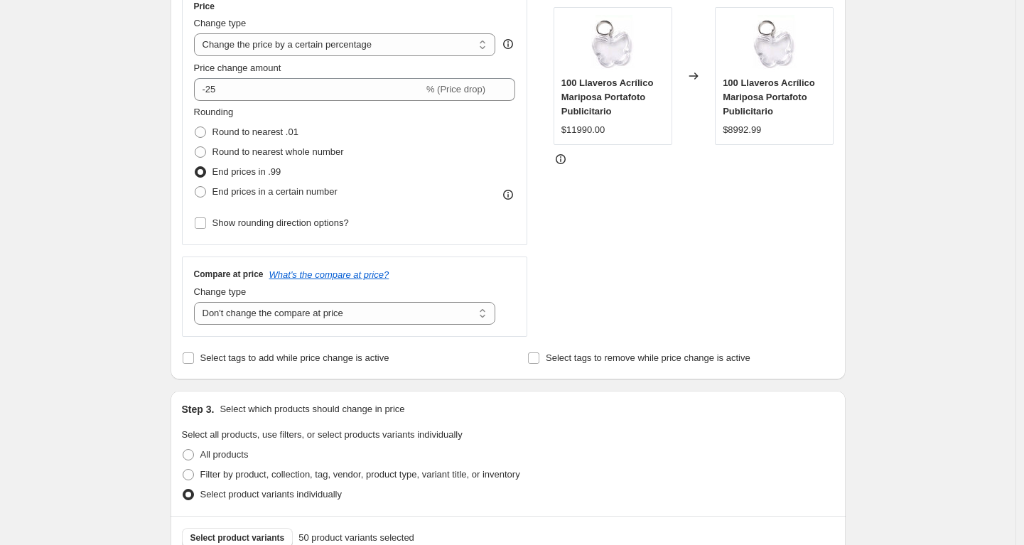
click at [120, 144] on div "Create new price [MEDICAL_DATA]. This page is ready Create new price [MEDICAL_D…" at bounding box center [507, 505] width 1015 height 1557
click at [302, 315] on select "Change the compare at price to the current price (sale) Change the compare at p…" at bounding box center [345, 313] width 302 height 23
select select "ep"
click at [198, 302] on select "Change the compare at price to the current price (sale) Change the compare at p…" at bounding box center [345, 313] width 302 height 23
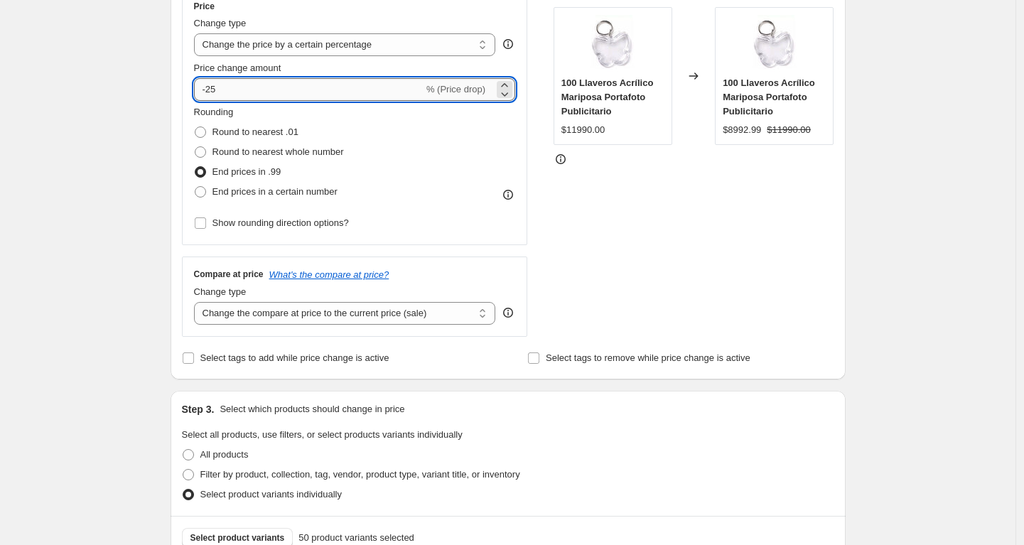
click at [254, 91] on input "-25" at bounding box center [308, 89] width 229 height 23
type input "-2"
type input "-30"
click at [814, 252] on div "STOREFRONT EXAMPLE 100 Llaveros Acrílico Mariposa Portafoto Publicitario $11990…" at bounding box center [693, 163] width 281 height 348
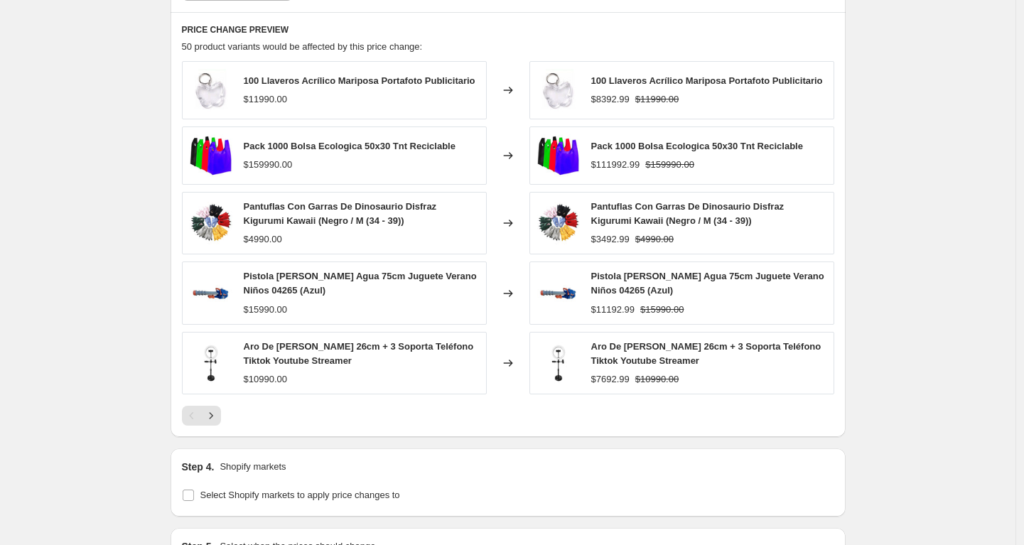
scroll to position [1016, 0]
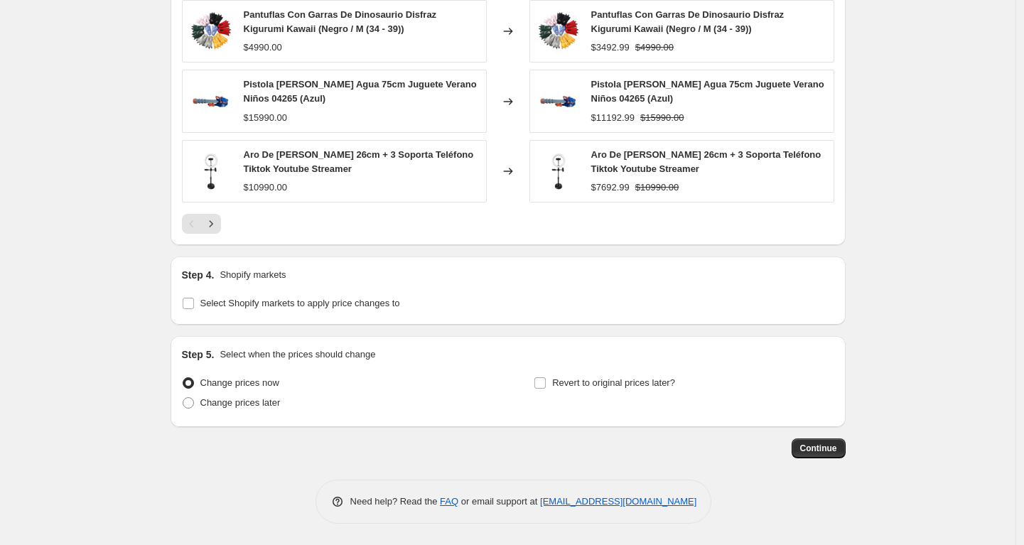
click at [578, 372] on div "Step 5. Select when the prices should change Change prices now Change prices la…" at bounding box center [508, 381] width 652 height 68
click at [637, 382] on span "Revert to original prices later?" at bounding box center [613, 382] width 123 height 11
click at [546, 382] on input "Revert to original prices later?" at bounding box center [539, 382] width 11 height 11
checkbox input "true"
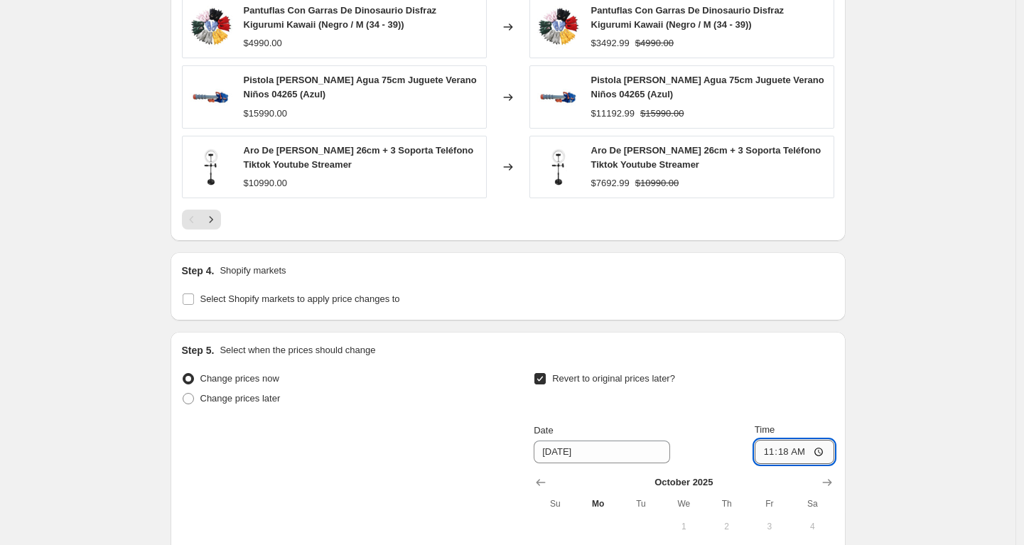
click at [791, 462] on input "11:18" at bounding box center [795, 452] width 80 height 24
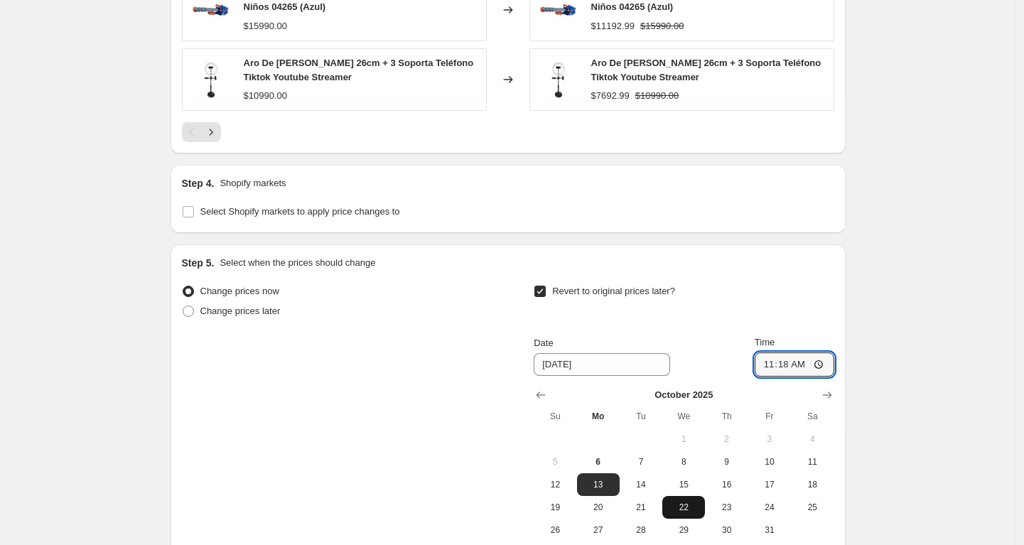
scroll to position [1170, 0]
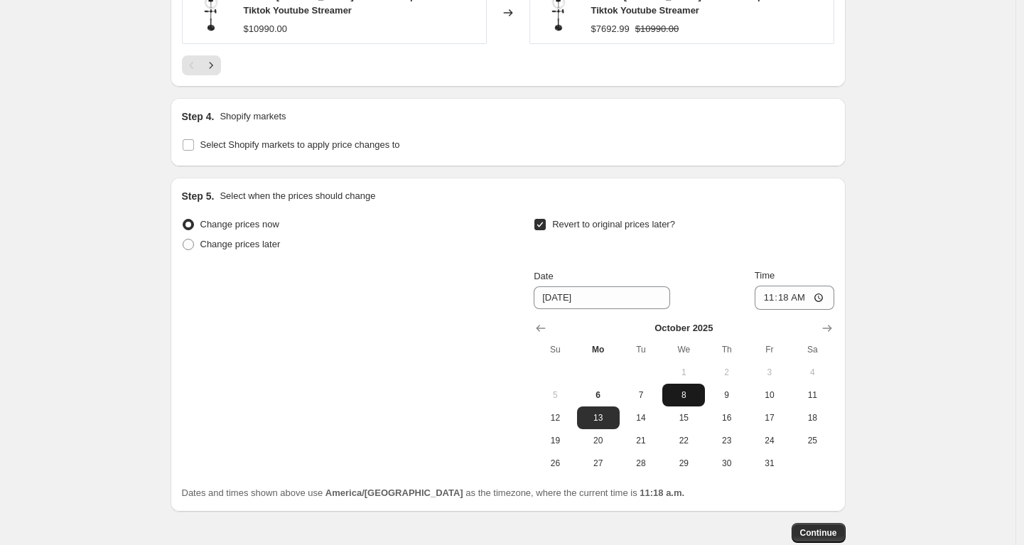
click at [685, 400] on span "8" at bounding box center [683, 394] width 31 height 11
type input "[DATE]"
click at [784, 299] on input "11:18" at bounding box center [795, 298] width 80 height 24
type input "23:59"
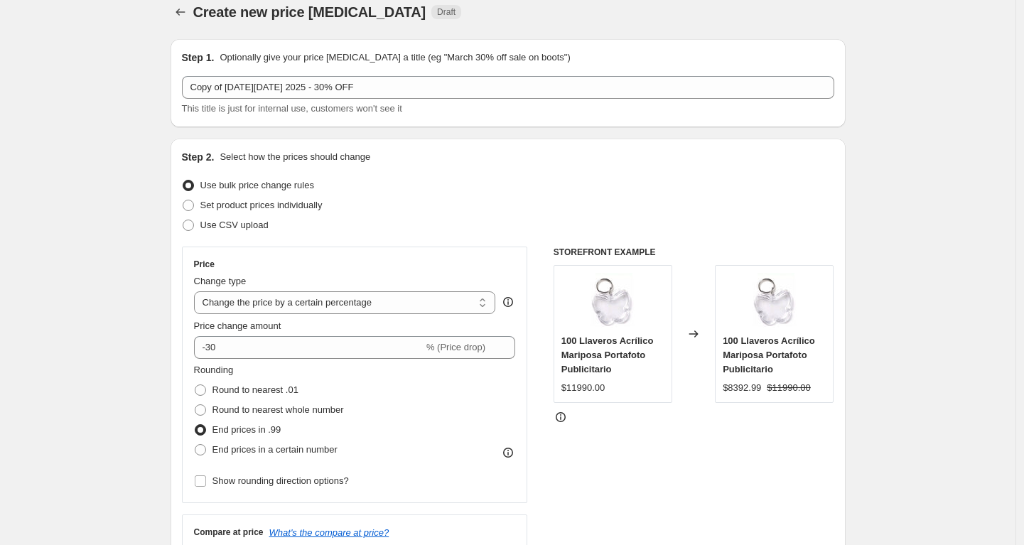
scroll to position [0, 0]
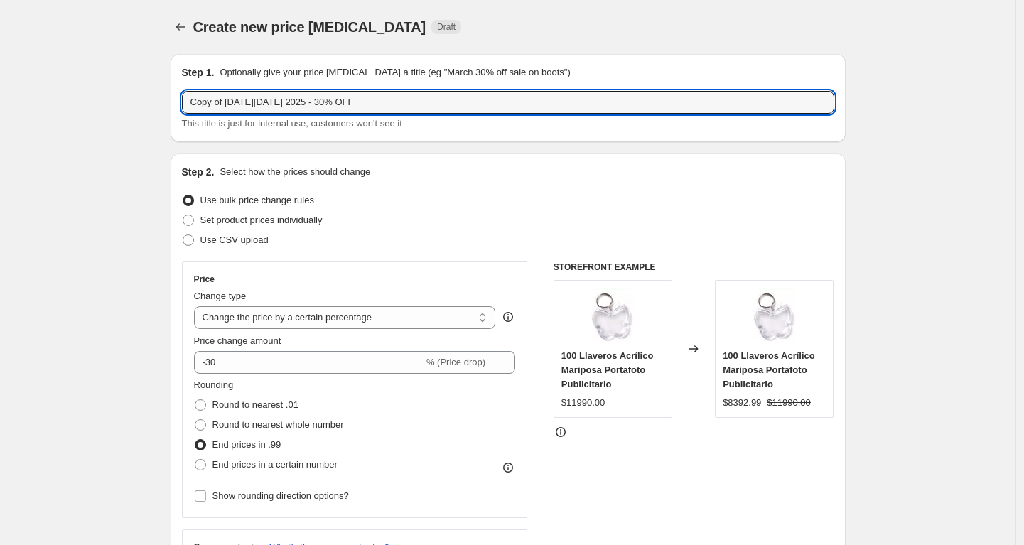
drag, startPoint x: 230, startPoint y: 105, endPoint x: 115, endPoint y: 104, distance: 115.1
type input "CYBER MONDAY 2025 - 30% OFF"
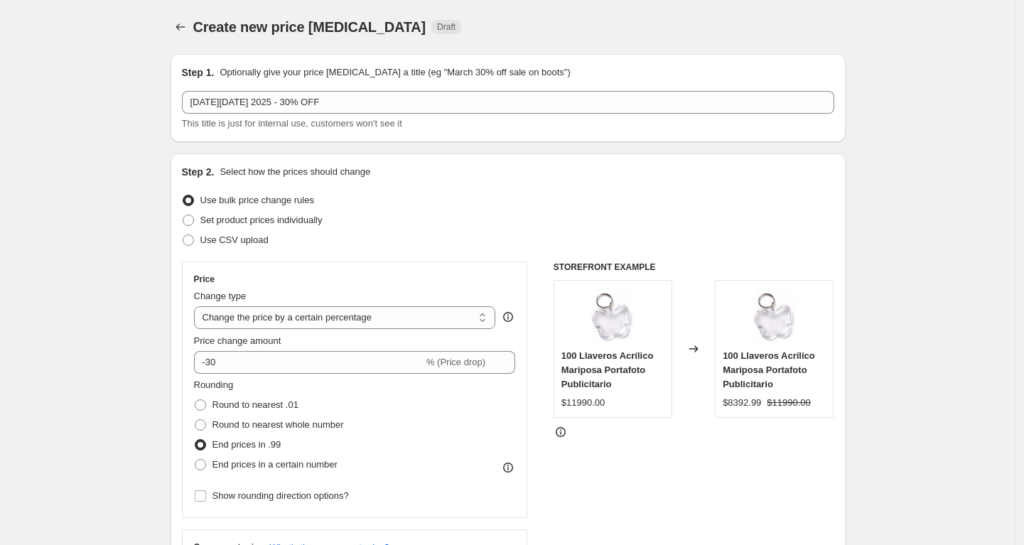
select select "percentage"
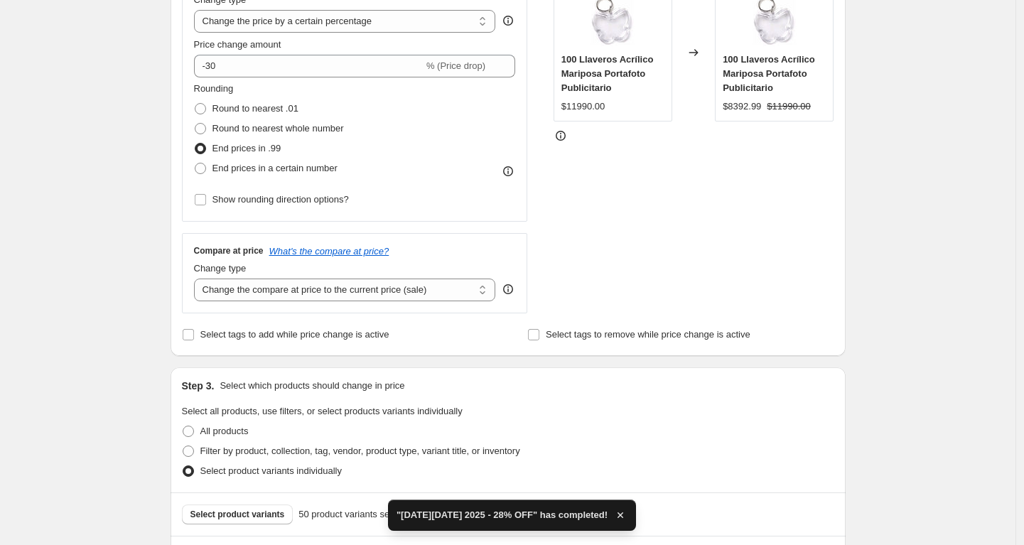
scroll to position [486, 0]
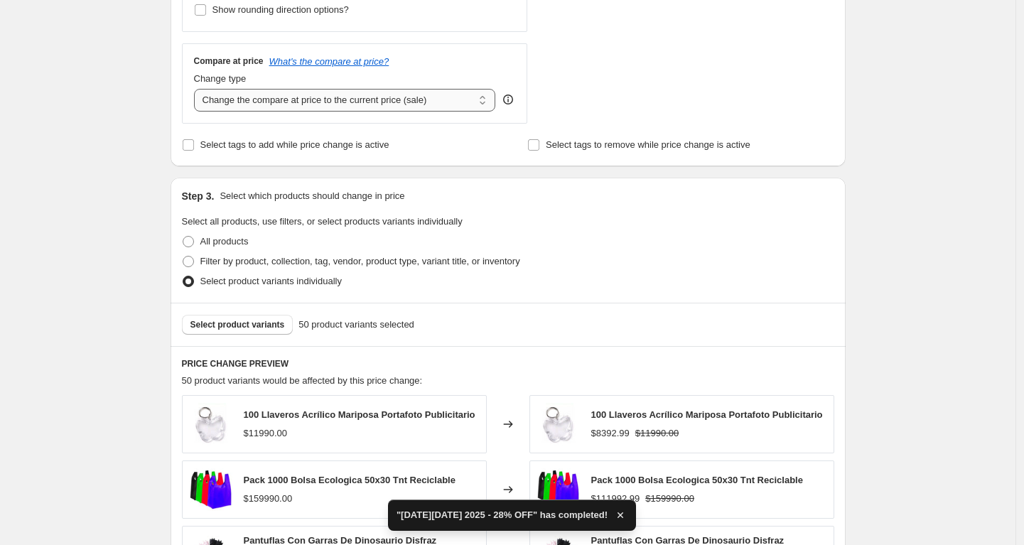
click at [352, 104] on select "Change the compare at price to the current price (sale) Change the compare at p…" at bounding box center [345, 100] width 302 height 23
click at [198, 89] on select "Change the compare at price to the current price (sale) Change the compare at p…" at bounding box center [345, 100] width 302 height 23
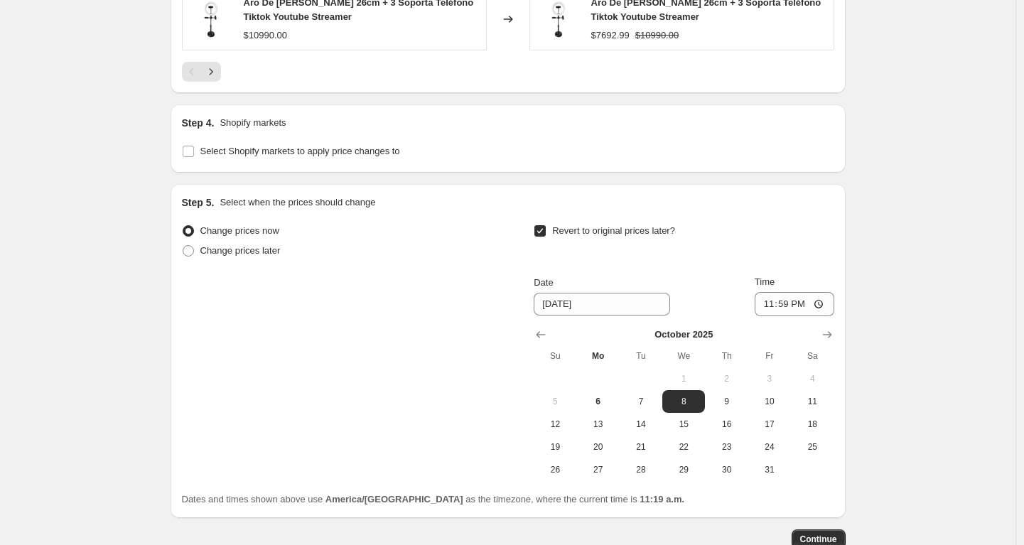
scroll to position [1259, 0]
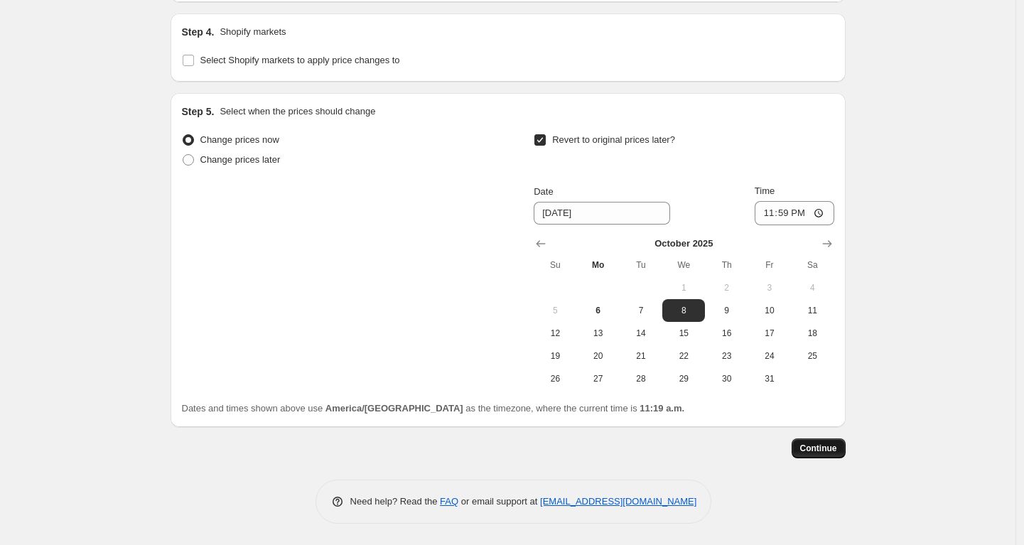
click at [818, 446] on span "Continue" at bounding box center [818, 448] width 37 height 11
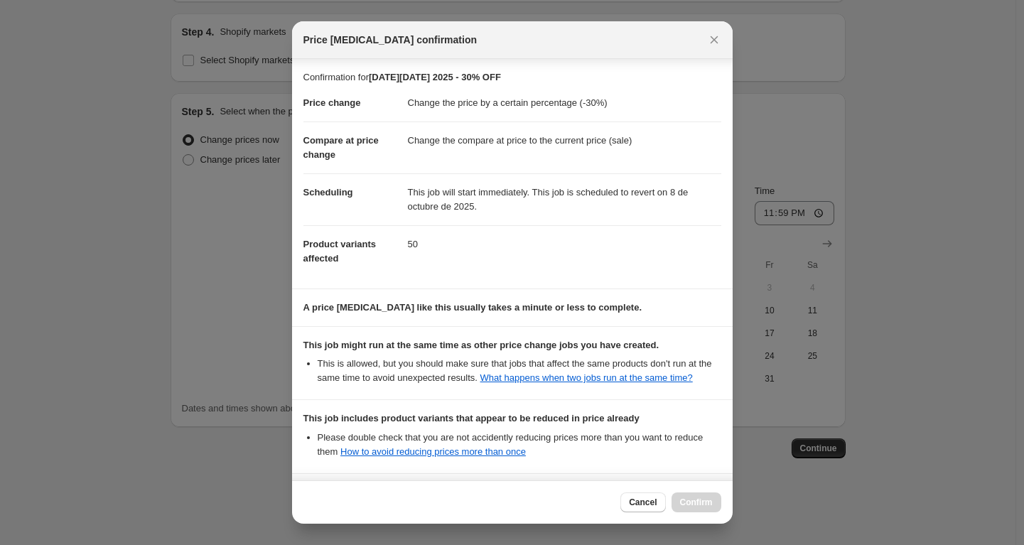
scroll to position [169, 0]
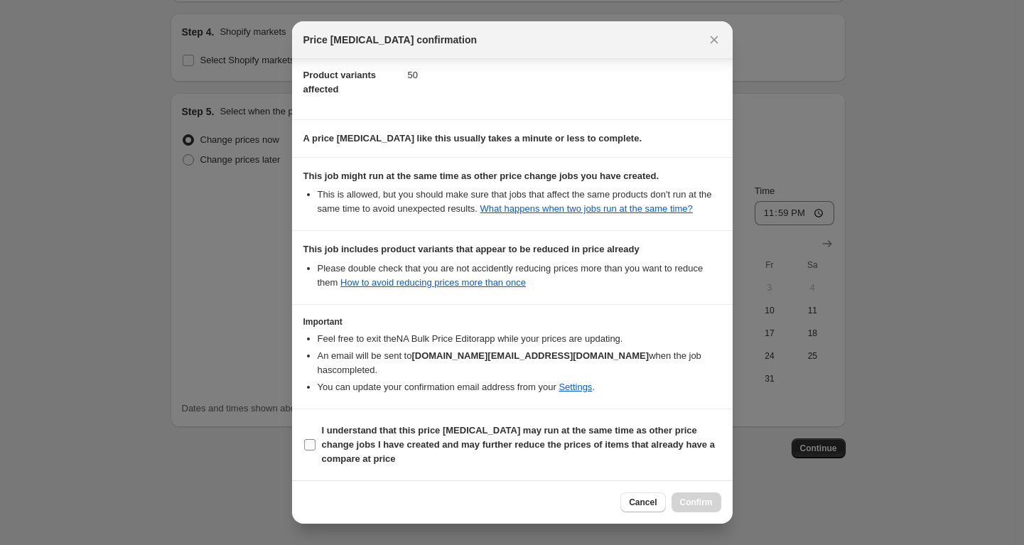
click at [539, 436] on span "I understand that this price change job may run at the same time as other price…" at bounding box center [521, 444] width 399 height 43
click at [315, 439] on input "I understand that this price change job may run at the same time as other price…" at bounding box center [309, 444] width 11 height 11
checkbox input "true"
click at [684, 496] on button "Confirm" at bounding box center [696, 502] width 50 height 20
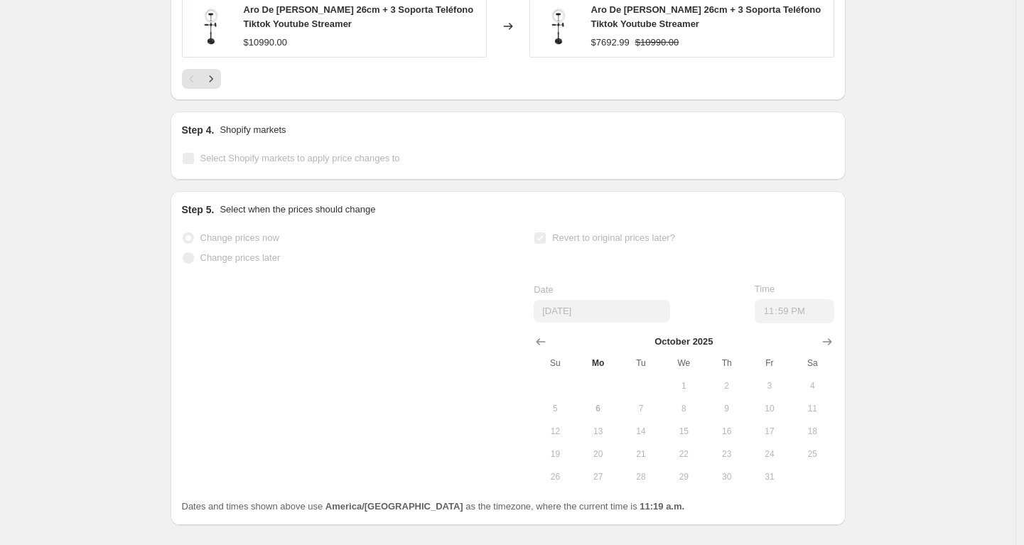
select select "percentage"
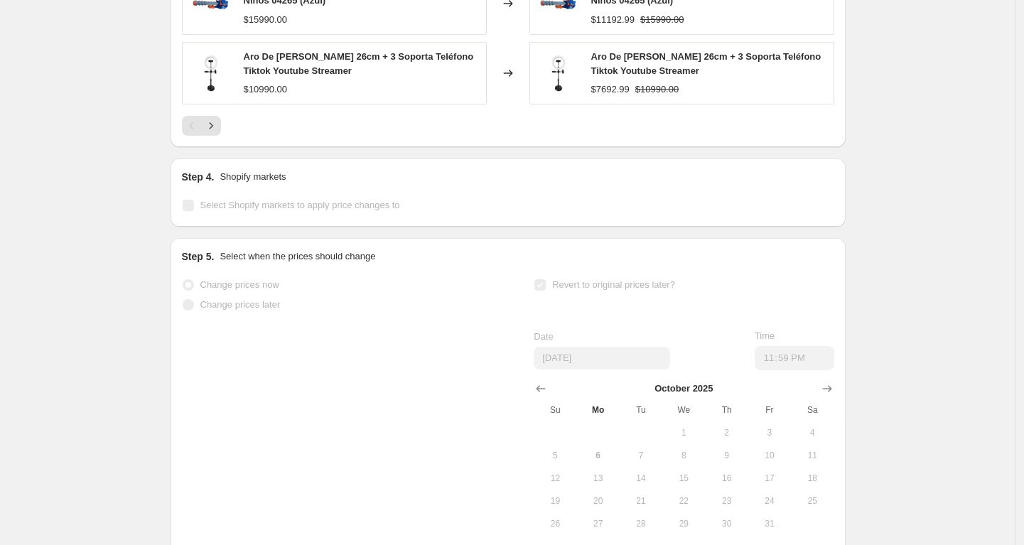
scroll to position [0, 0]
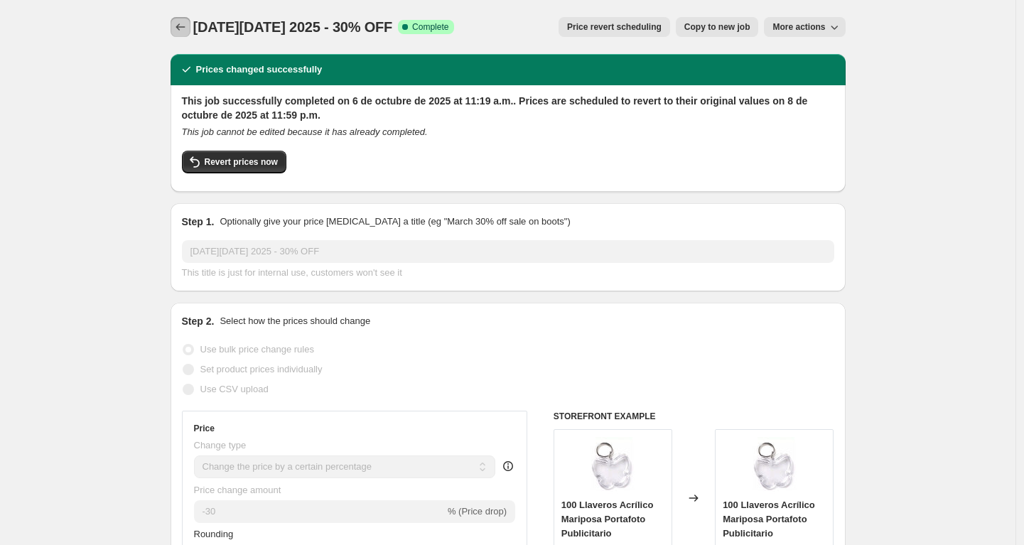
click at [183, 28] on icon "Price change jobs" at bounding box center [180, 27] width 14 height 14
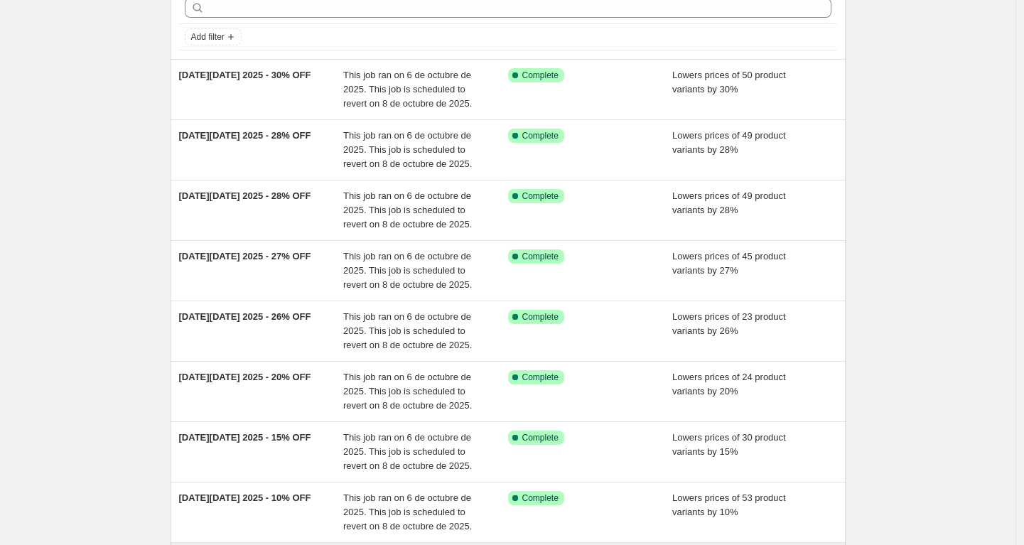
scroll to position [329, 0]
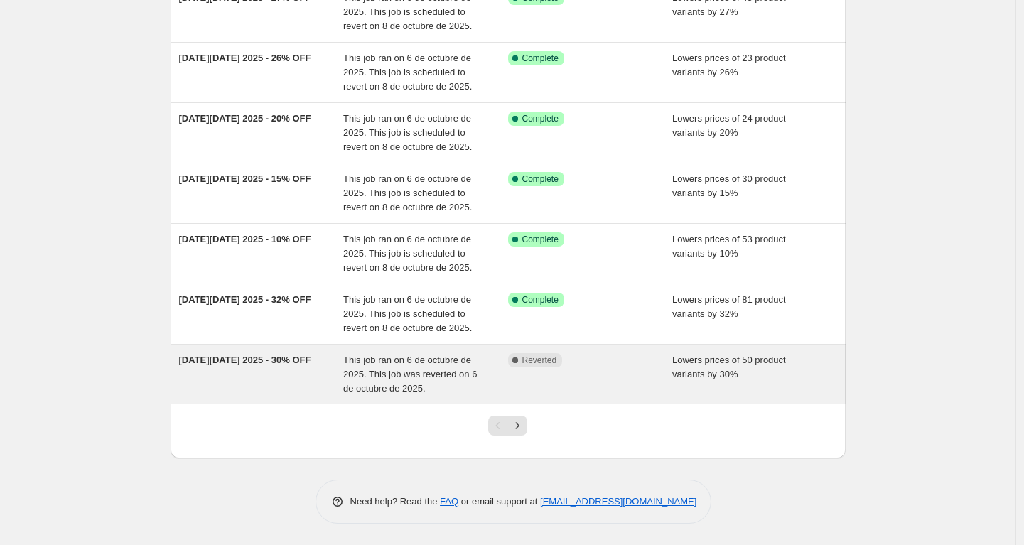
click at [296, 384] on div "CYBER MONDAY 2025 - 30% OFF" at bounding box center [261, 374] width 165 height 43
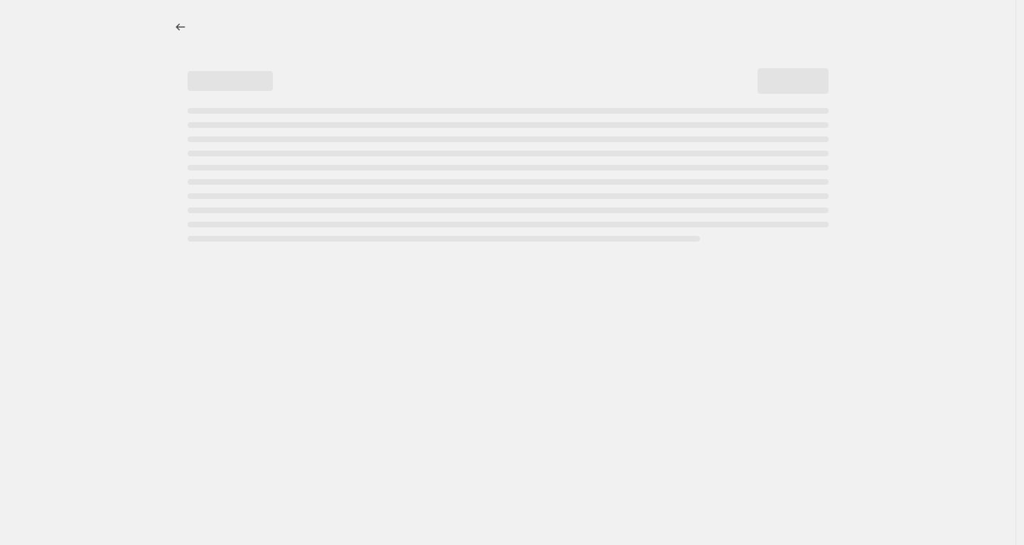
select select "percentage"
select select "no_change"
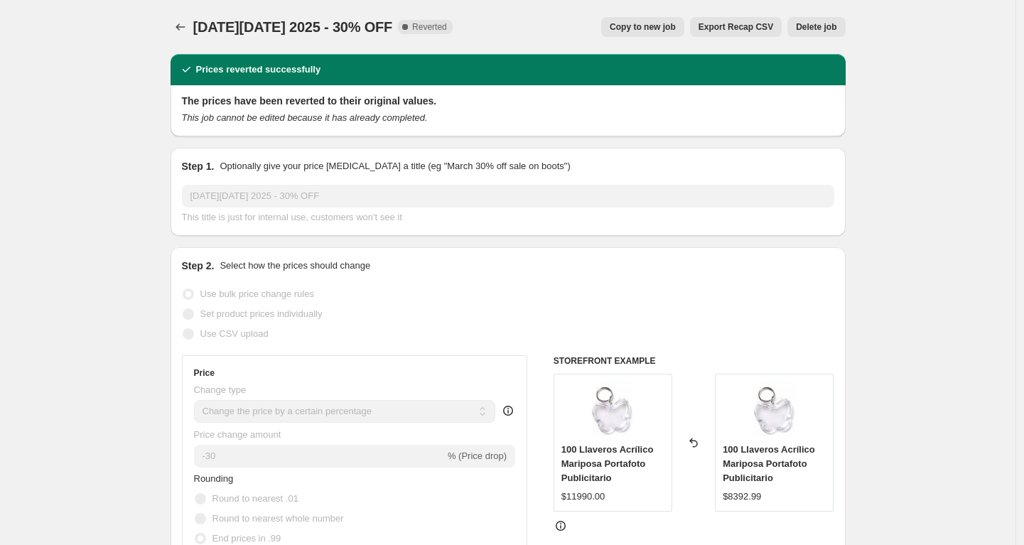
click at [818, 31] on span "Delete job" at bounding box center [816, 26] width 40 height 11
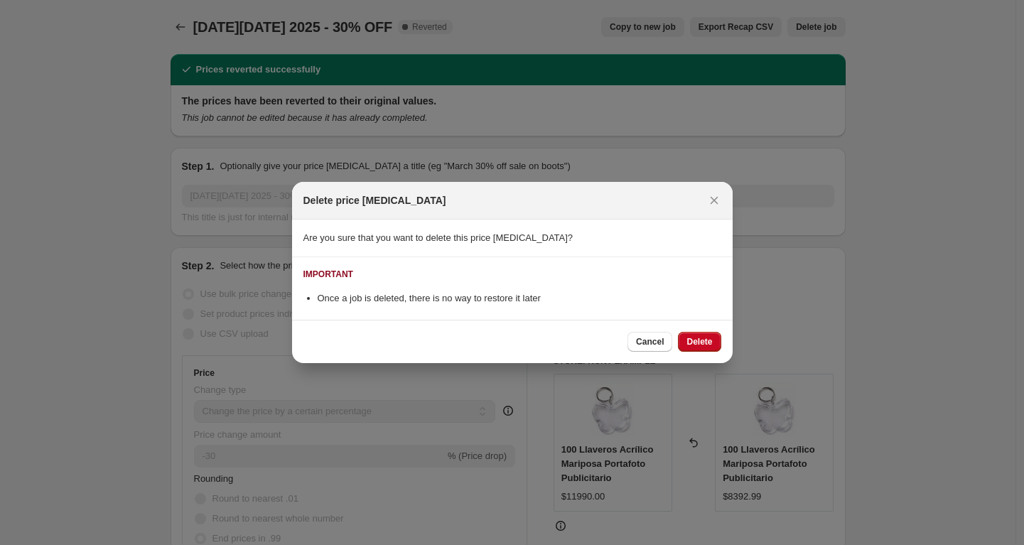
click at [699, 354] on div "Cancel Delete" at bounding box center [512, 341] width 441 height 43
click at [715, 341] on button "Delete" at bounding box center [699, 342] width 43 height 20
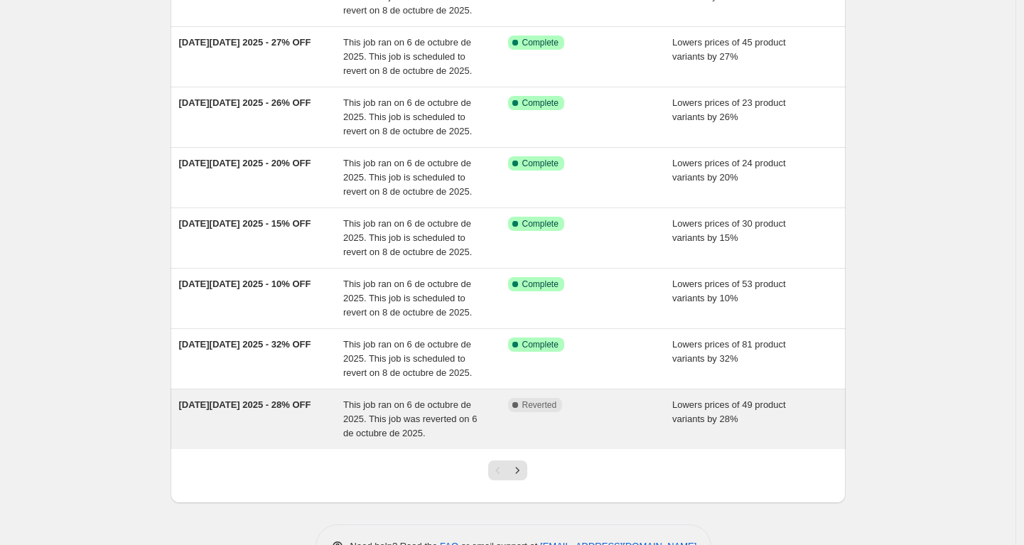
scroll to position [284, 0]
click at [293, 418] on div "[DATE][DATE] 2025 - 28% OFF" at bounding box center [261, 419] width 165 height 43
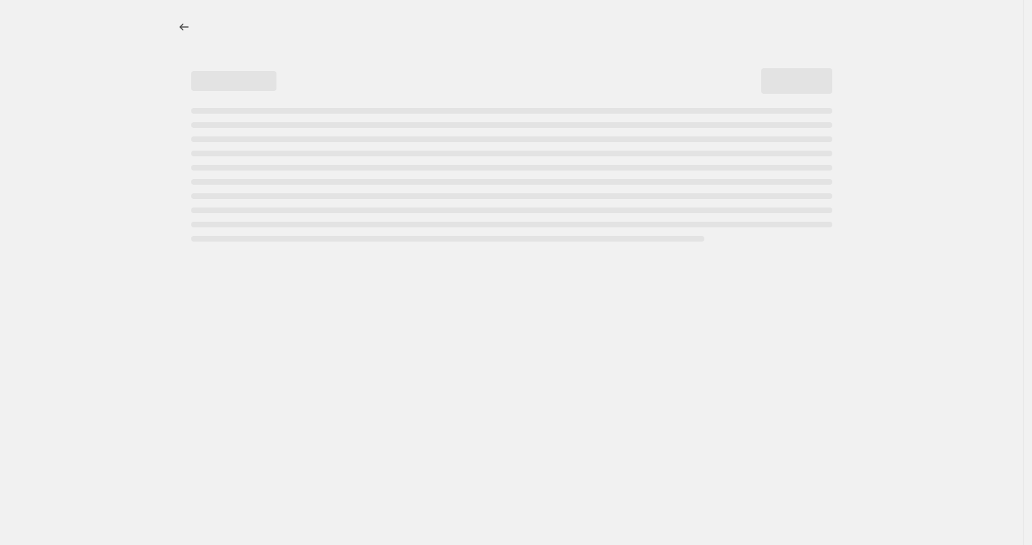
select select "percentage"
select select "no_change"
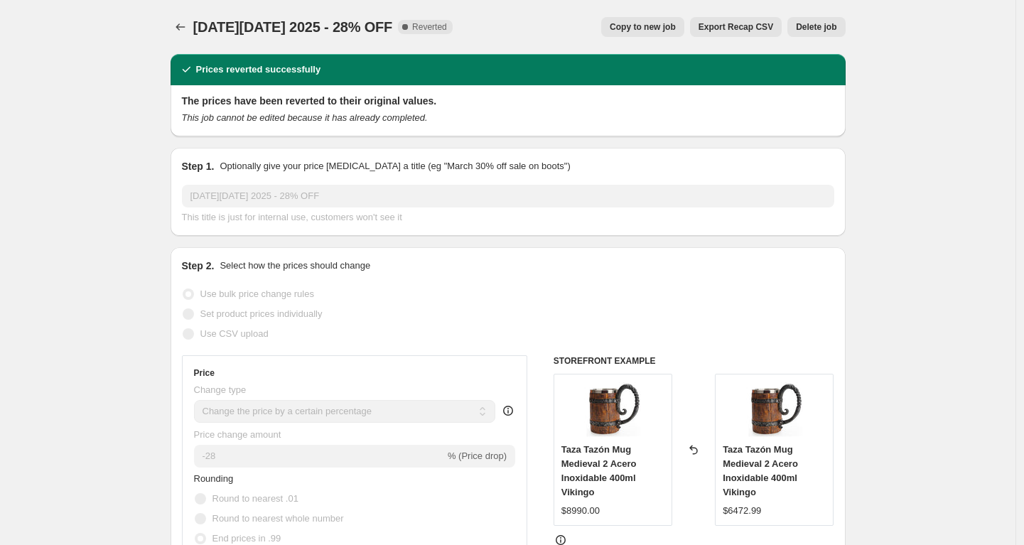
click at [815, 28] on span "Delete job" at bounding box center [816, 26] width 40 height 11
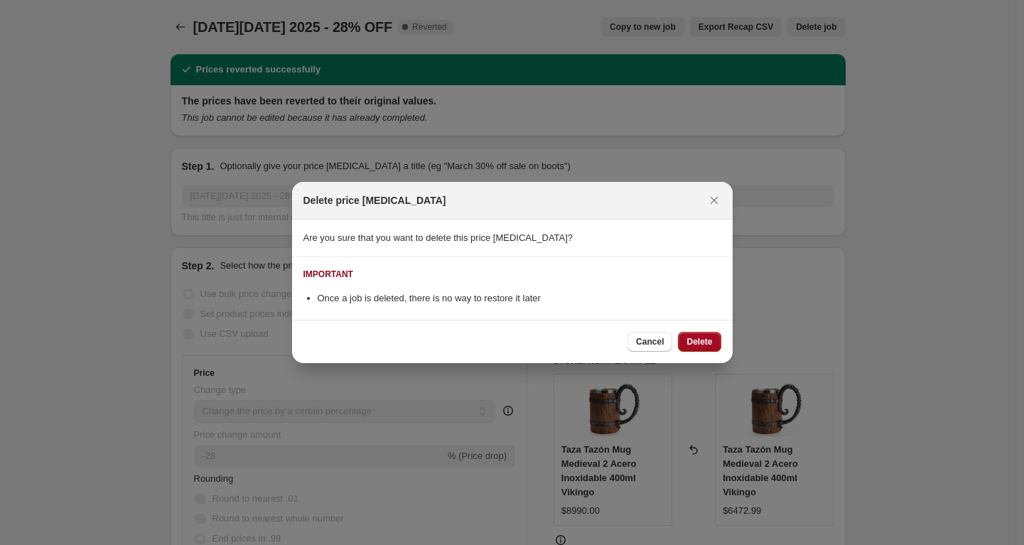
click at [704, 345] on span "Delete" at bounding box center [699, 341] width 26 height 11
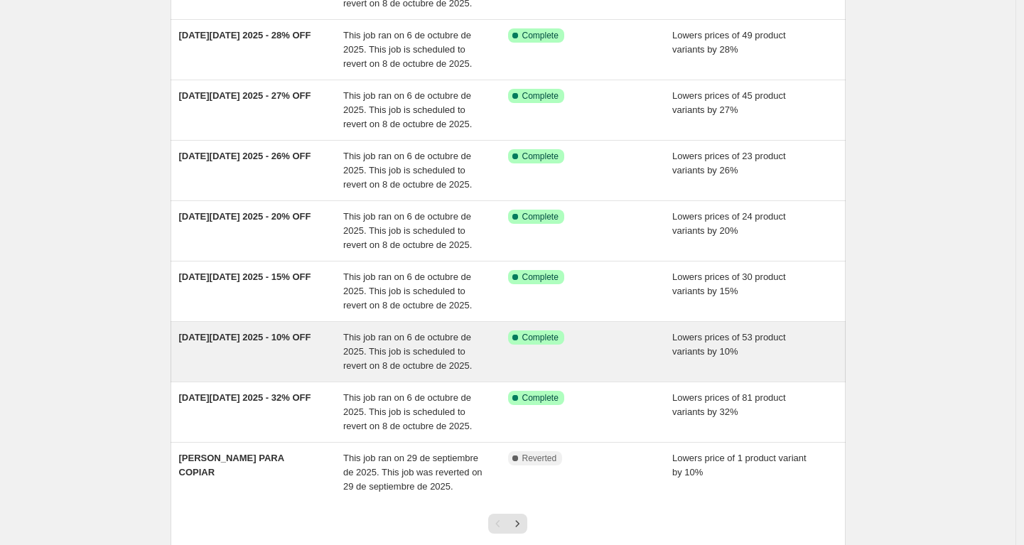
scroll to position [343, 0]
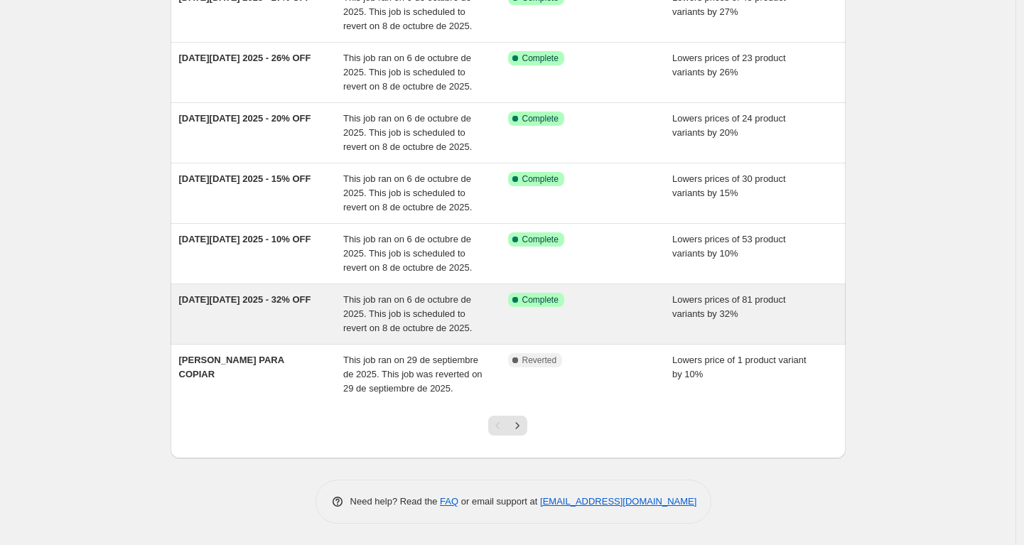
click at [317, 308] on div "CYBER MONDAY 2025 - 32% OFF" at bounding box center [261, 314] width 165 height 43
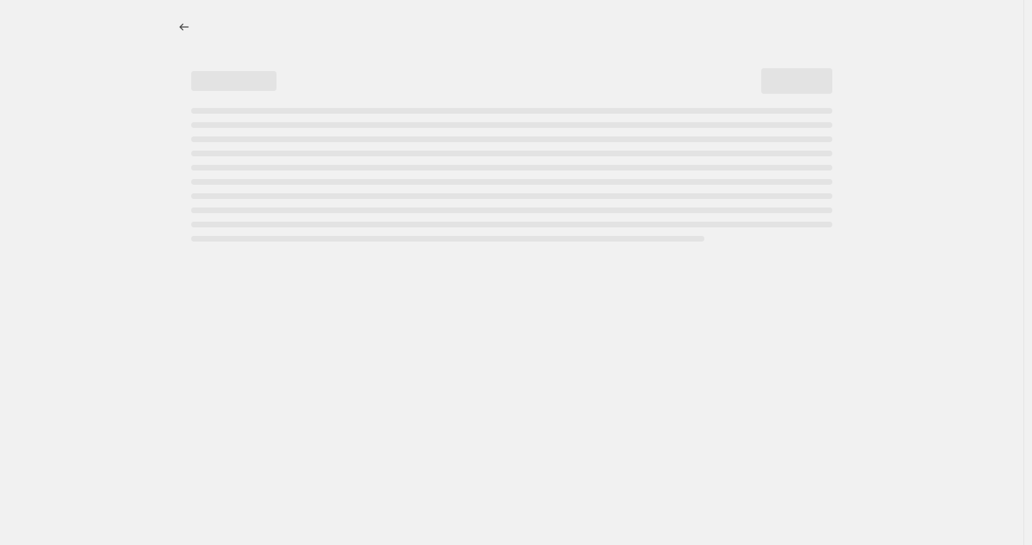
select select "percentage"
select select "no_change"
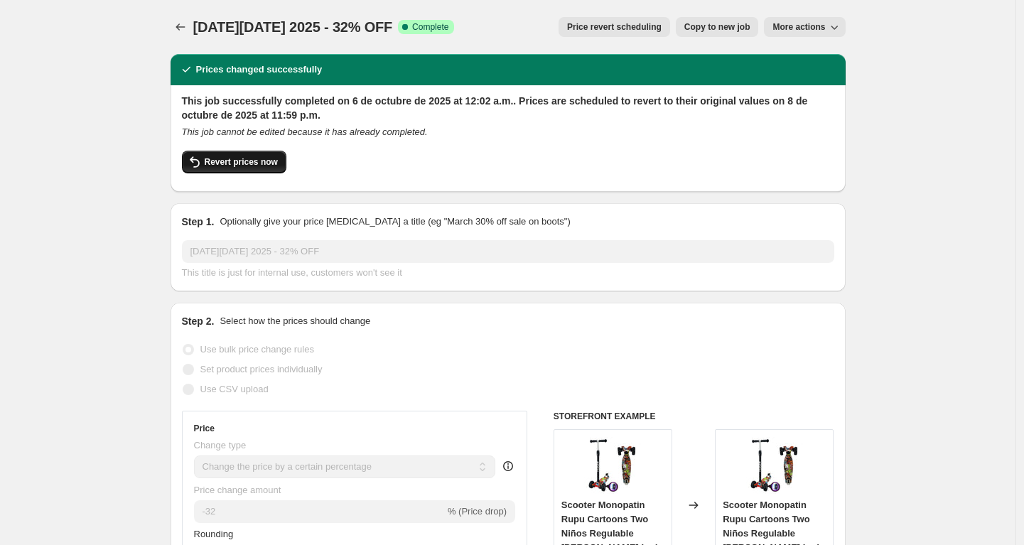
click at [229, 165] on span "Revert prices now" at bounding box center [241, 161] width 73 height 11
checkbox input "false"
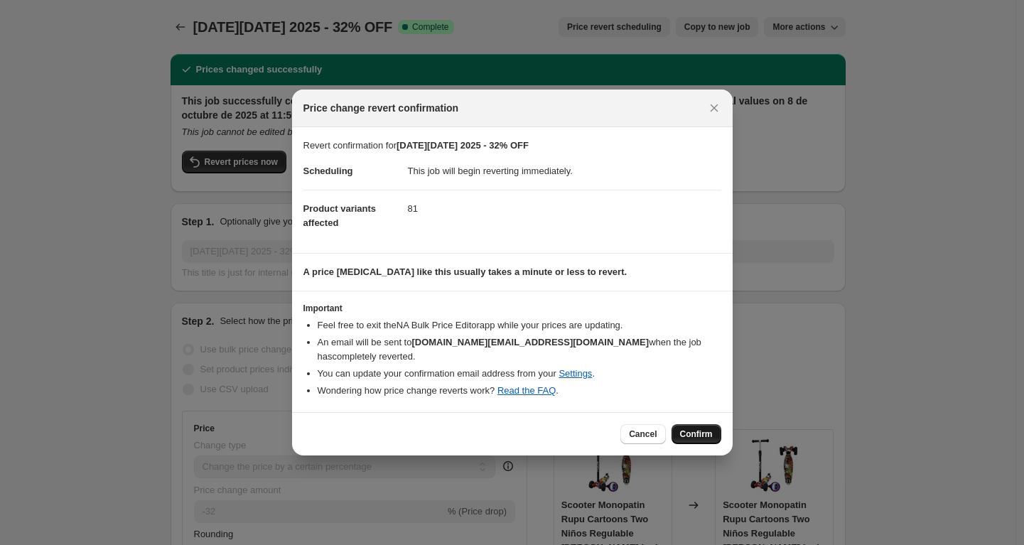
click at [689, 428] on button "Confirm" at bounding box center [696, 434] width 50 height 20
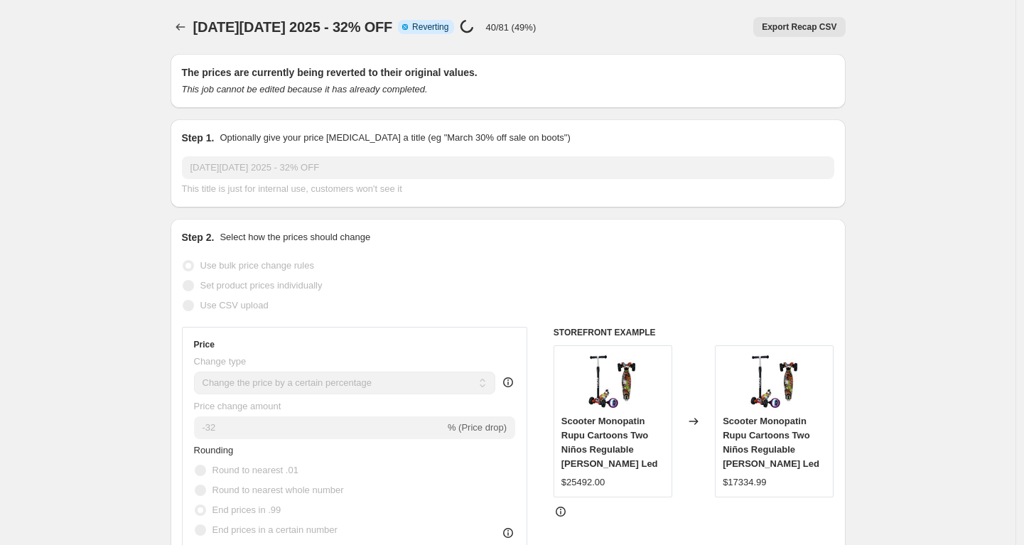
select select "percentage"
select select "no_change"
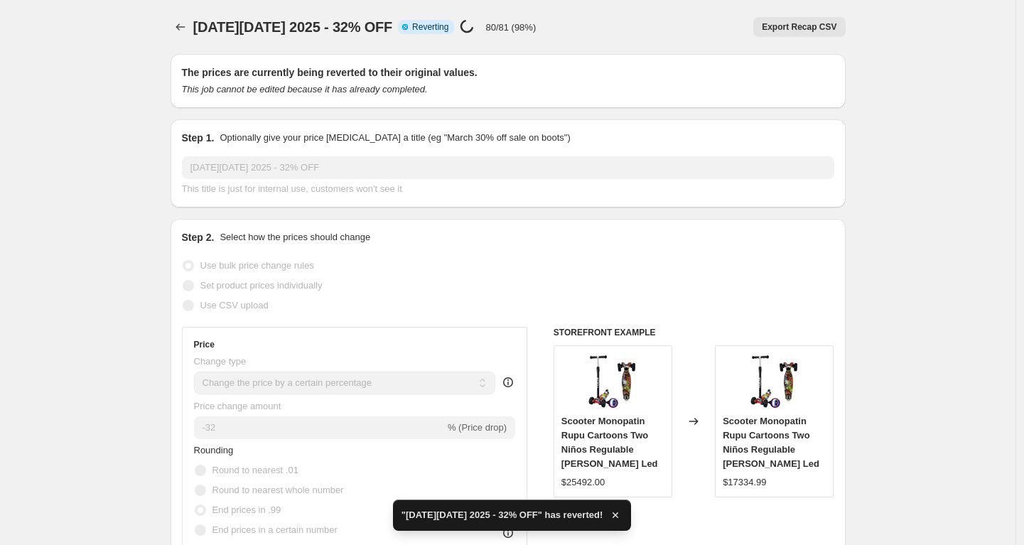
checkbox input "true"
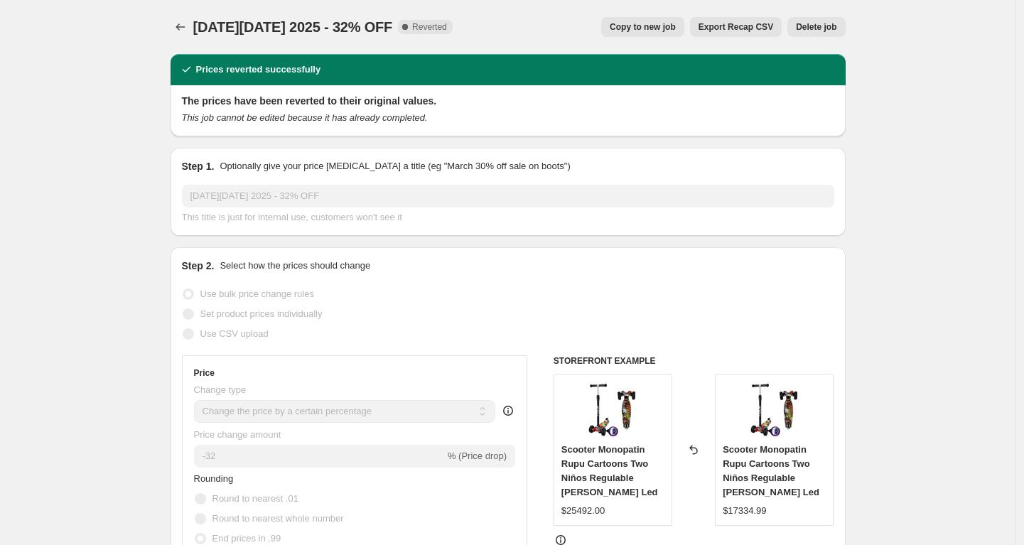
select select "percentage"
select select "no_change"
click at [629, 25] on span "Copy to new job" at bounding box center [643, 26] width 66 height 11
select select "percentage"
select select "no_change"
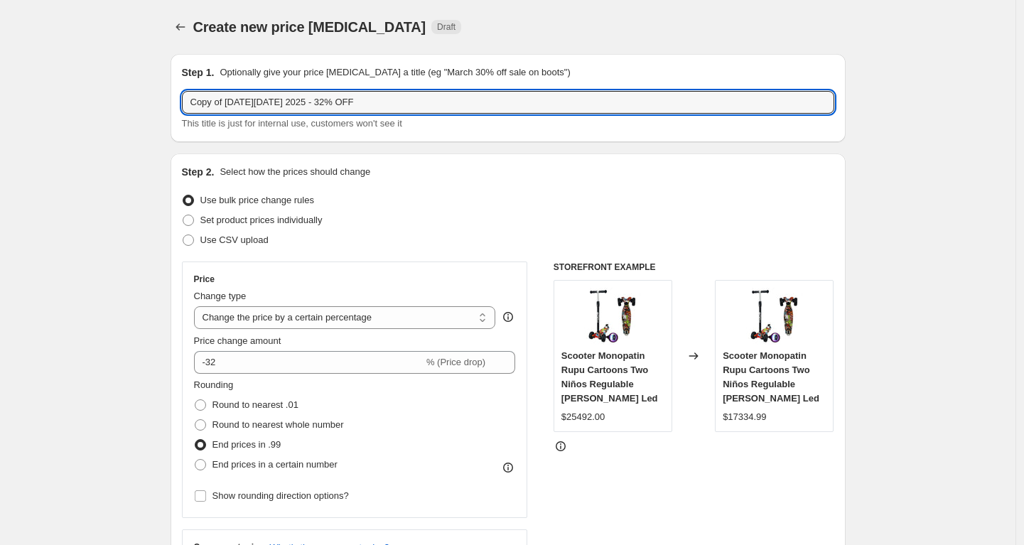
drag, startPoint x: 229, startPoint y: 103, endPoint x: 128, endPoint y: 102, distance: 101.6
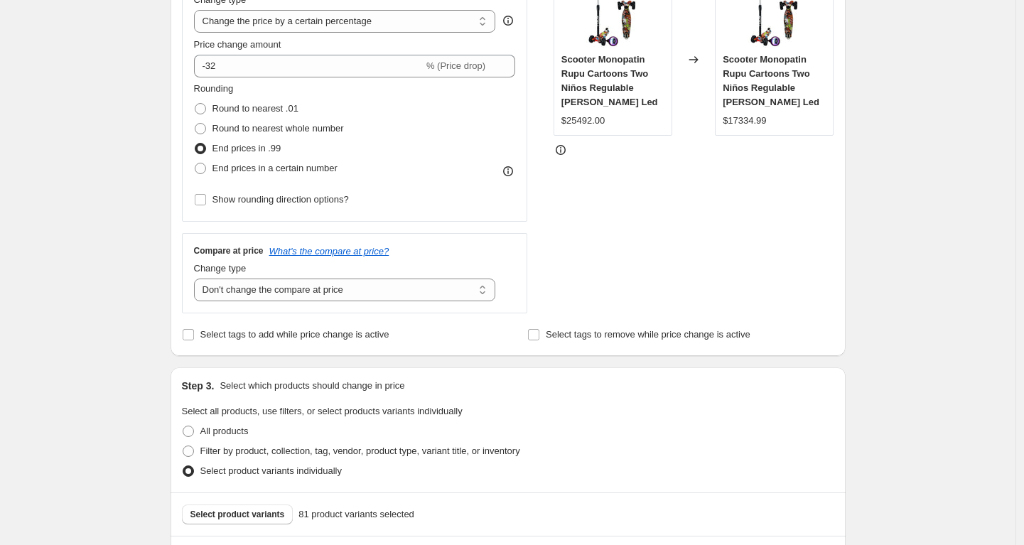
type input "[DATE][DATE] 2025 - 32% OFF"
click at [136, 215] on div "Create new price change job. This page is ready Create new price change job Dra…" at bounding box center [507, 480] width 1015 height 1552
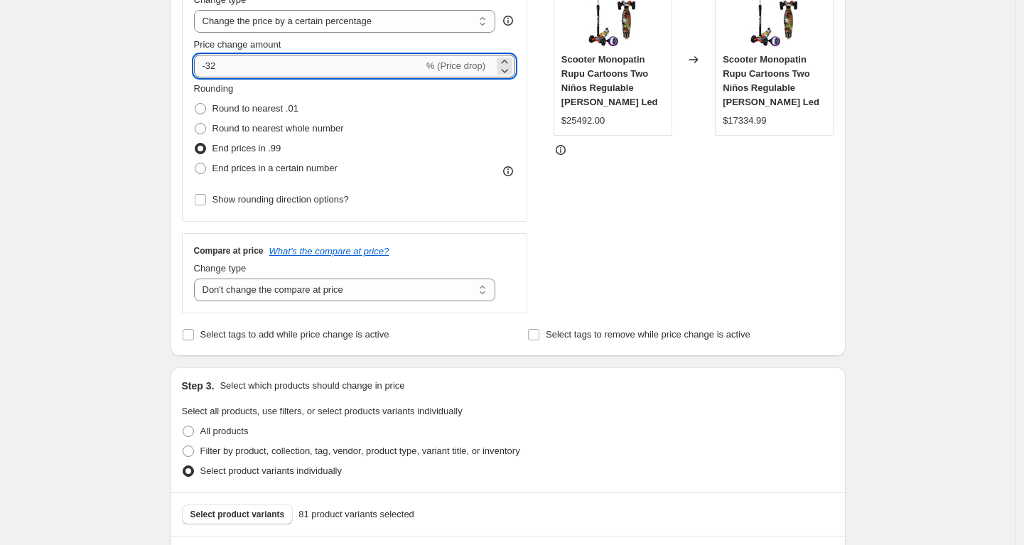
click at [254, 72] on input "-32" at bounding box center [308, 66] width 229 height 23
type input "-30"
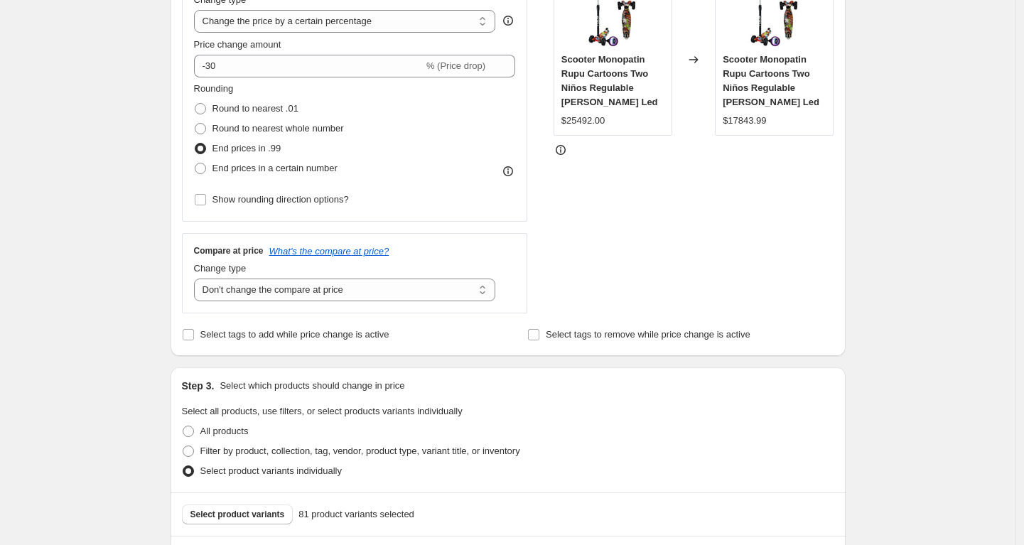
click at [80, 188] on div "Create new price change job. This page is ready Create new price change job Dra…" at bounding box center [507, 480] width 1015 height 1552
click at [253, 286] on select "Change the compare at price to the current price (sale) Change the compare at p…" at bounding box center [345, 290] width 302 height 23
select select "ep"
click at [198, 279] on select "Change the compare at price to the current price (sale) Change the compare at p…" at bounding box center [345, 290] width 302 height 23
click at [141, 160] on div "Create new price change job. This page is ready Create new price change job Dra…" at bounding box center [507, 480] width 1015 height 1552
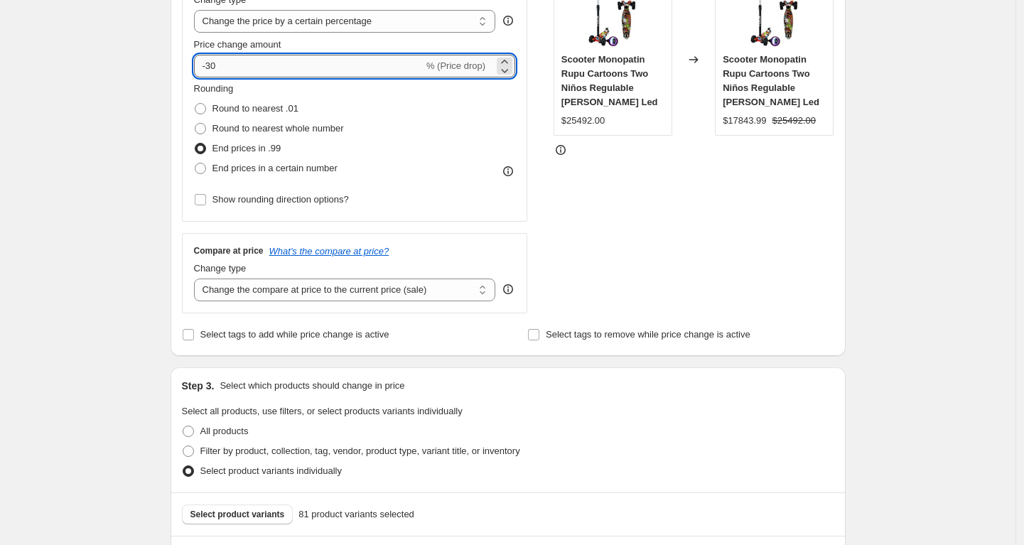
click at [271, 75] on input "-30" at bounding box center [308, 66] width 229 height 23
type input "-32"
click at [897, 210] on div "Create new price change job. This page is ready Create new price change job Dra…" at bounding box center [507, 480] width 1015 height 1552
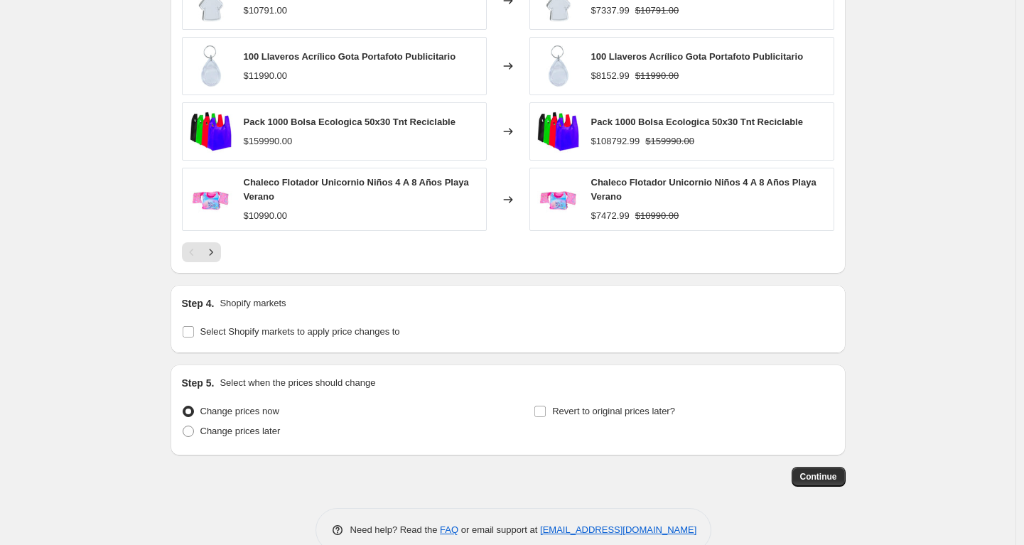
scroll to position [1007, 0]
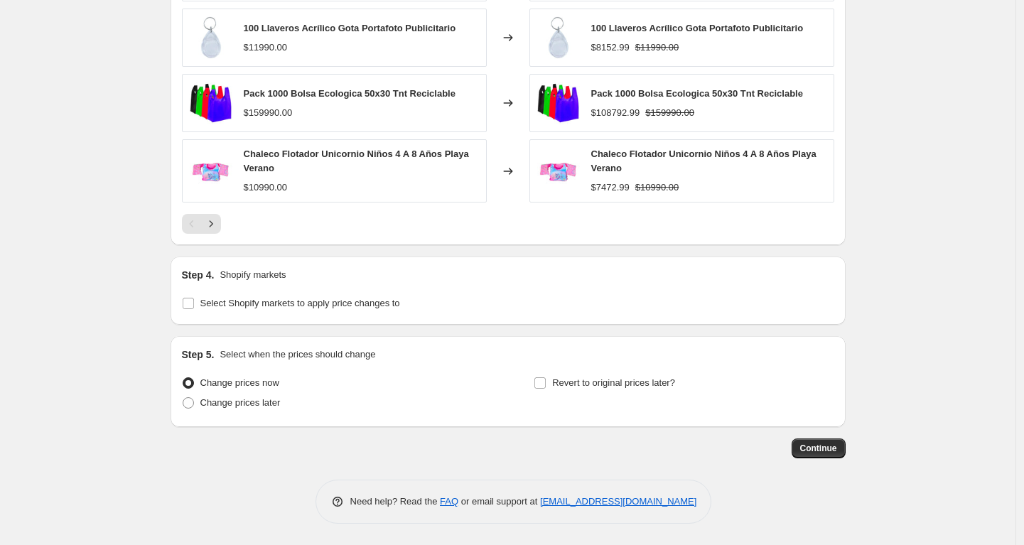
drag, startPoint x: 590, startPoint y: 385, endPoint x: 665, endPoint y: 403, distance: 76.7
click at [590, 386] on span "Revert to original prices later?" at bounding box center [613, 382] width 123 height 11
click at [546, 386] on input "Revert to original prices later?" at bounding box center [539, 382] width 11 height 11
checkbox input "true"
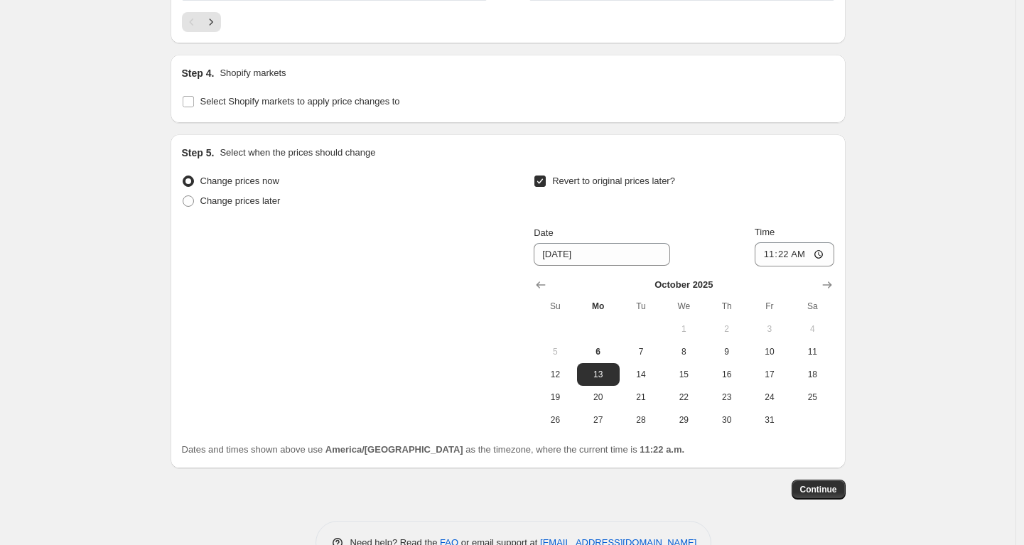
scroll to position [1250, 0]
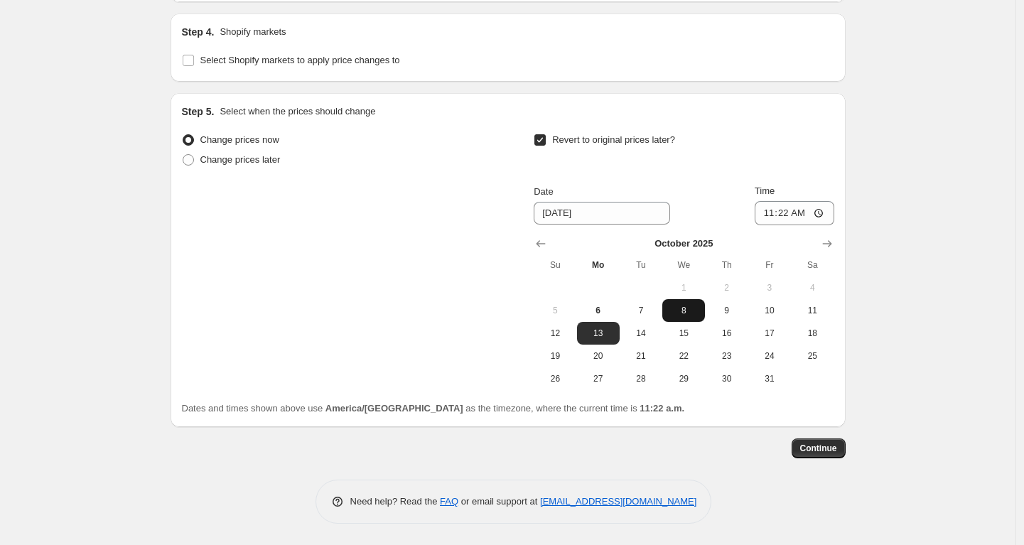
click at [682, 310] on span "8" at bounding box center [683, 310] width 31 height 11
type input "10/8/2025"
click at [782, 212] on input "11:22" at bounding box center [795, 213] width 80 height 24
type input "23:59"
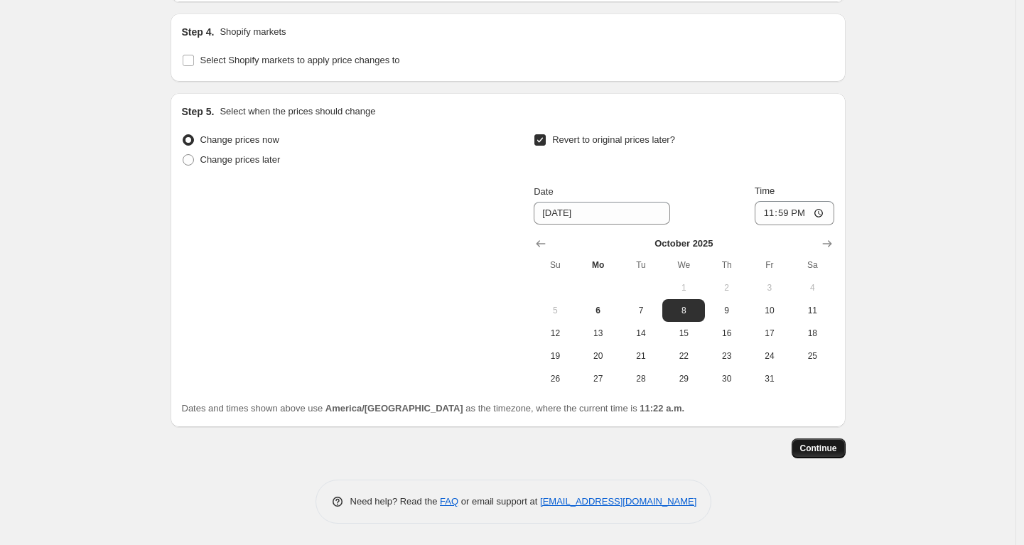
click at [814, 446] on span "Continue" at bounding box center [818, 448] width 37 height 11
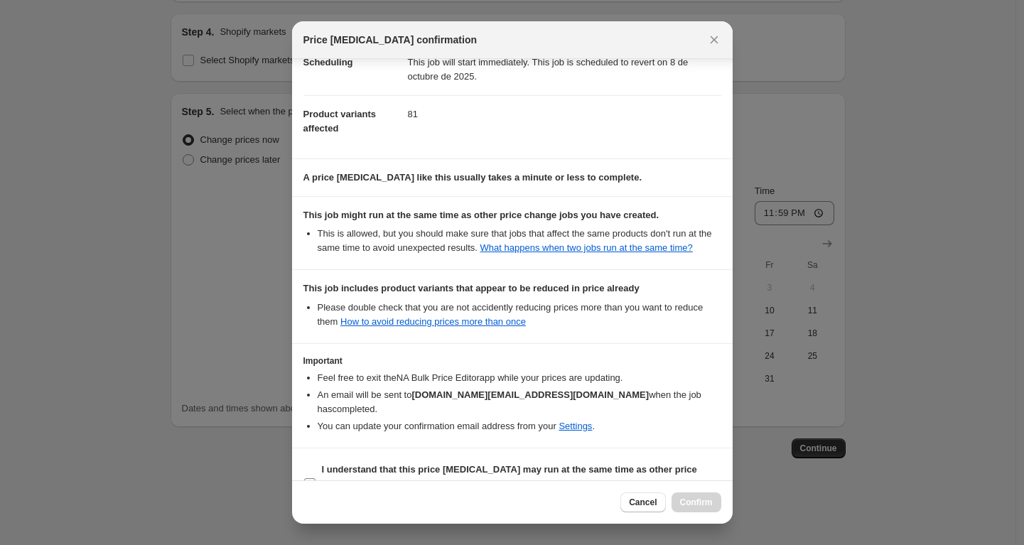
scroll to position [169, 0]
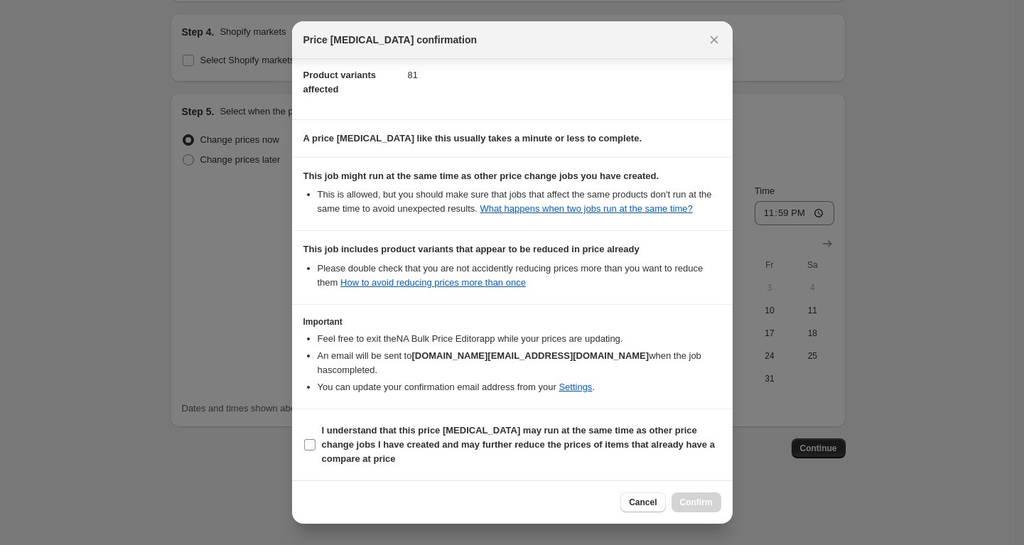
click at [538, 436] on span "I understand that this price change job may run at the same time as other price…" at bounding box center [521, 444] width 399 height 43
click at [315, 439] on input "I understand that this price change job may run at the same time as other price…" at bounding box center [309, 444] width 11 height 11
checkbox input "true"
click at [681, 497] on button "Confirm" at bounding box center [696, 502] width 50 height 20
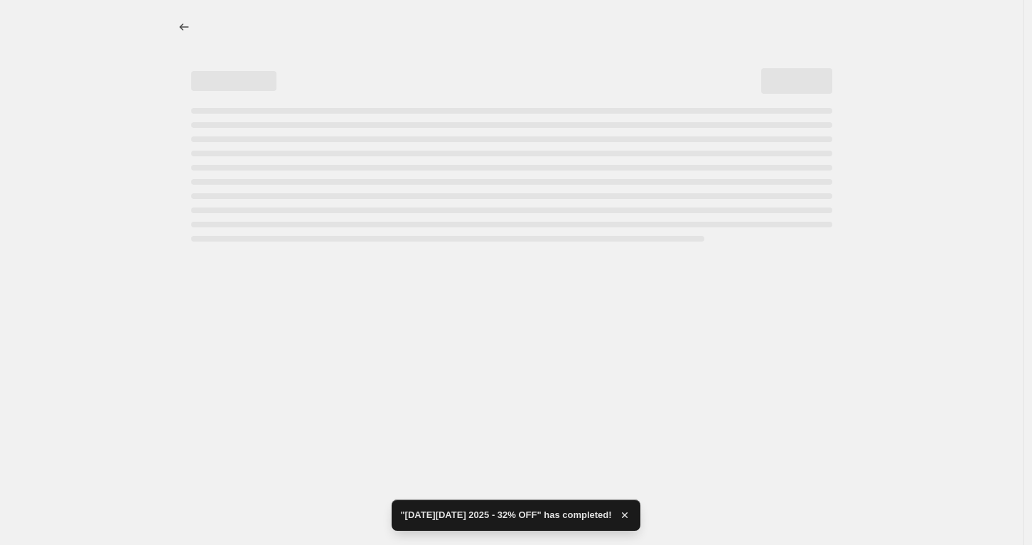
select select "percentage"
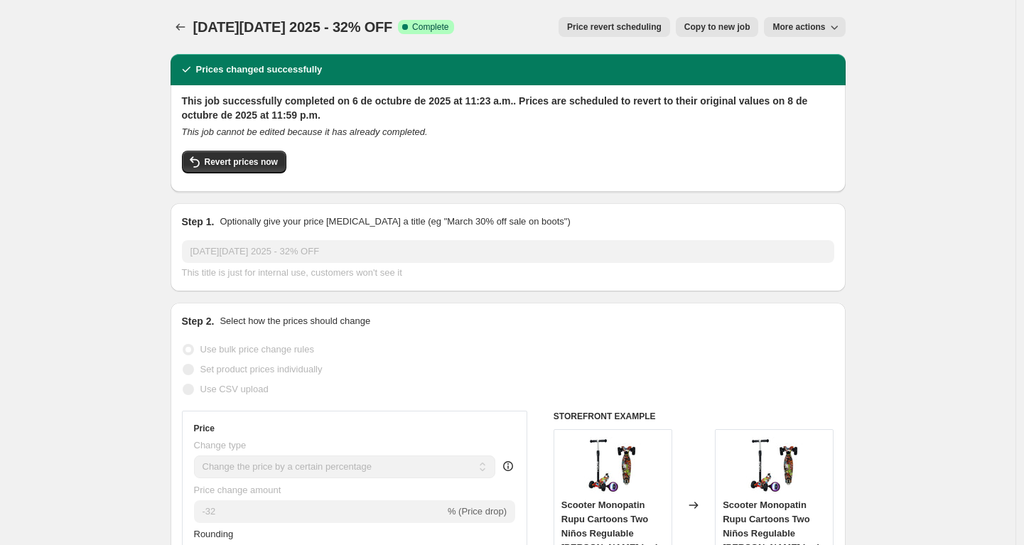
select select "percentage"
click at [176, 23] on icon "Price change jobs" at bounding box center [180, 27] width 14 height 14
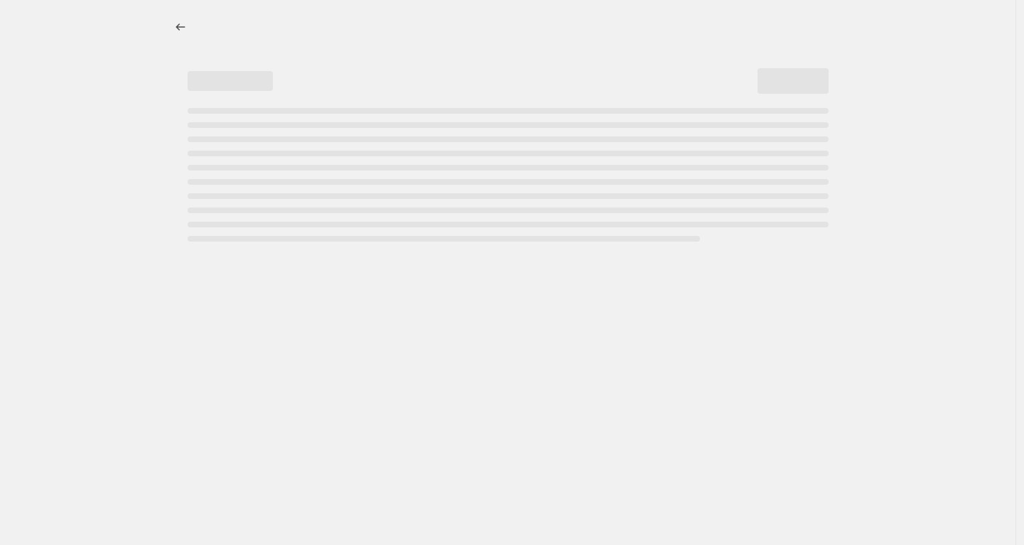
select select "percentage"
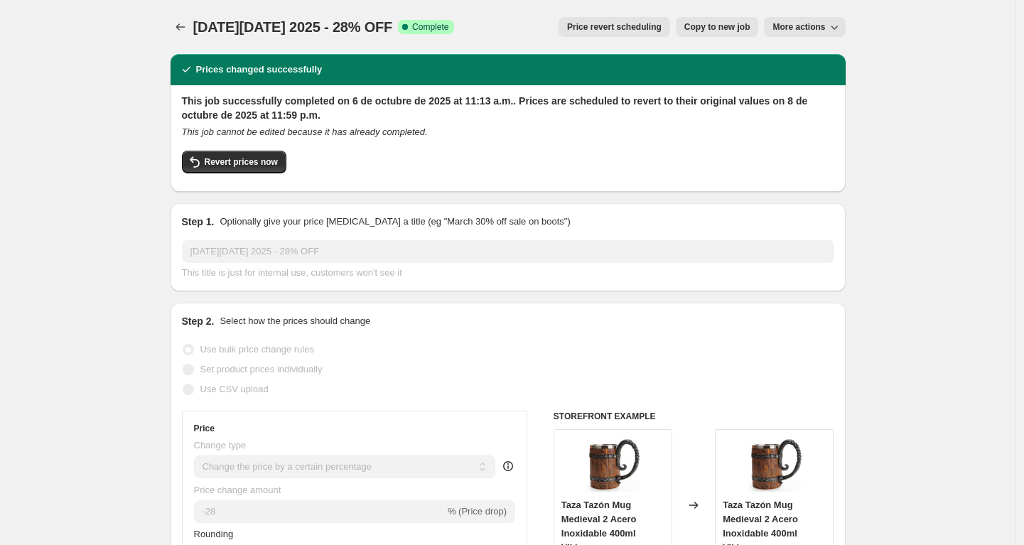
click at [703, 28] on span "Copy to new job" at bounding box center [717, 26] width 66 height 11
select select "percentage"
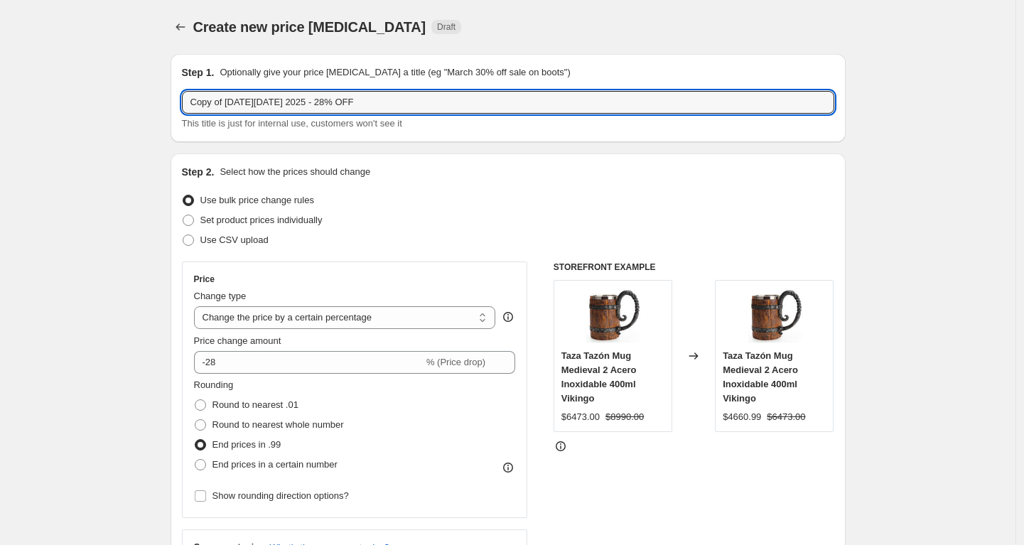
drag, startPoint x: 229, startPoint y: 103, endPoint x: 150, endPoint y: 102, distance: 79.6
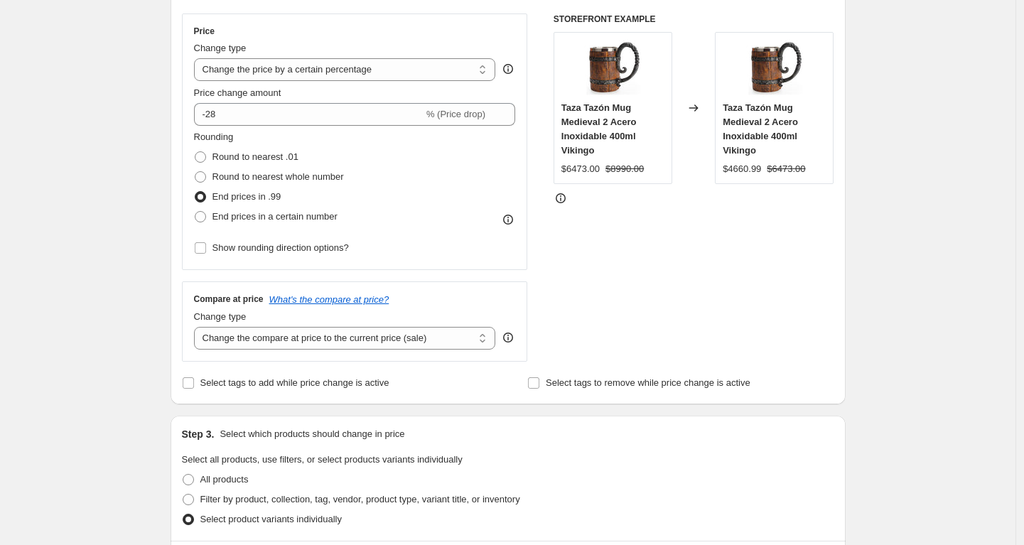
scroll to position [87, 0]
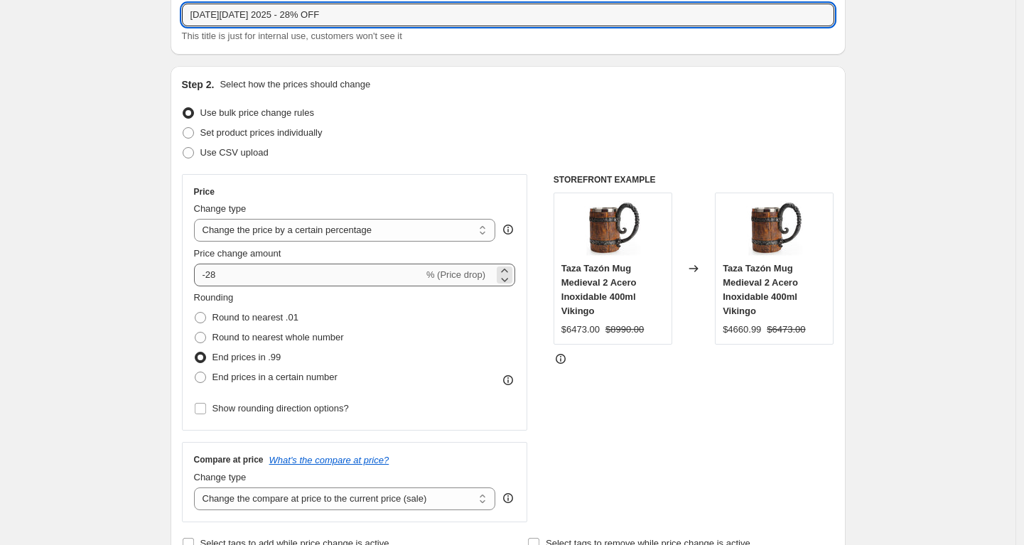
type input "[DATE][DATE] 2025 - 28% OFF"
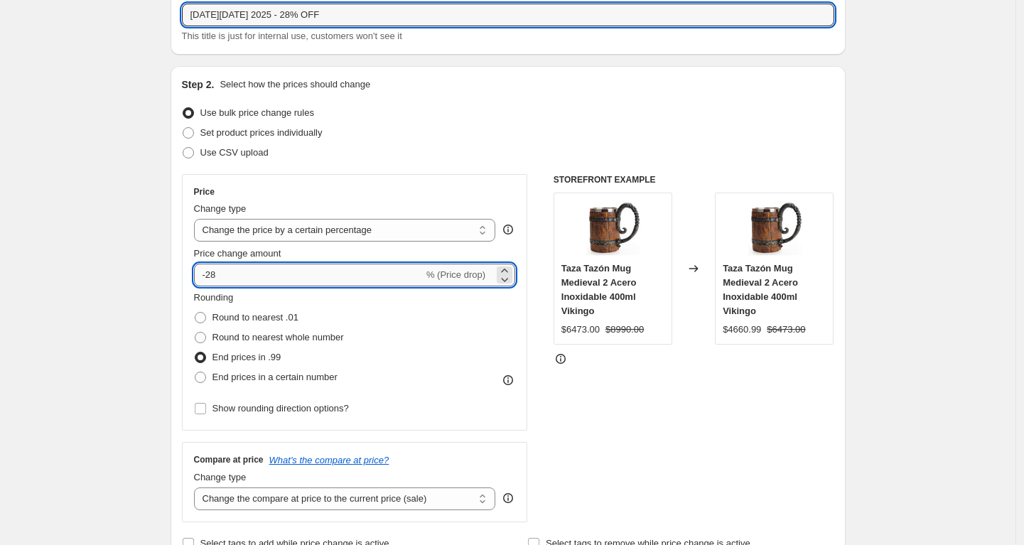
click at [263, 283] on input "-28" at bounding box center [308, 275] width 229 height 23
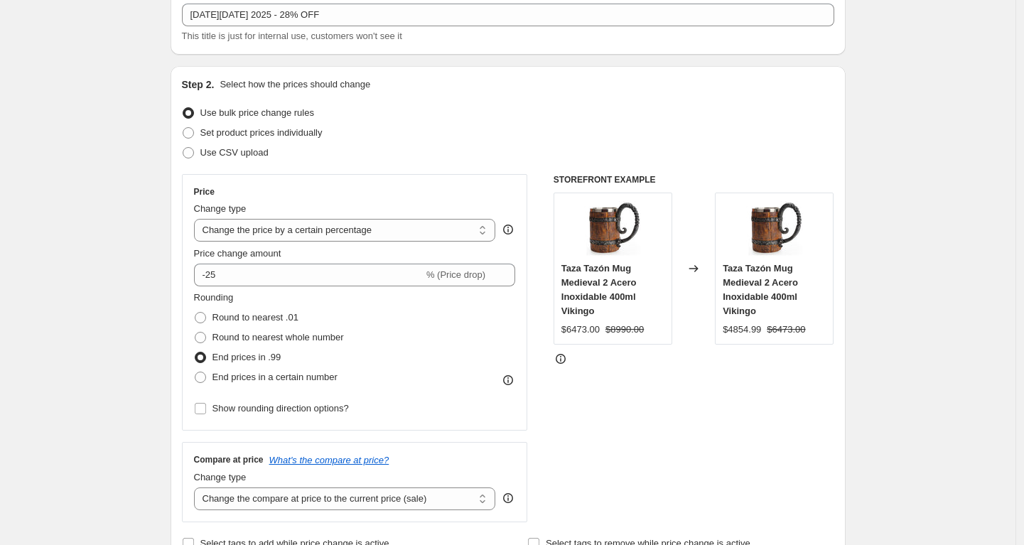
click at [610, 398] on div "STOREFRONT EXAMPLE Taza Tazón Mug Medieval 2 Acero Inoxidable 400ml Vikingo $64…" at bounding box center [693, 348] width 281 height 348
click at [355, 492] on select "Change the compare at price to the current price (sale) Change the compare at p…" at bounding box center [345, 498] width 302 height 23
click at [198, 487] on select "Change the compare at price to the current price (sale) Change the compare at p…" at bounding box center [345, 498] width 302 height 23
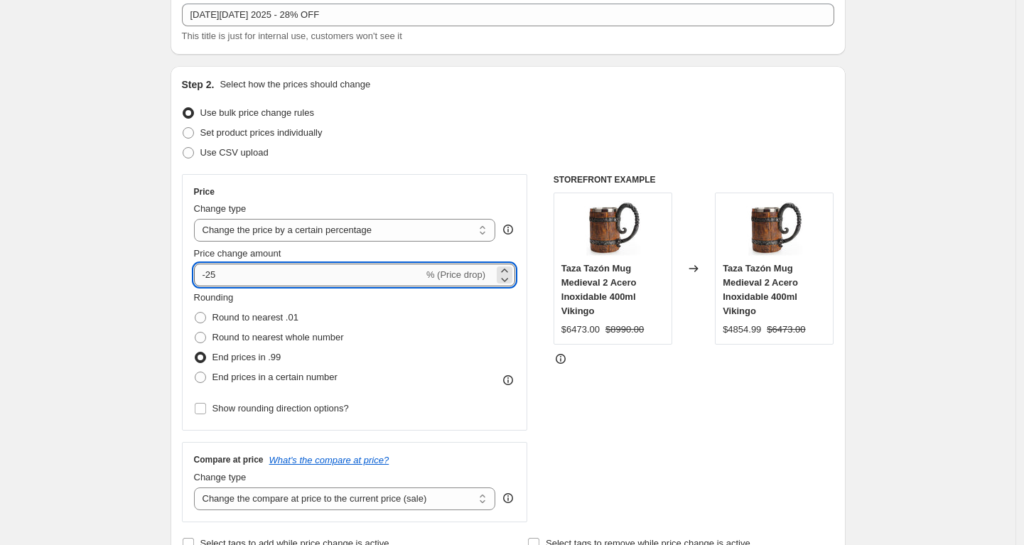
click at [247, 276] on input "-25" at bounding box center [308, 275] width 229 height 23
type input "-28"
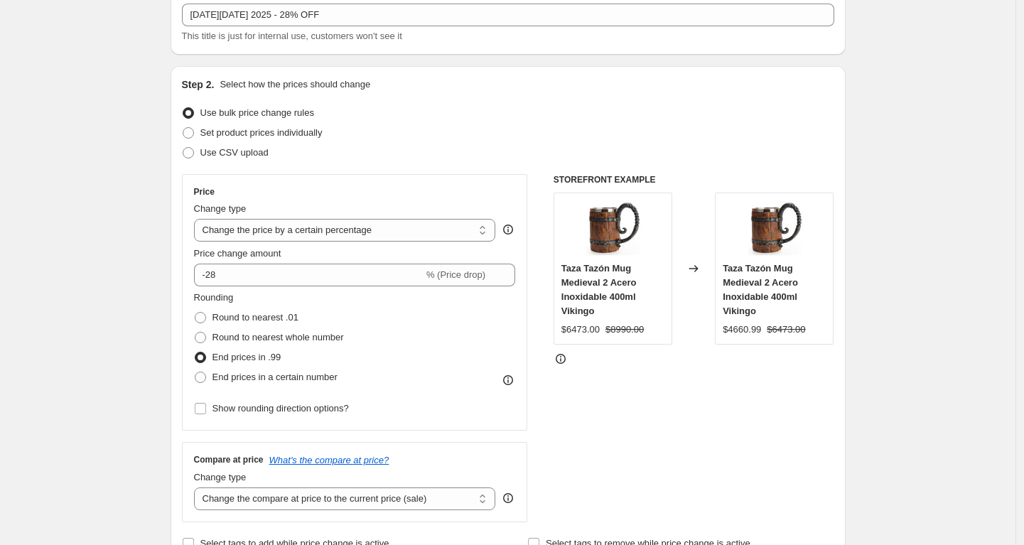
click at [705, 415] on div "STOREFRONT EXAMPLE Taza Tazón Mug Medieval 2 Acero Inoxidable 400ml Vikingo $64…" at bounding box center [693, 348] width 281 height 348
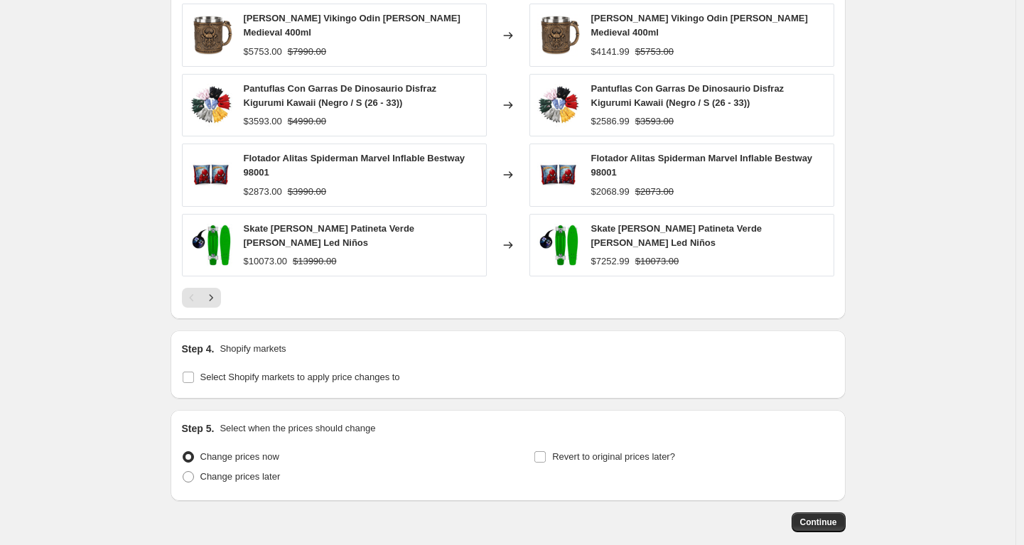
scroll to position [1012, 0]
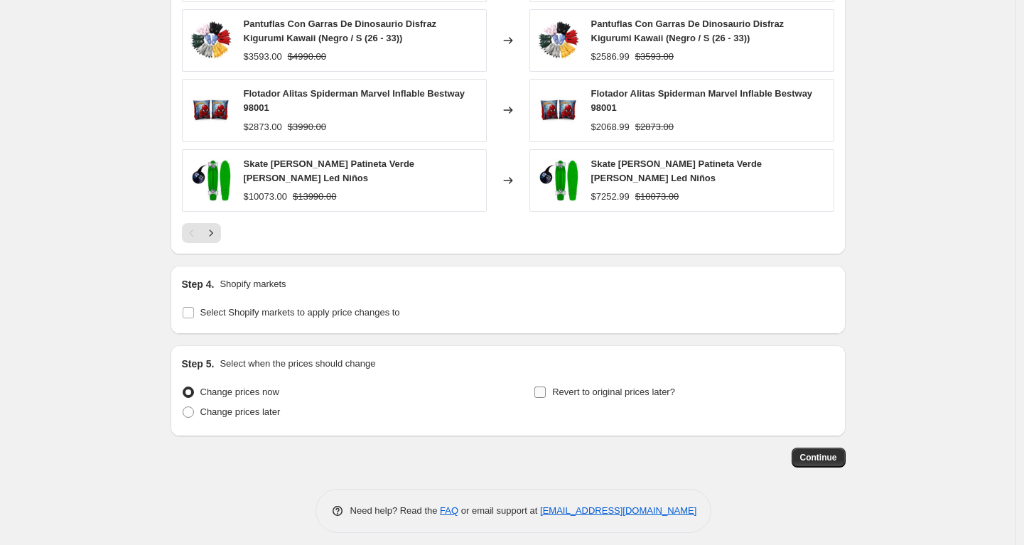
click at [587, 387] on span "Revert to original prices later?" at bounding box center [613, 392] width 123 height 11
click at [546, 387] on input "Revert to original prices later?" at bounding box center [539, 392] width 11 height 11
checkbox input "true"
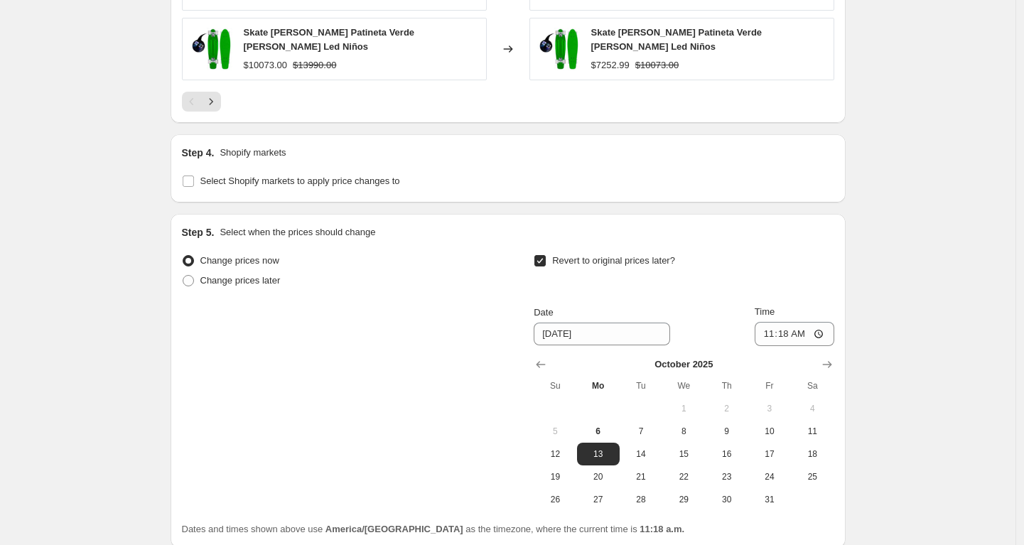
scroll to position [1255, 0]
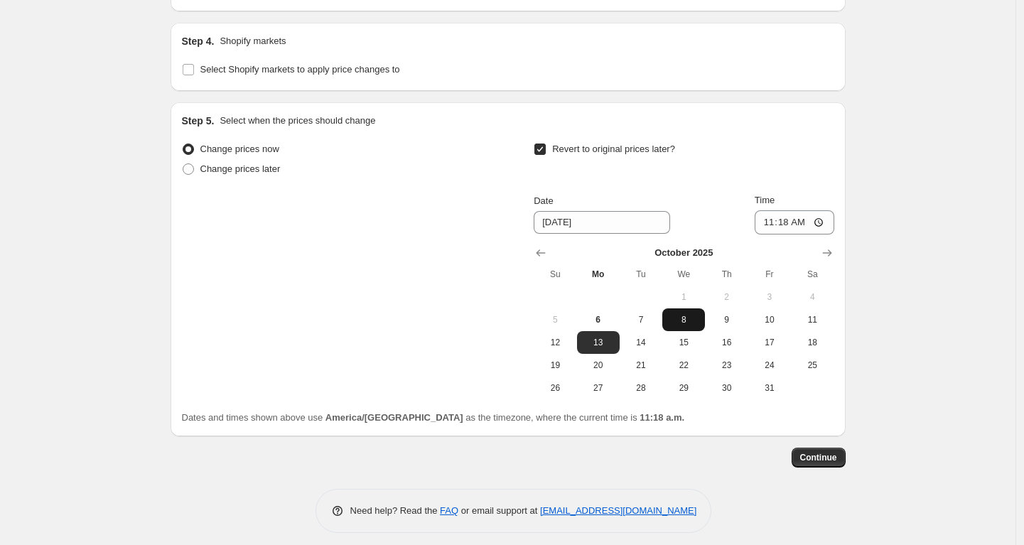
click at [679, 314] on span "8" at bounding box center [683, 319] width 31 height 11
type input "[DATE]"
click at [787, 213] on input "11:18" at bounding box center [795, 222] width 80 height 24
type input "23:59"
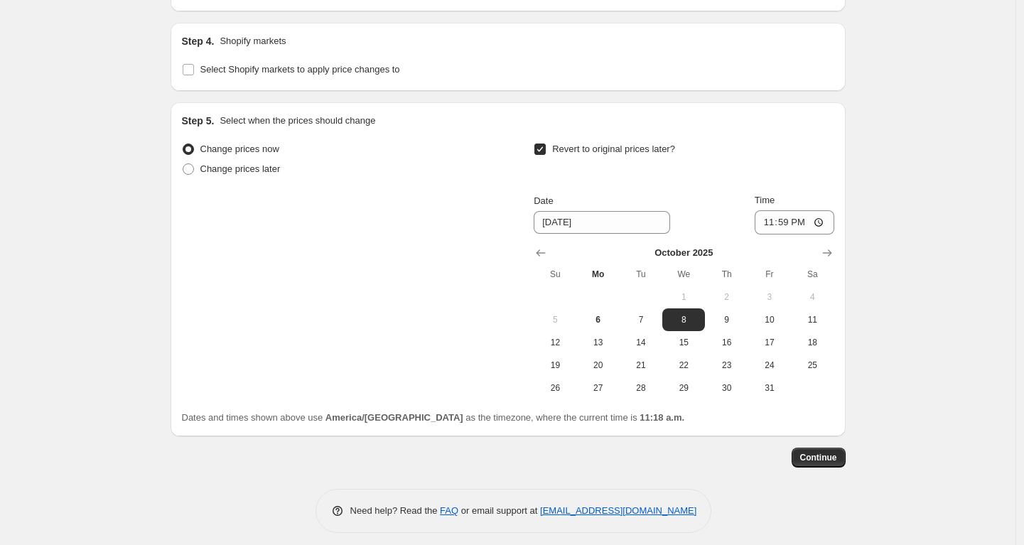
click at [823, 448] on button "Continue" at bounding box center [818, 458] width 54 height 20
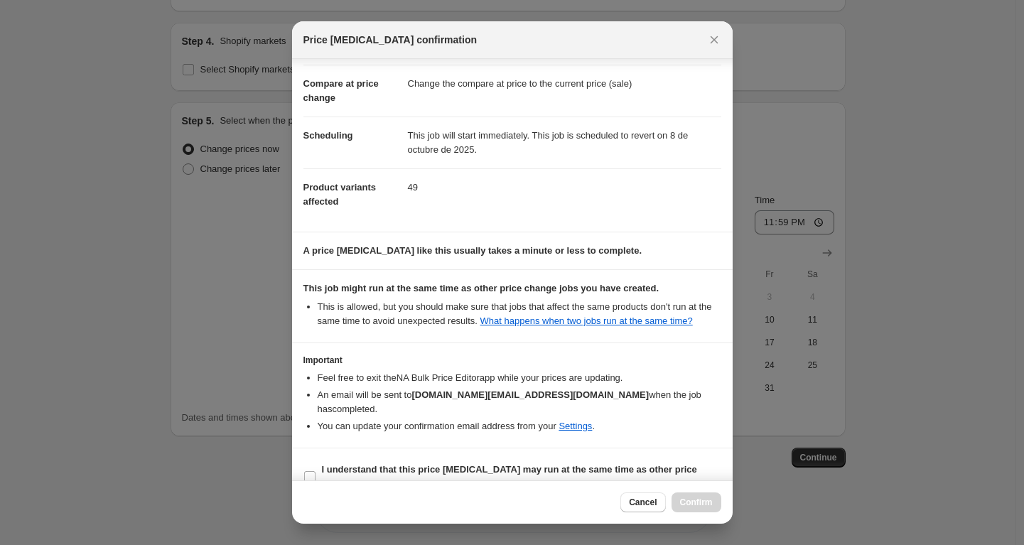
scroll to position [82, 0]
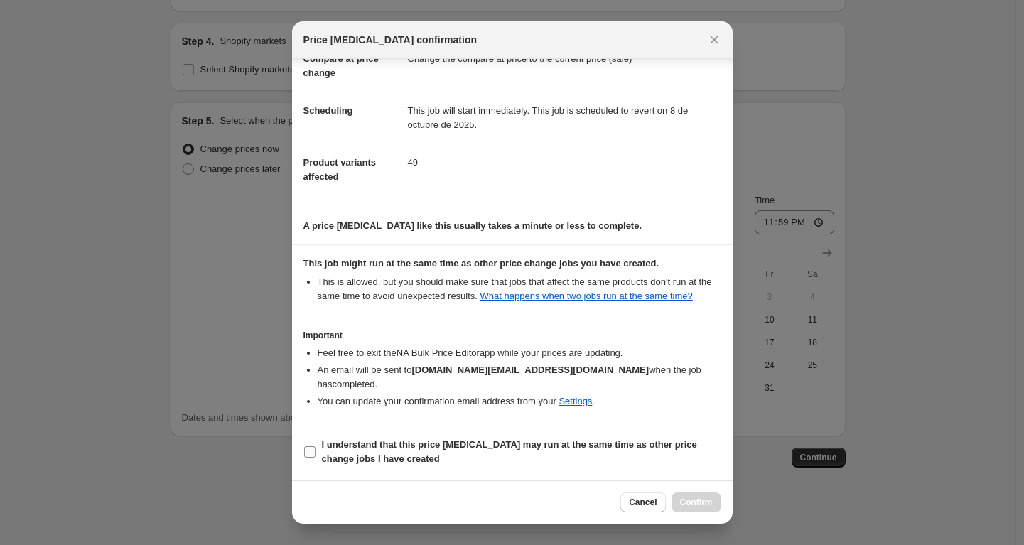
click at [504, 460] on span "I understand that this price [MEDICAL_DATA] may run at the same time as other p…" at bounding box center [521, 452] width 399 height 28
click at [315, 458] on input "I understand that this price [MEDICAL_DATA] may run at the same time as other p…" at bounding box center [309, 451] width 11 height 11
checkbox input "true"
click at [683, 498] on span "Confirm" at bounding box center [696, 502] width 33 height 11
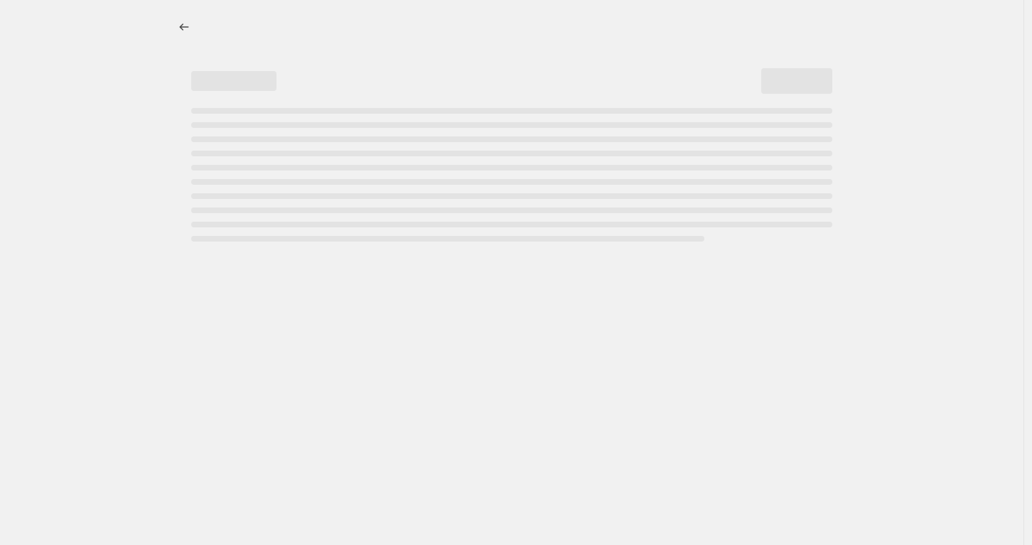
select select "percentage"
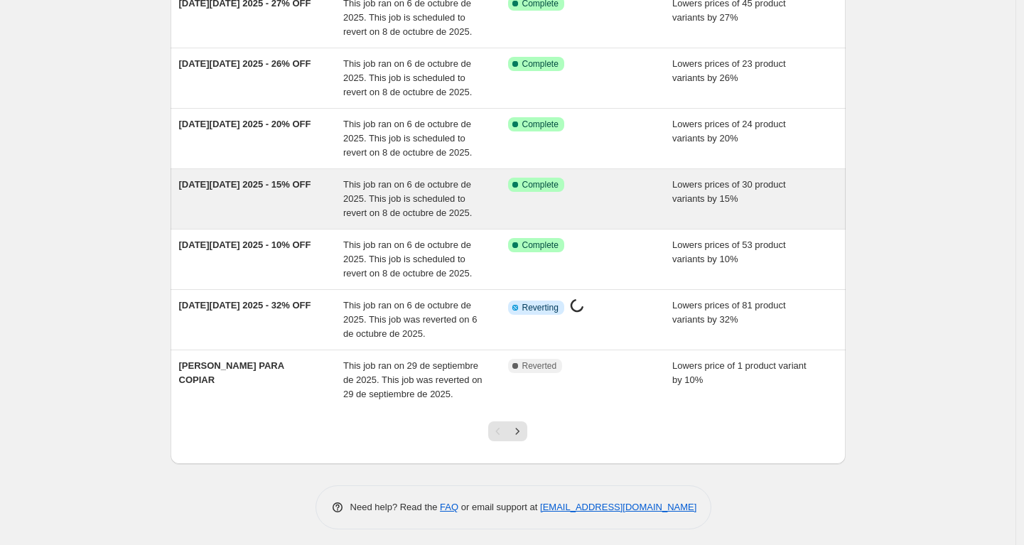
scroll to position [343, 0]
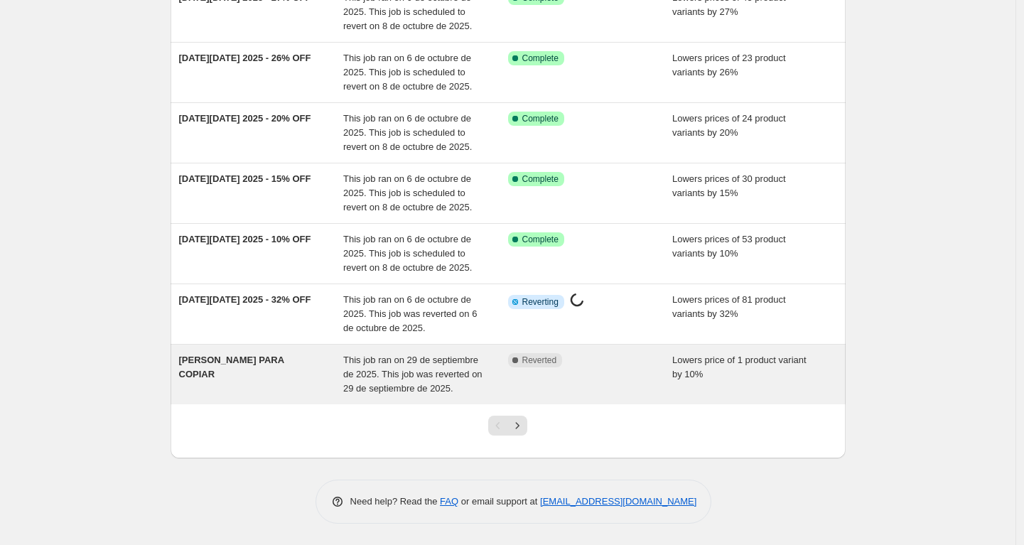
click at [282, 362] on div "[PERSON_NAME] PARA COPIAR" at bounding box center [261, 374] width 165 height 43
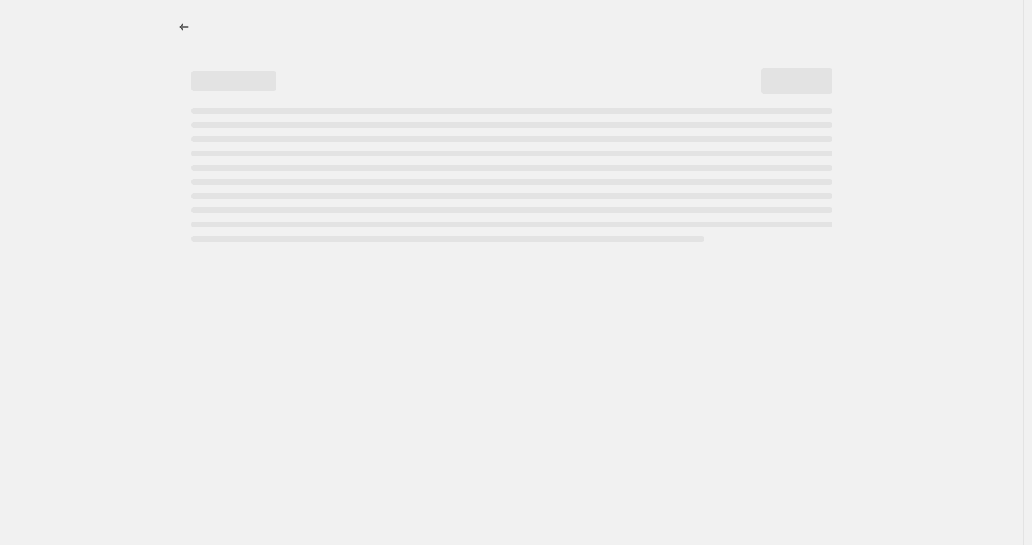
select select "percentage"
select select "no_change"
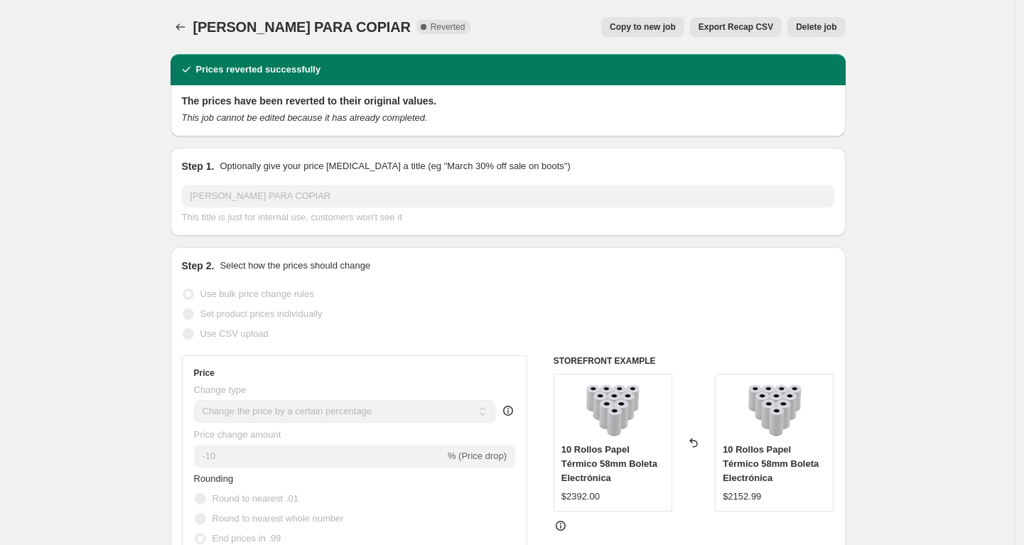
click at [650, 31] on span "Copy to new job" at bounding box center [643, 26] width 66 height 11
select select "percentage"
select select "no_change"
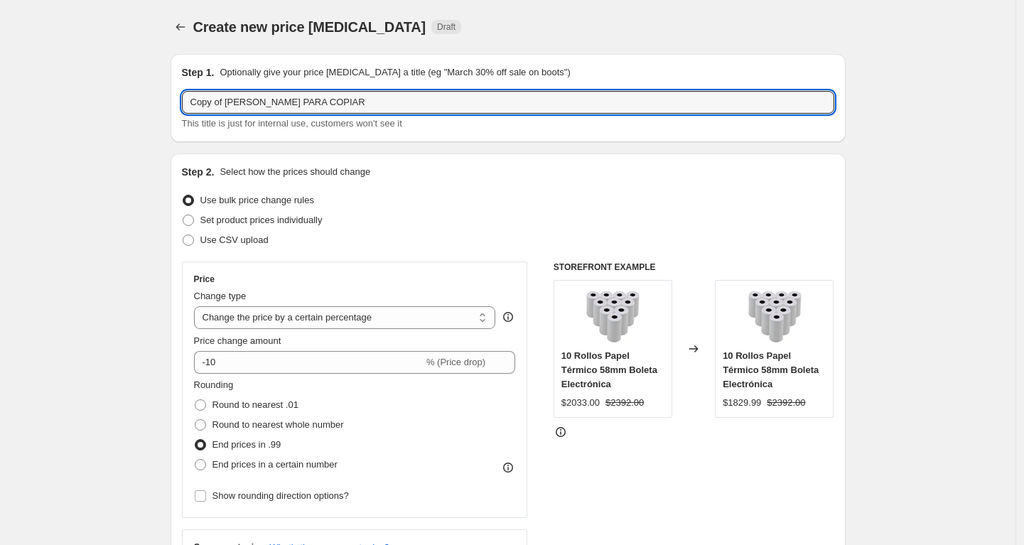
drag, startPoint x: 232, startPoint y: 104, endPoint x: 160, endPoint y: 99, distance: 72.7
type input "[PERSON_NAME] PARA COPIAR"
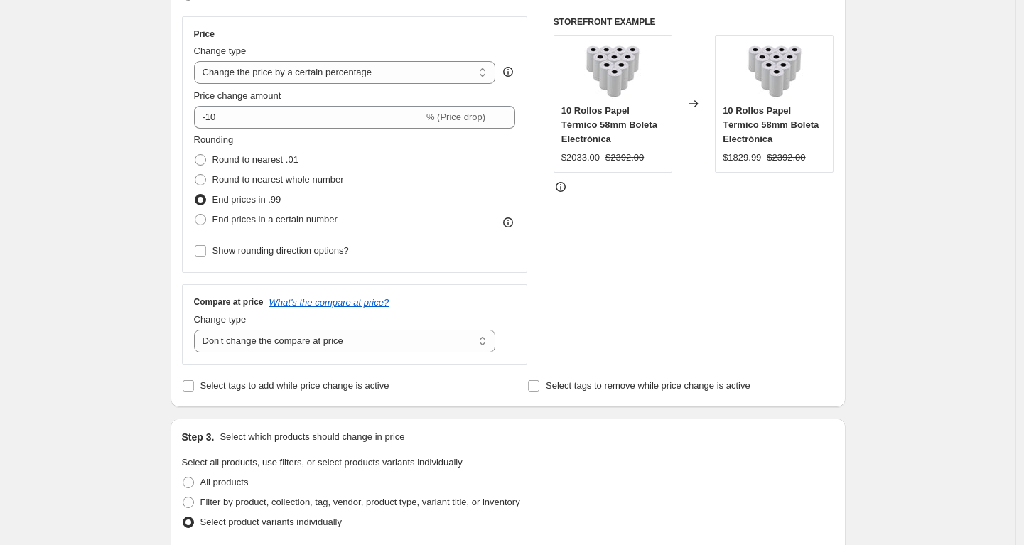
scroll to position [251, 0]
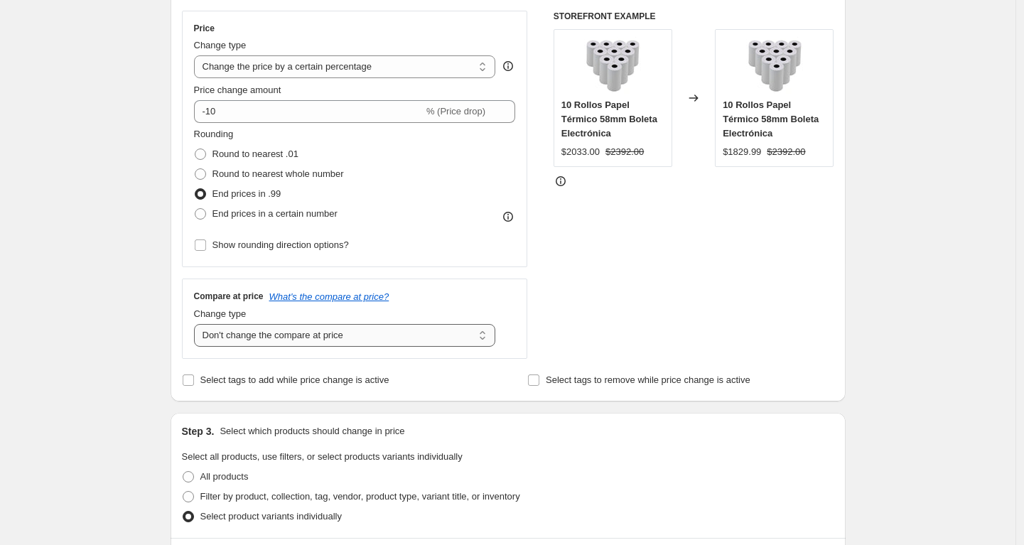
click at [339, 335] on select "Change the compare at price to the current price (sale) Change the compare at p…" at bounding box center [345, 335] width 302 height 23
select select "ep"
click at [198, 324] on select "Change the compare at price to the current price (sale) Change the compare at p…" at bounding box center [345, 335] width 302 height 23
drag, startPoint x: 868, startPoint y: 254, endPoint x: 814, endPoint y: 239, distance: 55.8
click at [868, 254] on div "Create new price [MEDICAL_DATA]. This page is ready Create new price [MEDICAL_D…" at bounding box center [507, 390] width 1015 height 1282
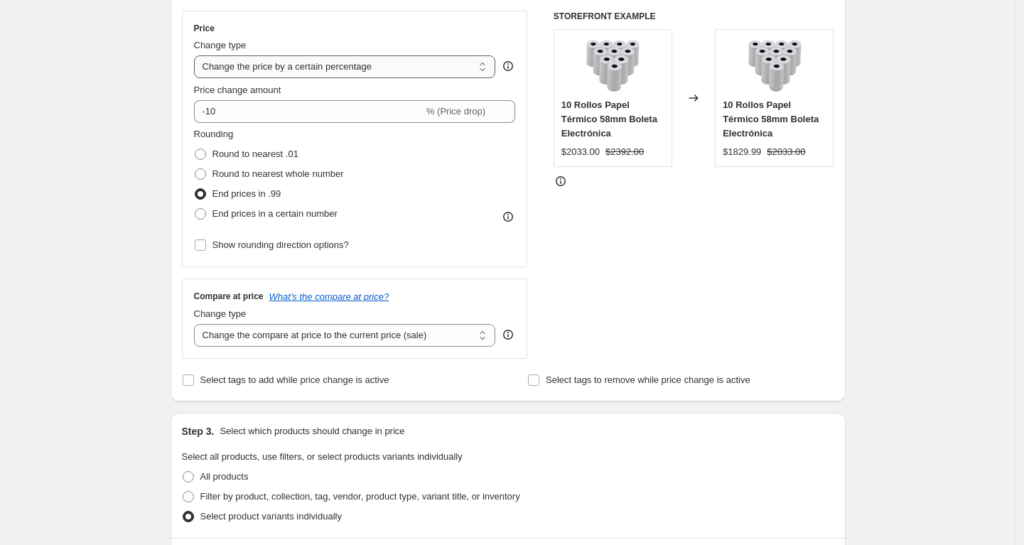
click at [306, 70] on select "Change the price to a certain amount Change the price by a certain amount Chang…" at bounding box center [345, 66] width 302 height 23
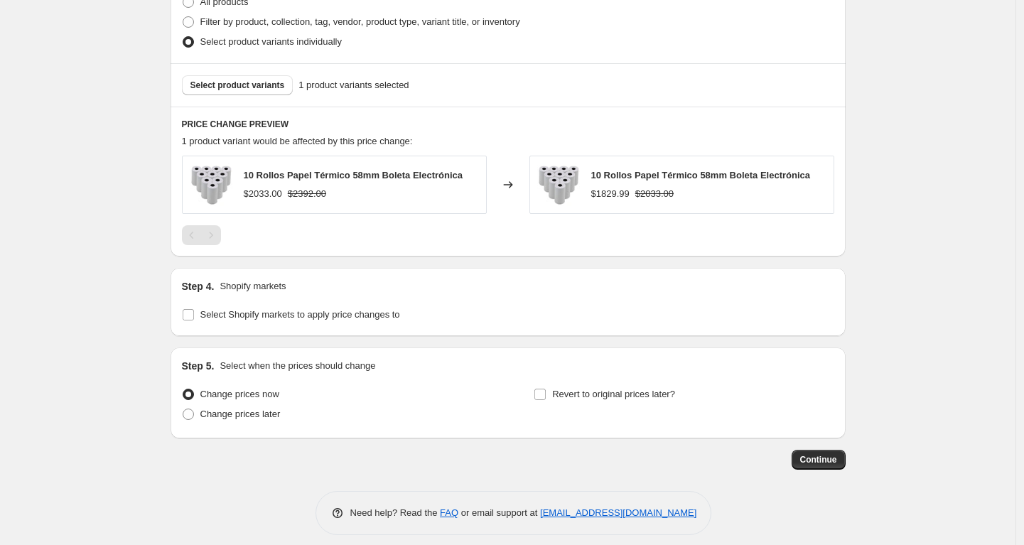
scroll to position [737, 0]
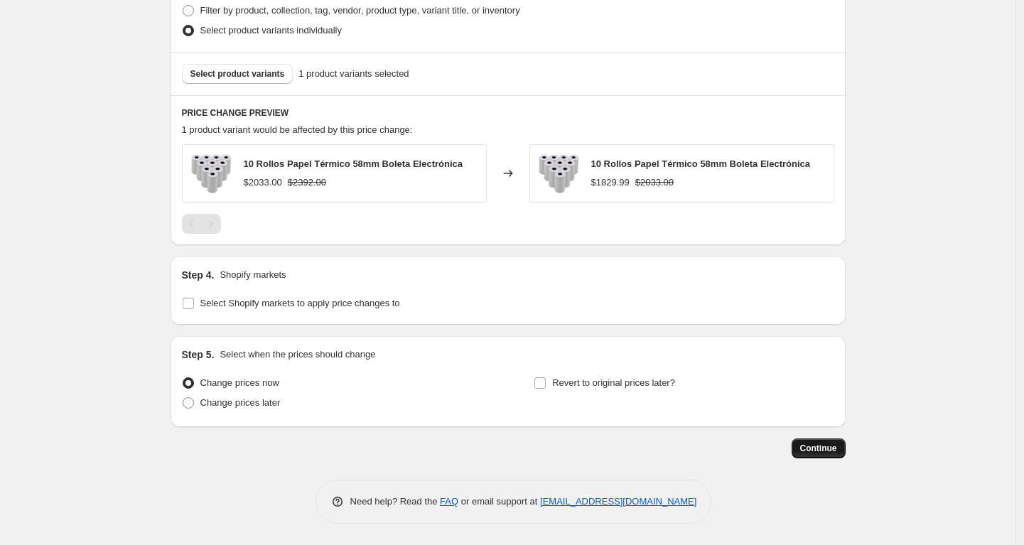
click at [826, 452] on span "Continue" at bounding box center [818, 448] width 37 height 11
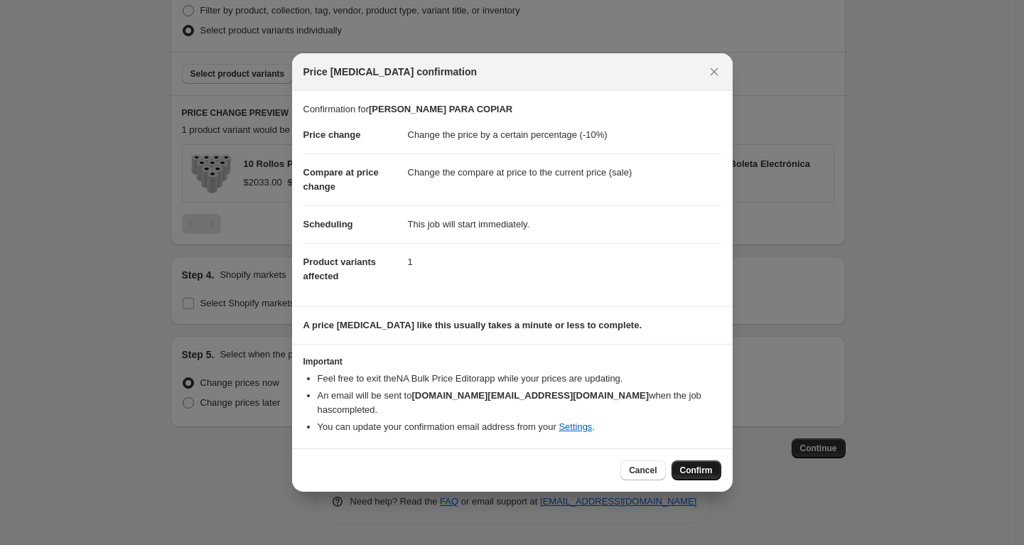
click at [693, 467] on span "Confirm" at bounding box center [696, 470] width 33 height 11
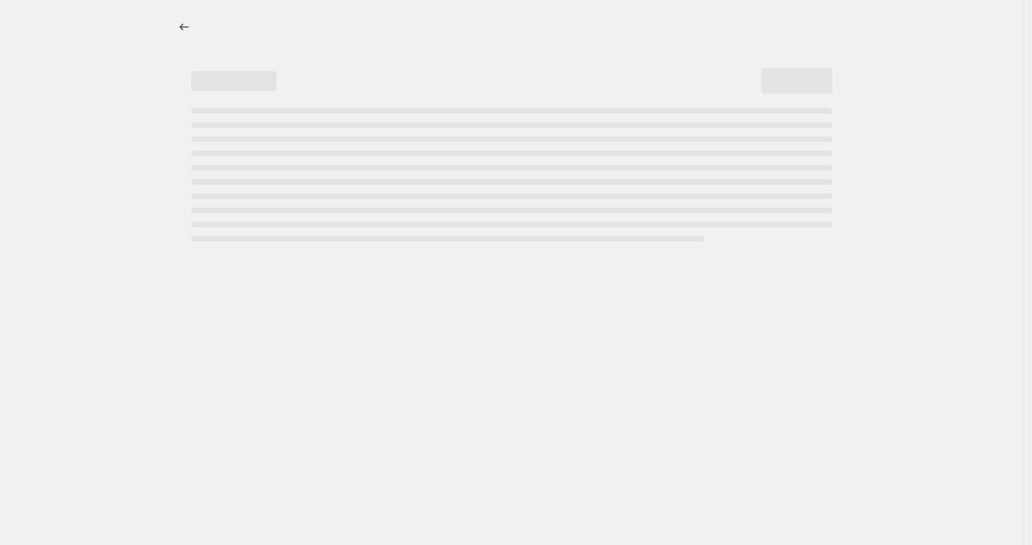
select select "percentage"
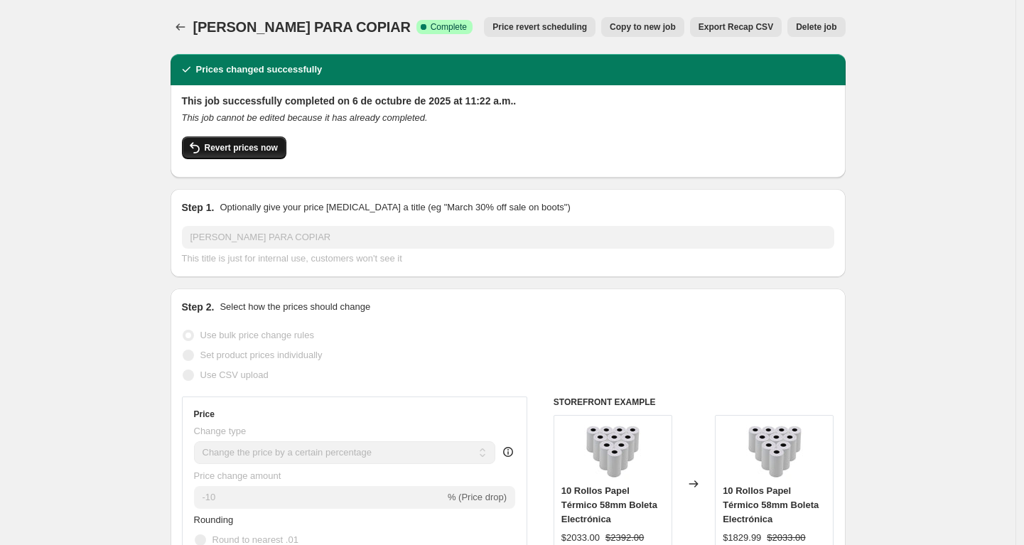
click at [251, 153] on span "Revert prices now" at bounding box center [241, 147] width 73 height 11
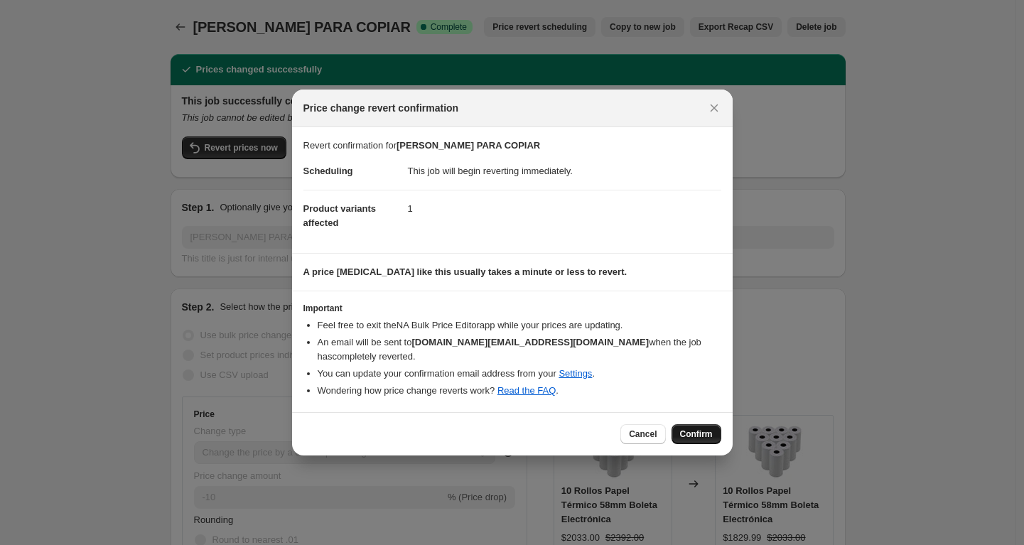
click at [684, 434] on span "Confirm" at bounding box center [696, 433] width 33 height 11
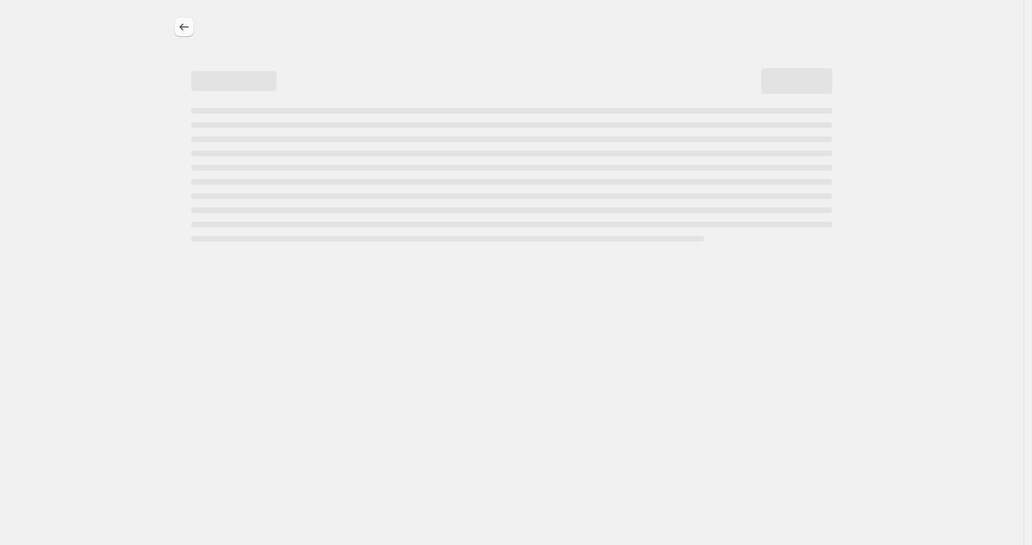
select select "percentage"
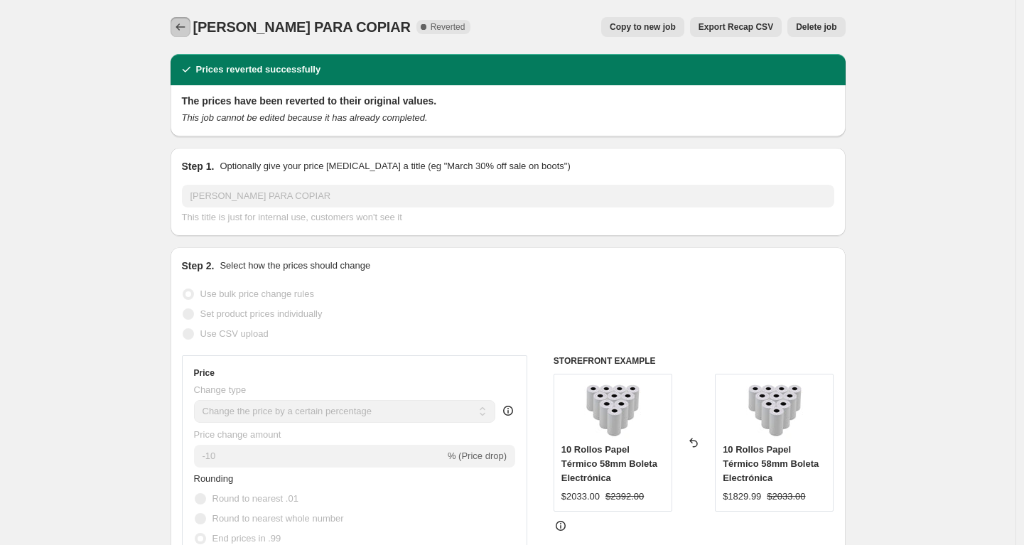
click at [185, 27] on icon "Price change jobs" at bounding box center [179, 26] width 9 height 7
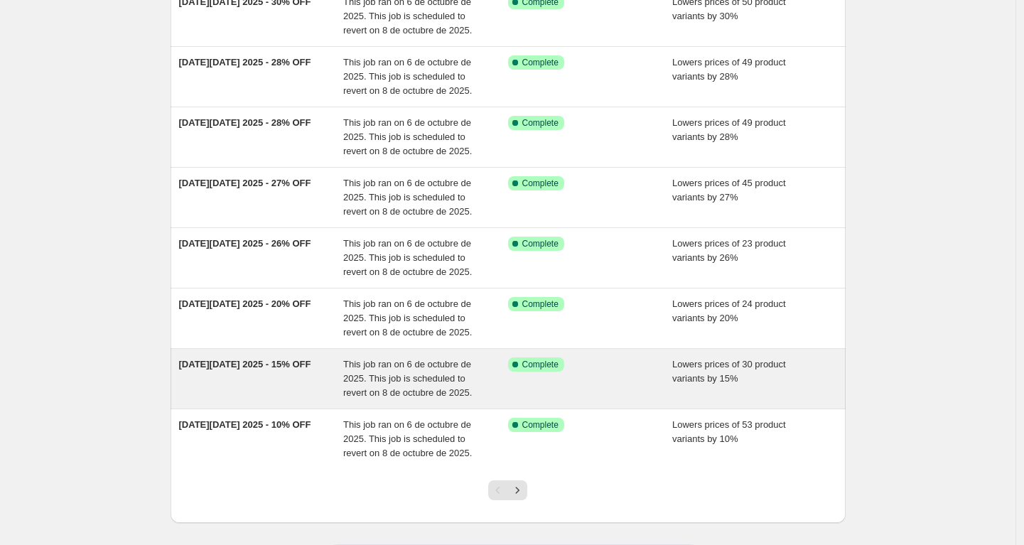
scroll to position [298, 0]
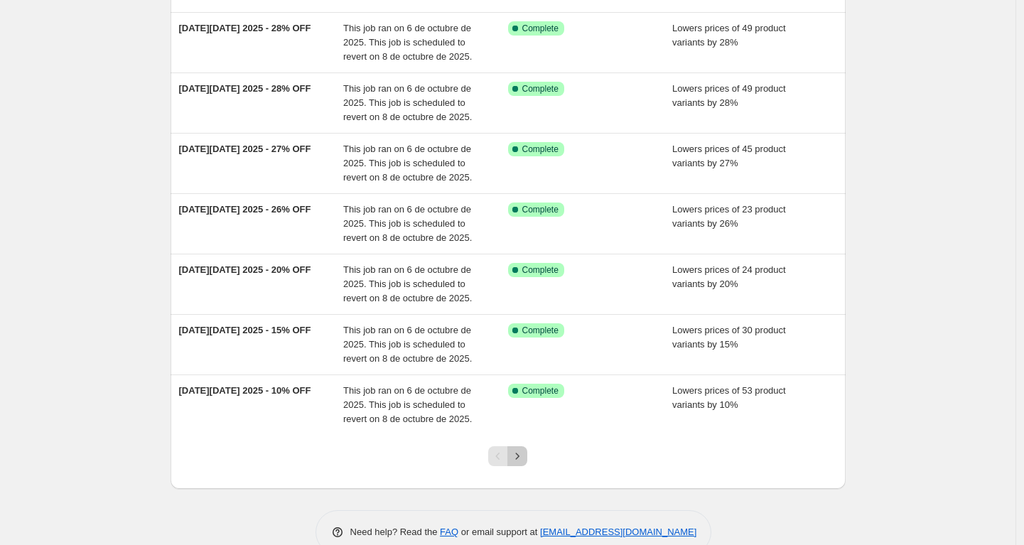
click at [519, 452] on icon "Next" at bounding box center [517, 456] width 14 height 14
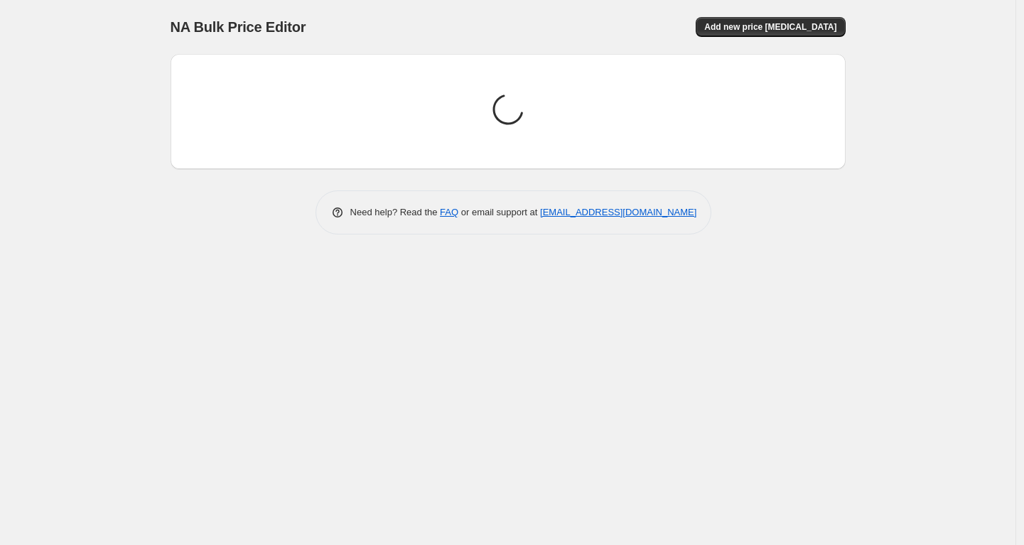
scroll to position [0, 0]
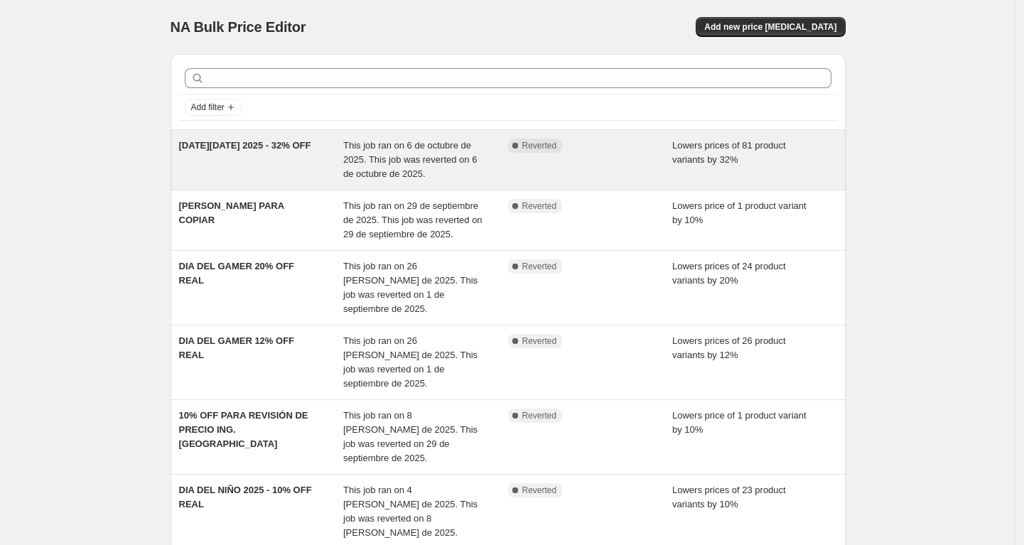
click at [305, 160] on div "[DATE][DATE] 2025 - 32% OFF" at bounding box center [261, 160] width 165 height 43
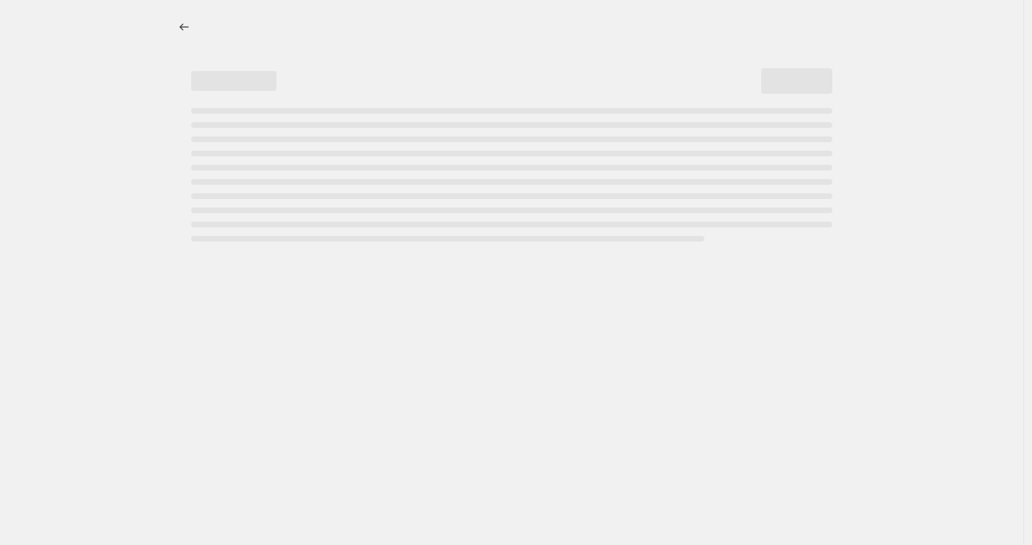
select select "percentage"
select select "no_change"
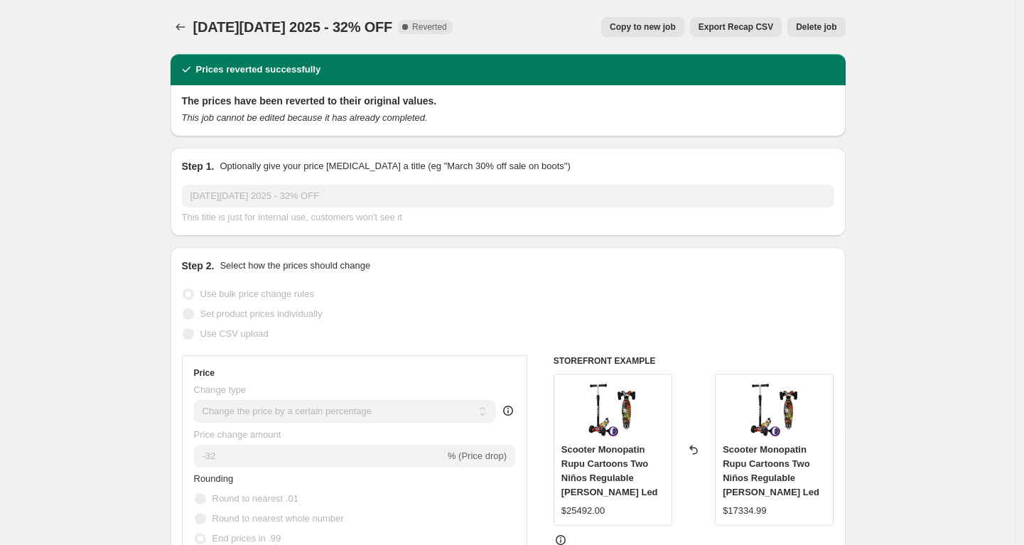
click at [808, 26] on span "Delete job" at bounding box center [816, 26] width 40 height 11
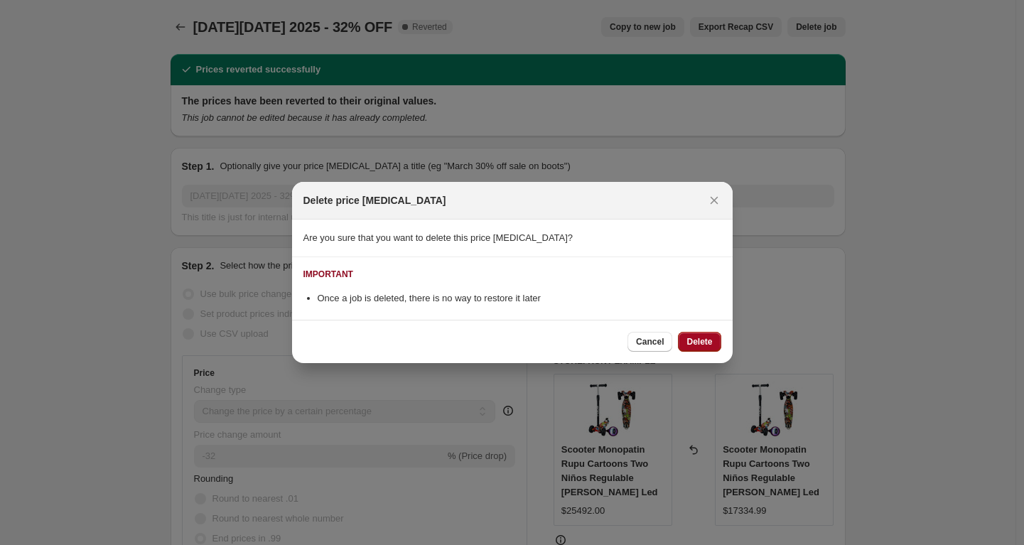
click at [697, 338] on span "Delete" at bounding box center [699, 341] width 26 height 11
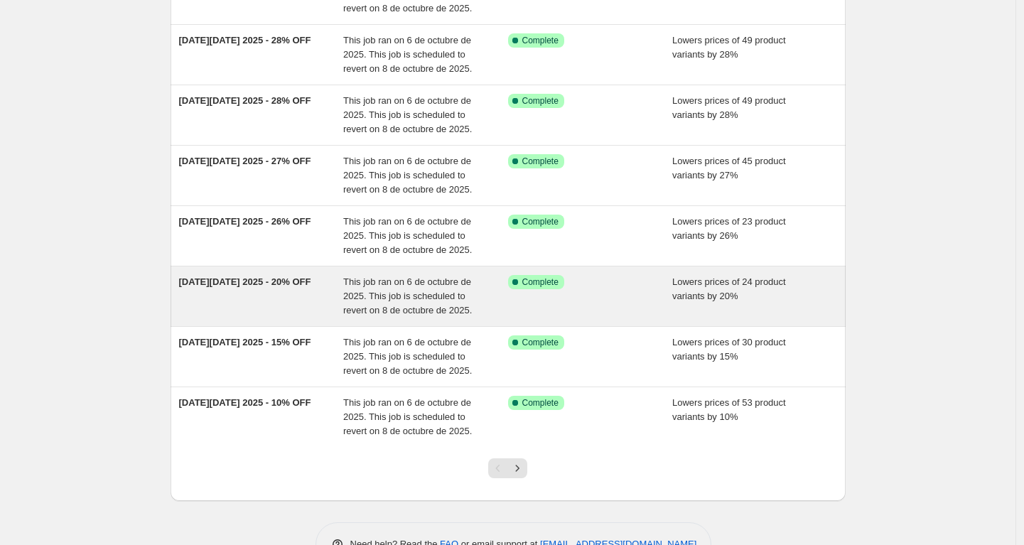
scroll to position [329, 0]
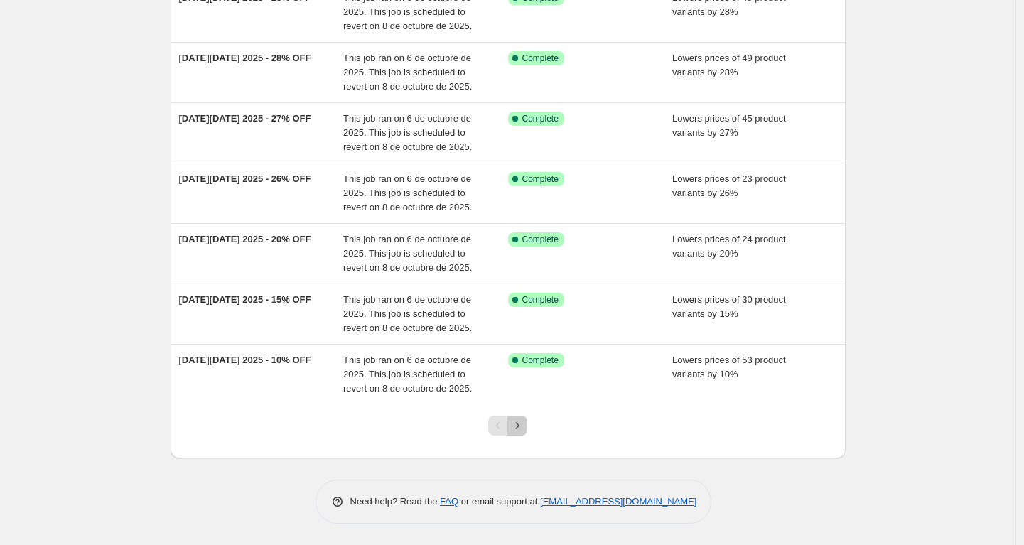
click at [517, 428] on icon "Next" at bounding box center [517, 425] width 14 height 14
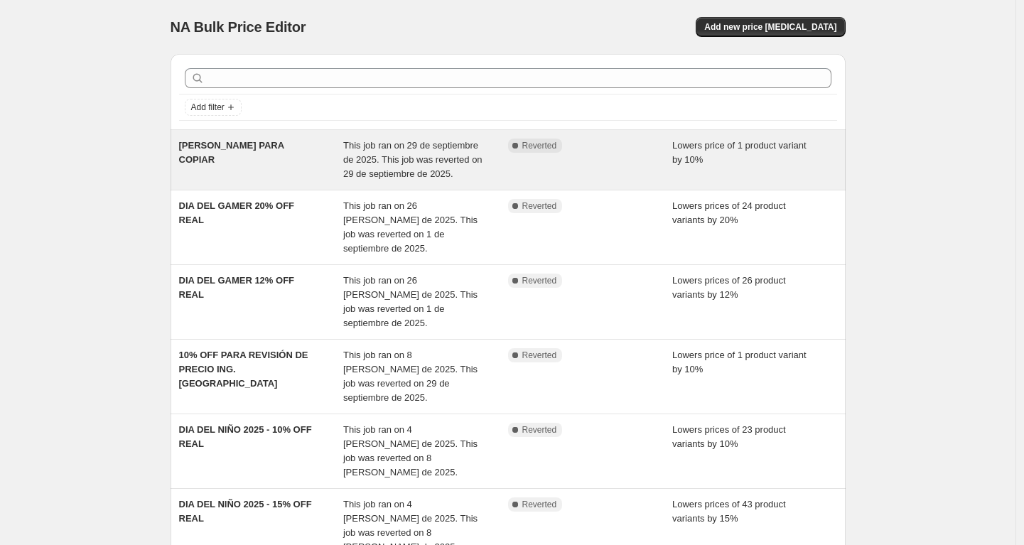
click at [311, 157] on div "[PERSON_NAME] PARA COPIAR" at bounding box center [261, 160] width 165 height 43
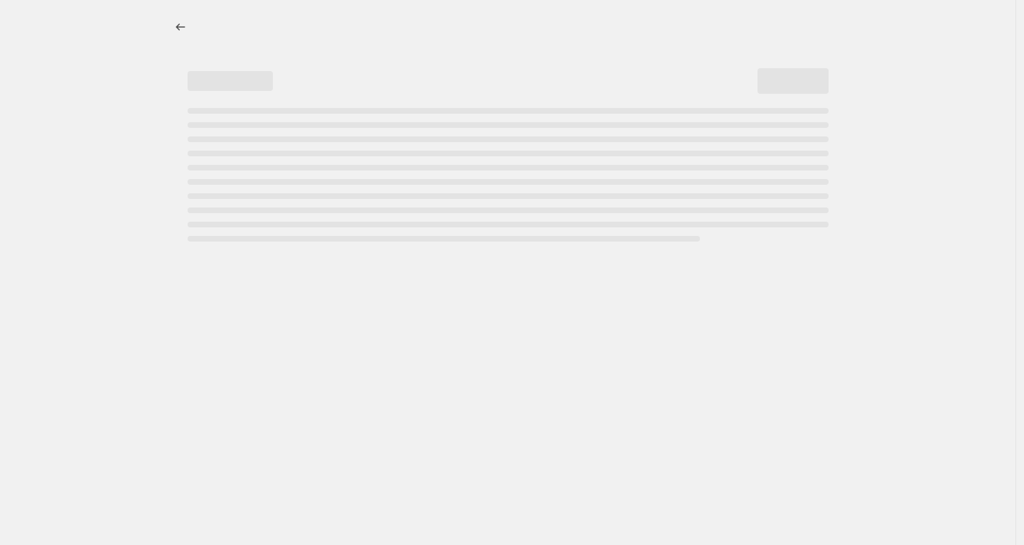
select select "percentage"
select select "no_change"
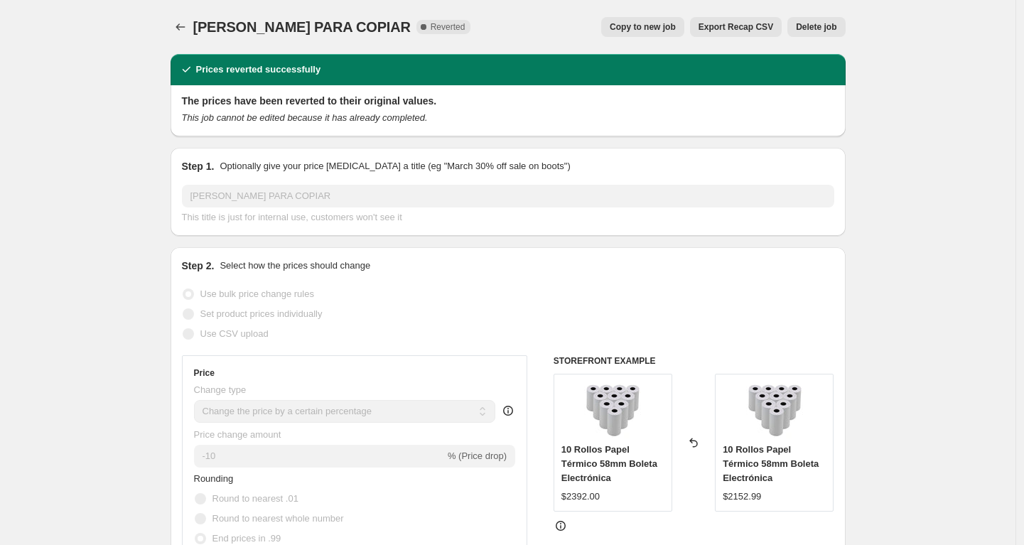
click at [798, 30] on button "Delete job" at bounding box center [816, 27] width 58 height 20
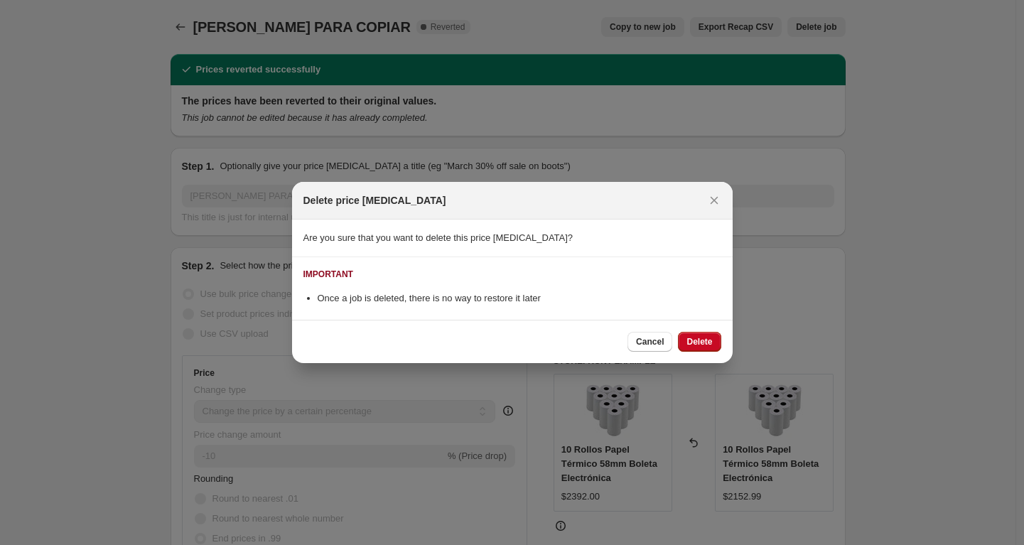
click at [686, 347] on span "Delete" at bounding box center [699, 341] width 26 height 11
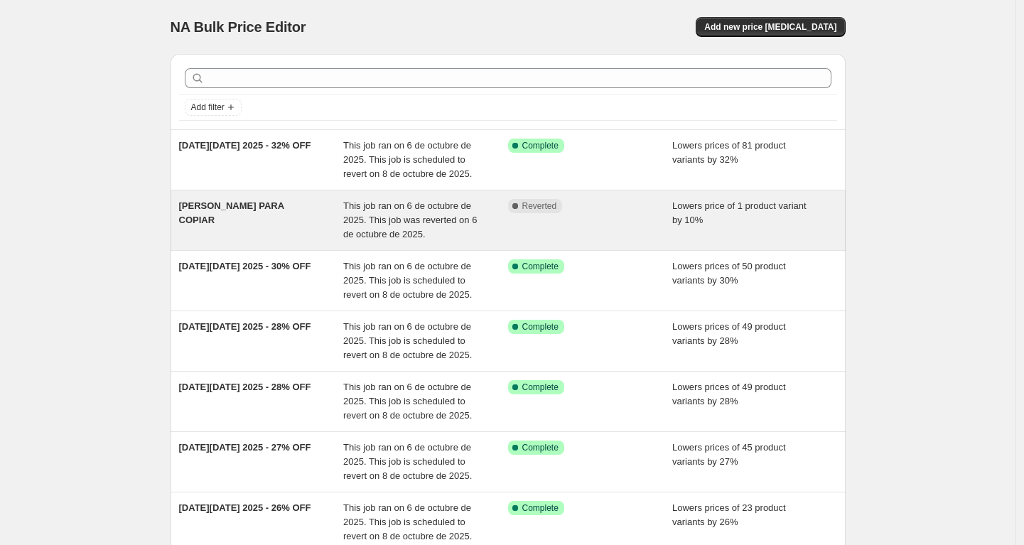
click at [352, 221] on span "This job ran on 6 de octubre de 2025. This job was reverted on 6 de octubre de …" at bounding box center [410, 219] width 134 height 39
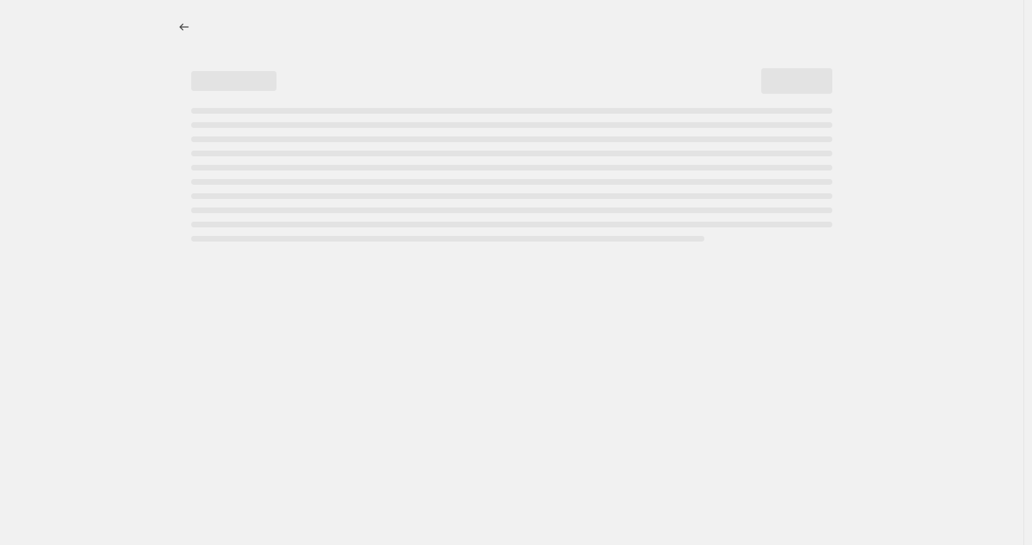
select select "percentage"
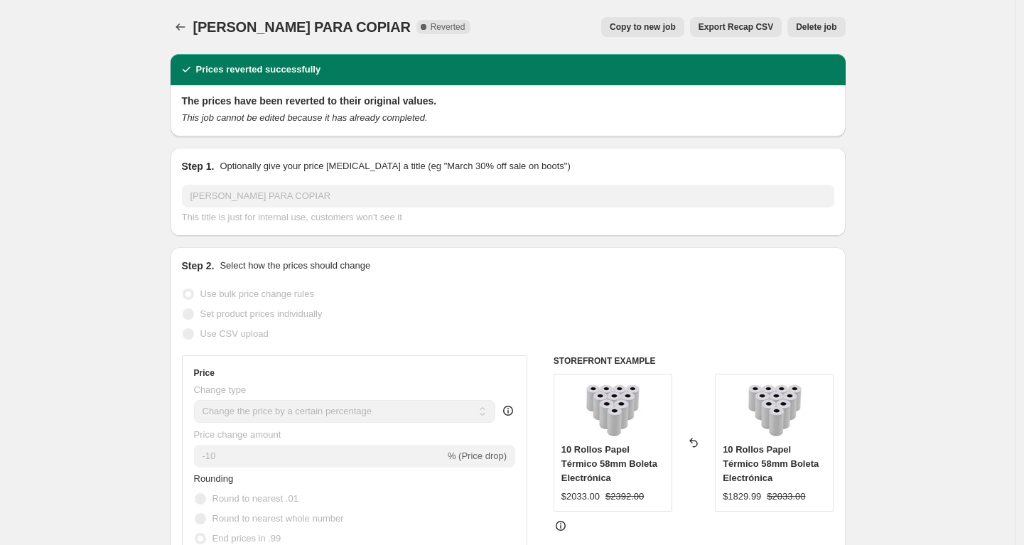
click at [625, 26] on span "Copy to new job" at bounding box center [643, 26] width 66 height 11
select select "percentage"
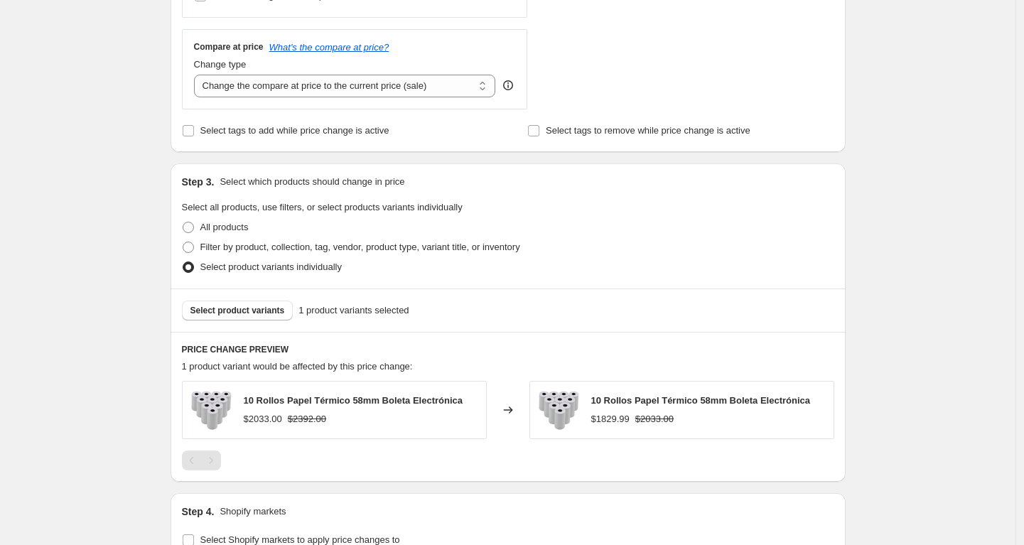
scroll to position [336, 0]
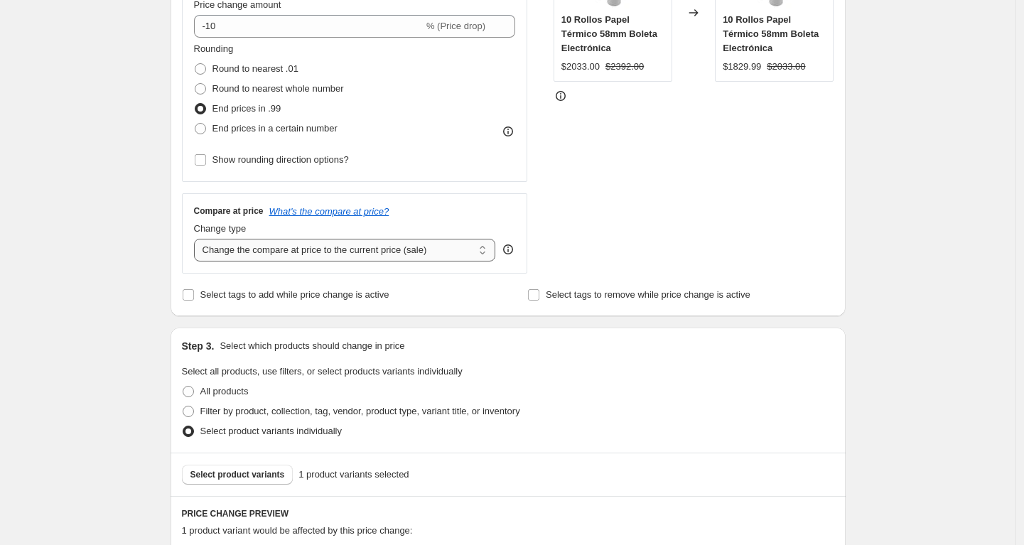
click at [377, 254] on select "Change the compare at price to the current price (sale) Change the compare at p…" at bounding box center [345, 250] width 302 height 23
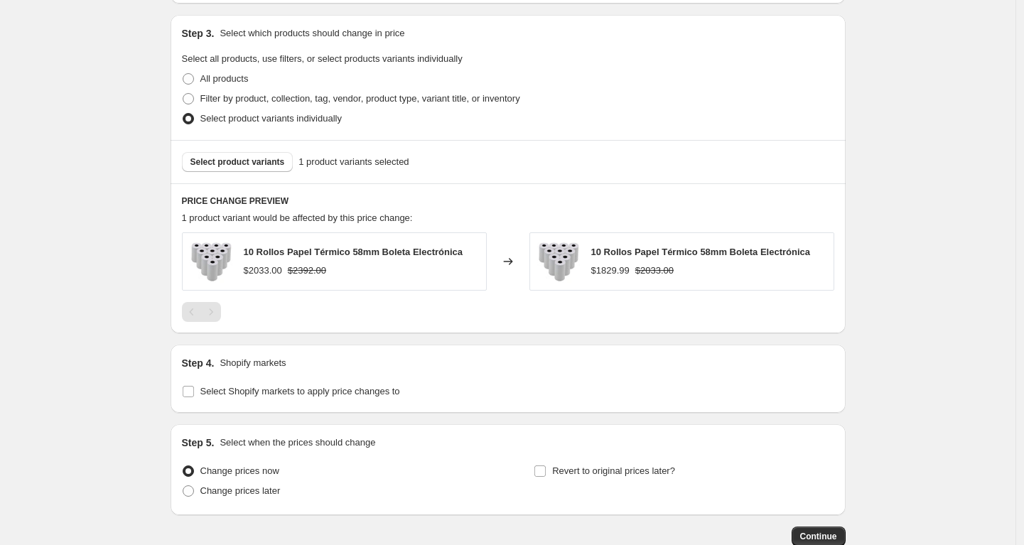
scroll to position [737, 0]
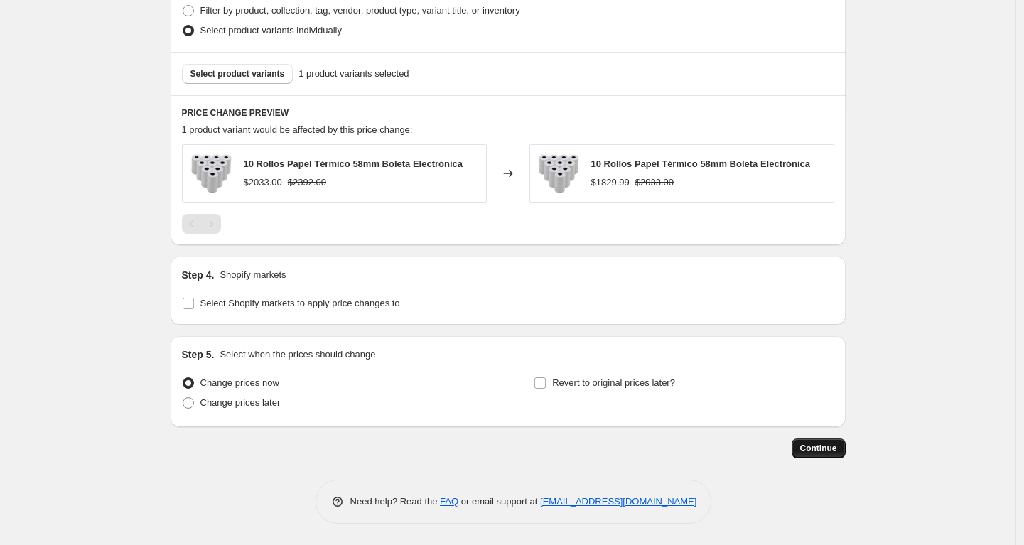
click at [830, 443] on span "Continue" at bounding box center [818, 448] width 37 height 11
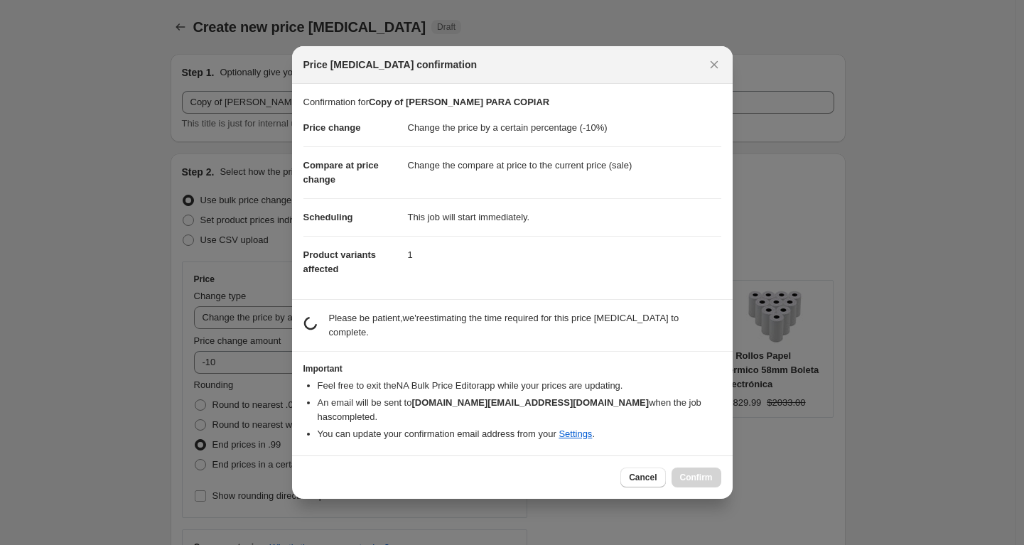
scroll to position [0, 0]
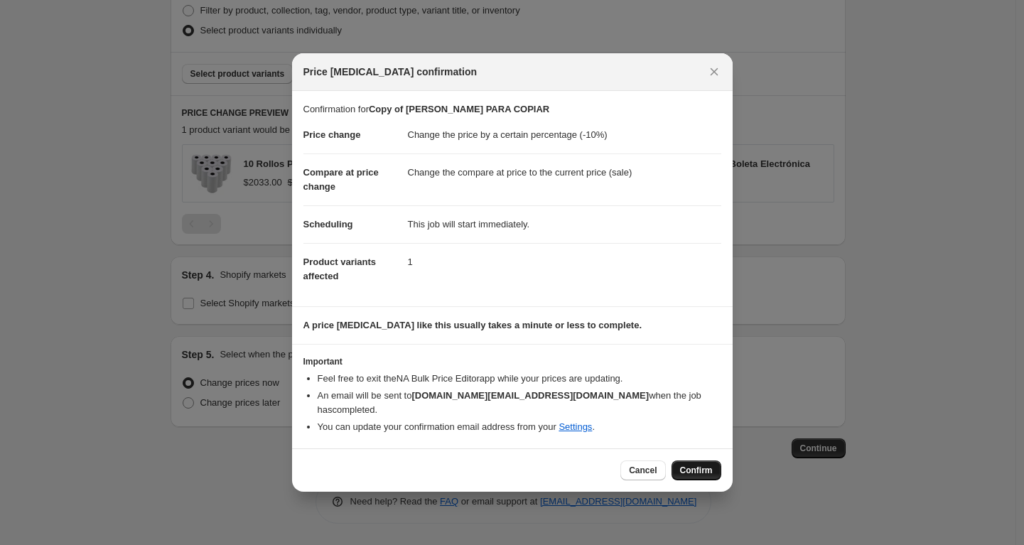
click at [696, 470] on button "Confirm" at bounding box center [696, 470] width 50 height 20
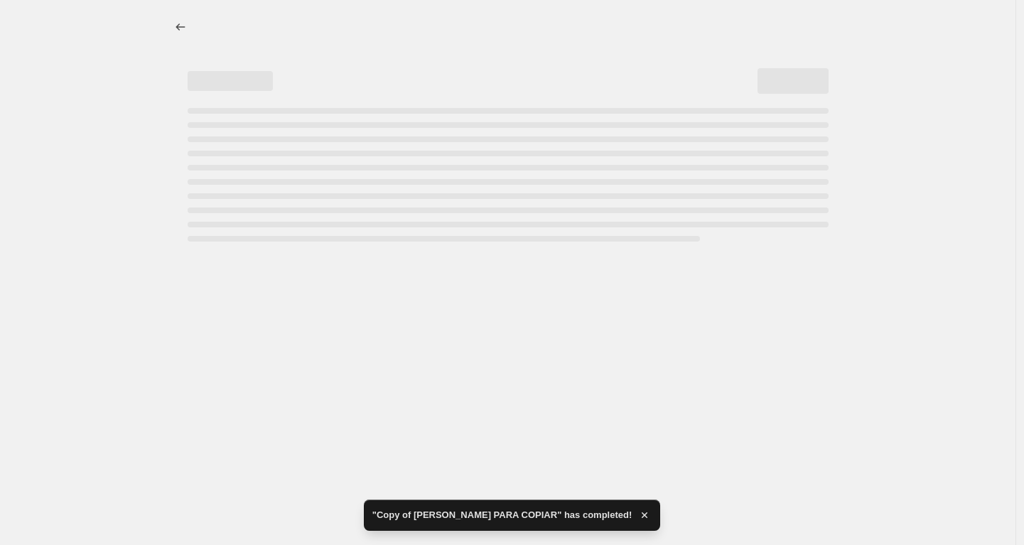
select select "percentage"
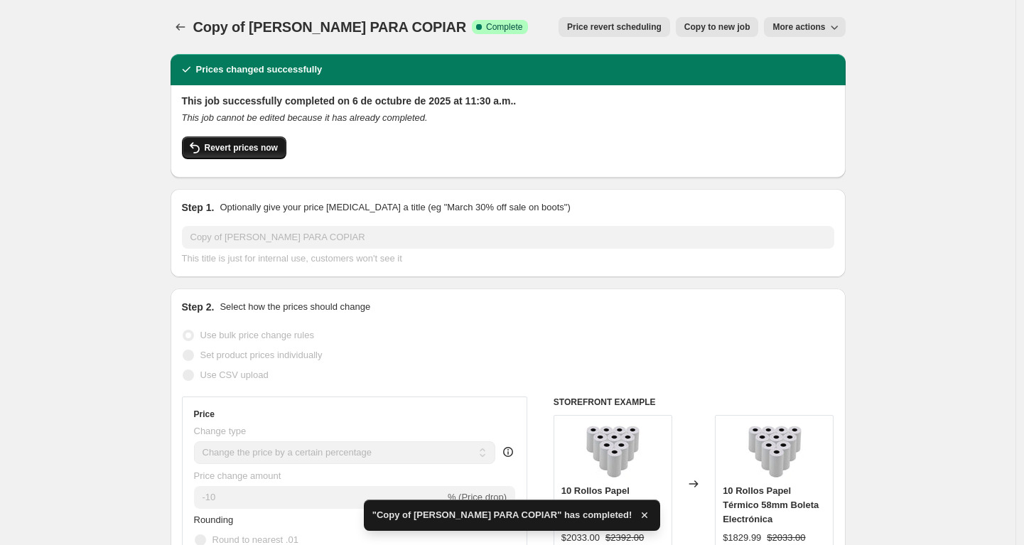
click at [237, 148] on span "Revert prices now" at bounding box center [241, 147] width 73 height 11
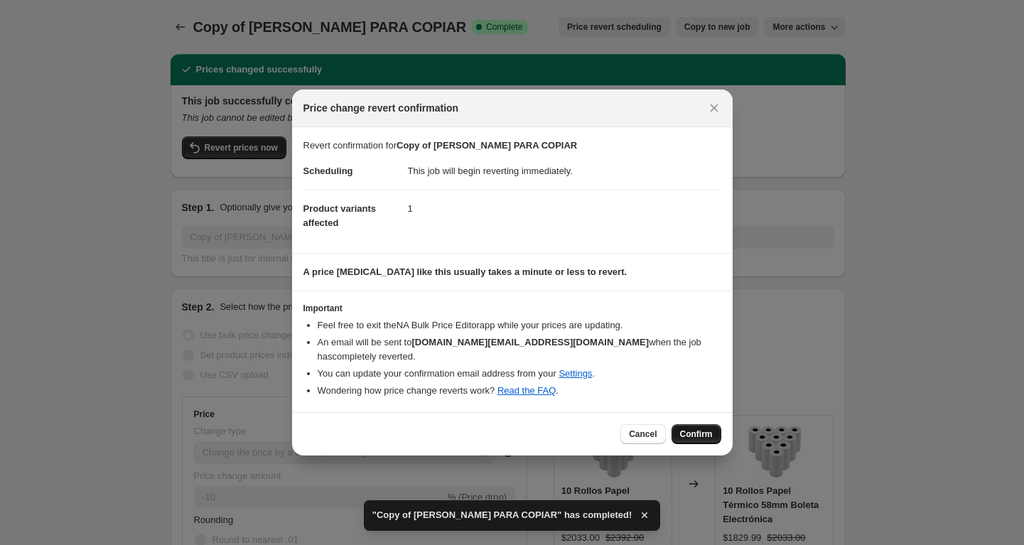
click at [701, 428] on span "Confirm" at bounding box center [696, 433] width 33 height 11
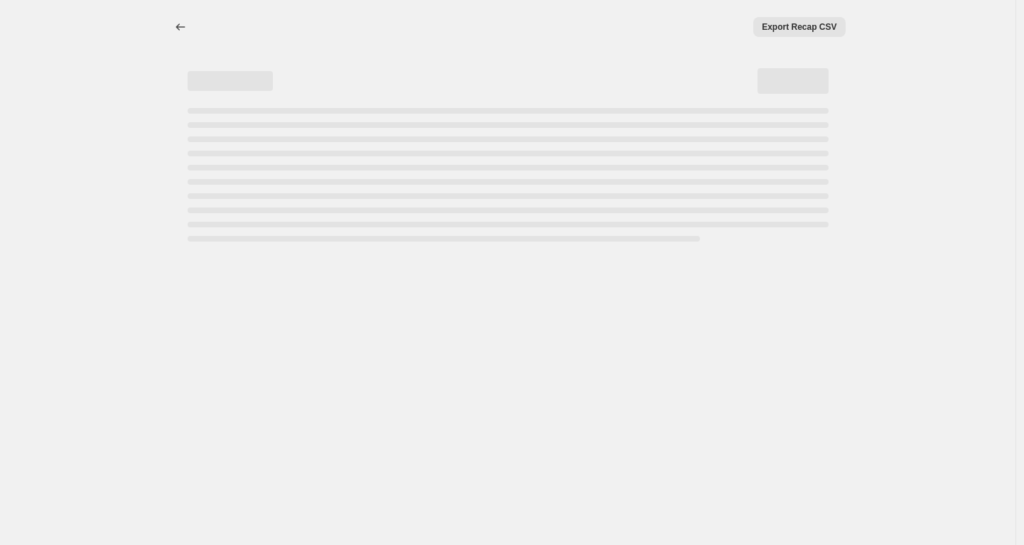
select select "percentage"
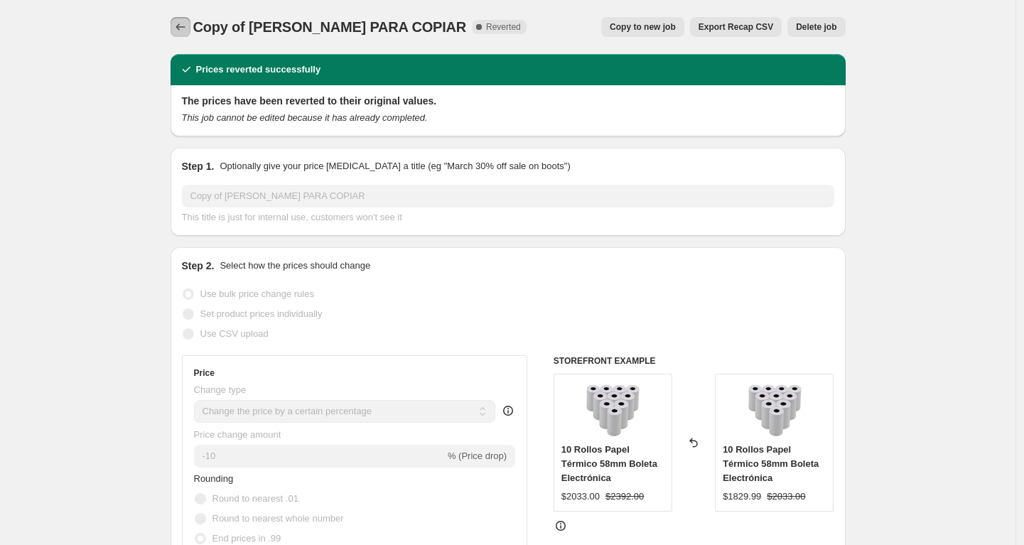
click at [186, 26] on icon "Price change jobs" at bounding box center [180, 27] width 14 height 14
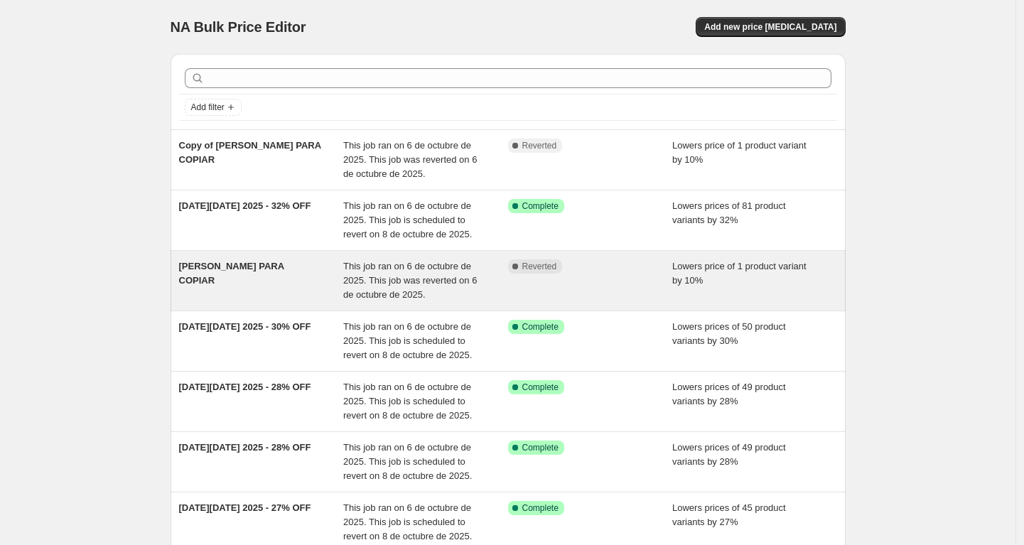
click at [496, 284] on div "This job ran on 6 de octubre de 2025. This job was reverted on 6 de octubre de …" at bounding box center [425, 280] width 165 height 43
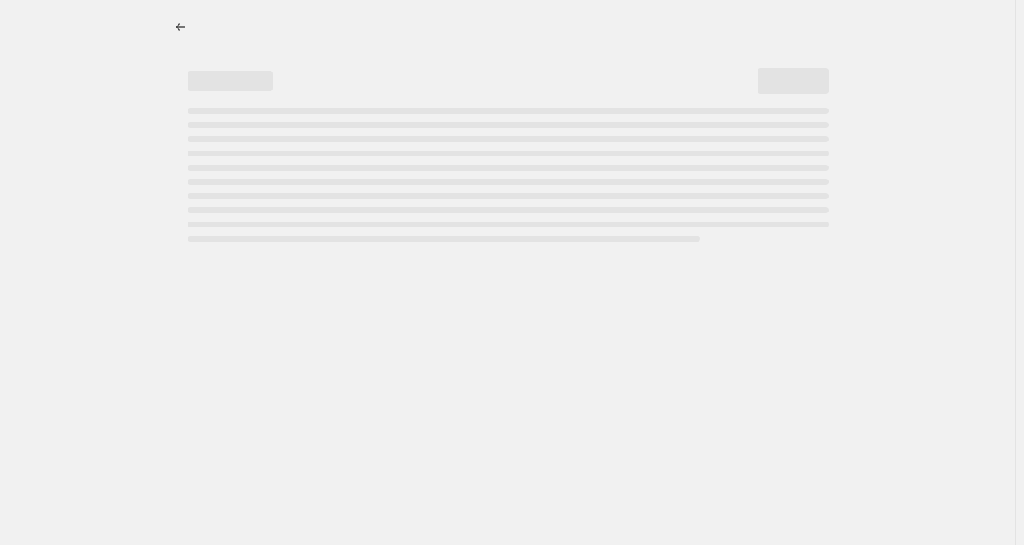
select select "percentage"
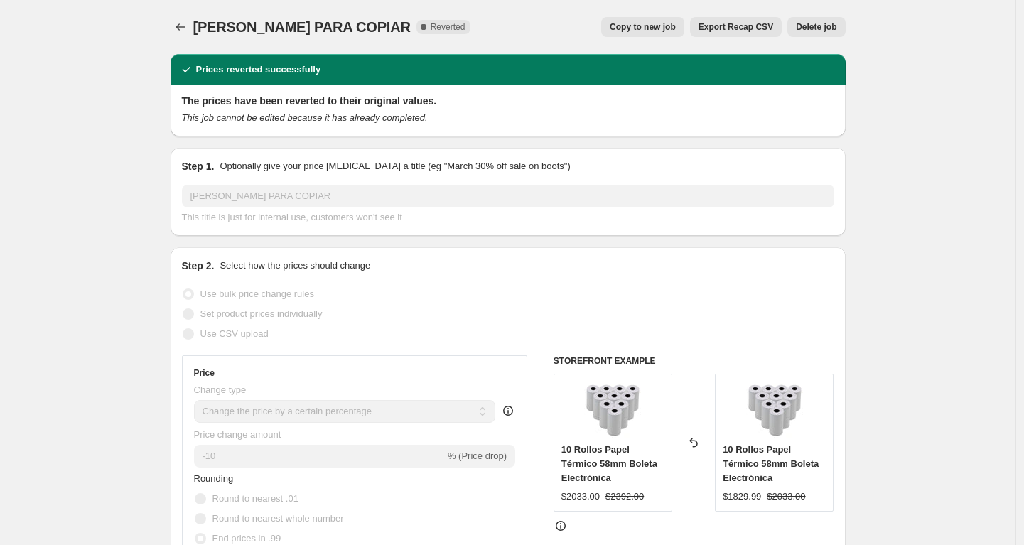
click at [814, 26] on span "Delete job" at bounding box center [816, 26] width 40 height 11
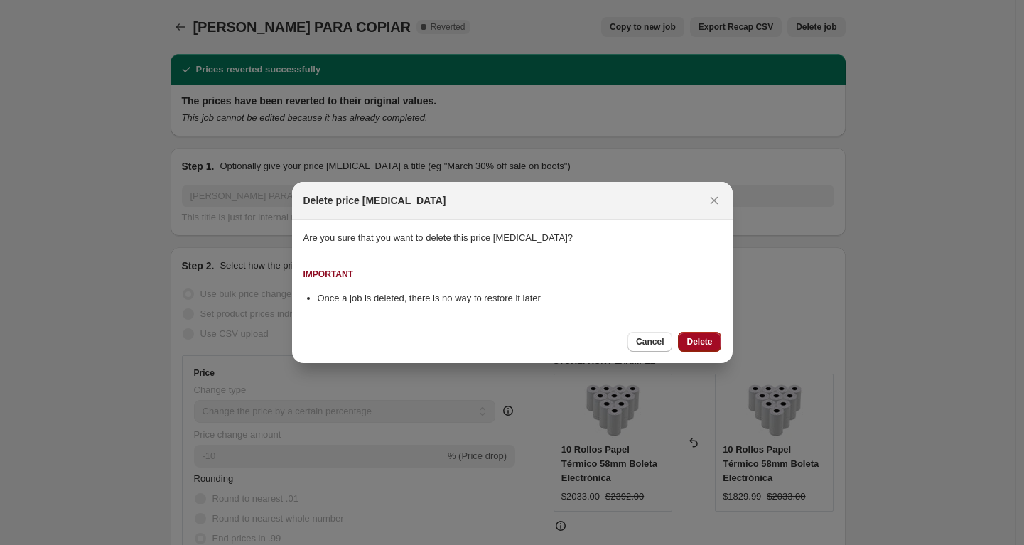
click at [708, 345] on span "Delete" at bounding box center [699, 341] width 26 height 11
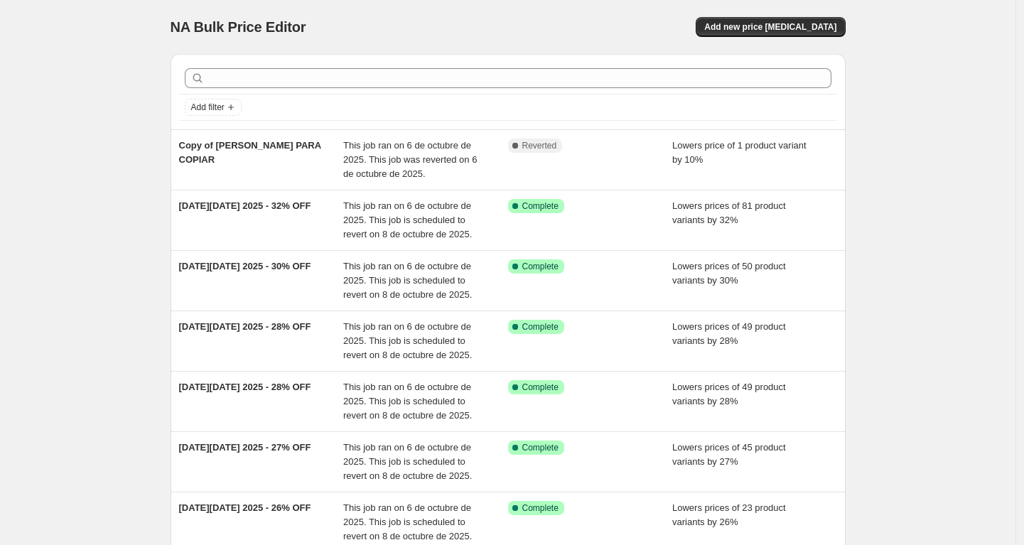
click at [908, 162] on div "NA Bulk Price Editor. This page is ready NA Bulk Price Editor Add new price [ME…" at bounding box center [507, 437] width 1015 height 874
click at [899, 148] on div "NA Bulk Price Editor. This page is ready NA Bulk Price Editor Add new price [ME…" at bounding box center [507, 437] width 1015 height 874
click at [880, 183] on div "NA Bulk Price Editor. This page is ready NA Bulk Price Editor Add new price [ME…" at bounding box center [507, 437] width 1015 height 874
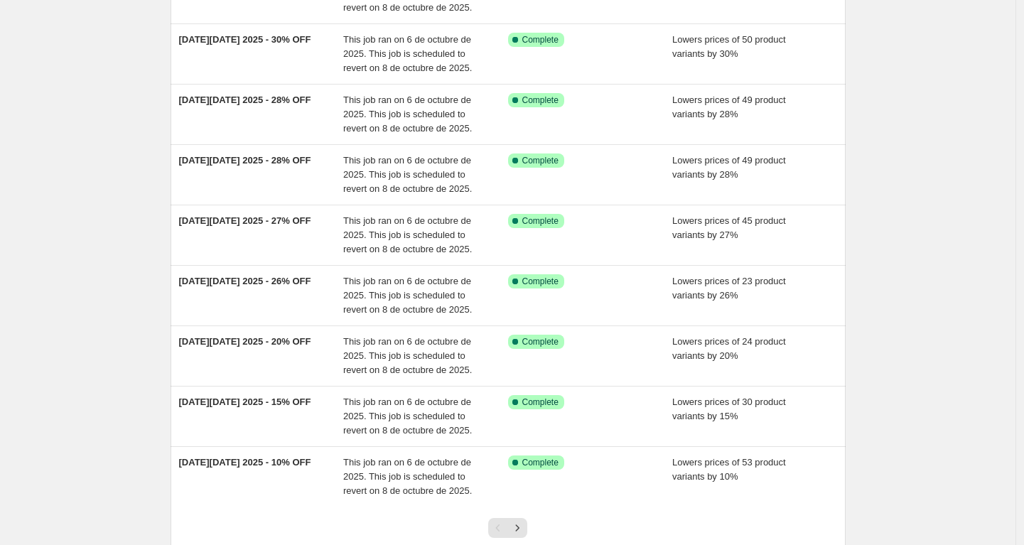
scroll to position [239, 0]
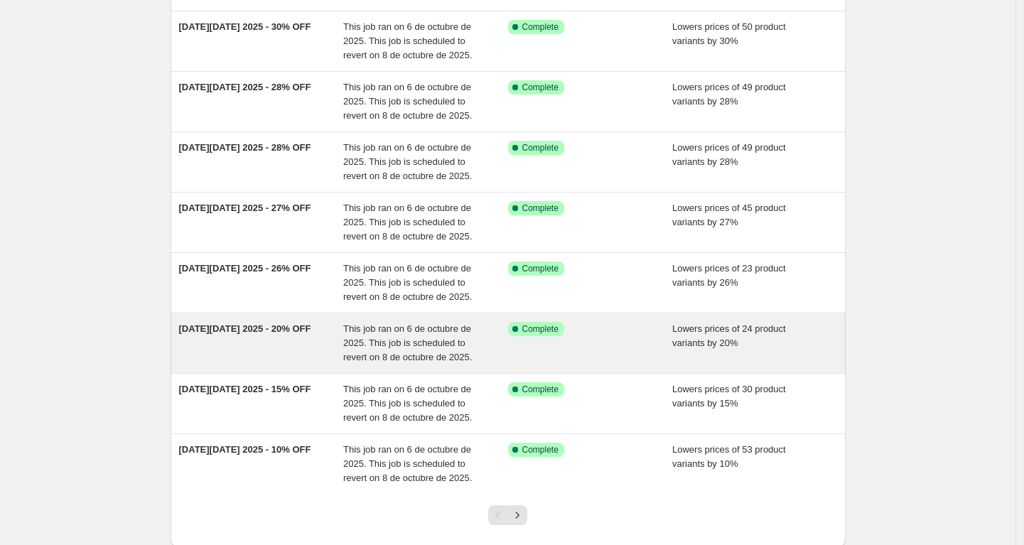
click at [313, 345] on div "[DATE][DATE] 2025 - 20% OFF" at bounding box center [261, 343] width 165 height 43
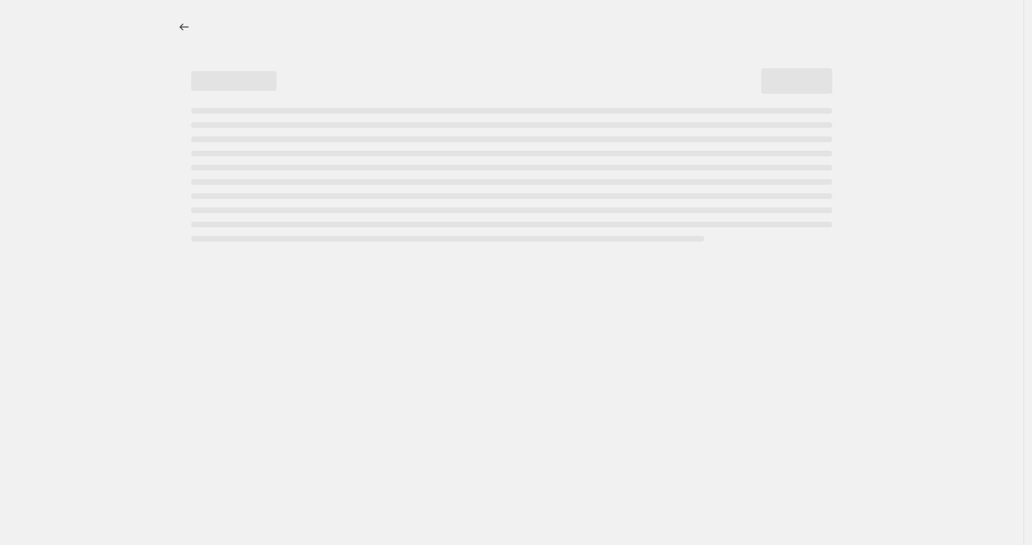
select select "percentage"
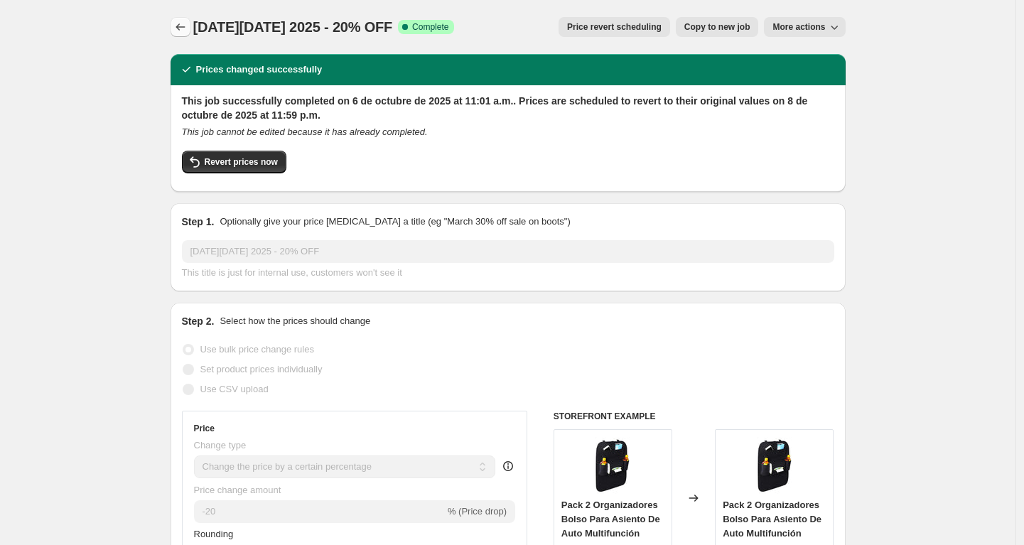
click at [182, 32] on icon "Price change jobs" at bounding box center [180, 27] width 14 height 14
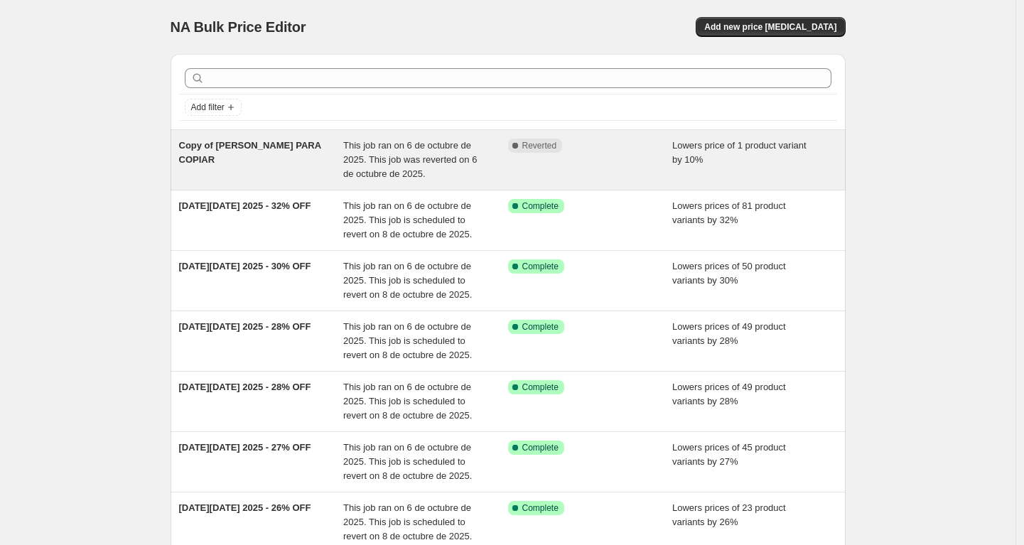
click at [287, 167] on div "Copy of [PERSON_NAME] PARA COPIAR" at bounding box center [261, 160] width 165 height 43
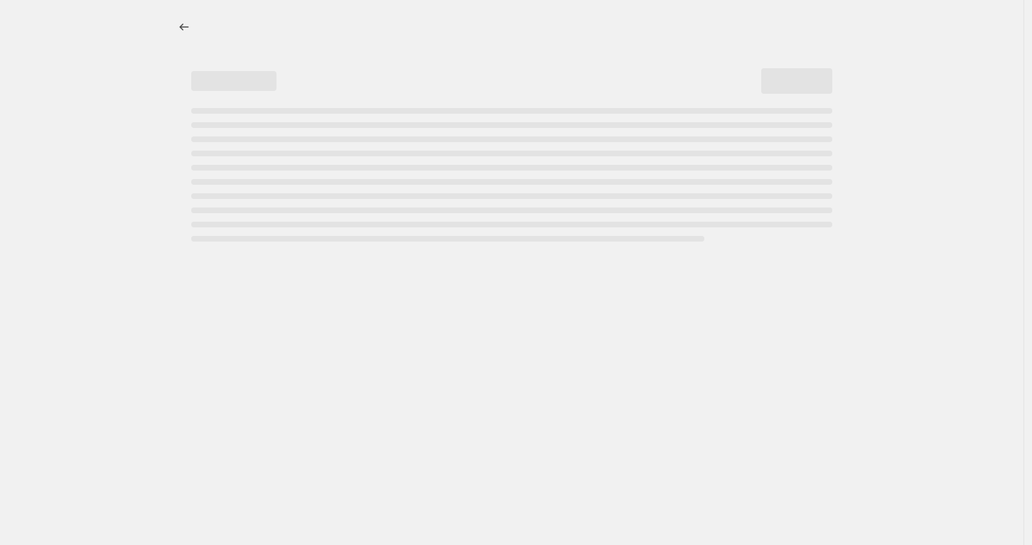
select select "percentage"
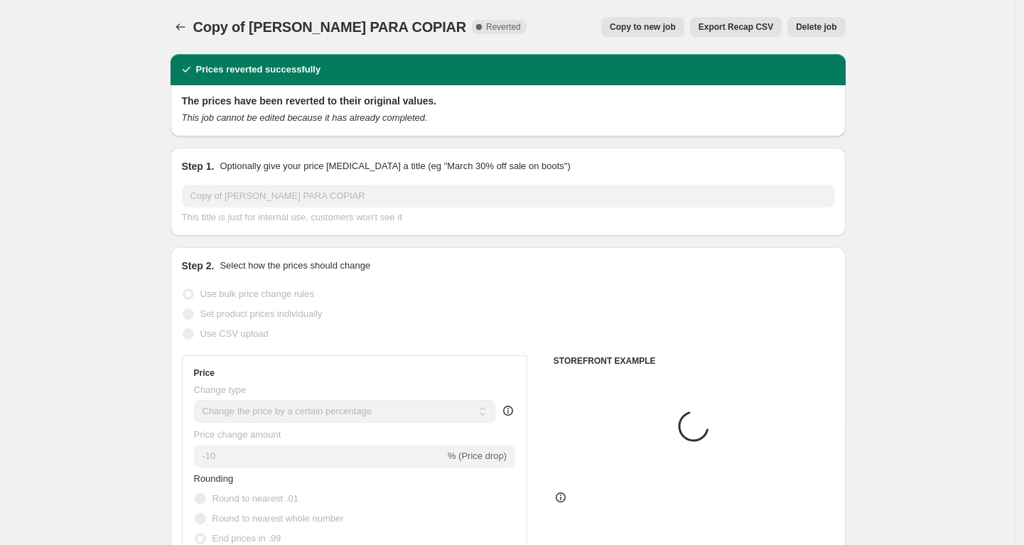
click at [651, 37] on div "Copy of [PERSON_NAME] PARA COPIAR. This page is ready Copy of [PERSON_NAME] PAR…" at bounding box center [508, 27] width 675 height 54
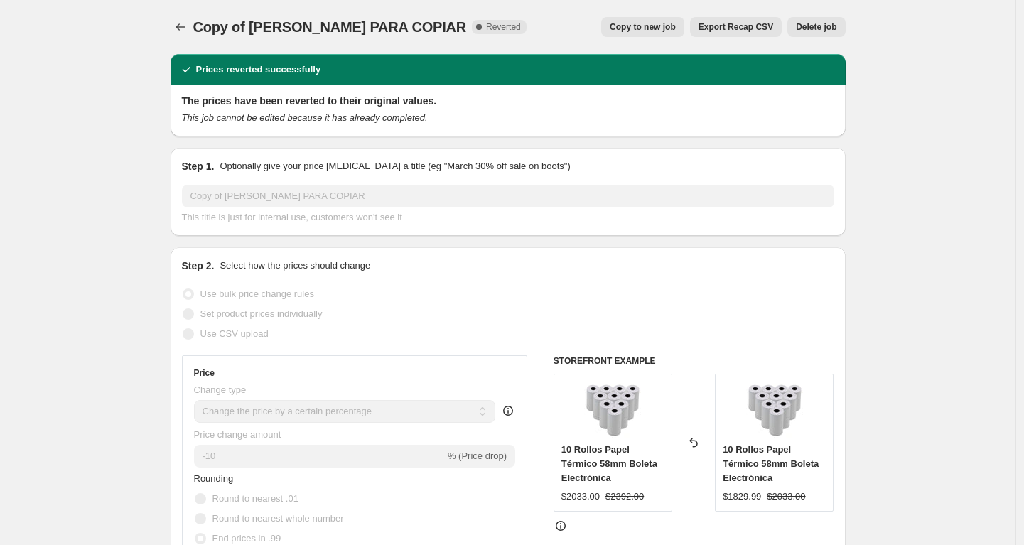
click at [647, 32] on span "Copy to new job" at bounding box center [643, 26] width 66 height 11
select select "percentage"
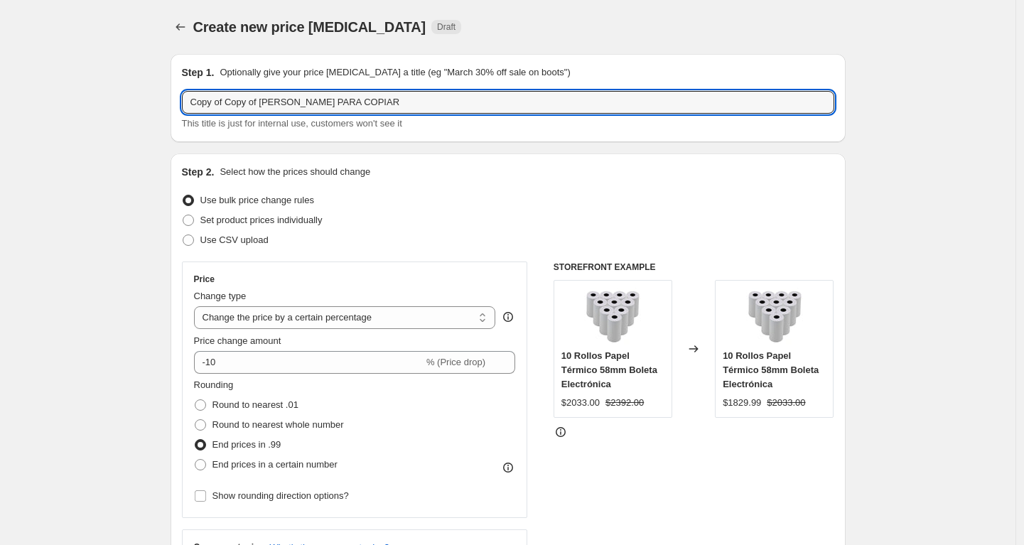
drag, startPoint x: 267, startPoint y: 100, endPoint x: 111, endPoint y: 94, distance: 156.4
click at [320, 102] on input "[PERSON_NAME] PARA COPIAR" at bounding box center [508, 102] width 652 height 23
drag, startPoint x: 344, startPoint y: 100, endPoint x: 155, endPoint y: 101, distance: 189.0
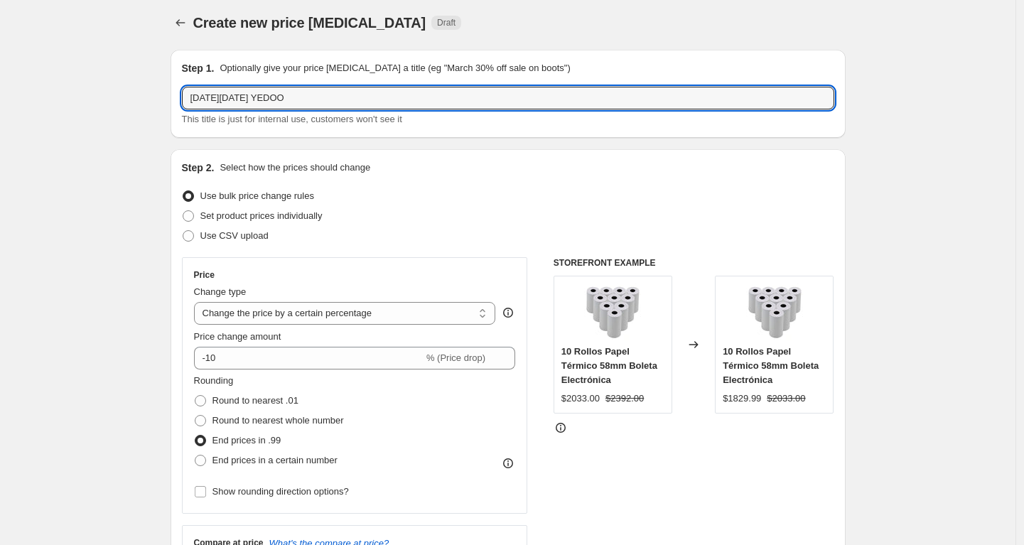
scroll to position [125, 0]
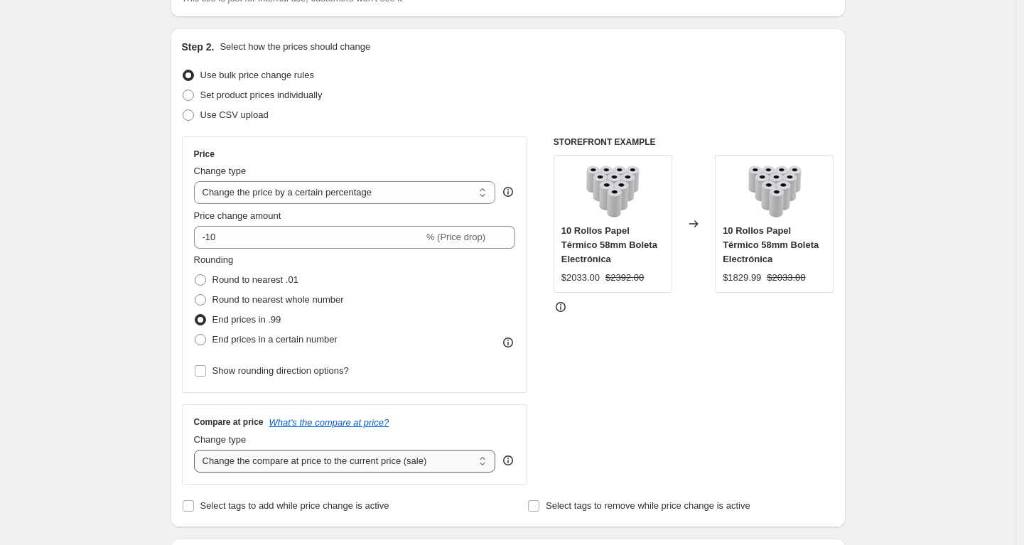
type input "[DATE][DATE] YEDOO"
click at [350, 460] on select "Change the compare at price to the current price (sale) Change the compare at p…" at bounding box center [345, 461] width 302 height 23
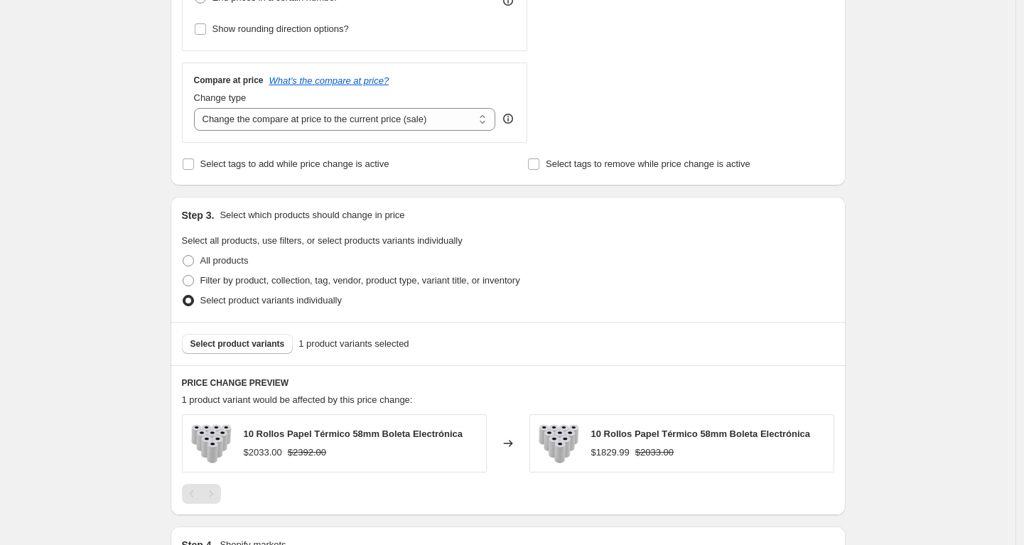
scroll to position [552, 0]
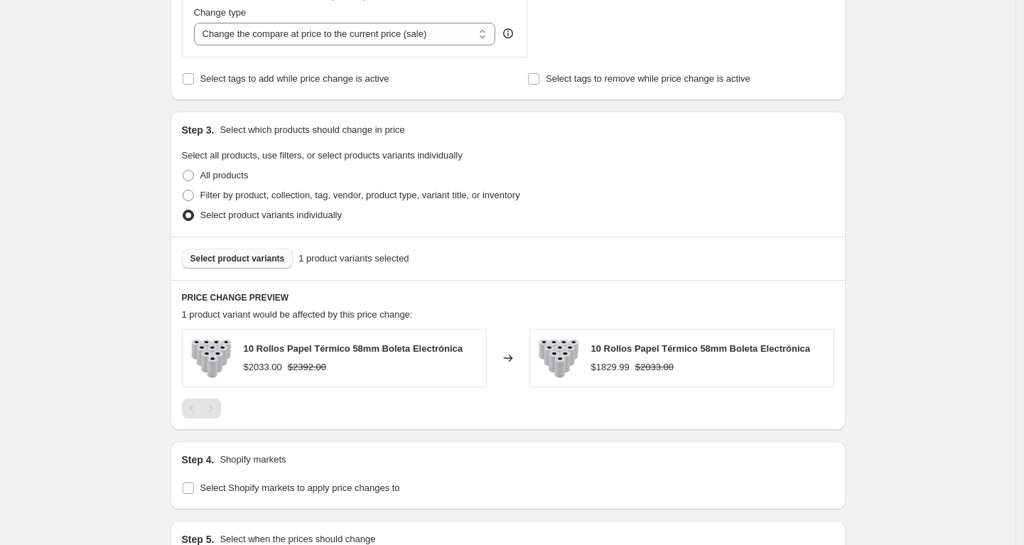
click at [262, 261] on span "Select product variants" at bounding box center [237, 258] width 94 height 11
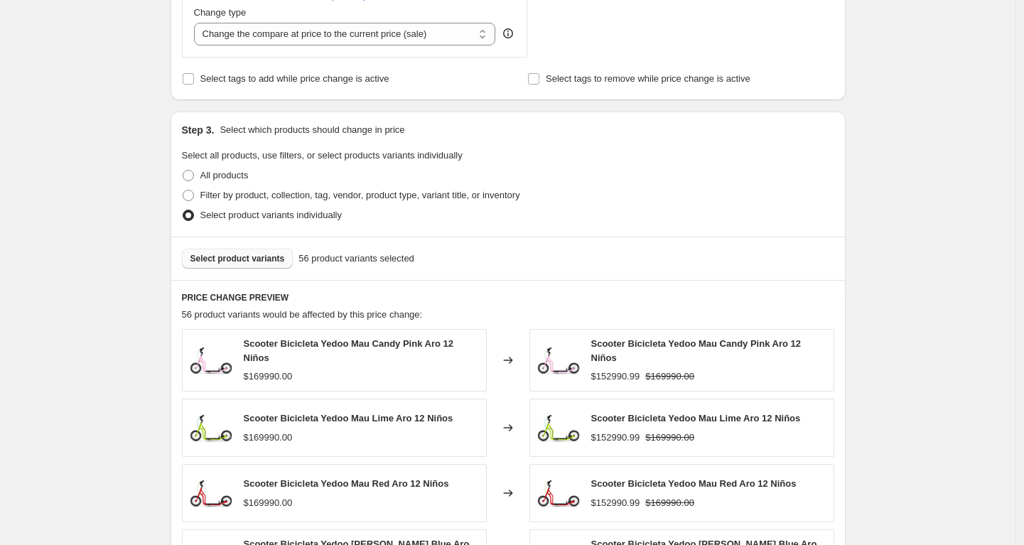
click at [880, 241] on div "Create new price [MEDICAL_DATA]. This page is ready Create new price [MEDICAL_D…" at bounding box center [507, 224] width 1015 height 1552
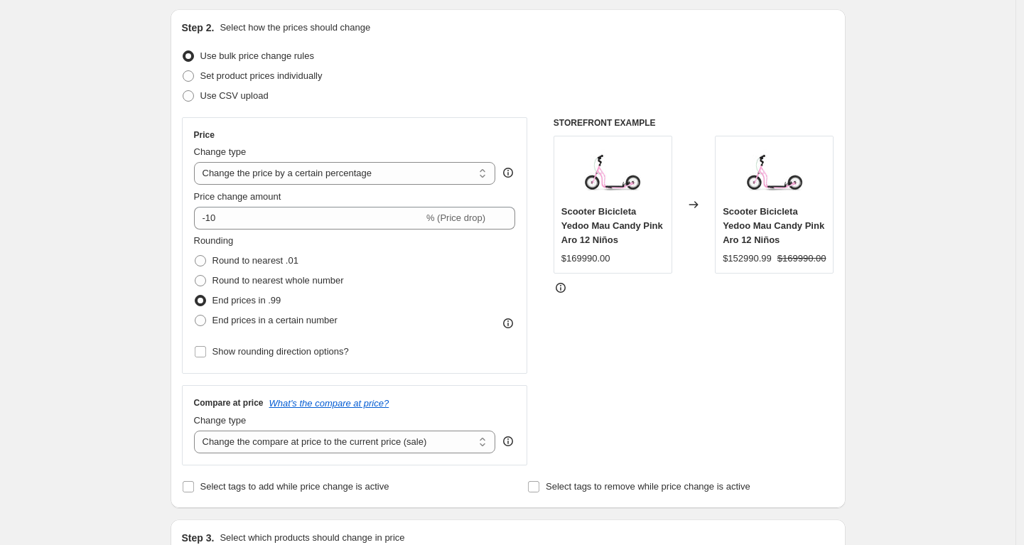
scroll to position [139, 0]
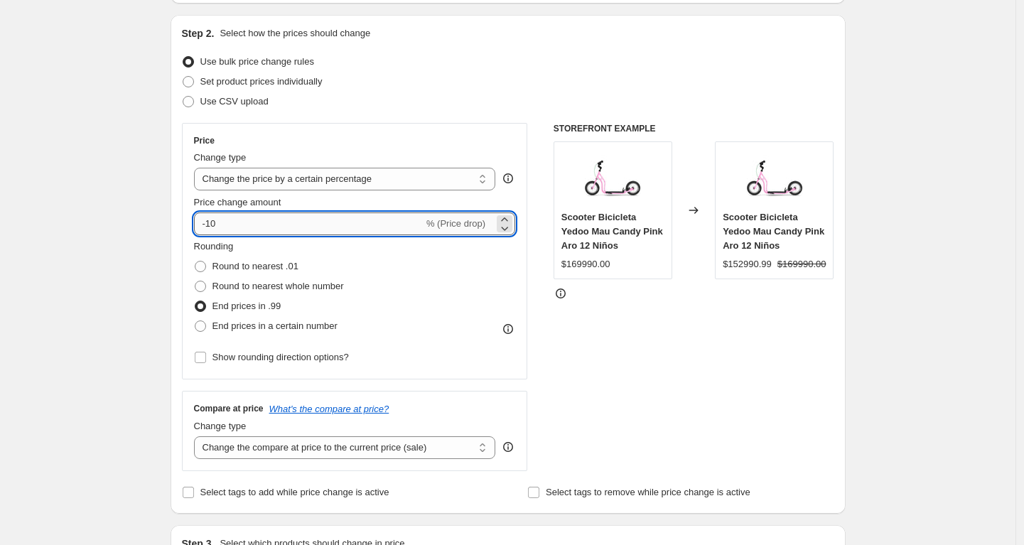
click at [243, 224] on input "-10" at bounding box center [308, 223] width 229 height 23
type input "-1"
type input "-20"
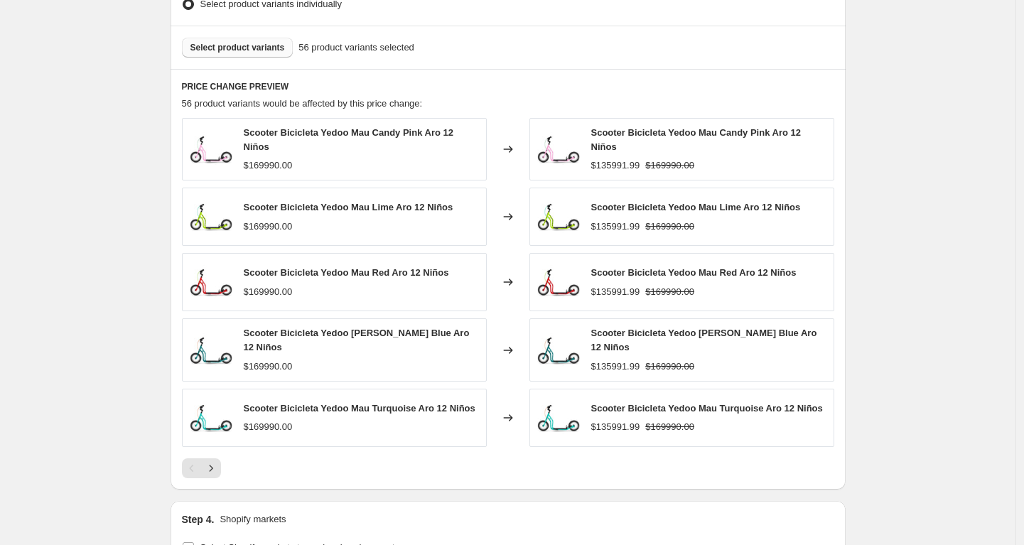
scroll to position [1007, 0]
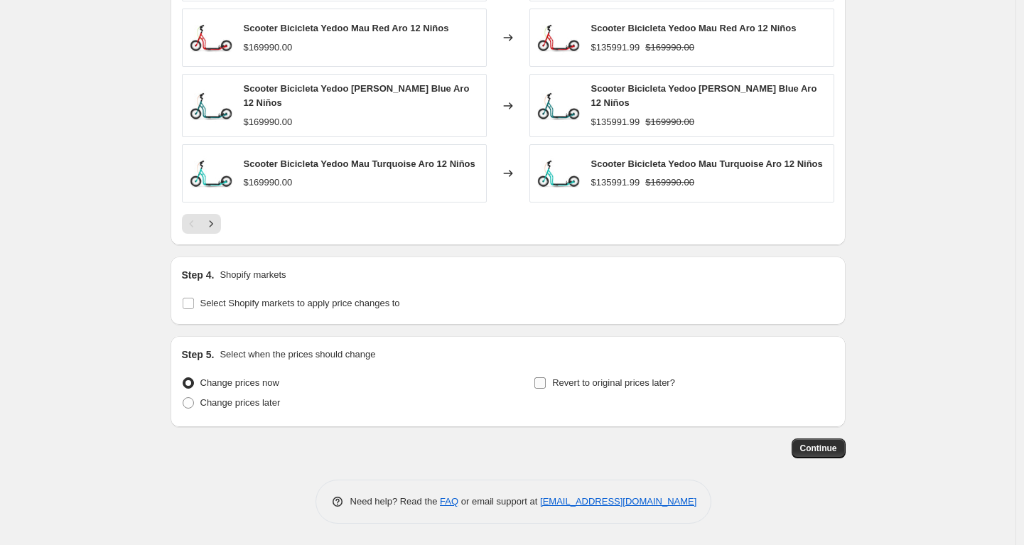
click at [573, 385] on span "Revert to original prices later?" at bounding box center [613, 382] width 123 height 11
click at [546, 385] on input "Revert to original prices later?" at bounding box center [539, 382] width 11 height 11
checkbox input "true"
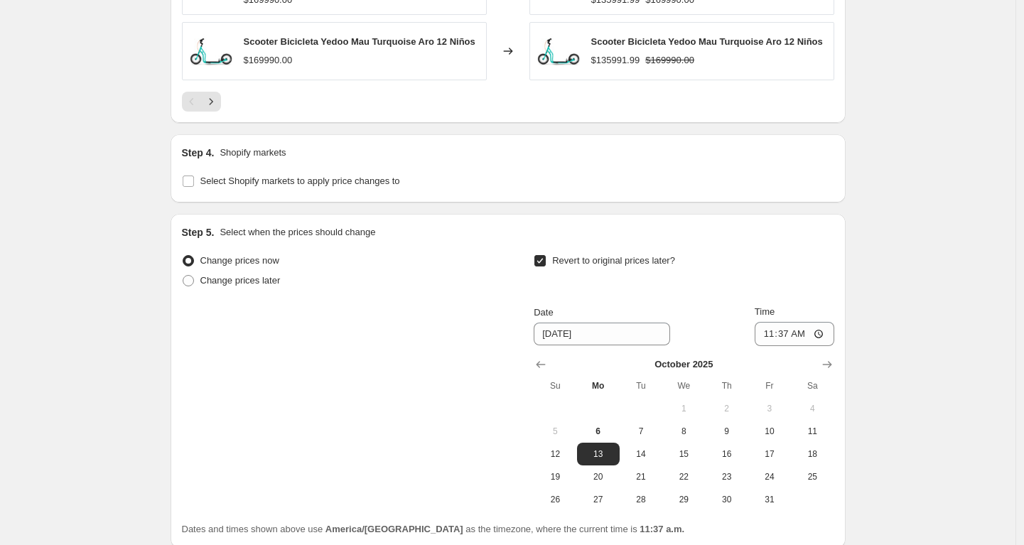
scroll to position [1250, 0]
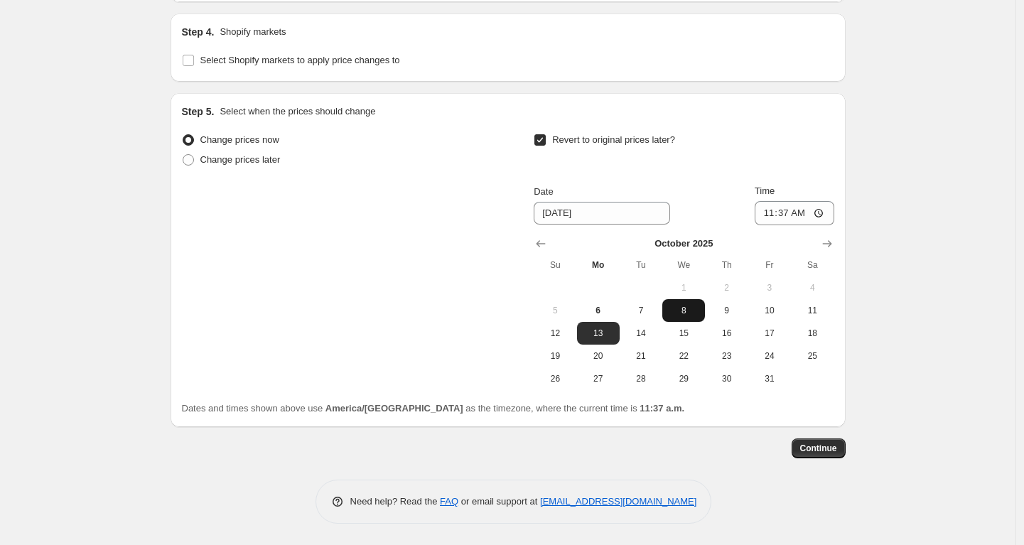
click at [689, 311] on span "8" at bounding box center [683, 310] width 31 height 11
type input "[DATE]"
click at [778, 212] on input "11:37" at bounding box center [795, 213] width 80 height 24
type input "23:59"
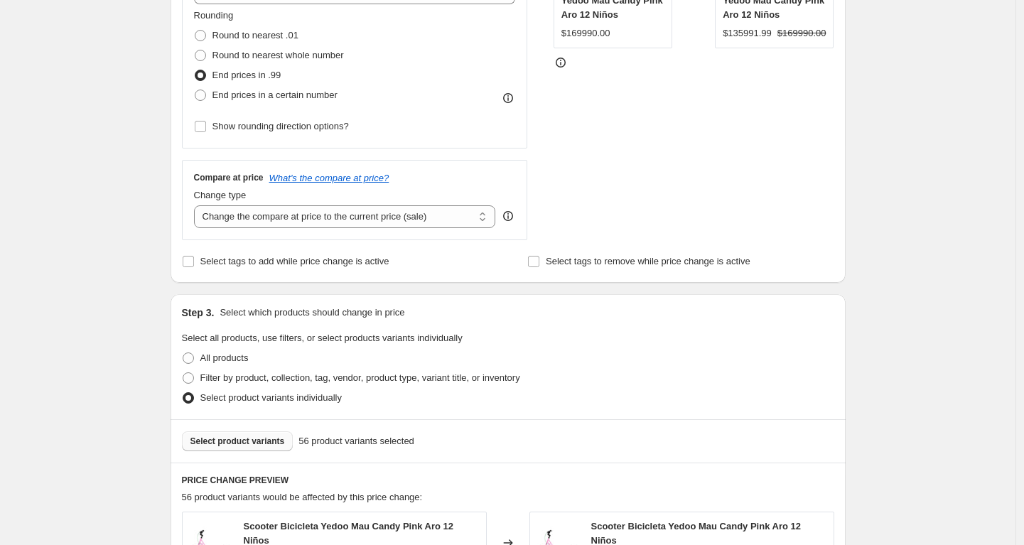
scroll to position [0, 0]
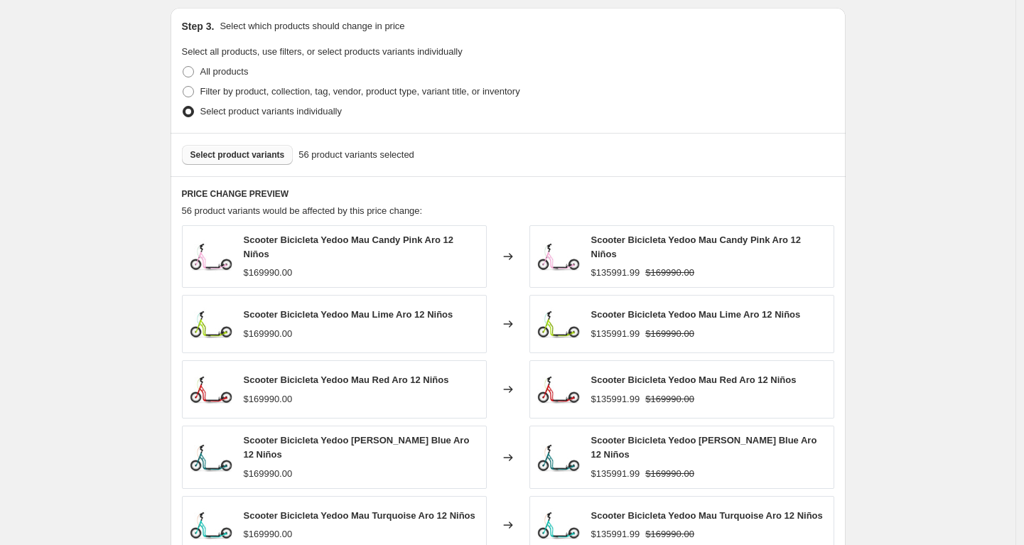
scroll to position [687, 0]
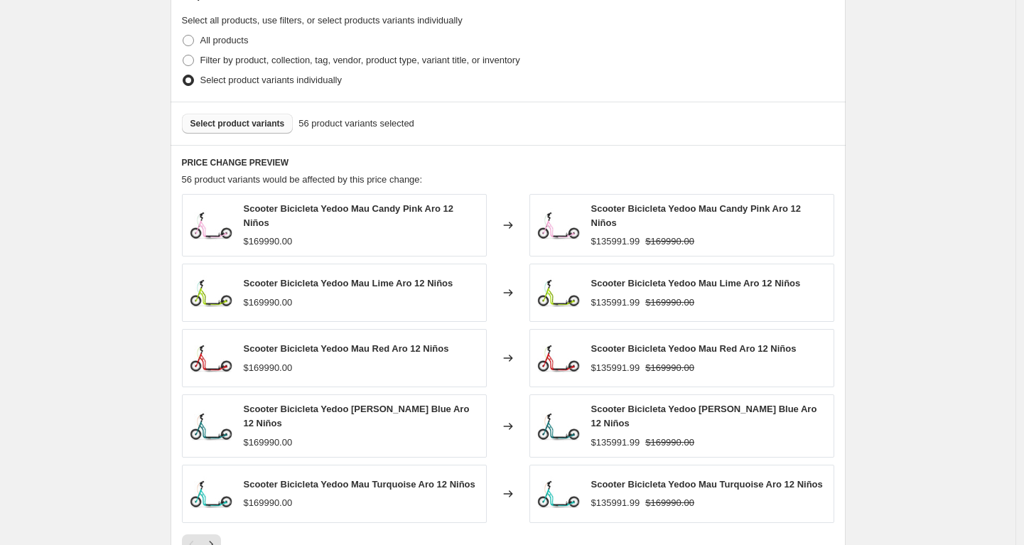
click at [271, 129] on button "Select product variants" at bounding box center [238, 124] width 112 height 20
click at [901, 266] on div "Create new price [MEDICAL_DATA]. This page is ready Create new price [MEDICAL_D…" at bounding box center [507, 210] width 1015 height 1795
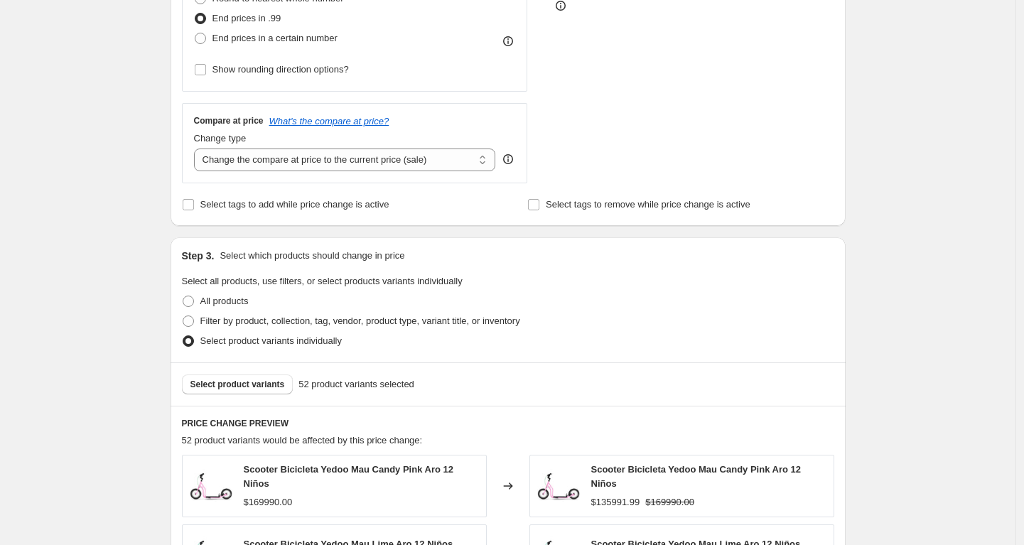
scroll to position [0, 0]
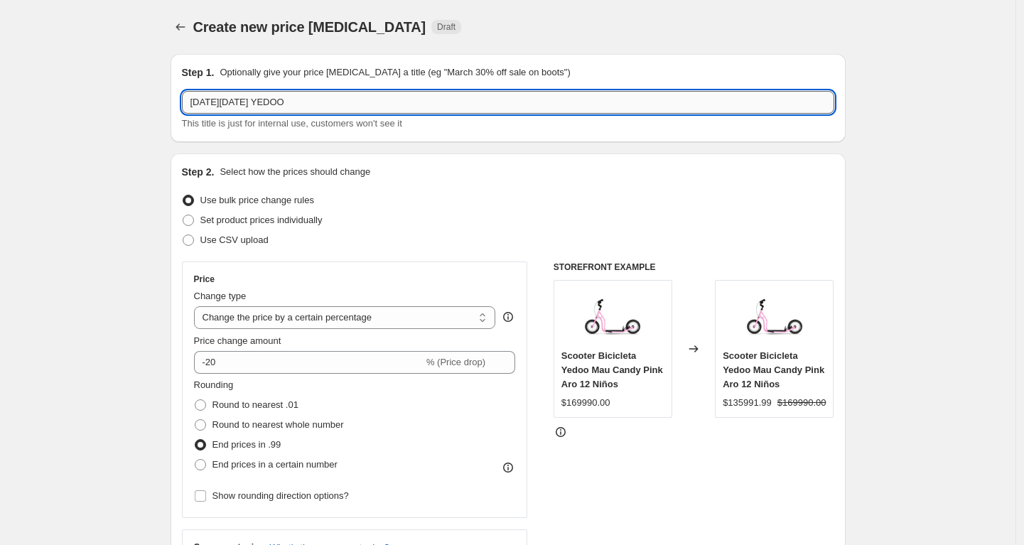
click at [333, 111] on input "[DATE][DATE] YEDOO" at bounding box center [508, 102] width 652 height 23
type input "[DATE][DATE] YEDOO 20% OFF"
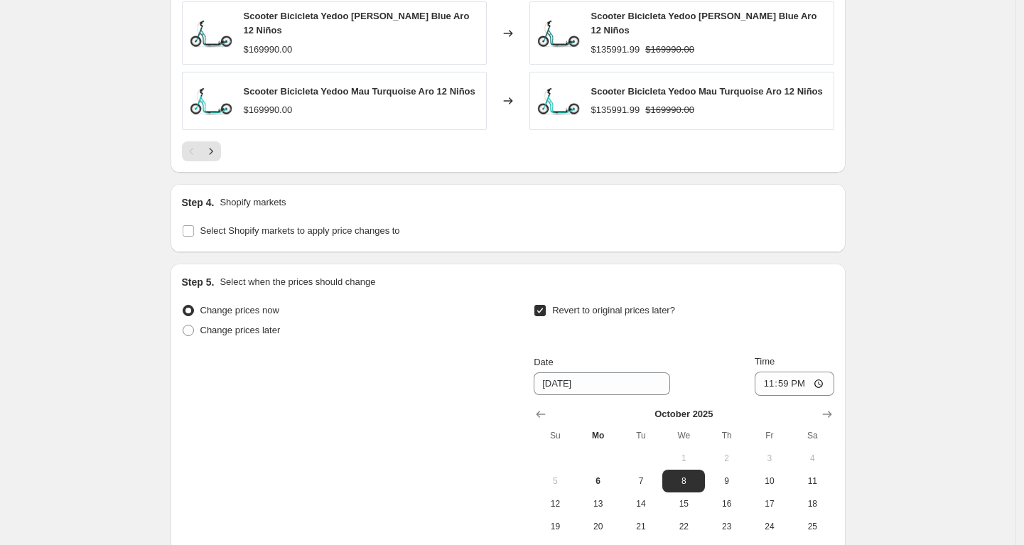
scroll to position [1250, 0]
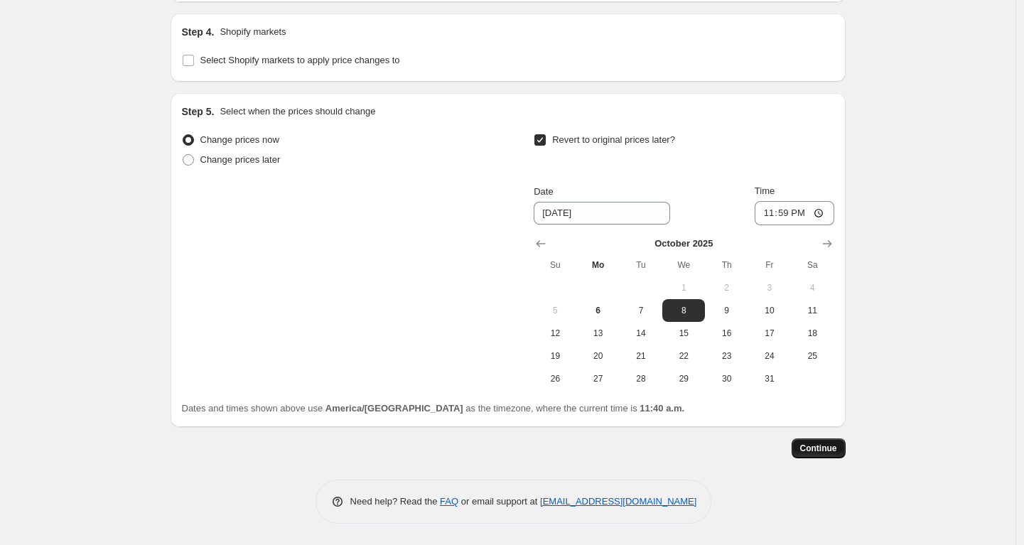
click at [820, 446] on span "Continue" at bounding box center [818, 448] width 37 height 11
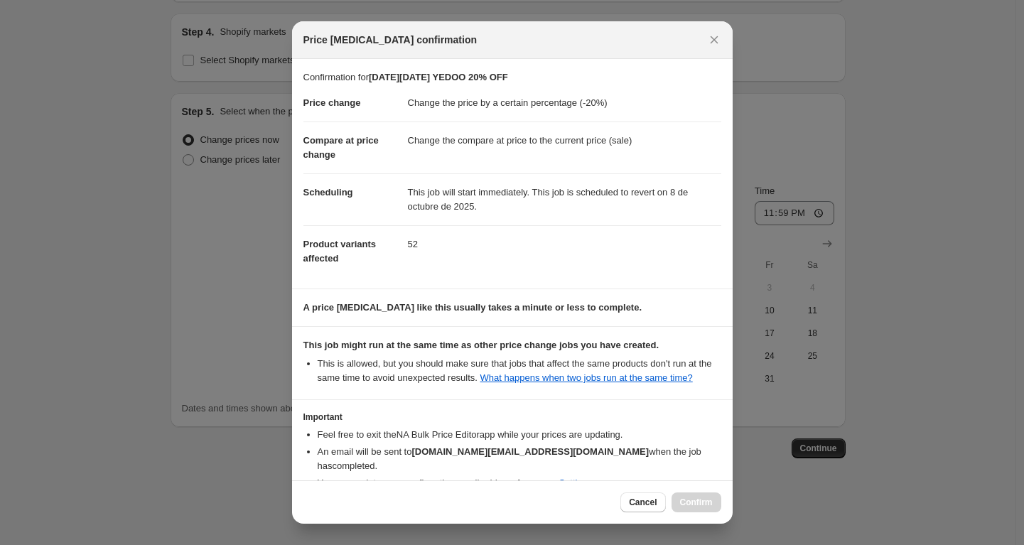
scroll to position [82, 0]
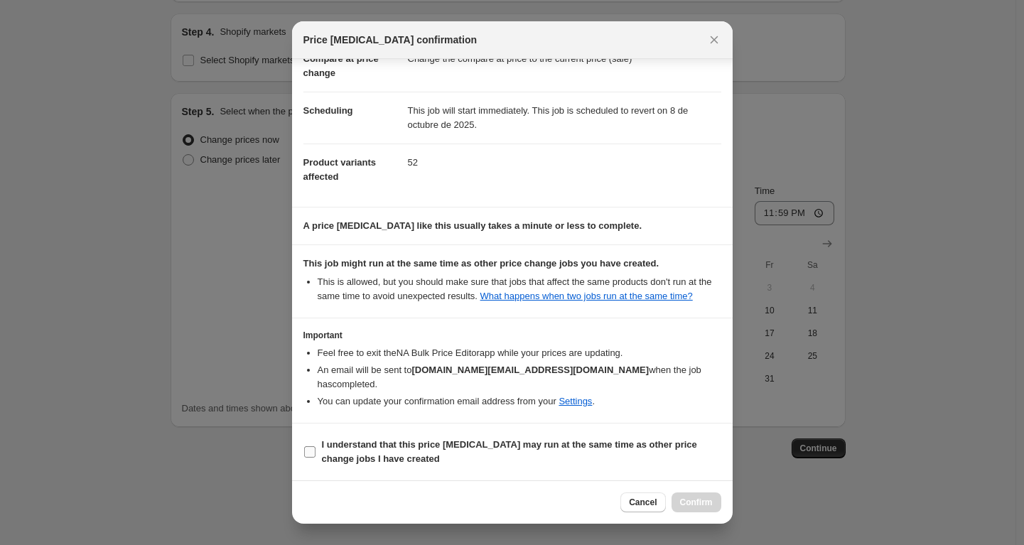
drag, startPoint x: 425, startPoint y: 433, endPoint x: 490, endPoint y: 454, distance: 68.1
click at [425, 433] on section "I understand that this price [MEDICAL_DATA] may run at the same time as other p…" at bounding box center [512, 451] width 441 height 57
click at [496, 447] on b "I understand that this price [MEDICAL_DATA] may run at the same time as other p…" at bounding box center [509, 451] width 375 height 25
click at [315, 447] on input "I understand that this price [MEDICAL_DATA] may run at the same time as other p…" at bounding box center [309, 451] width 11 height 11
checkbox input "true"
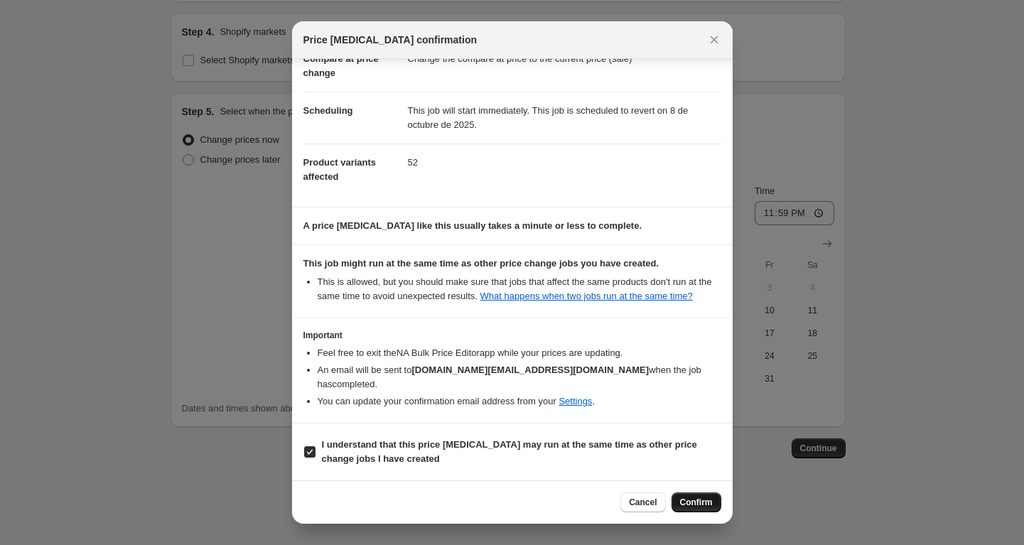
click at [703, 499] on span "Confirm" at bounding box center [696, 502] width 33 height 11
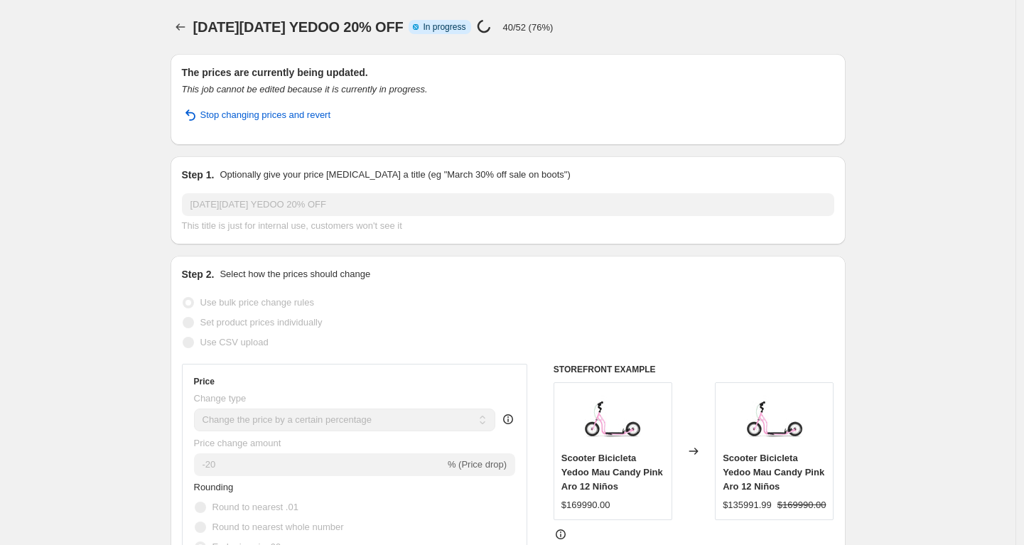
select select "percentage"
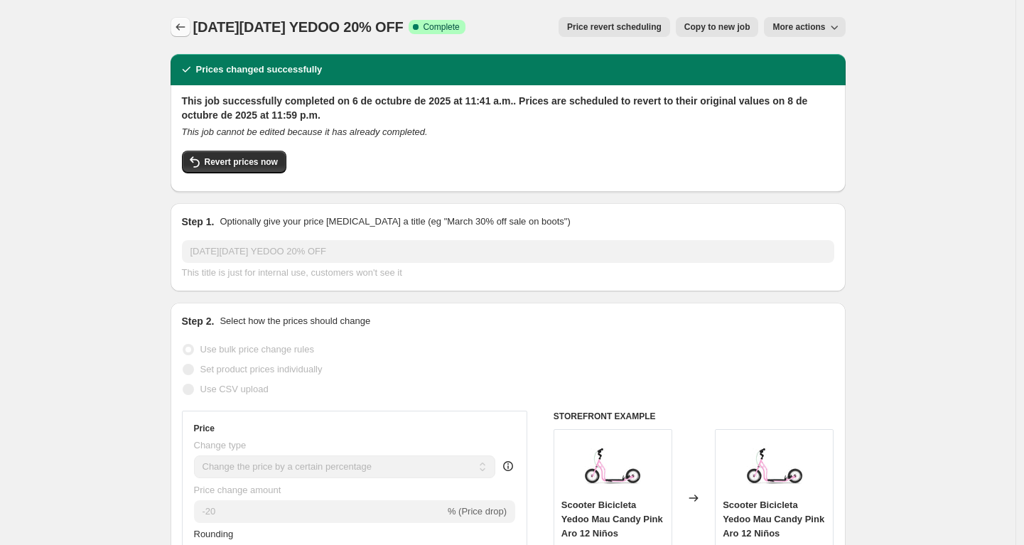
click at [185, 28] on icon "Price change jobs" at bounding box center [180, 27] width 14 height 14
